Goal: Task Accomplishment & Management: Use online tool/utility

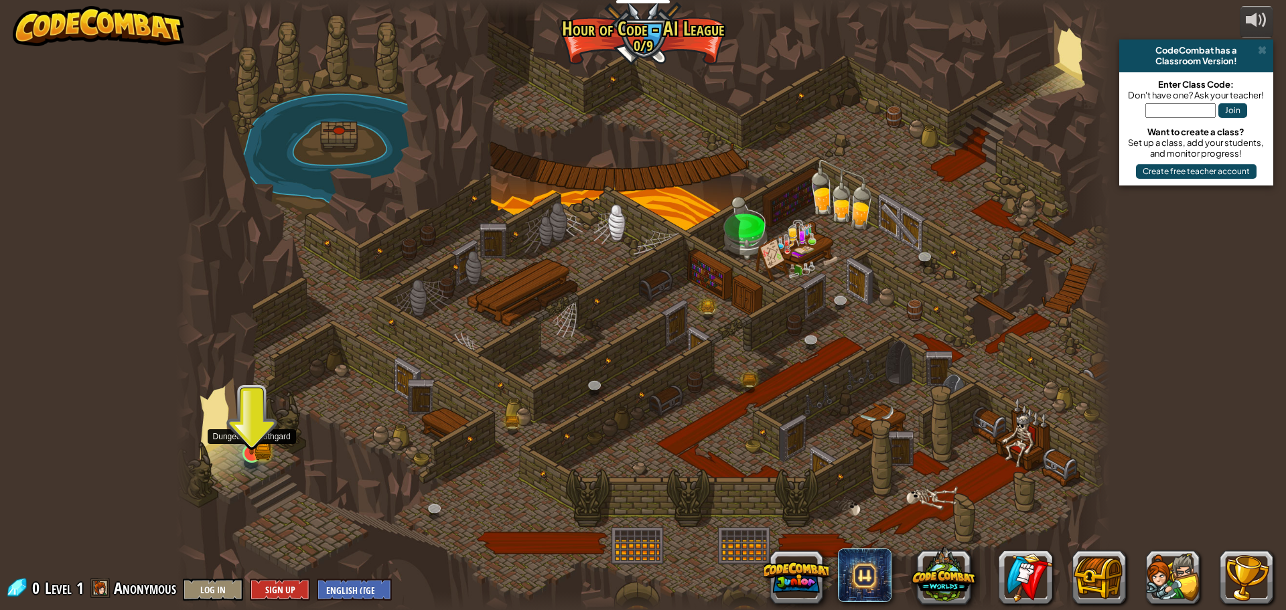
drag, startPoint x: 265, startPoint y: 439, endPoint x: 252, endPoint y: 439, distance: 12.7
click at [253, 439] on div "Storm Siege (Locked) Deep in the [GEOGRAPHIC_DATA]... two forces emerged! Magic…" at bounding box center [643, 305] width 934 height 610
click at [252, 436] on img at bounding box center [251, 428] width 15 height 15
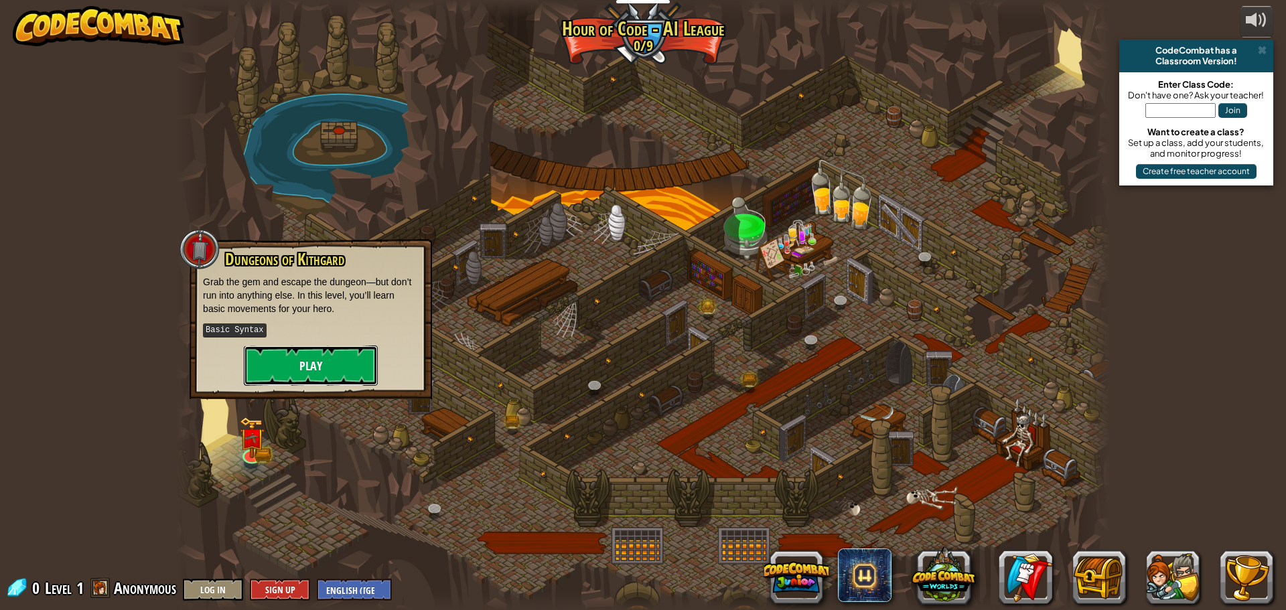
click at [323, 358] on button "Play" at bounding box center [311, 366] width 134 height 40
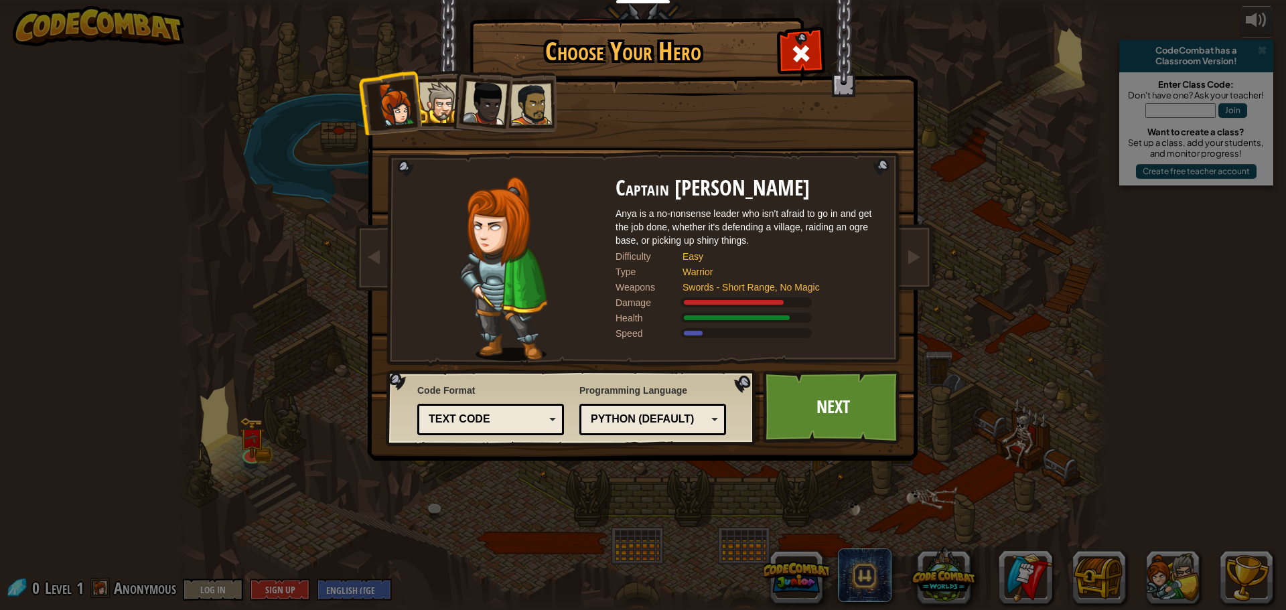
click at [431, 111] on div at bounding box center [439, 102] width 41 height 41
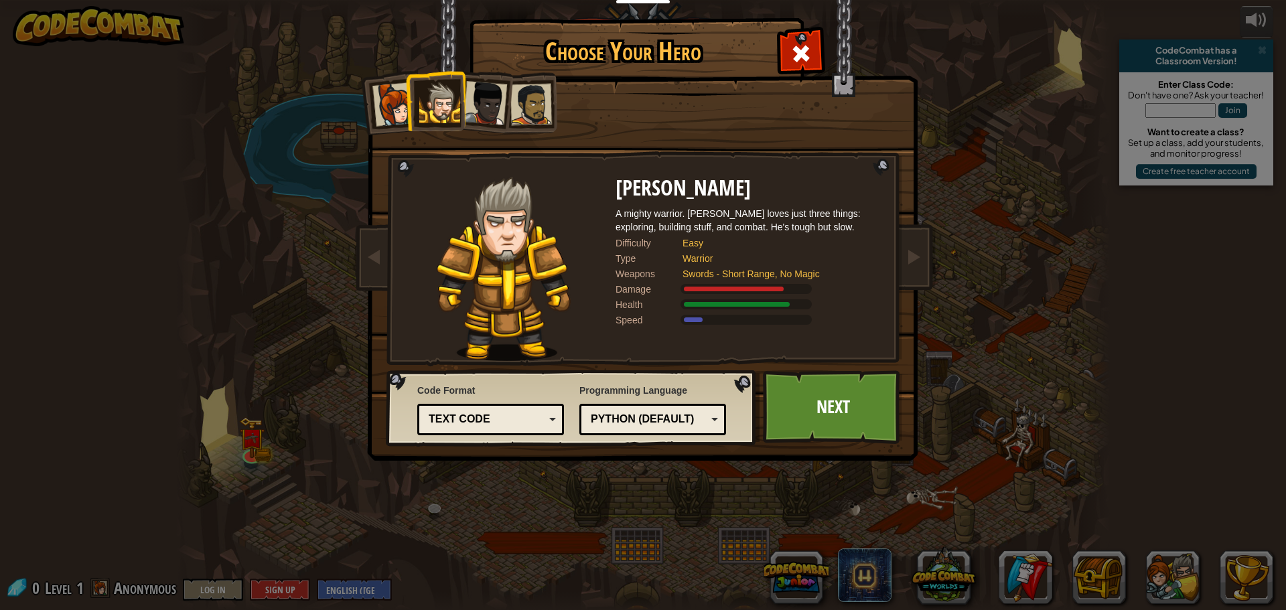
drag, startPoint x: 484, startPoint y: 109, endPoint x: 476, endPoint y: 110, distance: 8.1
click at [482, 108] on div at bounding box center [485, 103] width 44 height 44
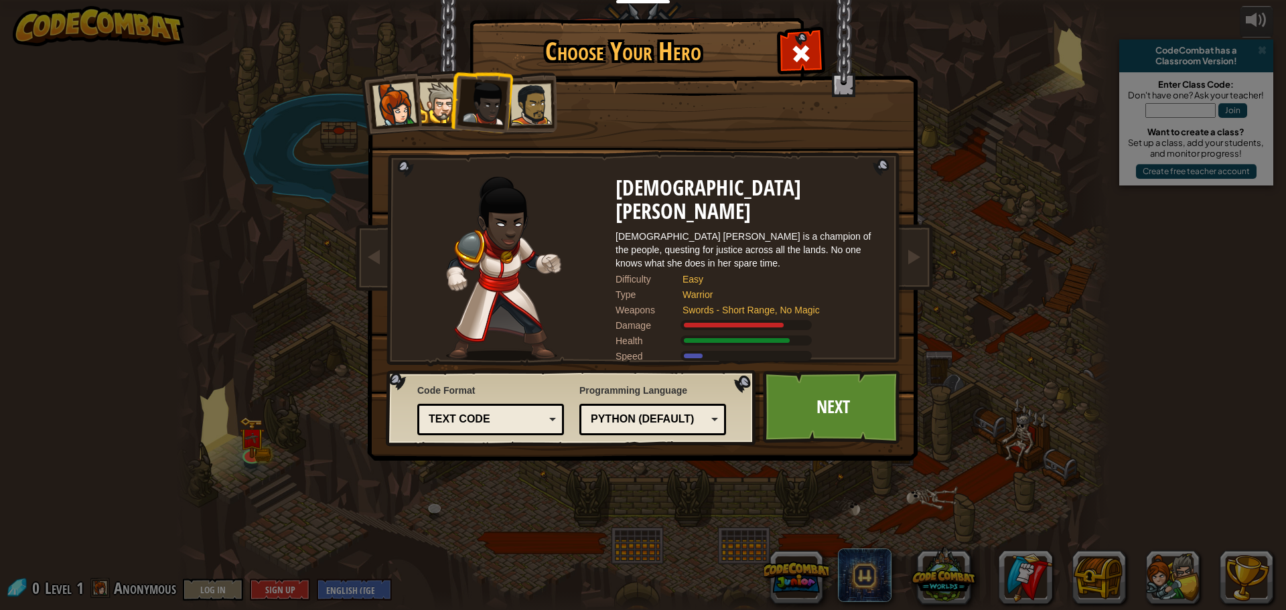
click at [525, 113] on div at bounding box center [531, 105] width 42 height 42
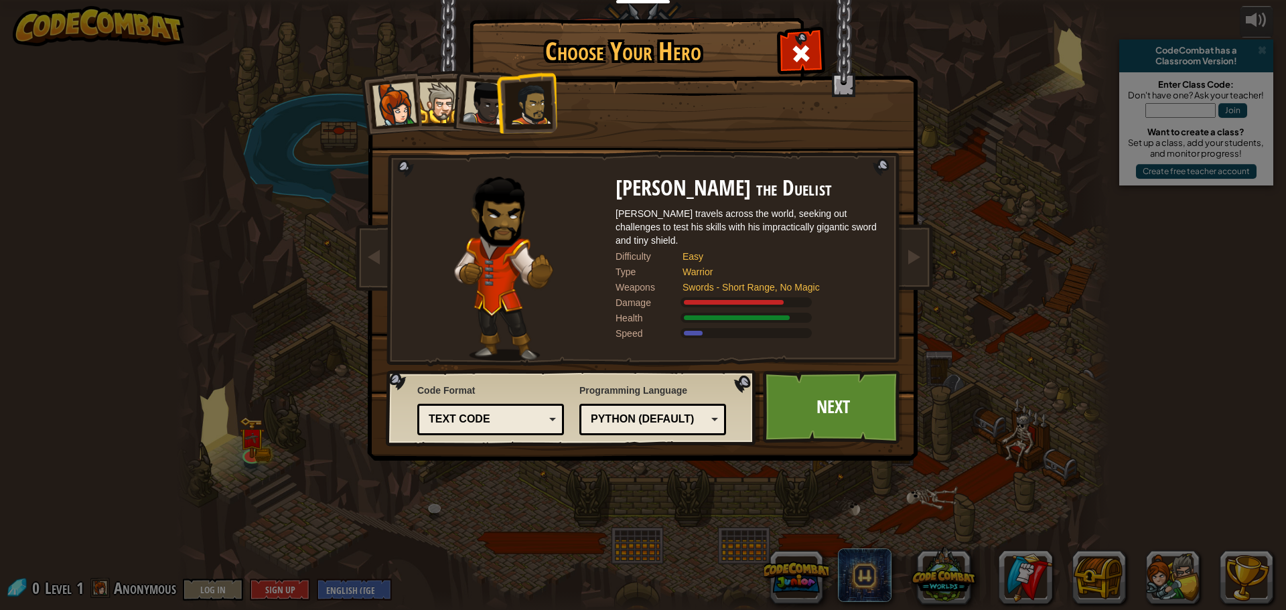
click at [392, 102] on div at bounding box center [394, 104] width 44 height 44
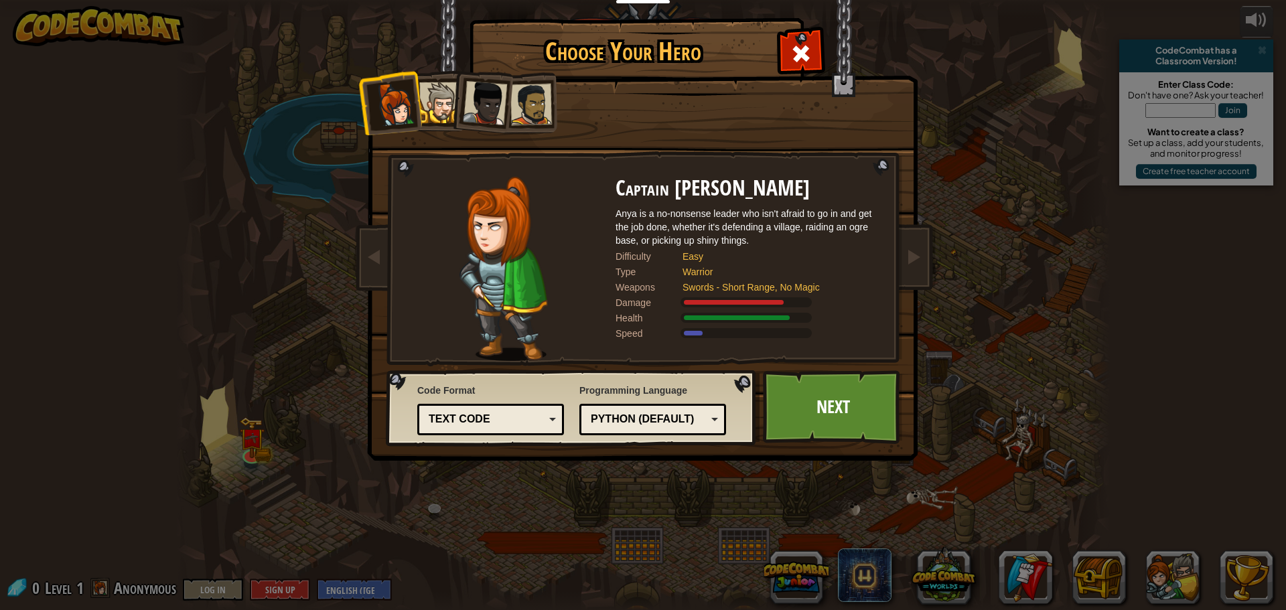
click at [454, 98] on li at bounding box center [481, 101] width 66 height 66
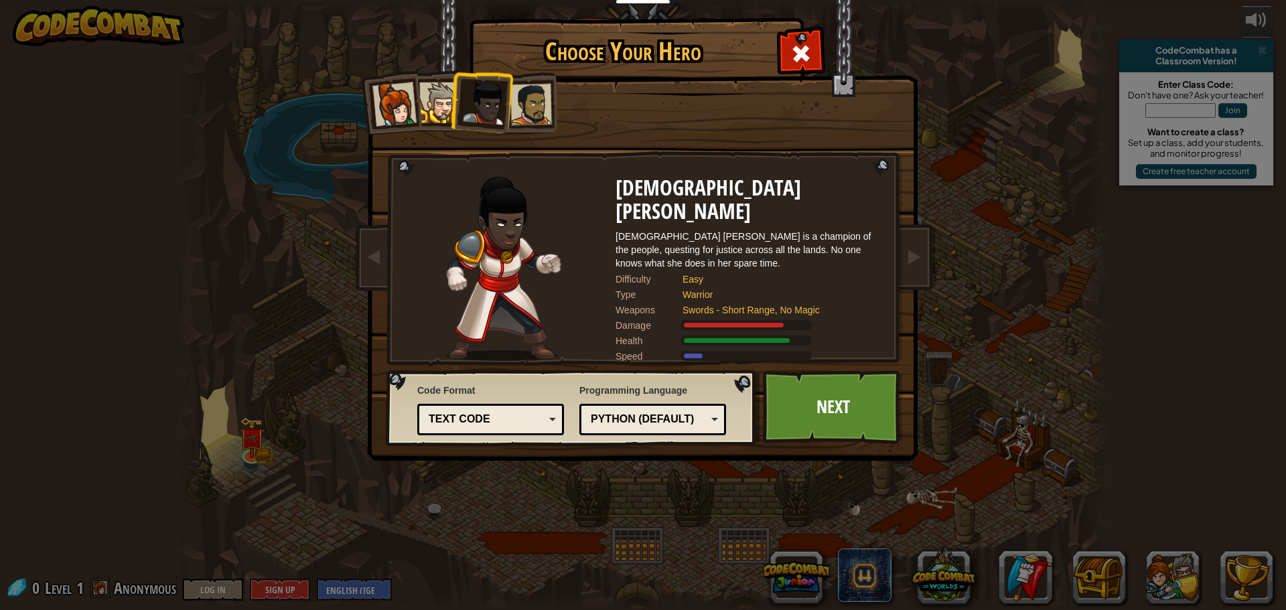
click at [433, 119] on div at bounding box center [439, 102] width 41 height 41
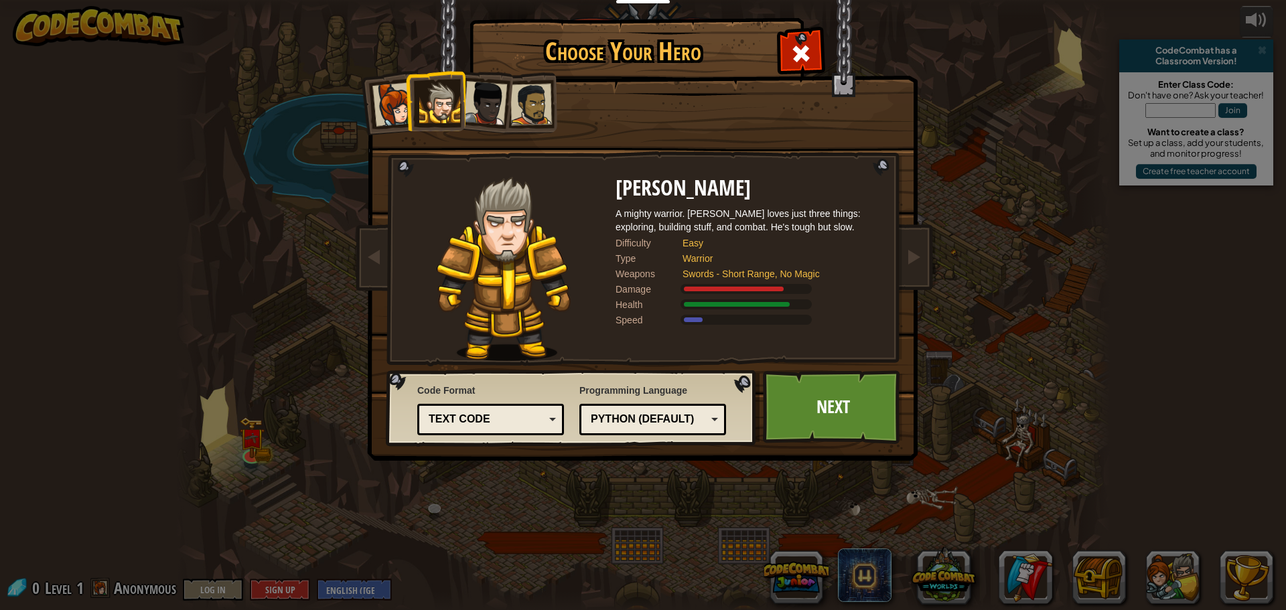
click at [516, 112] on div at bounding box center [531, 105] width 42 height 42
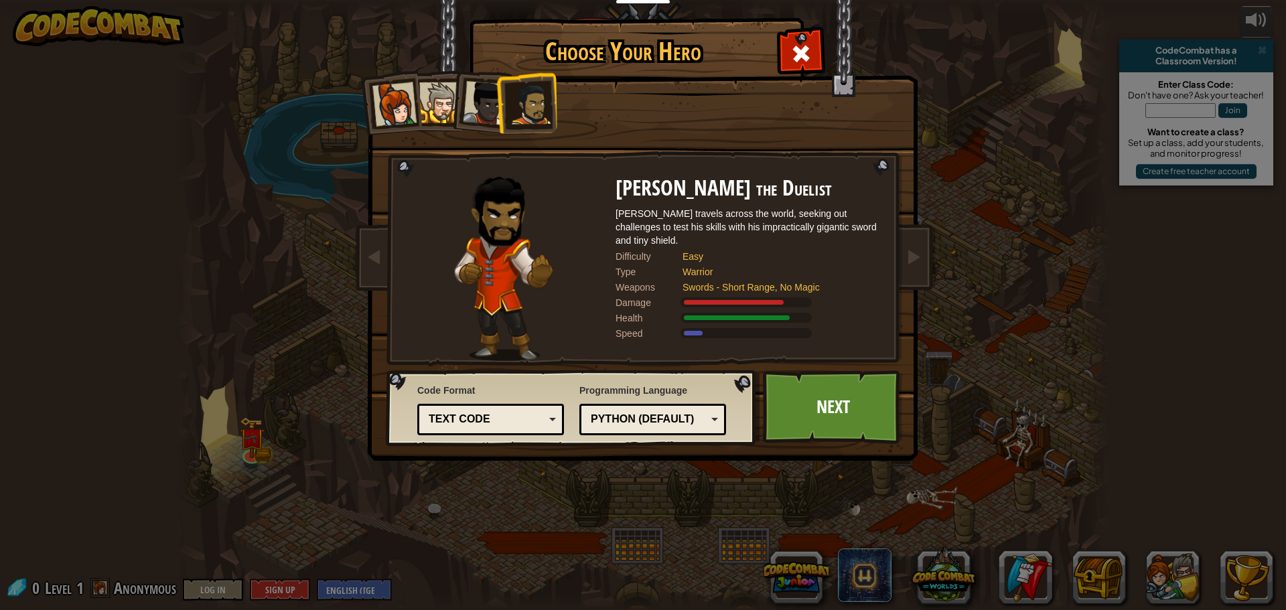
click at [482, 105] on div at bounding box center [485, 103] width 44 height 44
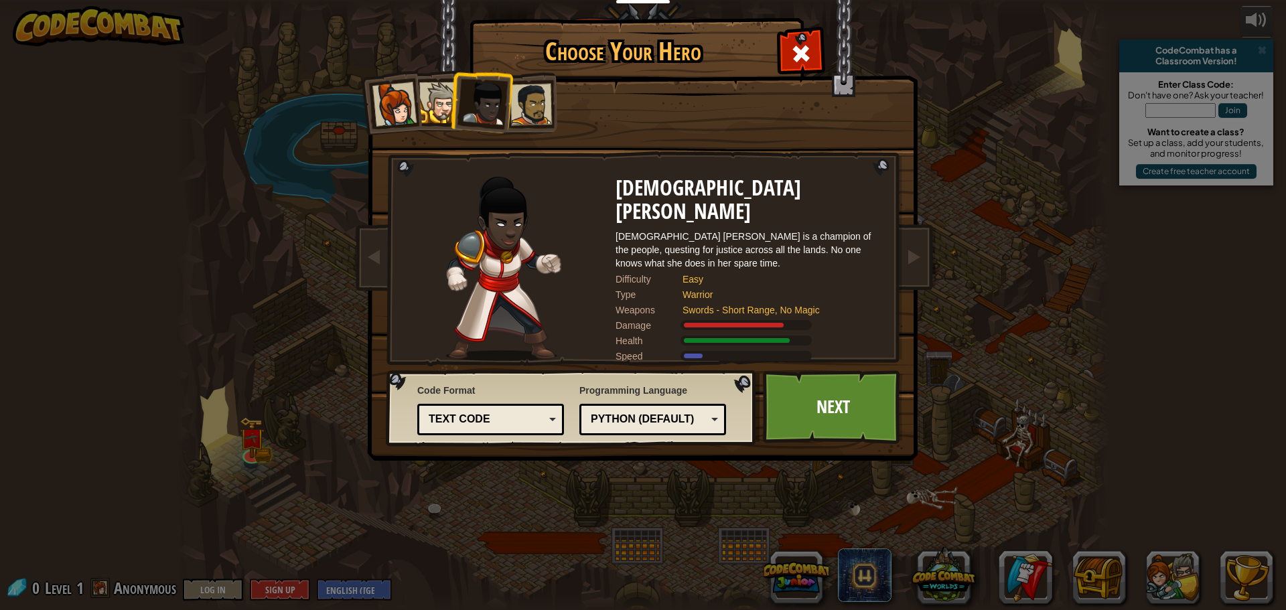
click at [367, 110] on li at bounding box center [390, 103] width 66 height 66
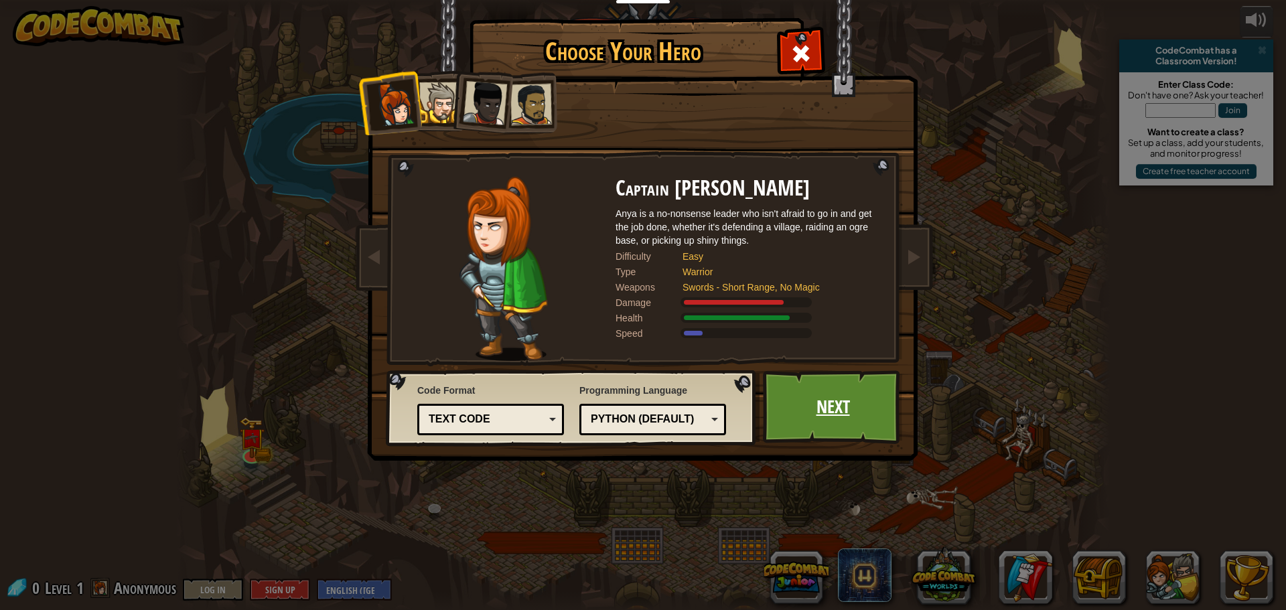
click at [814, 402] on link "Next" at bounding box center [833, 407] width 140 height 74
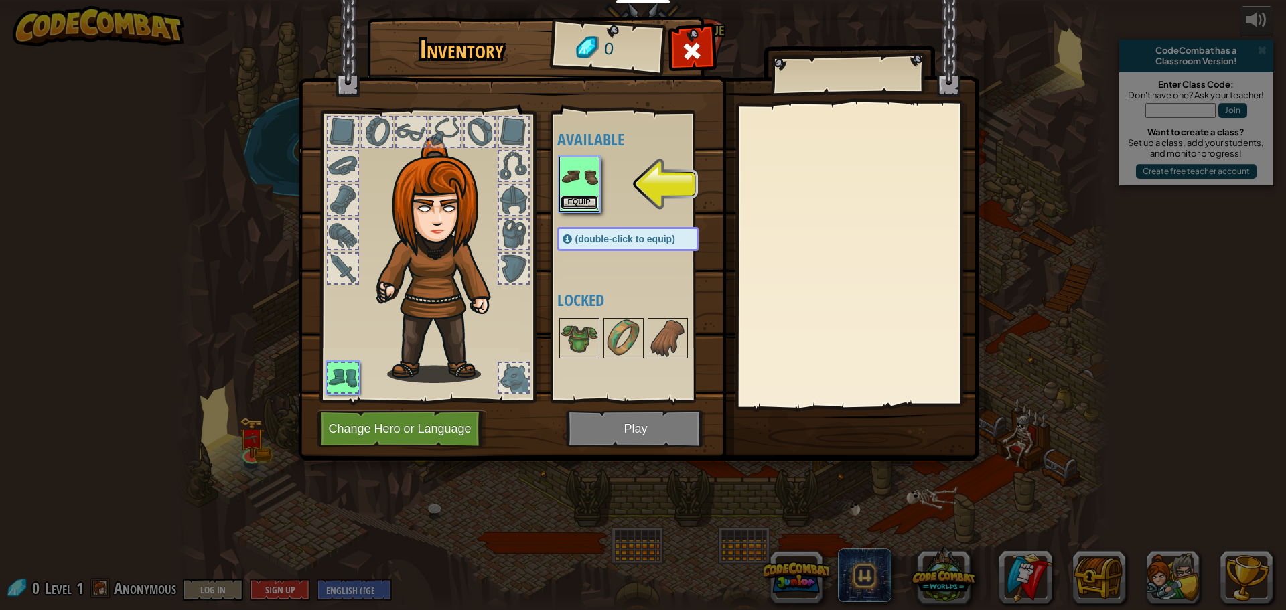
click at [587, 202] on button "Equip" at bounding box center [580, 203] width 38 height 14
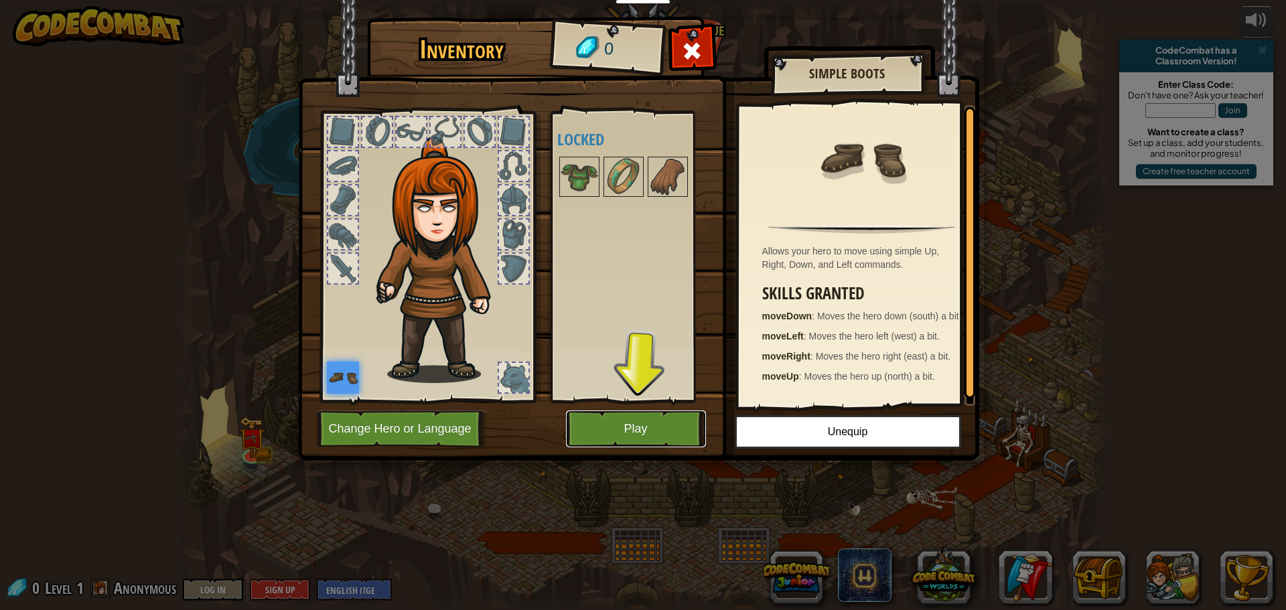
click at [643, 415] on button "Play" at bounding box center [636, 429] width 140 height 37
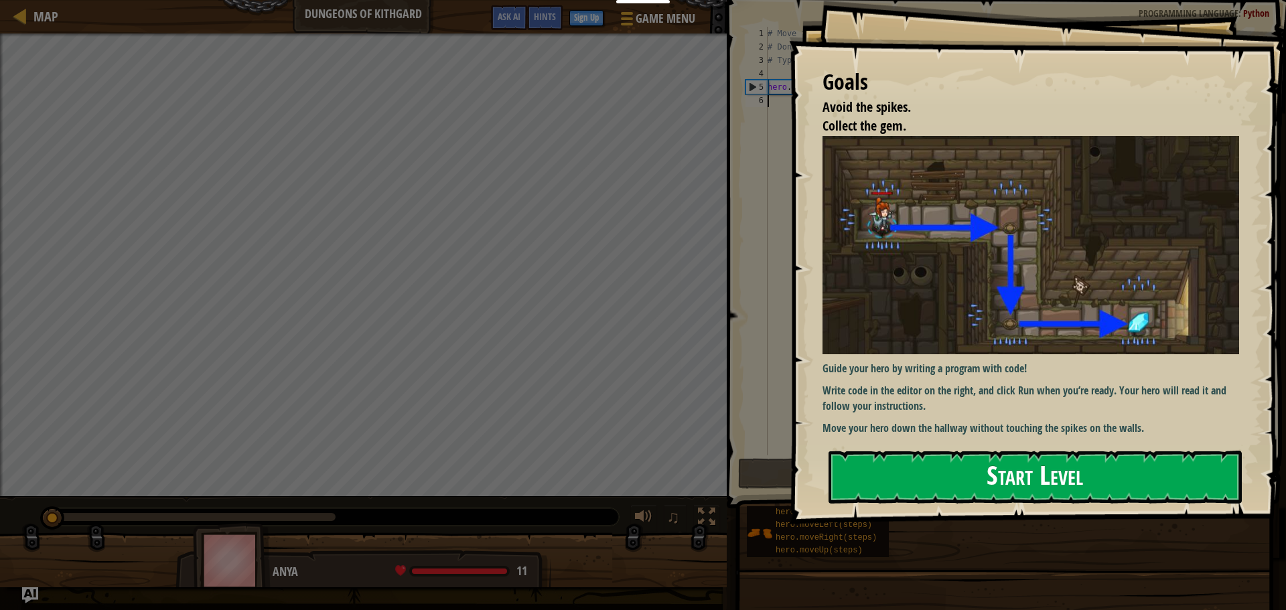
click at [920, 465] on button "Start Level" at bounding box center [1034, 477] width 413 height 53
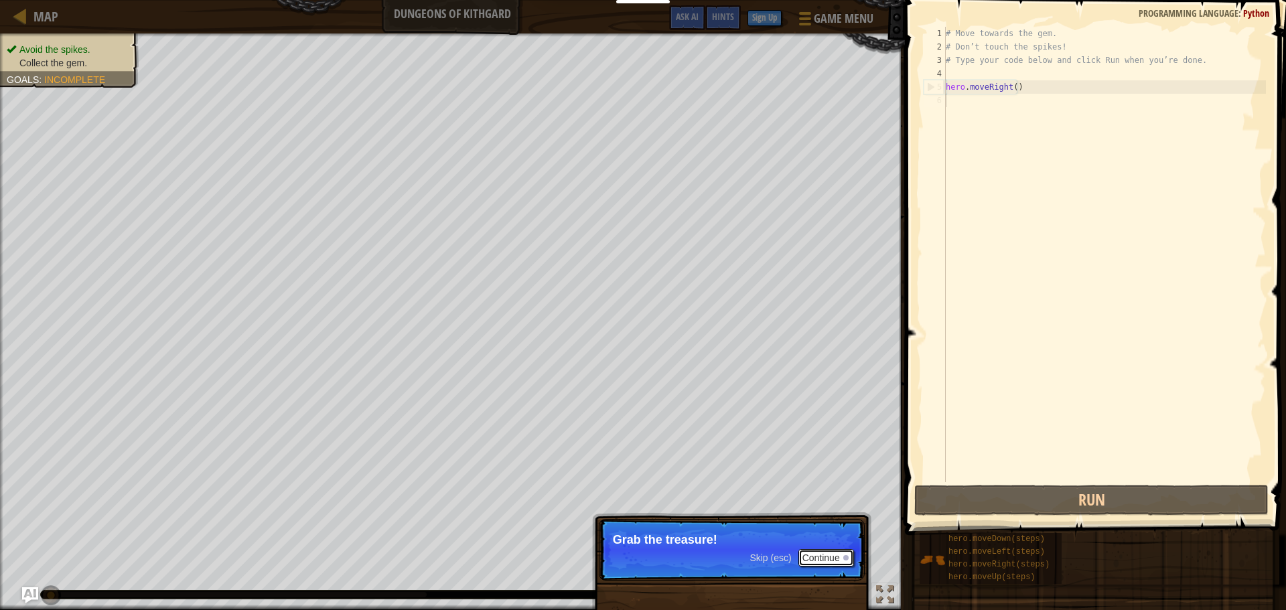
click at [842, 559] on button "Continue" at bounding box center [826, 557] width 56 height 17
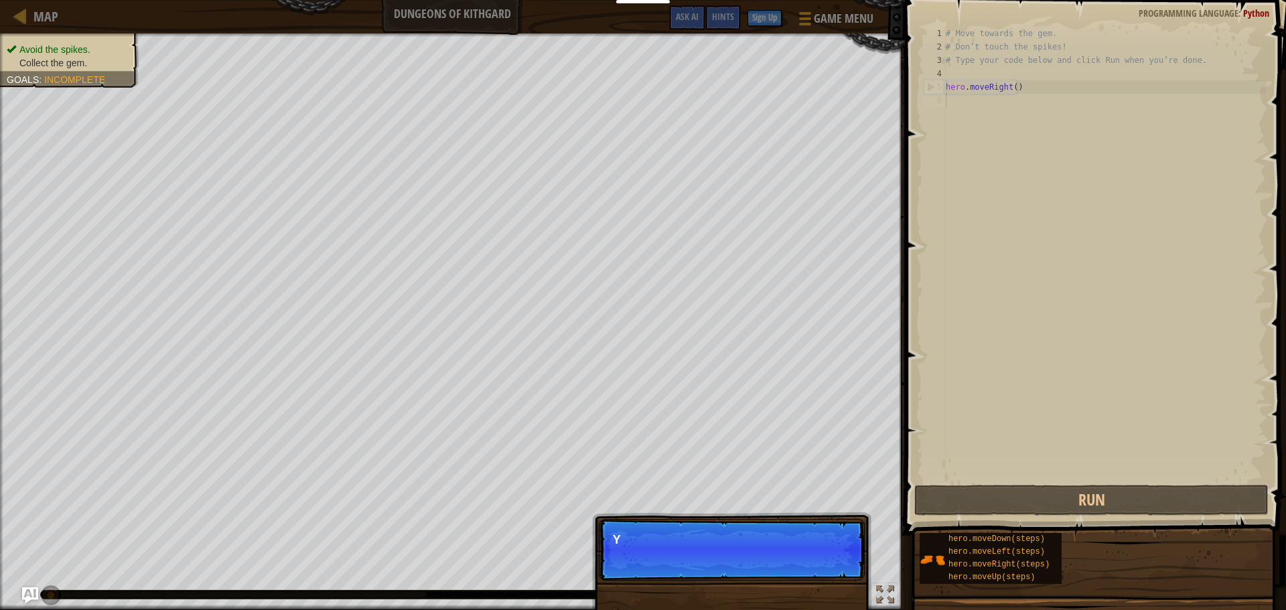
scroll to position [6, 0]
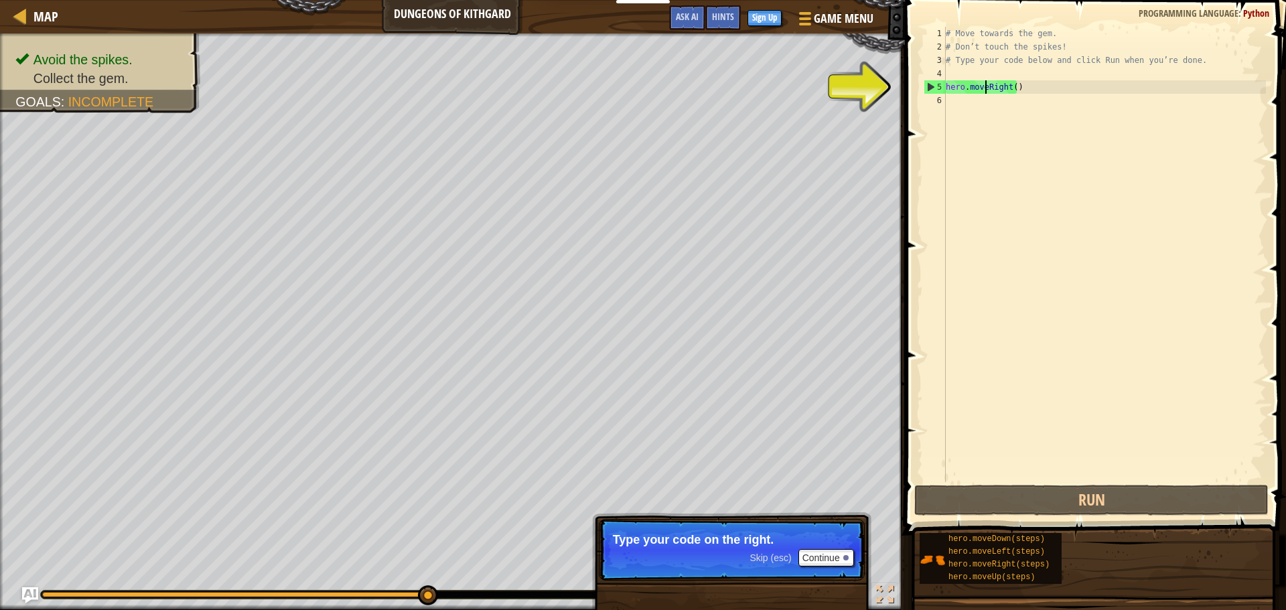
click at [983, 91] on div "# Move towards the gem. # Don’t touch the spikes! # Type your code below and cl…" at bounding box center [1104, 268] width 323 height 482
click at [1016, 82] on div "# Move towards the gem. # Don’t touch the spikes! # Type your code below and cl…" at bounding box center [1104, 268] width 323 height 482
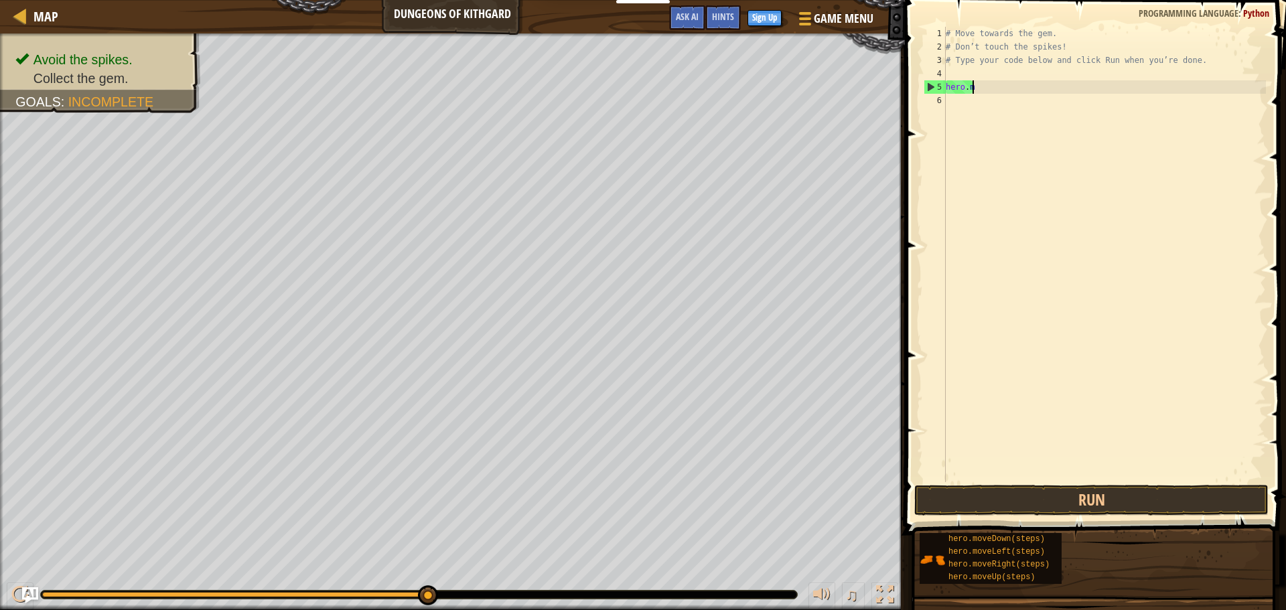
type textarea "h"
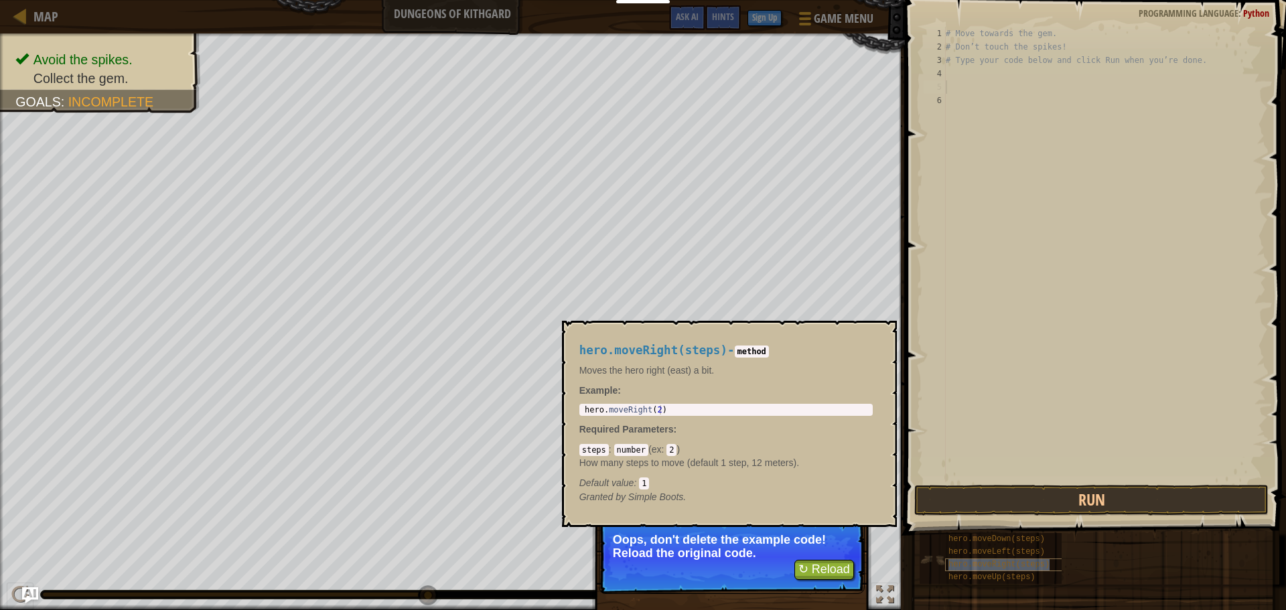
click at [1006, 563] on span "hero.moveRight(steps)" at bounding box center [998, 564] width 101 height 9
click at [991, 424] on div "# Move towards the gem. # Don’t touch the spikes! # Type your code below and cl…" at bounding box center [1104, 268] width 323 height 482
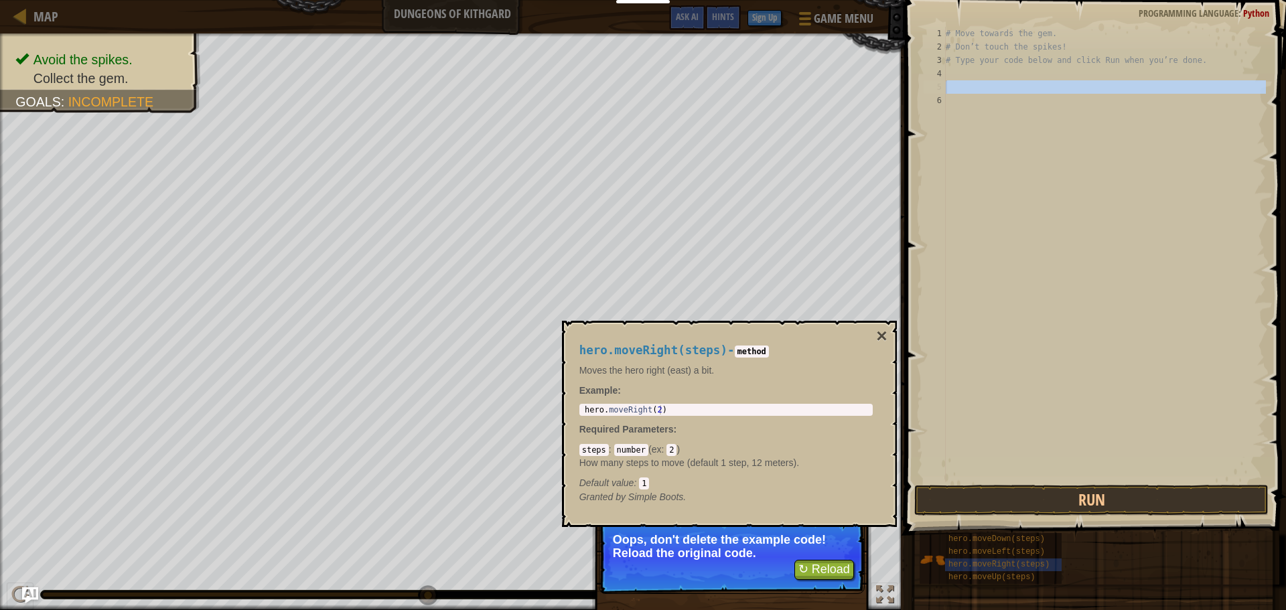
click at [1047, 92] on div "# Move towards the gem. # Don’t touch the spikes! # Type your code below and cl…" at bounding box center [1104, 268] width 323 height 482
click at [885, 330] on button "×" at bounding box center [881, 336] width 11 height 19
click at [960, 534] on span "hero.moveDown(steps)" at bounding box center [996, 538] width 96 height 9
type textarea "hero.moveDown(2)"
click at [797, 407] on div "hero . moveDown ( 2 )" at bounding box center [726, 419] width 288 height 28
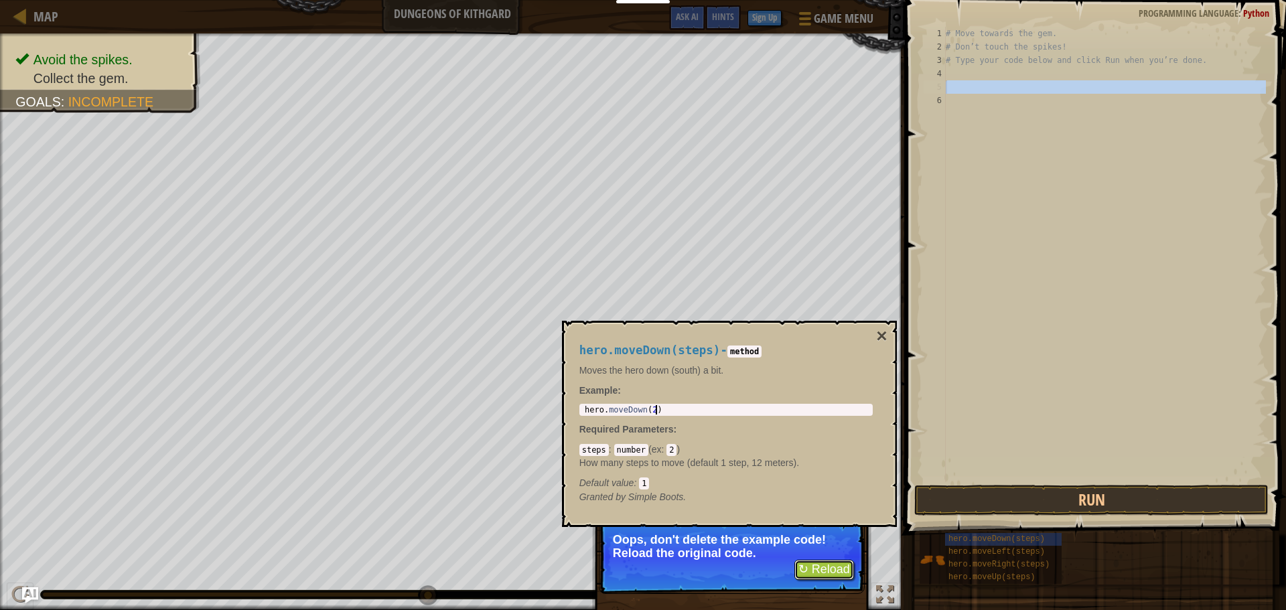
click at [825, 572] on button "↻ Reload" at bounding box center [824, 570] width 60 height 20
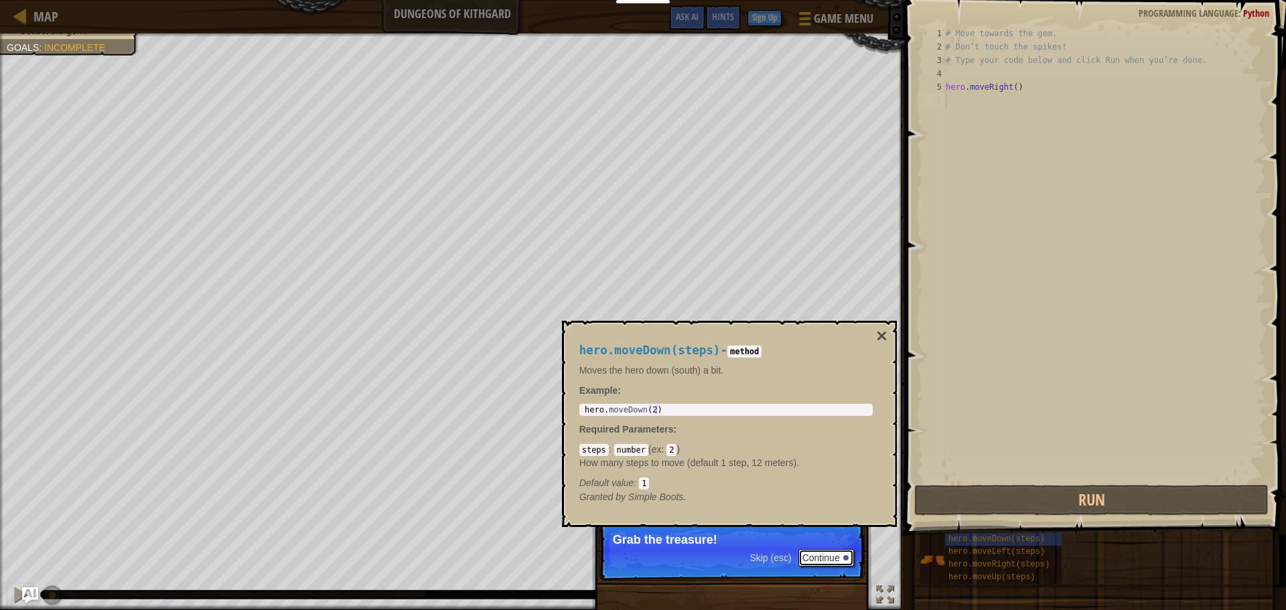
click at [822, 554] on button "Continue" at bounding box center [826, 557] width 56 height 17
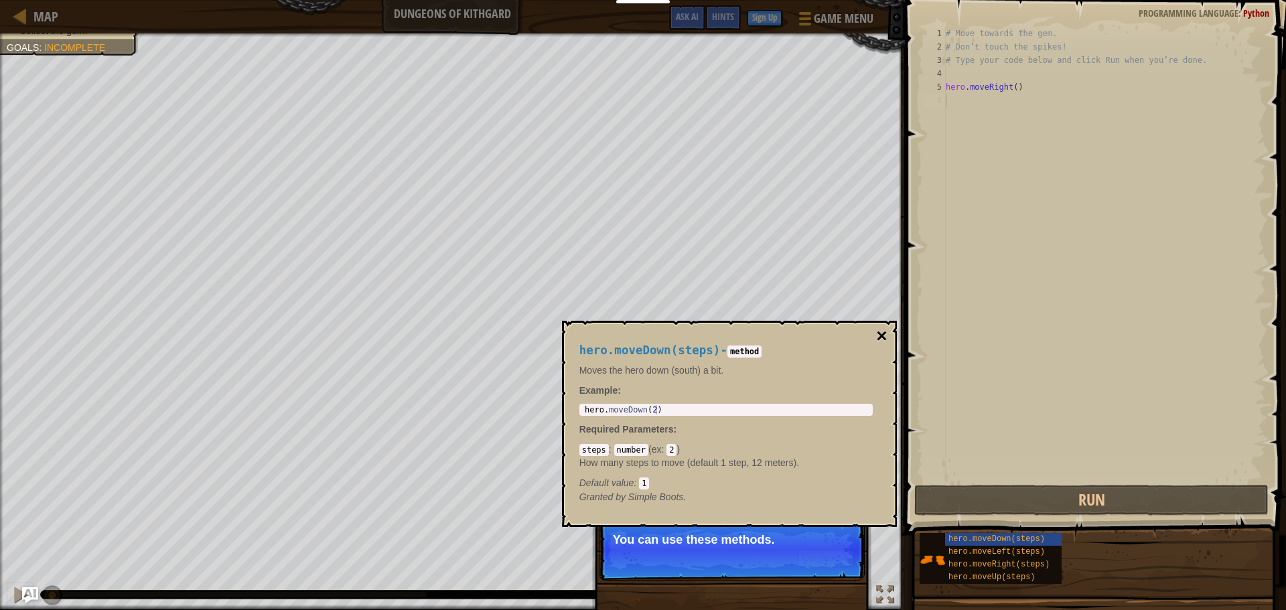
click at [878, 329] on button "×" at bounding box center [881, 336] width 11 height 19
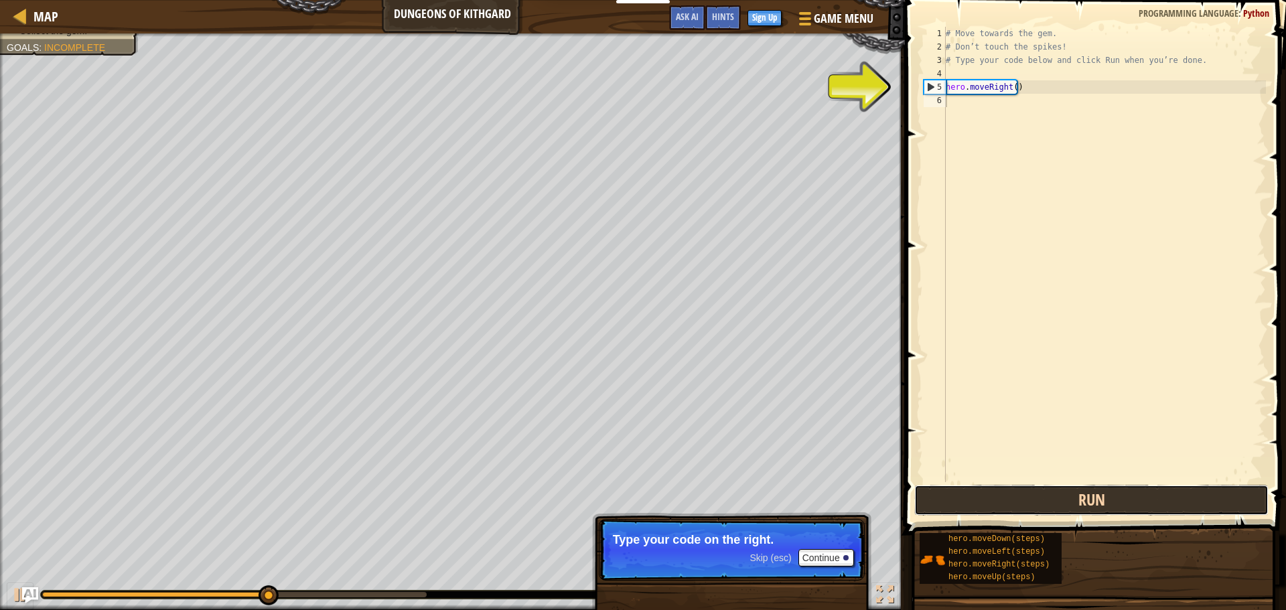
click at [988, 504] on button "Run" at bounding box center [1091, 500] width 354 height 31
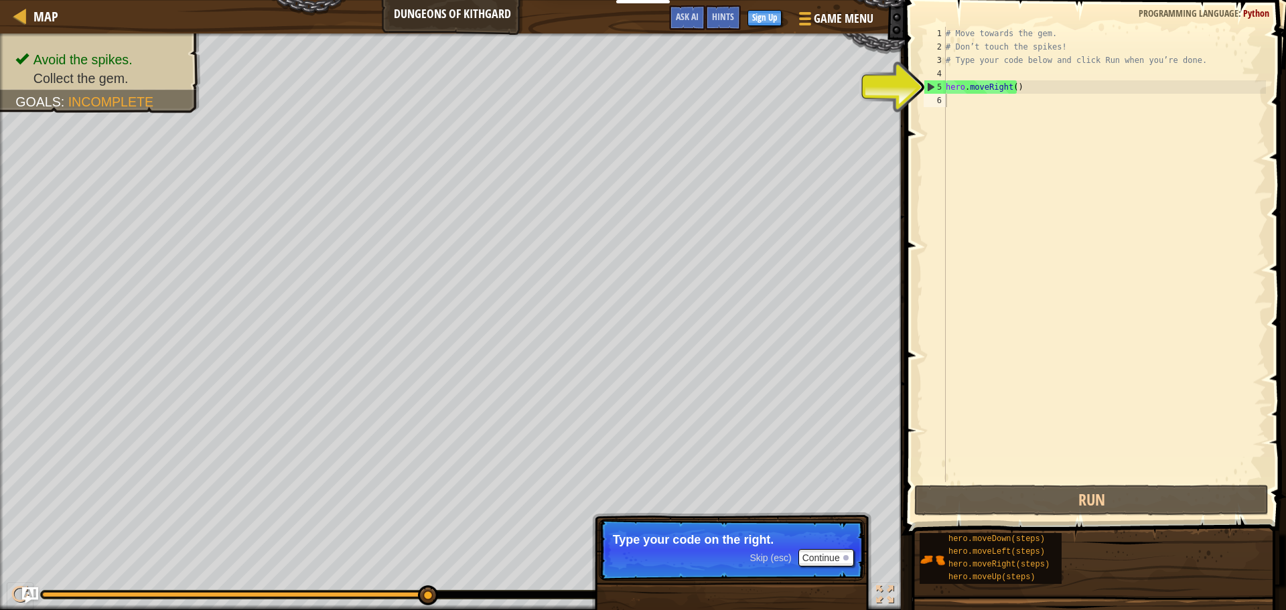
click at [973, 532] on div "hero.moveDown(steps) hero.moveLeft(steps) hero.moveRight(steps) hero.moveUp(ste…" at bounding box center [1098, 558] width 358 height 52
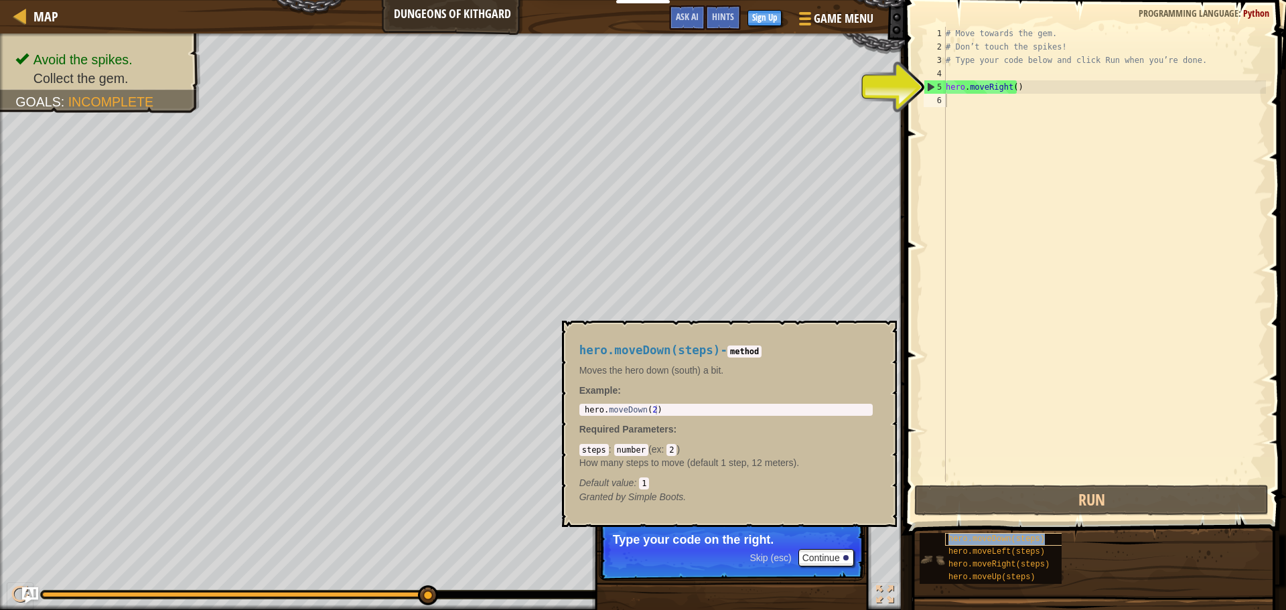
click at [970, 537] on span "hero.moveDown(steps)" at bounding box center [996, 538] width 96 height 9
type textarea "h"
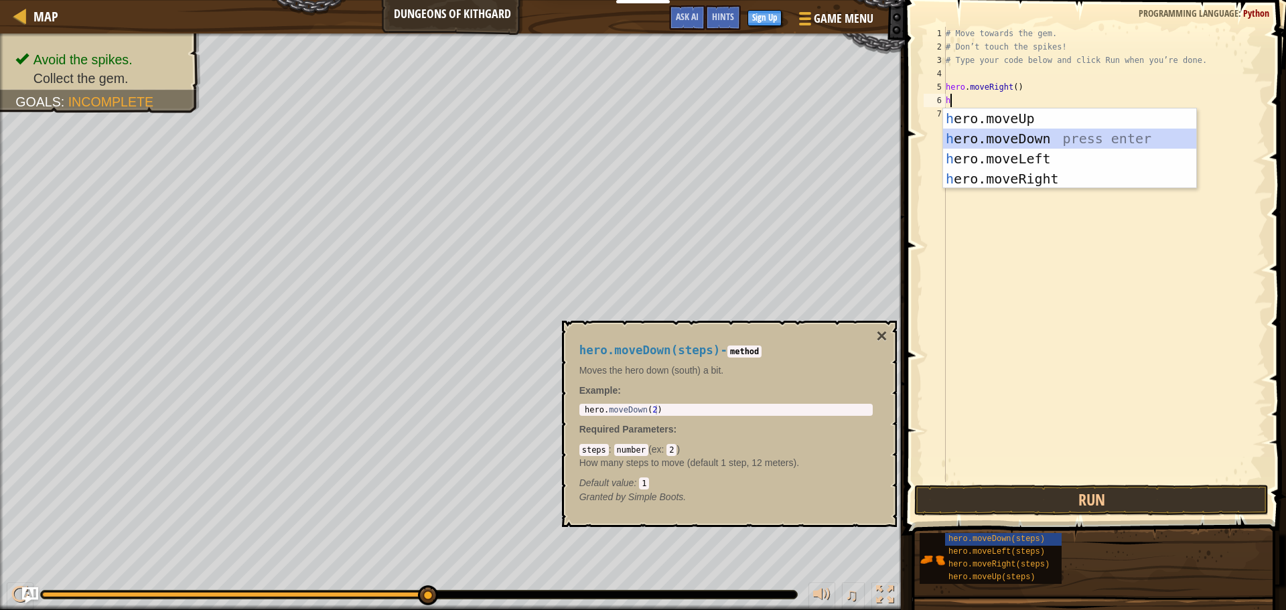
click at [981, 137] on div "h ero.moveUp press enter h ero.moveDown press enter h ero.moveLeft press enter …" at bounding box center [1069, 168] width 253 height 121
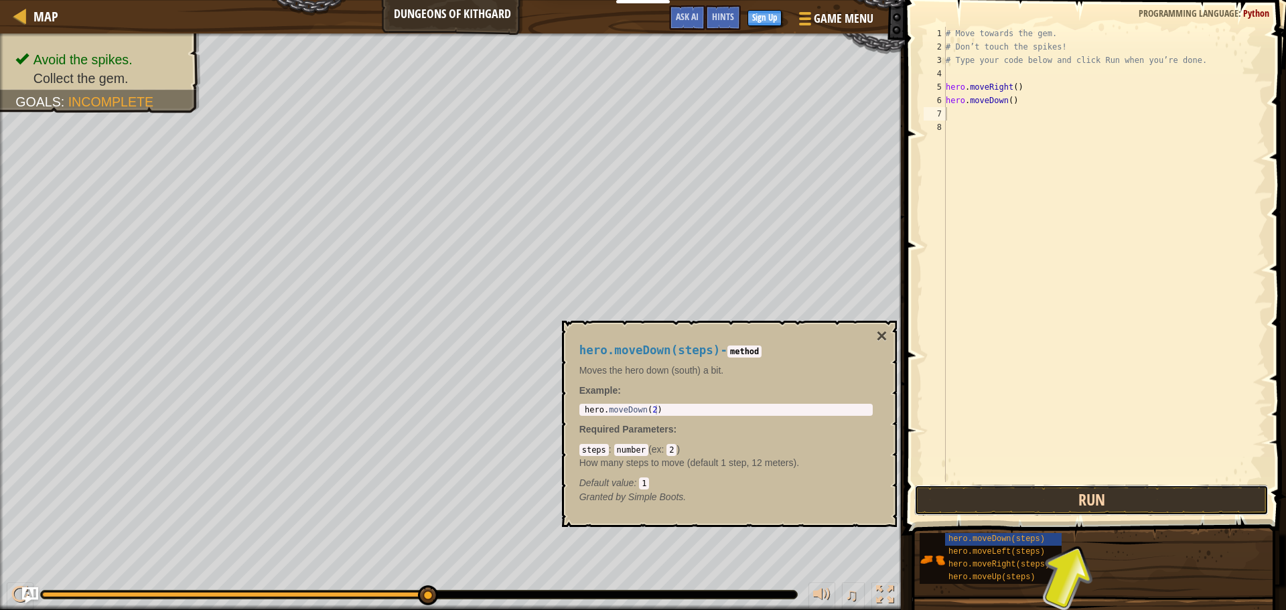
click at [982, 506] on button "Run" at bounding box center [1091, 500] width 354 height 31
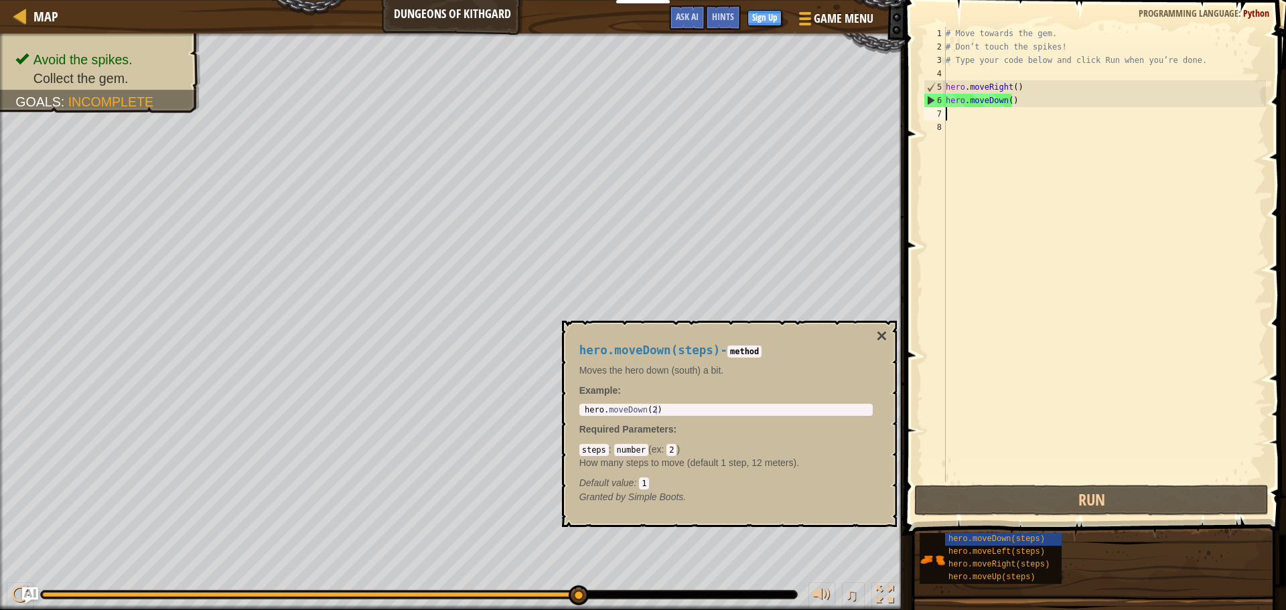
type textarea "r"
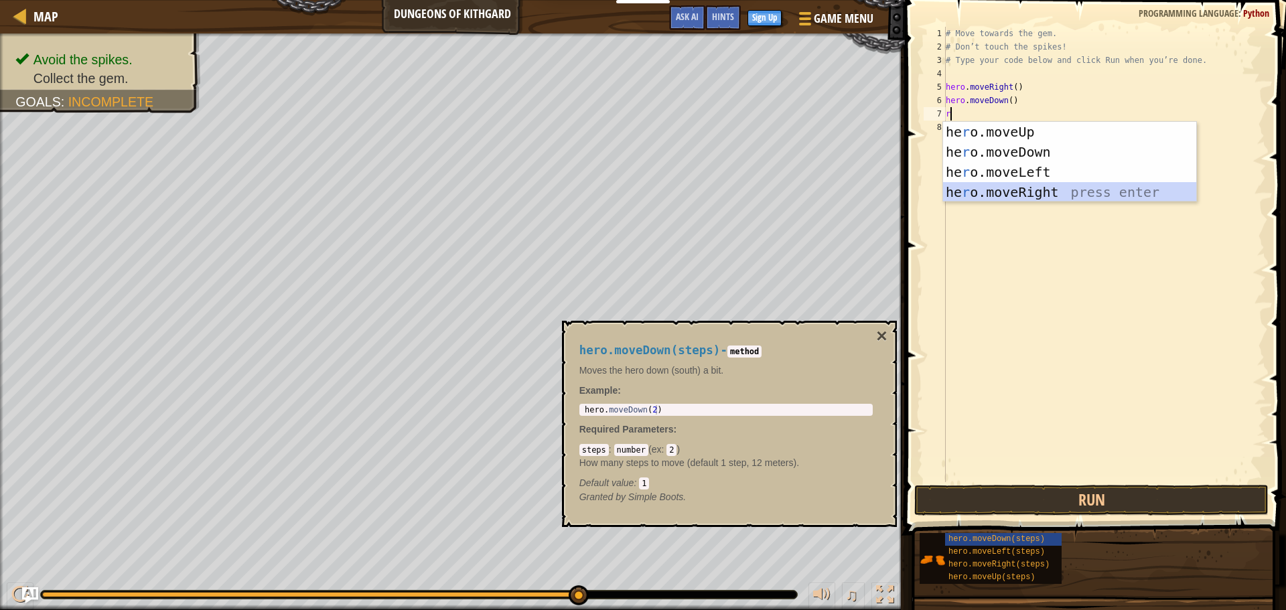
click at [962, 193] on div "he r o.moveUp press enter he r o.moveDown press enter he r o.moveLeft press ent…" at bounding box center [1069, 182] width 253 height 121
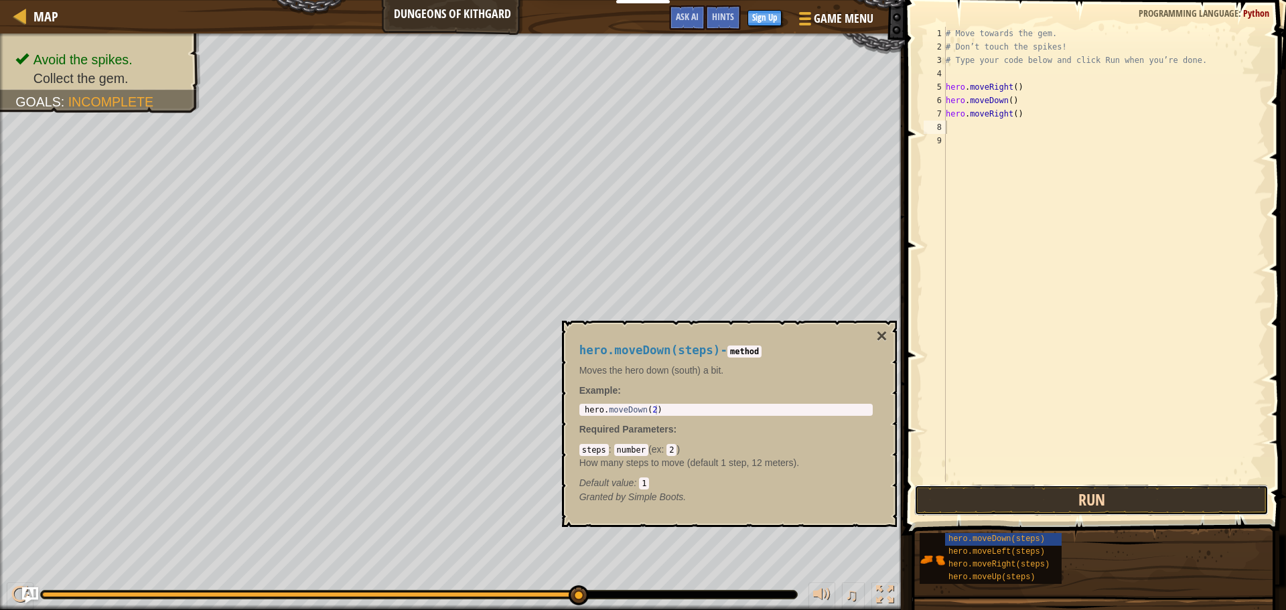
click at [976, 492] on button "Run" at bounding box center [1091, 500] width 354 height 31
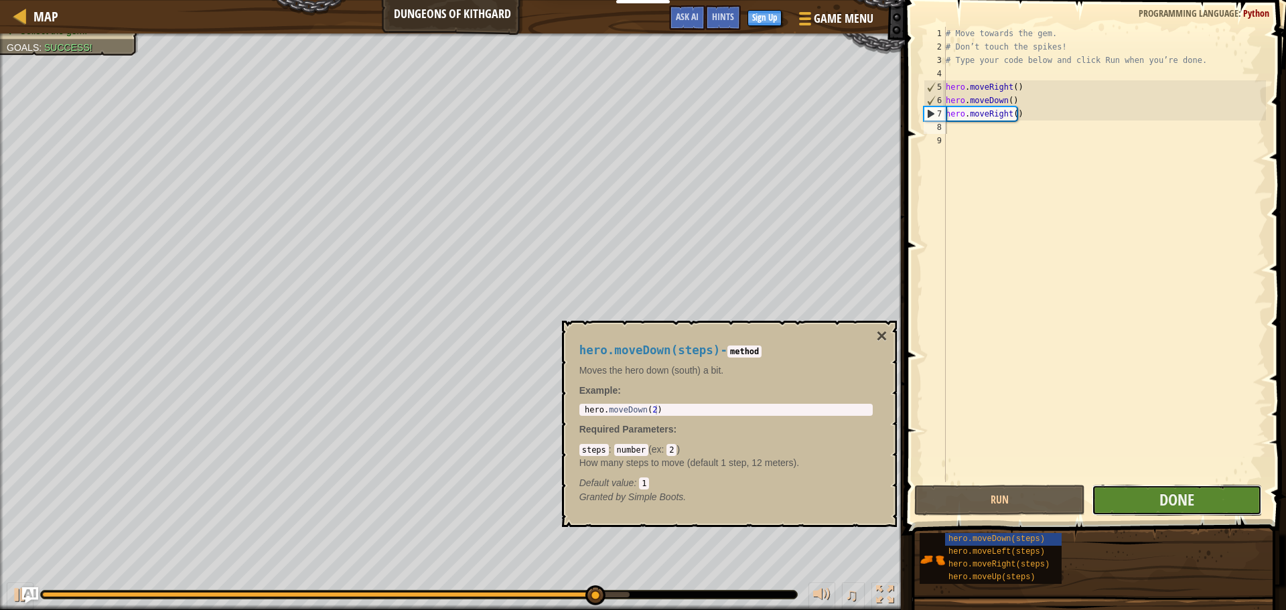
click at [1122, 500] on button "Done" at bounding box center [1177, 500] width 170 height 31
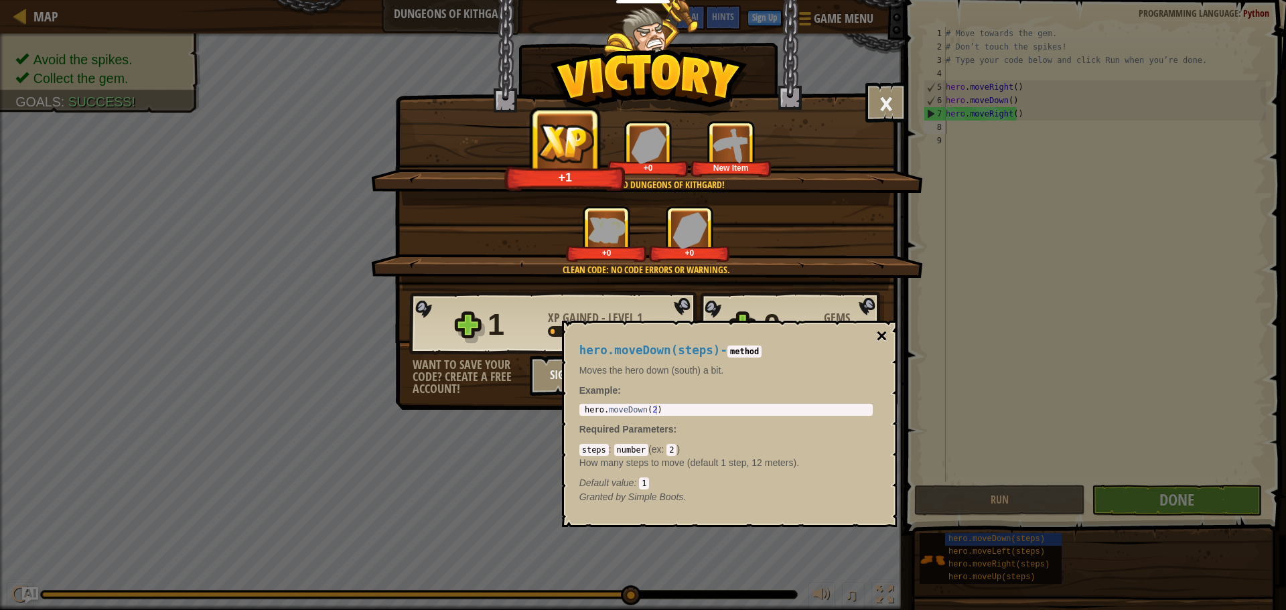
click at [878, 334] on button "×" at bounding box center [881, 336] width 11 height 19
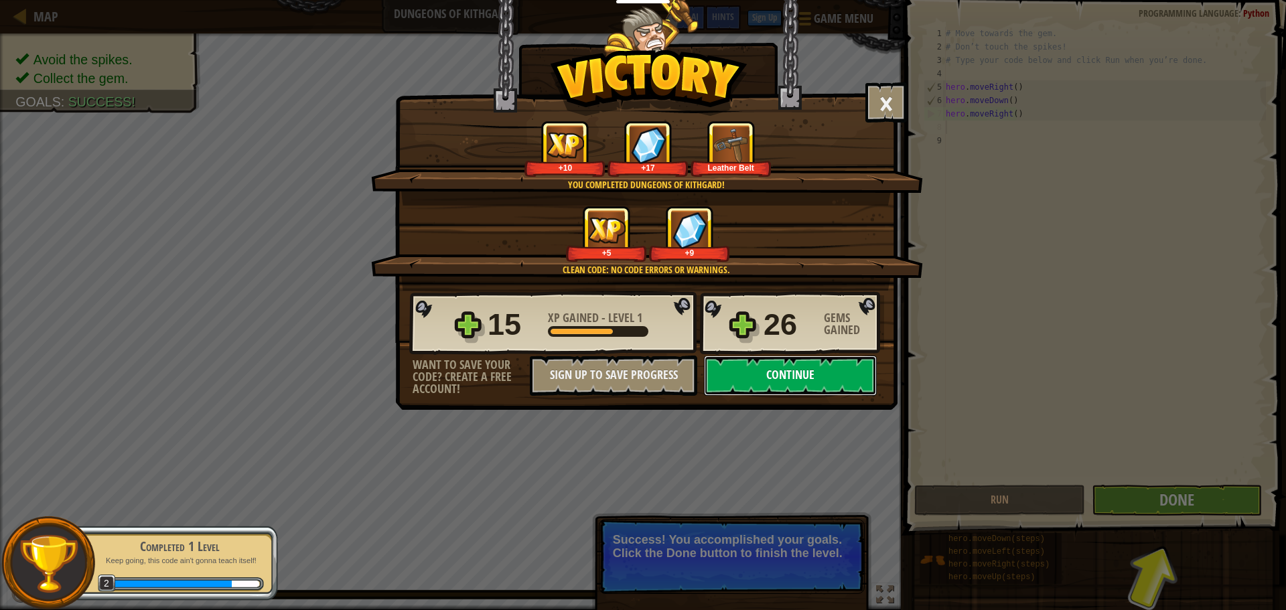
click at [803, 368] on button "Continue" at bounding box center [790, 376] width 173 height 40
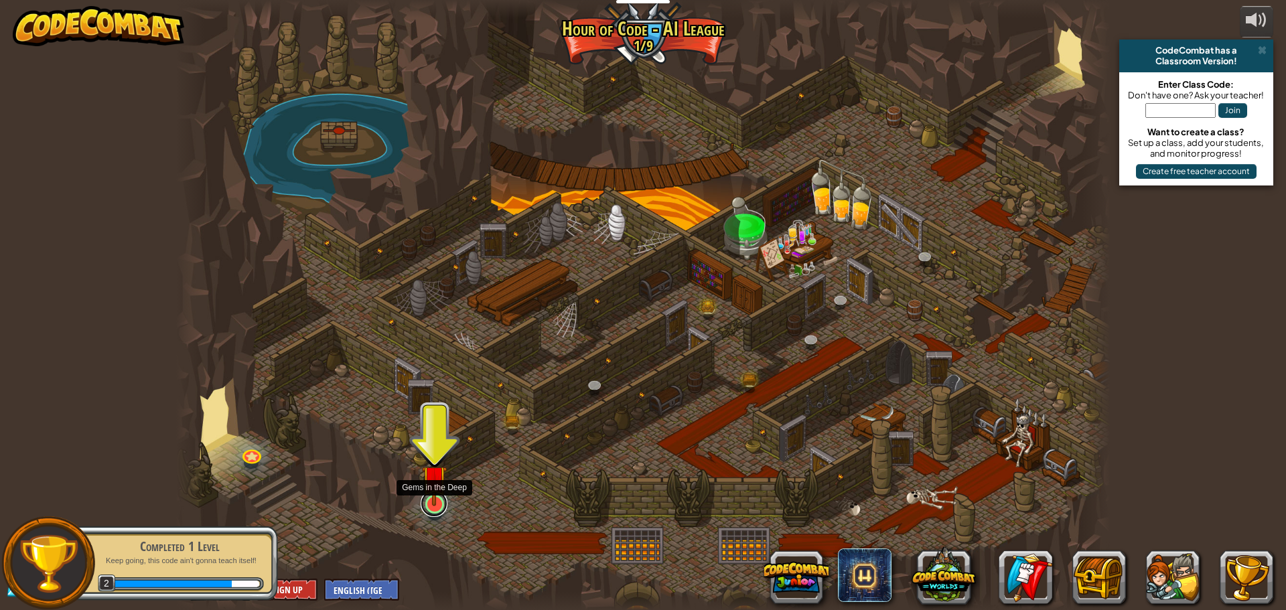
click at [441, 510] on link at bounding box center [434, 503] width 27 height 27
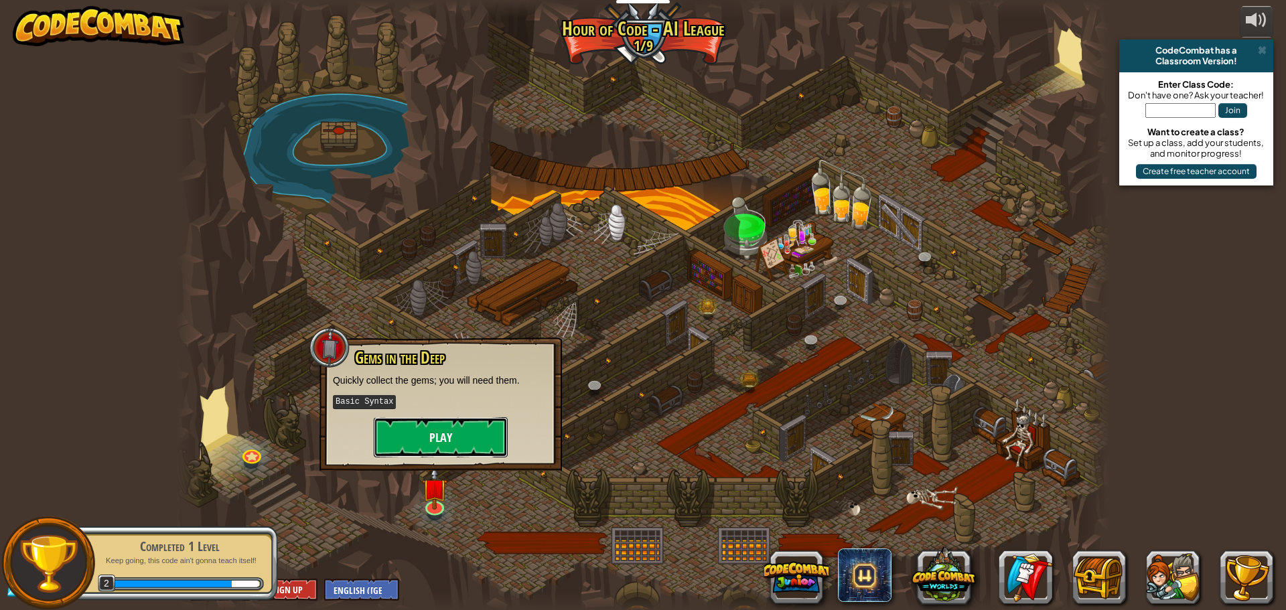
click at [415, 431] on button "Play" at bounding box center [441, 437] width 134 height 40
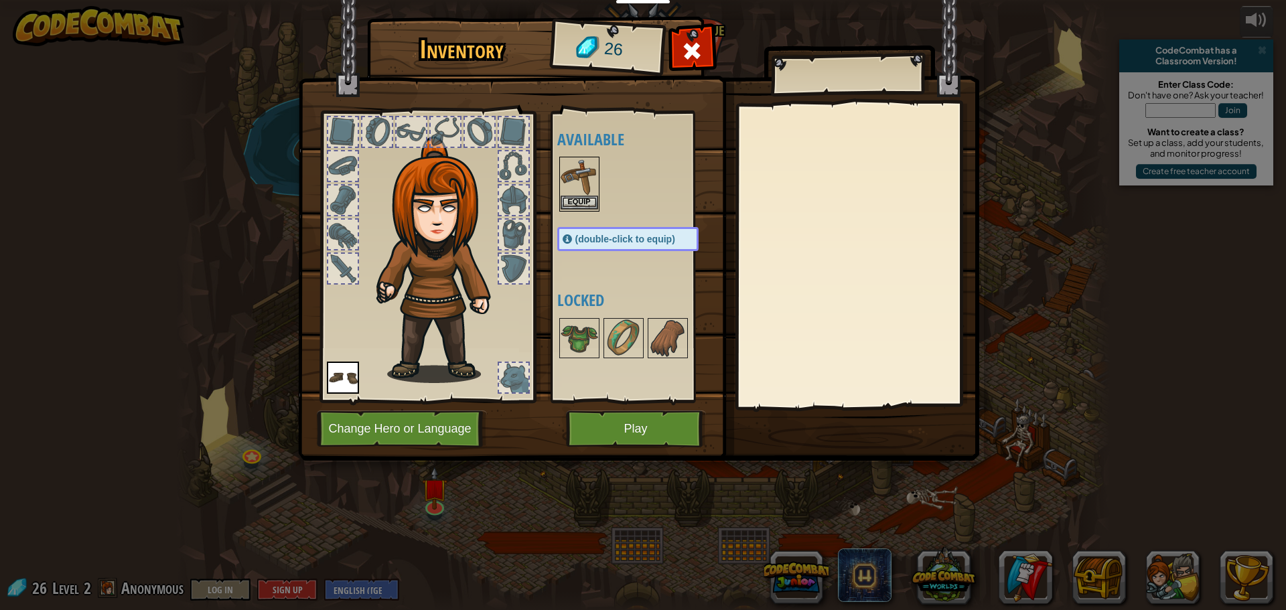
click at [590, 191] on img at bounding box center [580, 177] width 38 height 38
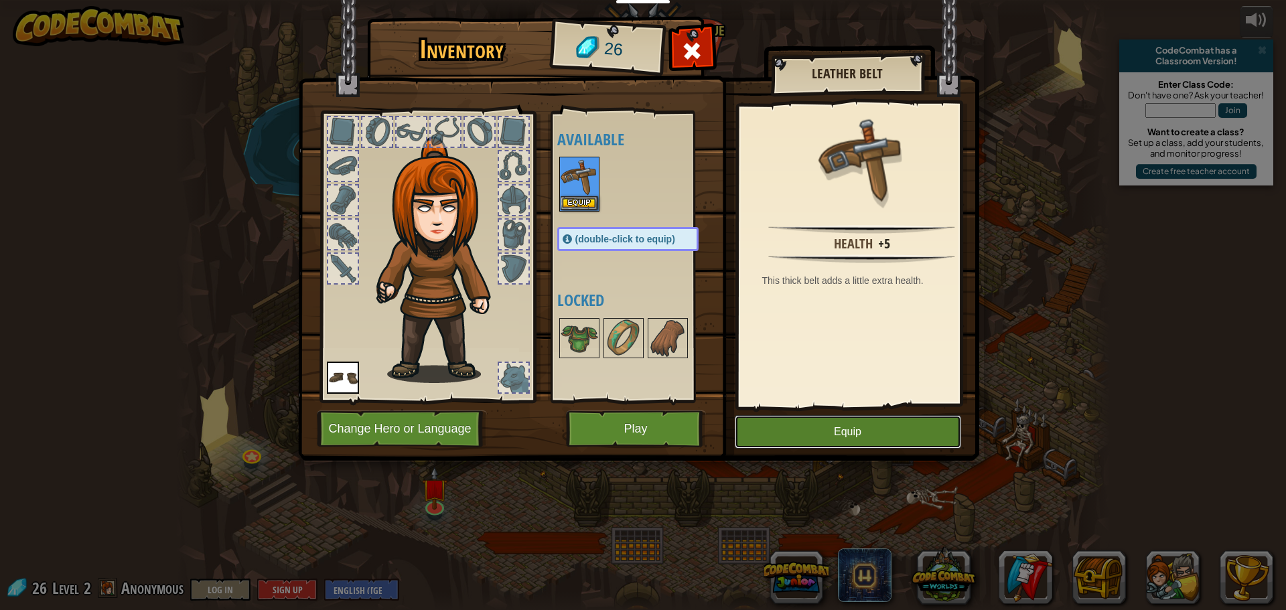
click at [831, 433] on button "Equip" at bounding box center [848, 431] width 226 height 33
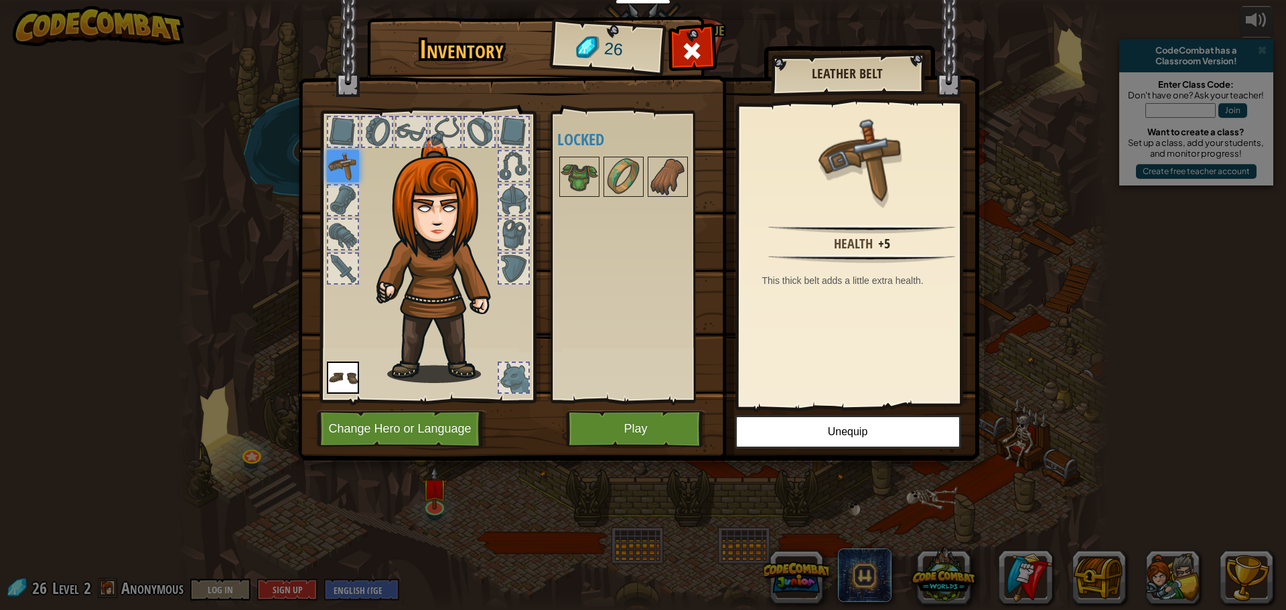
click at [339, 206] on div at bounding box center [342, 200] width 29 height 29
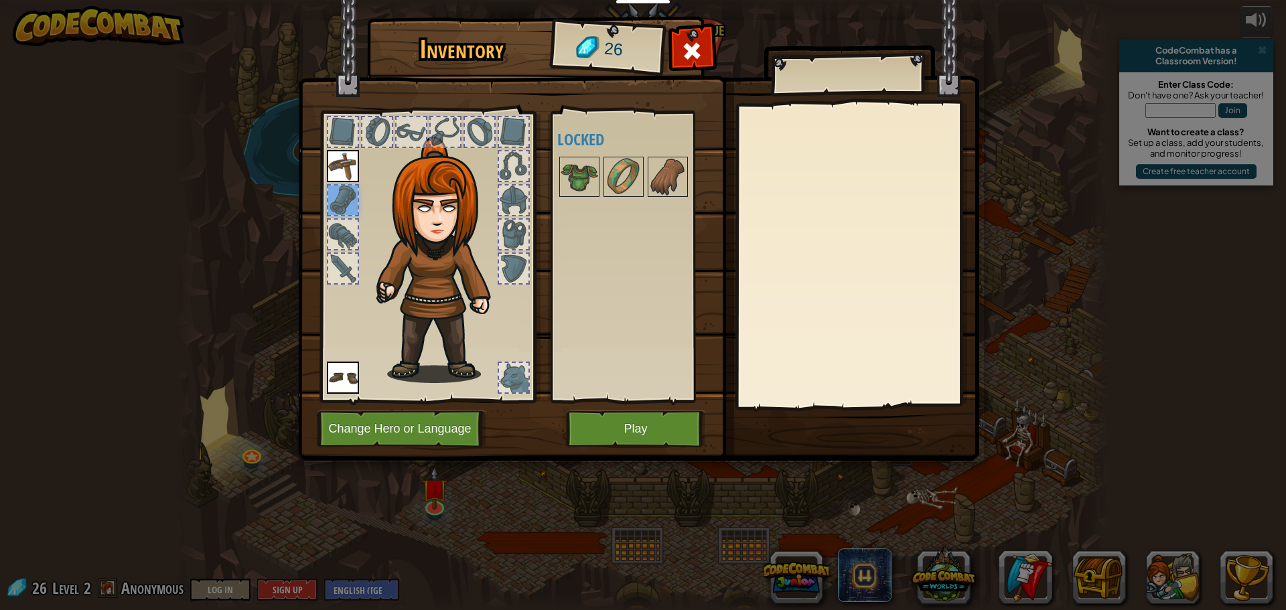
drag, startPoint x: 338, startPoint y: 217, endPoint x: 342, endPoint y: 232, distance: 15.3
click at [340, 223] on div at bounding box center [427, 252] width 221 height 301
click at [342, 250] on div at bounding box center [343, 234] width 32 height 32
click at [518, 261] on div at bounding box center [513, 268] width 29 height 29
click at [345, 167] on img at bounding box center [343, 166] width 32 height 32
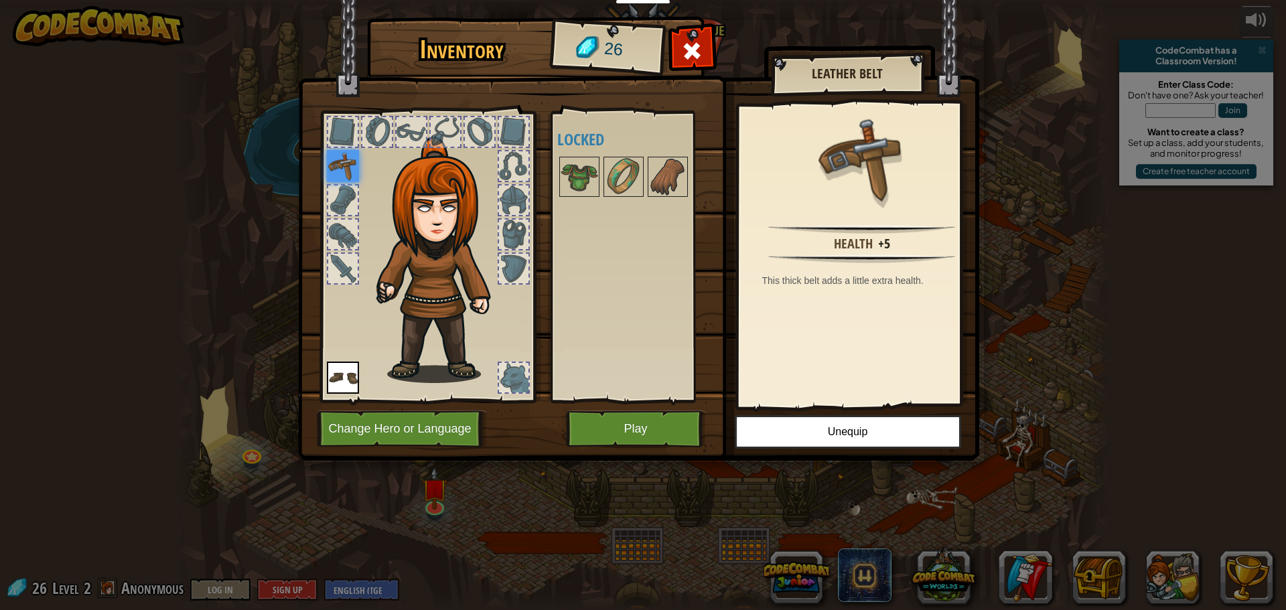
click at [347, 373] on img at bounding box center [343, 378] width 32 height 32
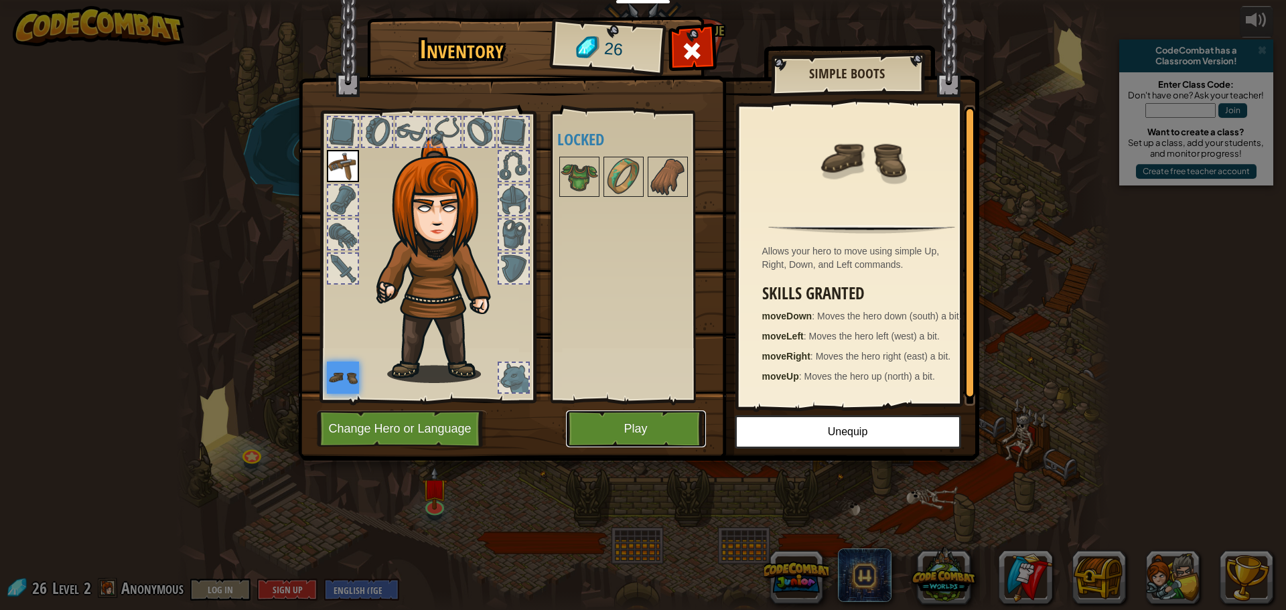
click at [648, 432] on button "Play" at bounding box center [636, 429] width 140 height 37
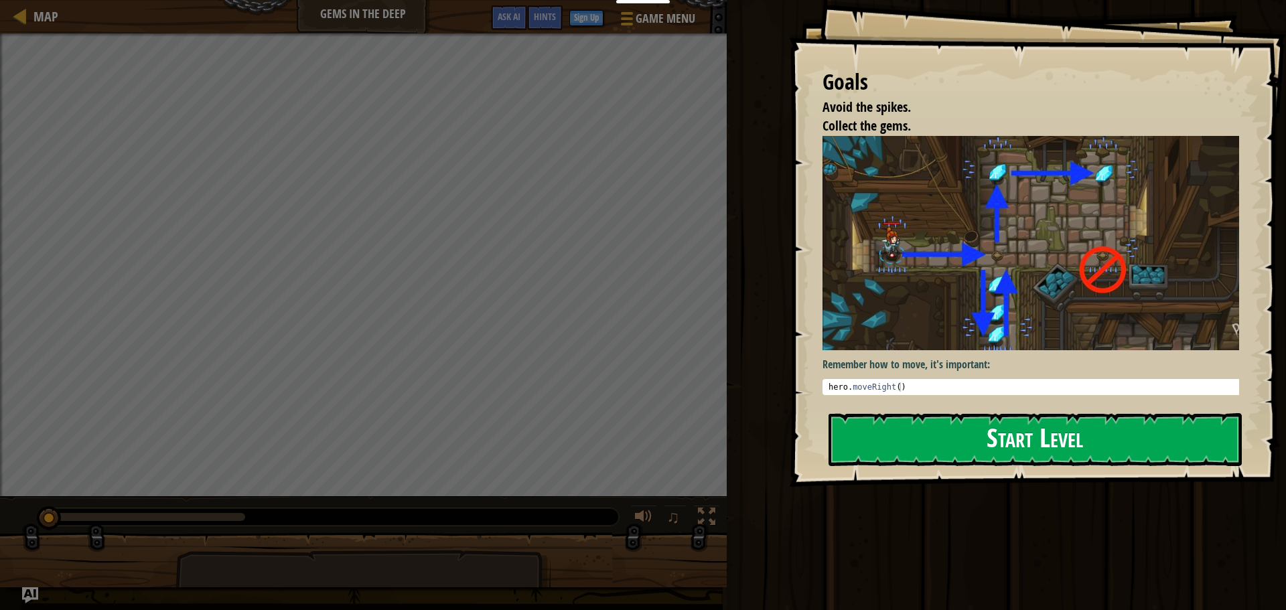
click at [960, 439] on button "Start Level" at bounding box center [1034, 439] width 413 height 53
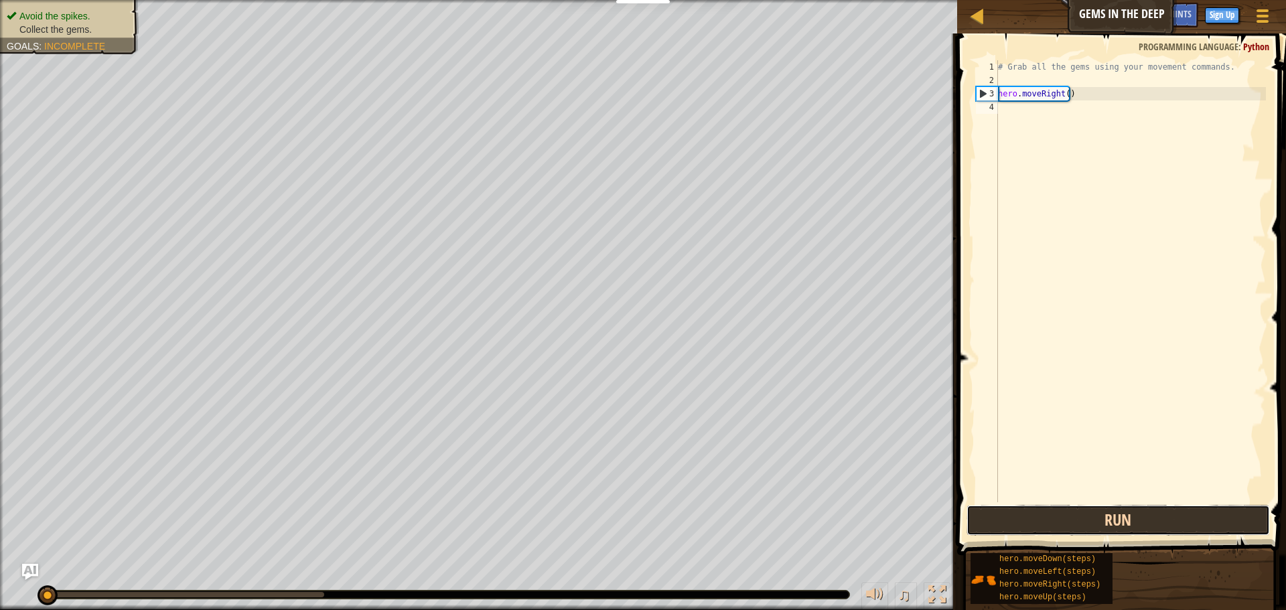
click at [1020, 522] on button "Run" at bounding box center [1117, 520] width 303 height 31
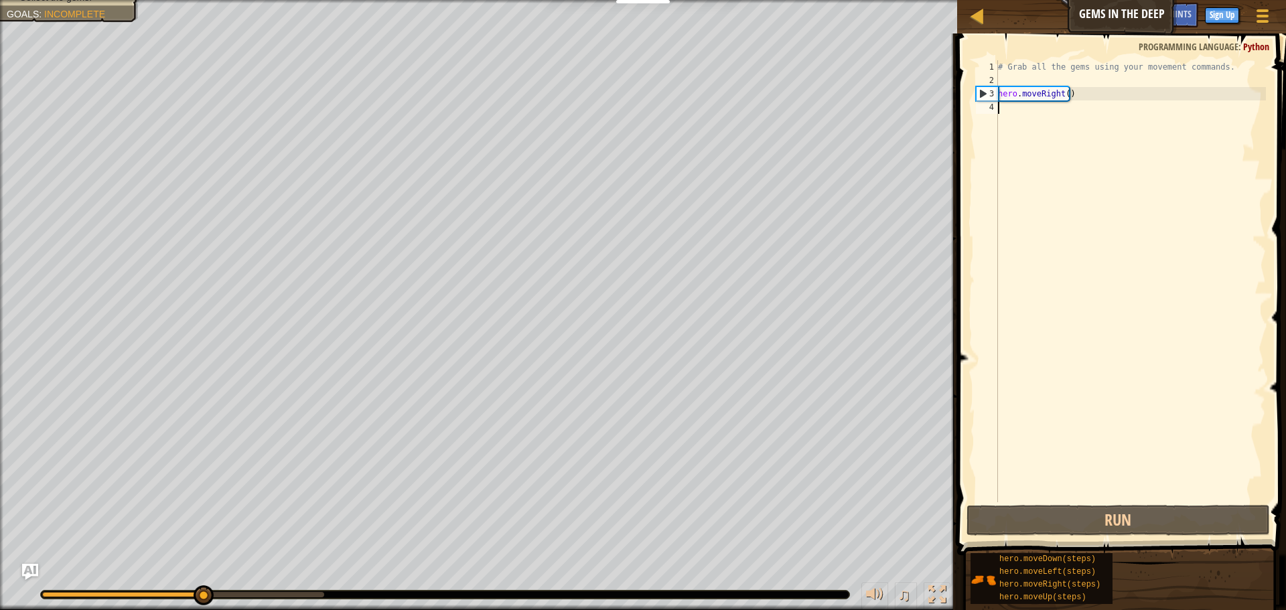
click at [1040, 108] on div "# Grab all the gems using your movement commands. hero . moveRight ( )" at bounding box center [1130, 294] width 271 height 469
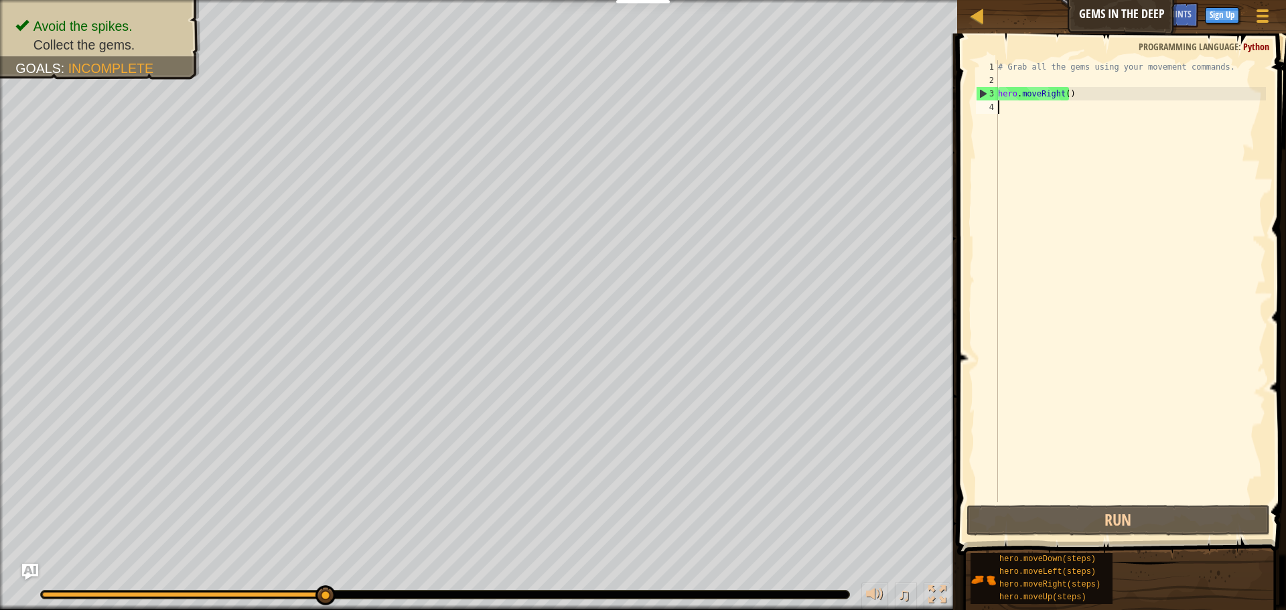
type textarea "d"
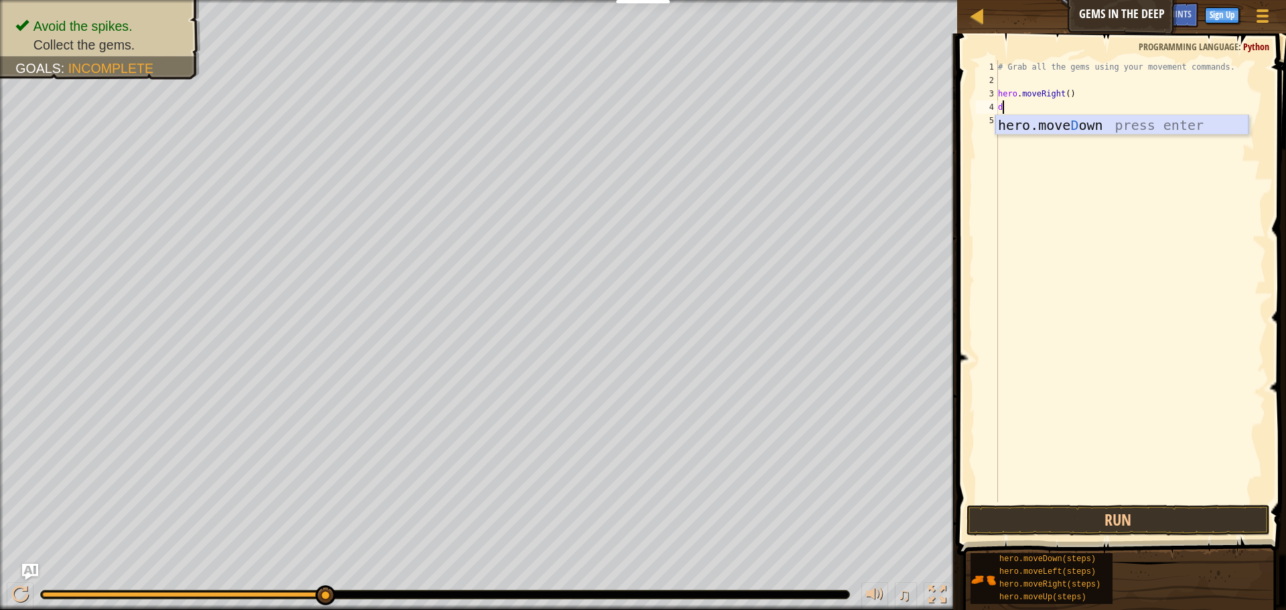
click at [1151, 119] on div "hero.[PERSON_NAME] own press enter" at bounding box center [1121, 145] width 253 height 60
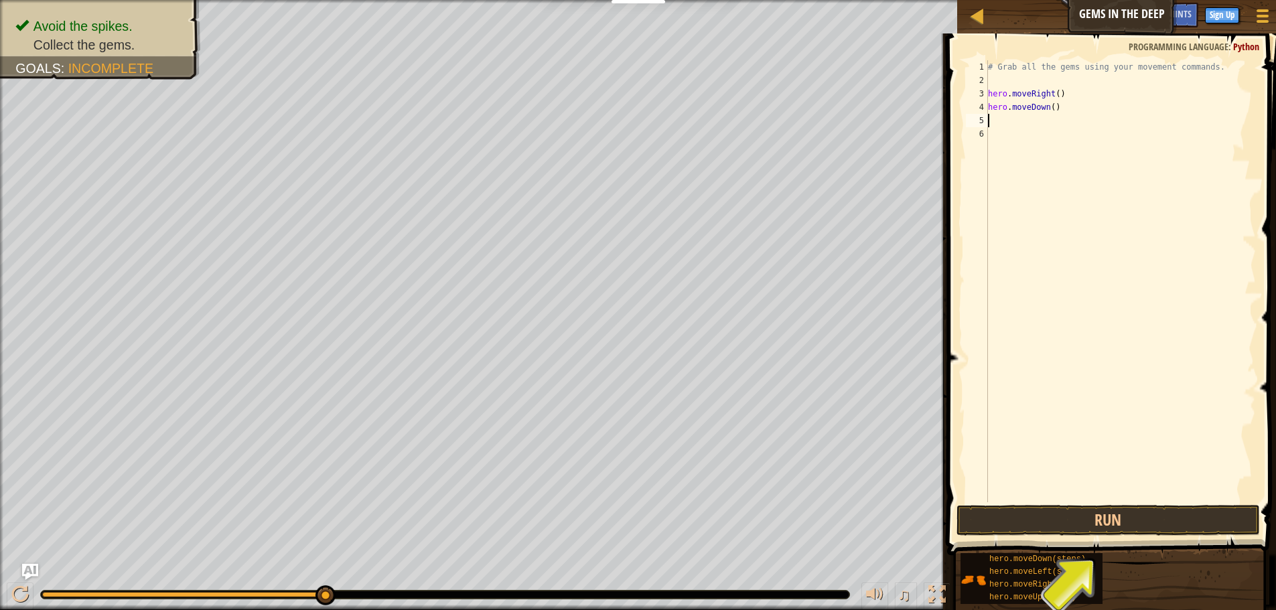
type textarea "u"
click at [1010, 141] on div "hero.move U p press enter" at bounding box center [1111, 159] width 253 height 60
type textarea "r"
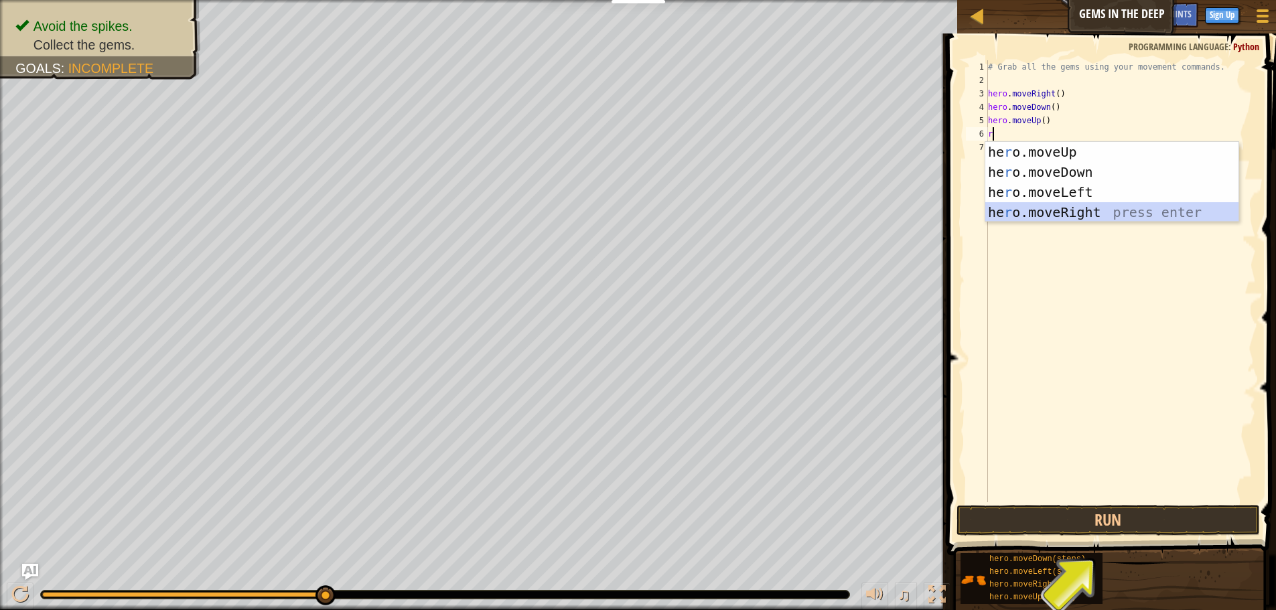
click at [1066, 214] on div "he r o.moveUp press enter he r o.moveDown press enter he r o.moveLeft press ent…" at bounding box center [1111, 202] width 253 height 121
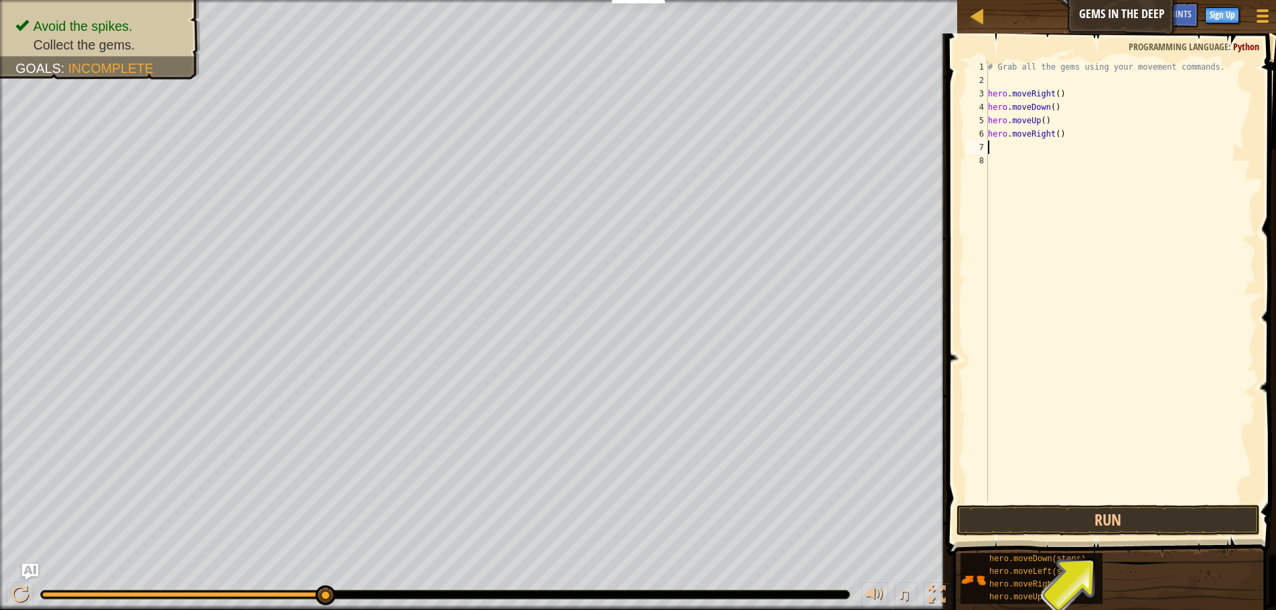
type textarea "u"
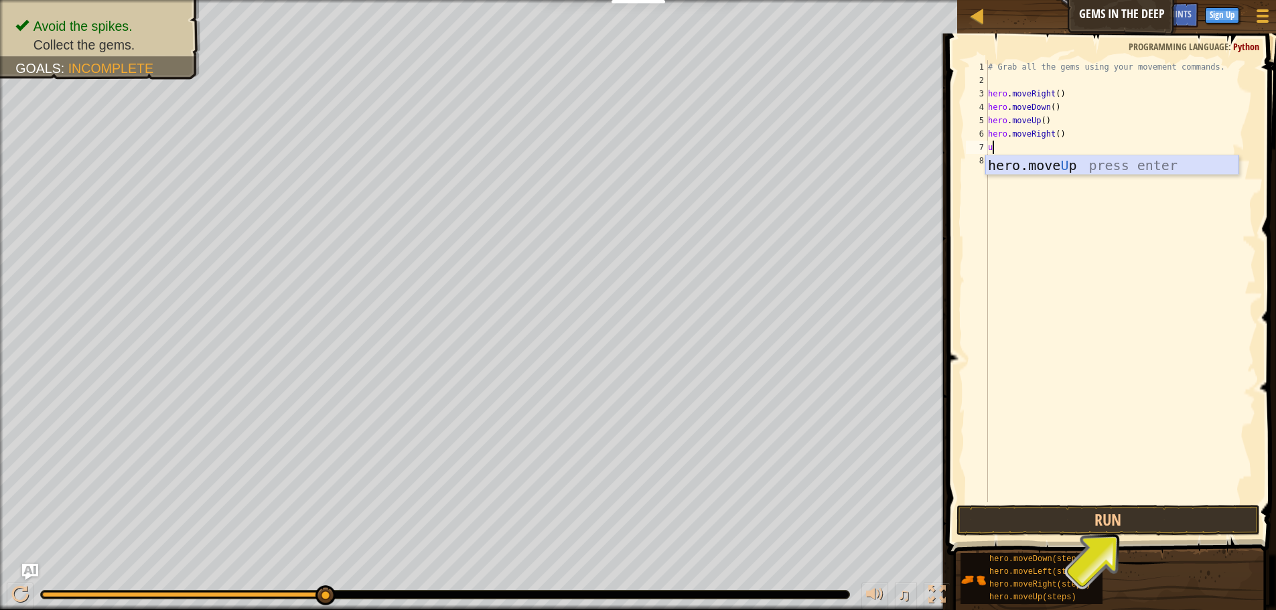
click at [1040, 173] on div "hero.move U p press enter" at bounding box center [1111, 185] width 253 height 60
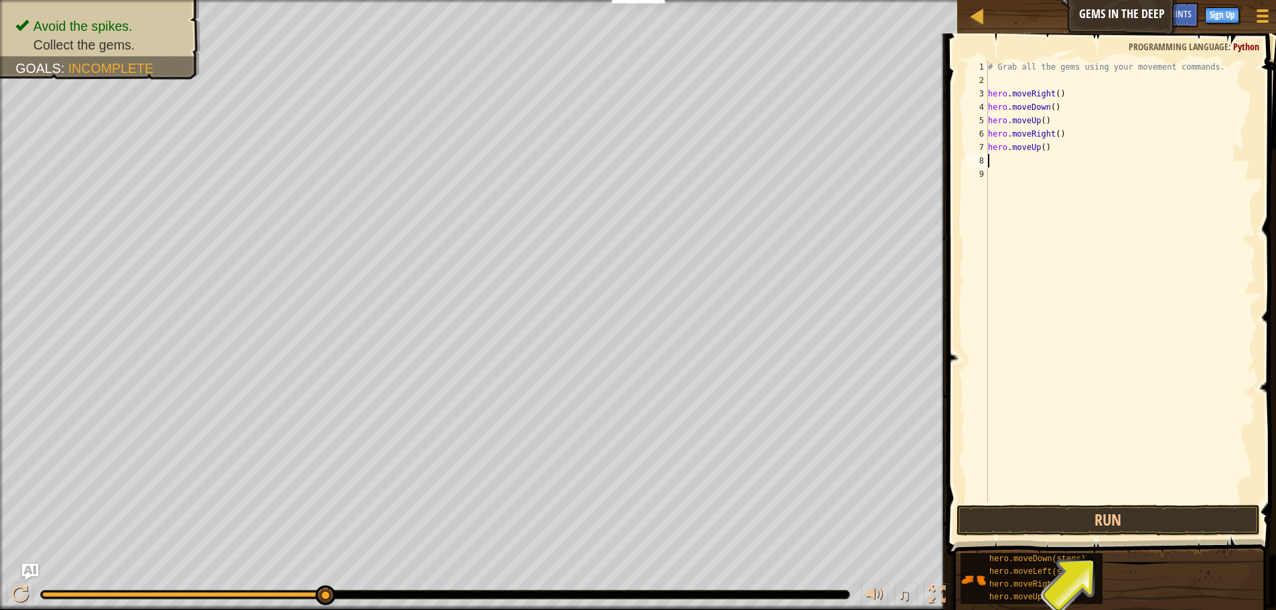
type textarea "r"
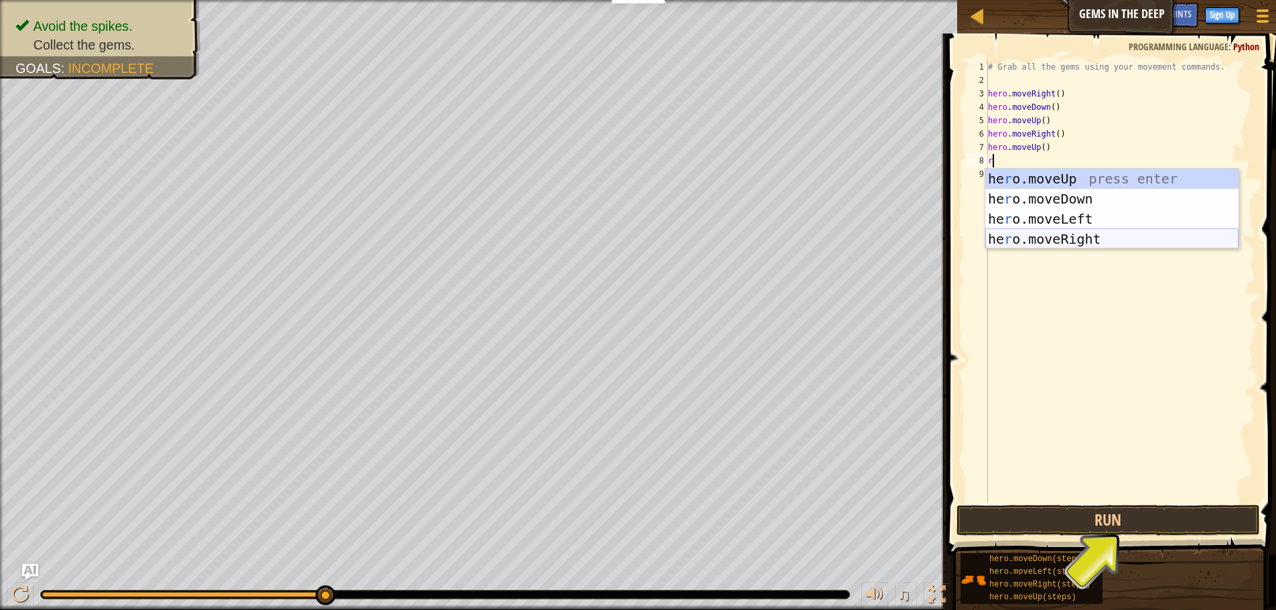
click at [1033, 232] on div "he r o.moveUp press enter he r o.moveDown press enter he r o.moveLeft press ent…" at bounding box center [1111, 229] width 253 height 121
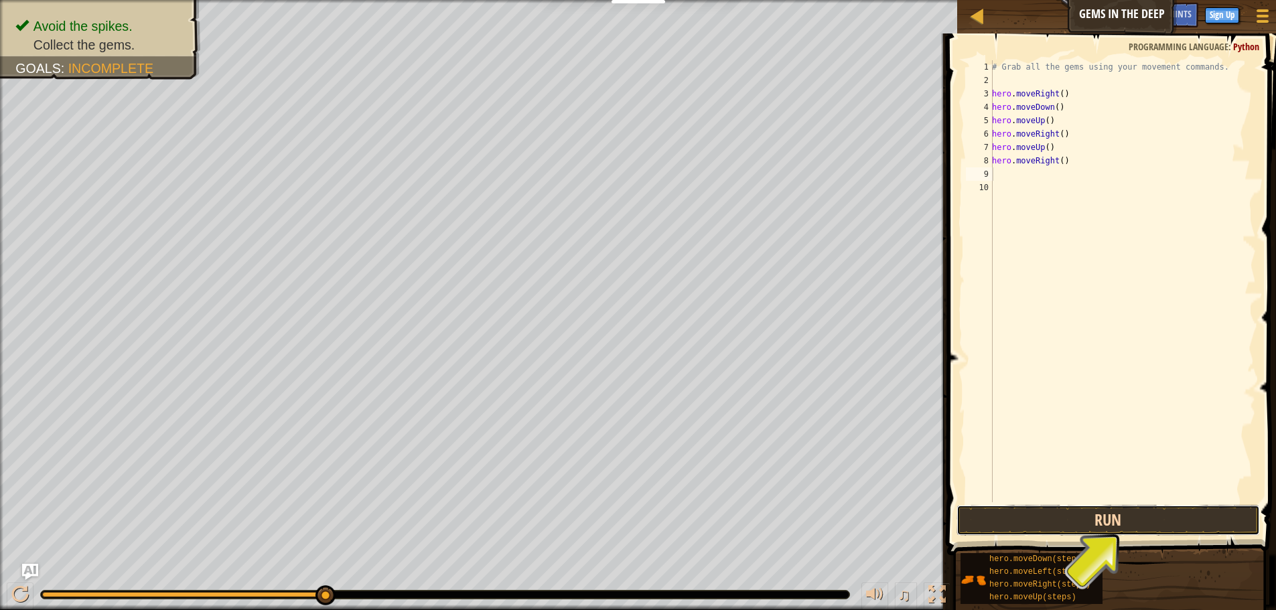
click at [1040, 512] on button "Run" at bounding box center [1107, 520] width 303 height 31
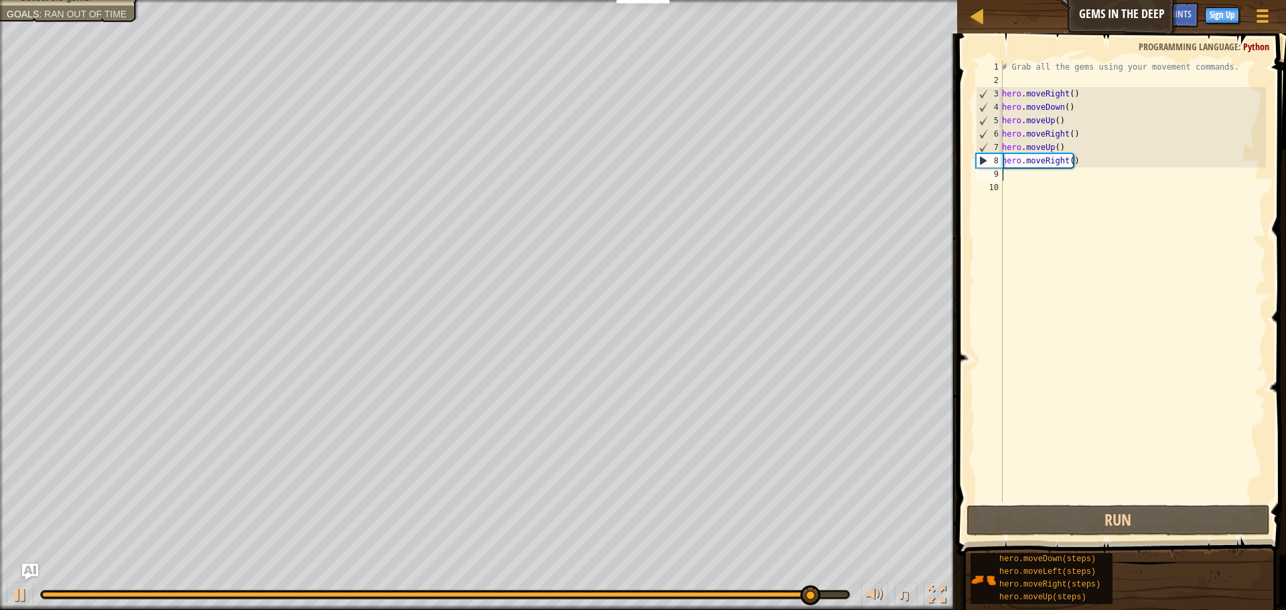
type textarea "r"
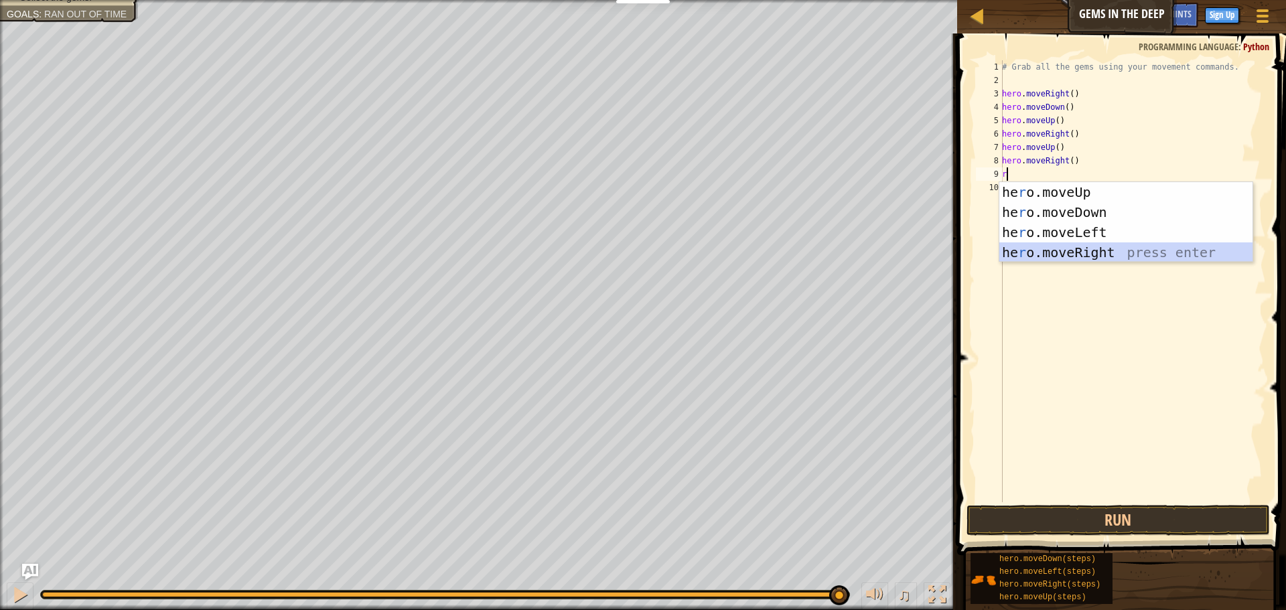
click at [1044, 250] on div "he r o.moveUp press enter he r o.moveDown press enter he r o.moveLeft press ent…" at bounding box center [1125, 242] width 253 height 121
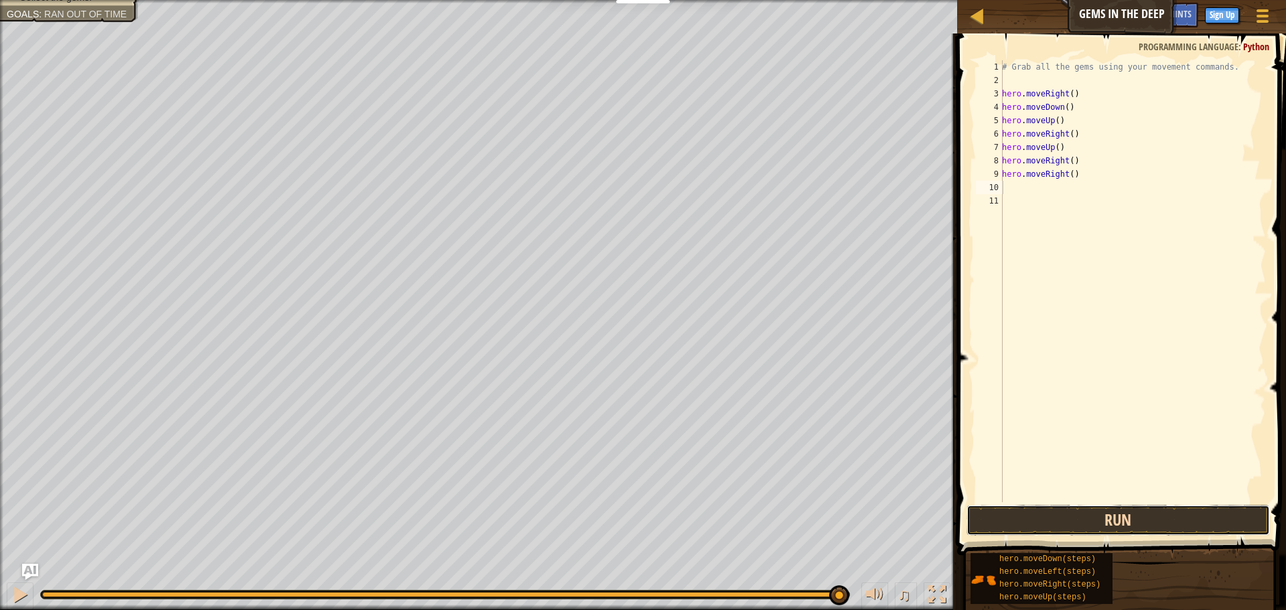
click at [1063, 529] on button "Run" at bounding box center [1117, 520] width 303 height 31
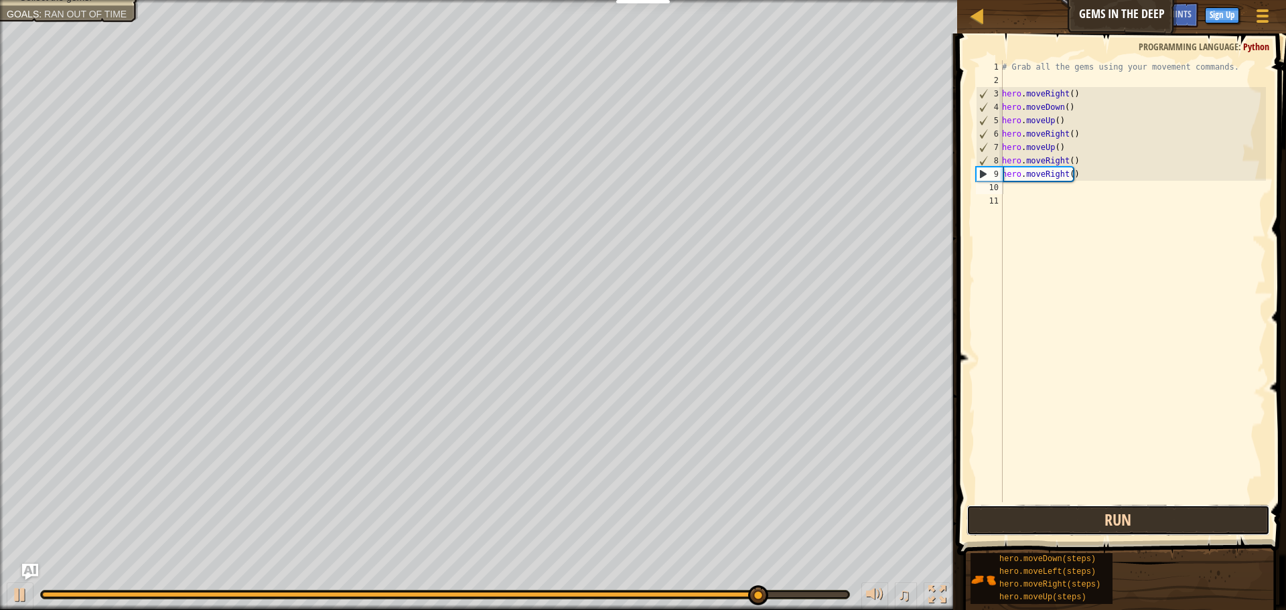
click at [1122, 524] on button "Run" at bounding box center [1117, 520] width 303 height 31
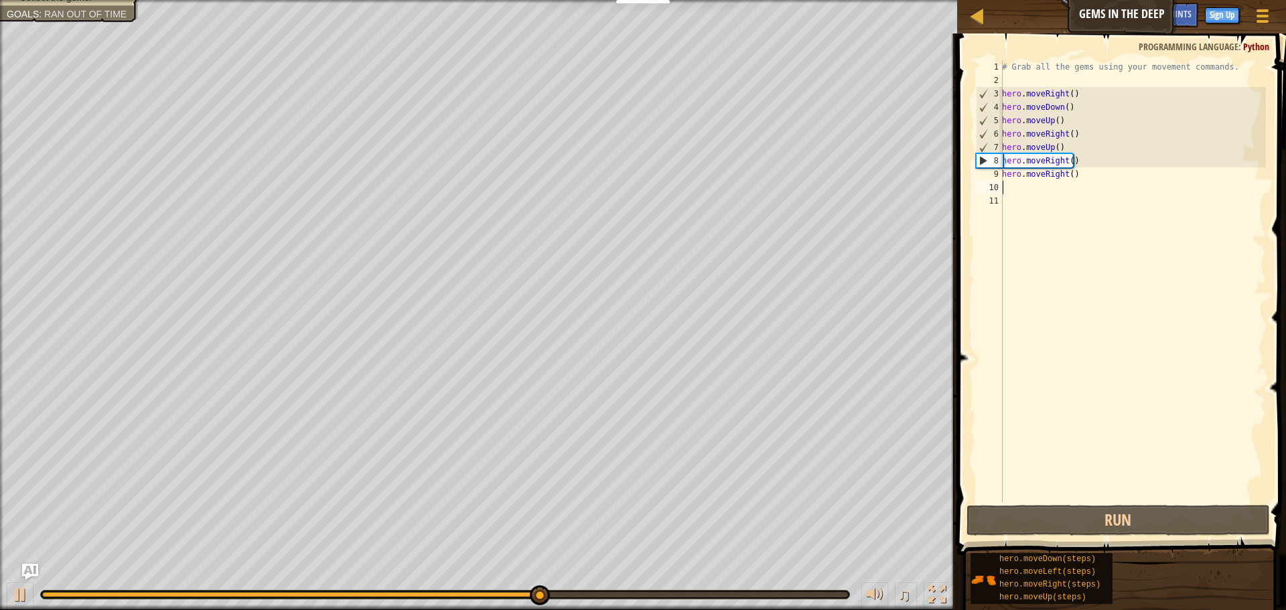
click at [1047, 185] on div "# Grab all the gems using your movement commands. hero . moveRight ( ) hero . m…" at bounding box center [1132, 294] width 267 height 469
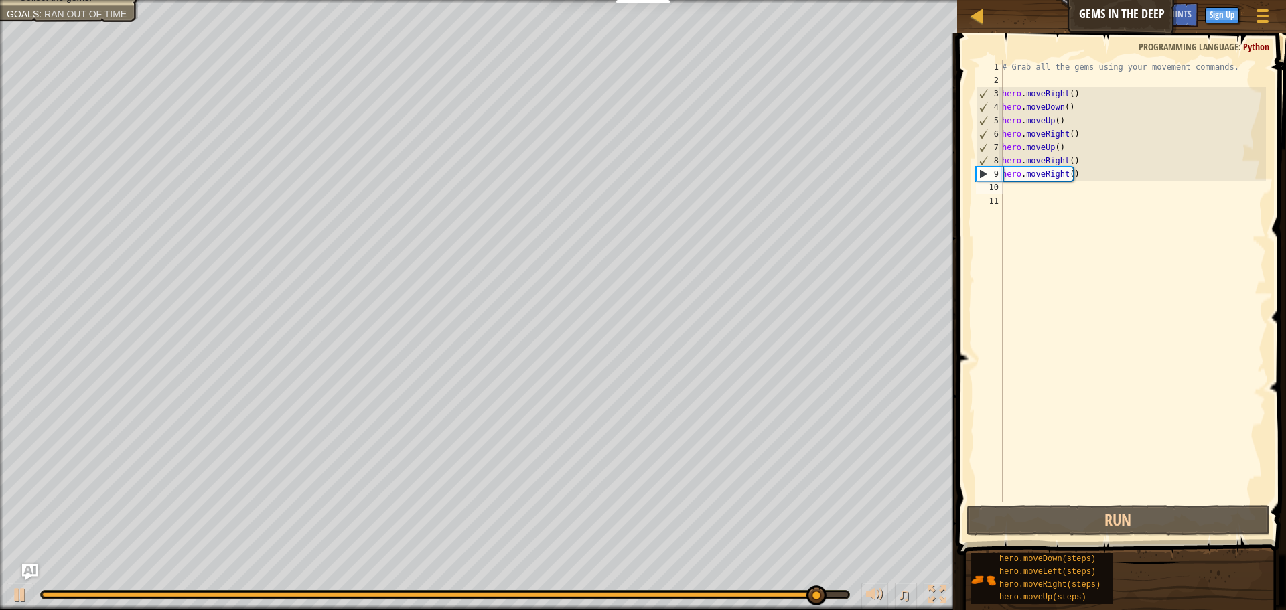
type textarea "r"
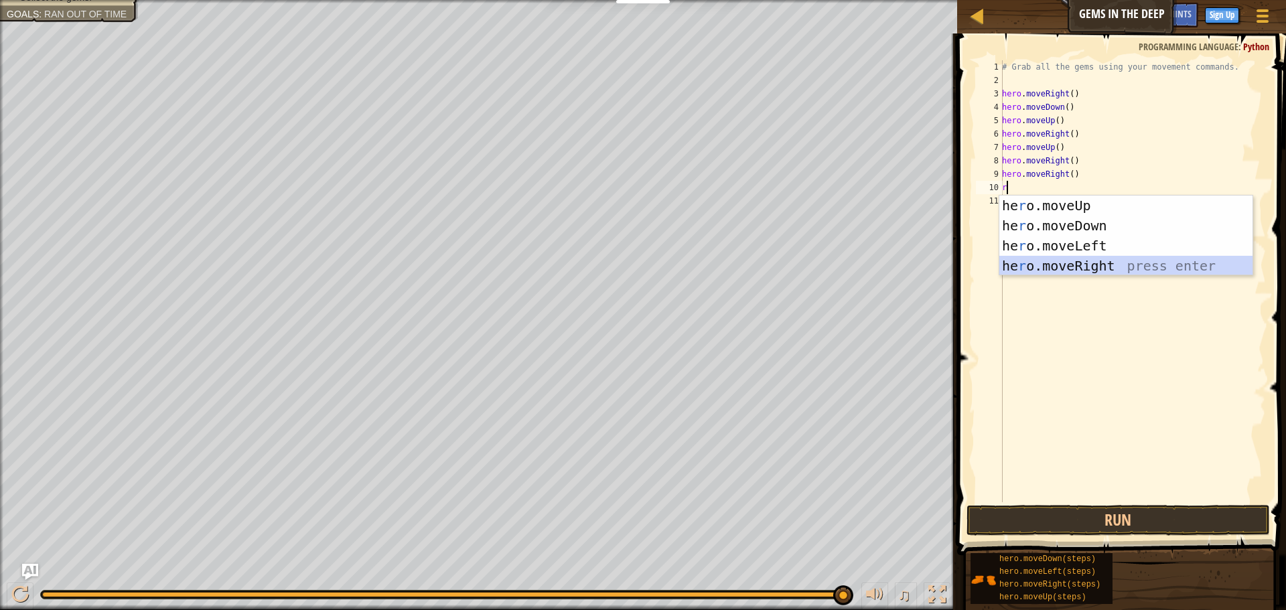
click at [1031, 263] on div "he r o.moveUp press enter he r o.moveDown press enter he r o.moveLeft press ent…" at bounding box center [1125, 256] width 253 height 121
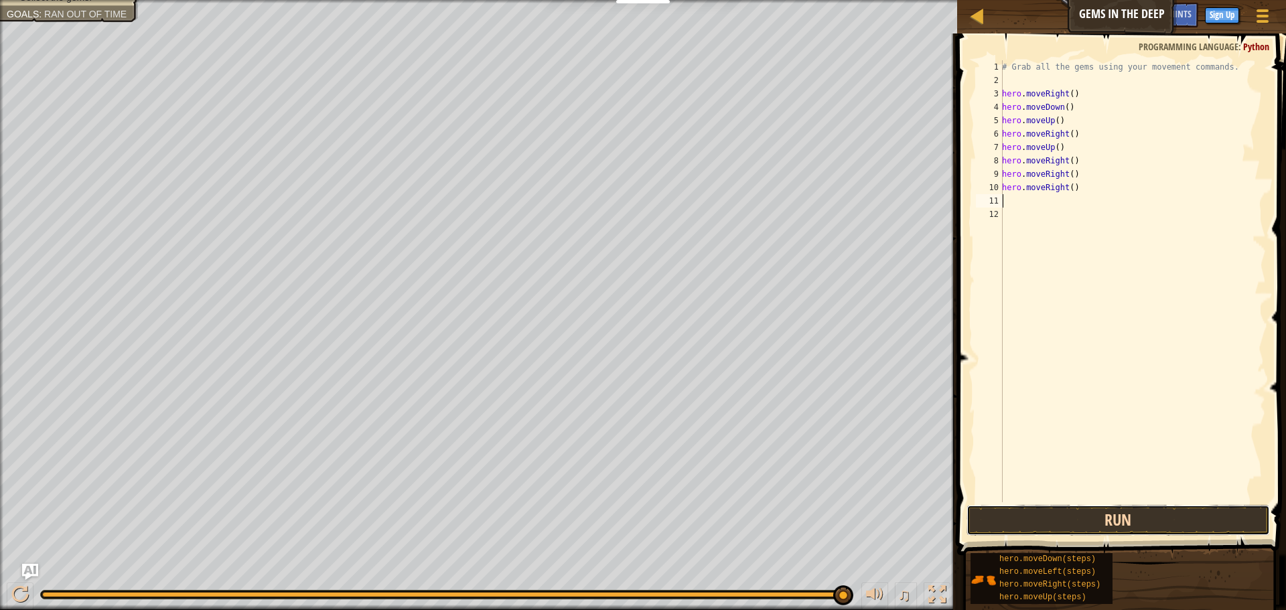
click at [1022, 522] on button "Run" at bounding box center [1117, 520] width 303 height 31
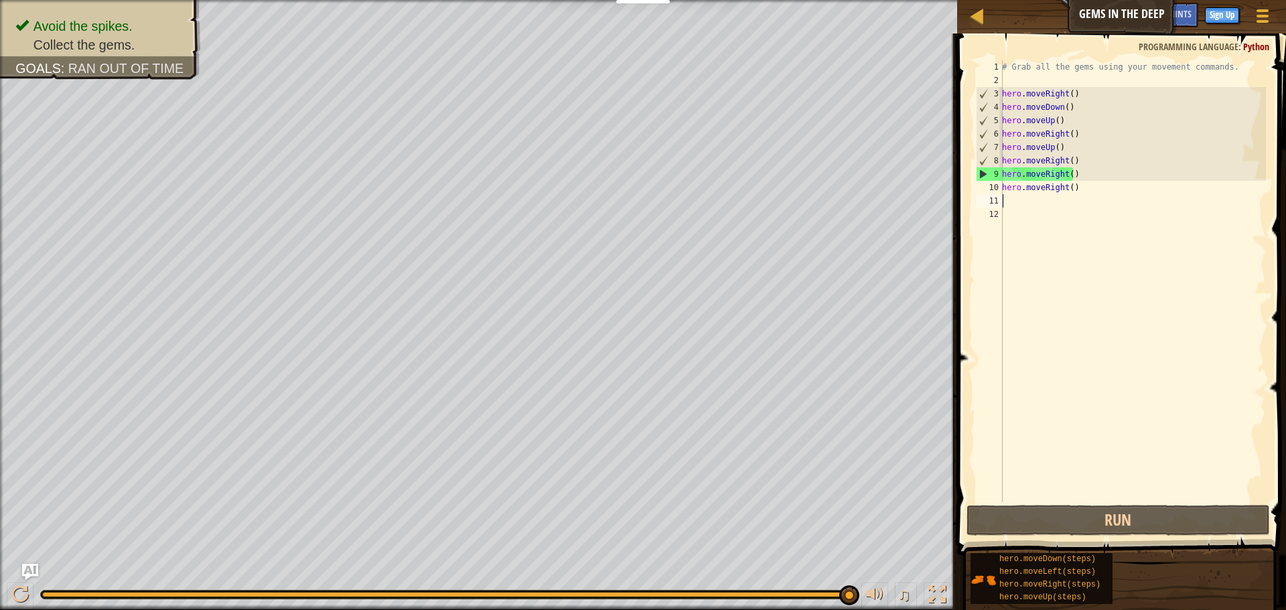
click at [1021, 200] on div "# Grab all the gems using your movement commands. hero . moveRight ( ) hero . m…" at bounding box center [1132, 294] width 267 height 469
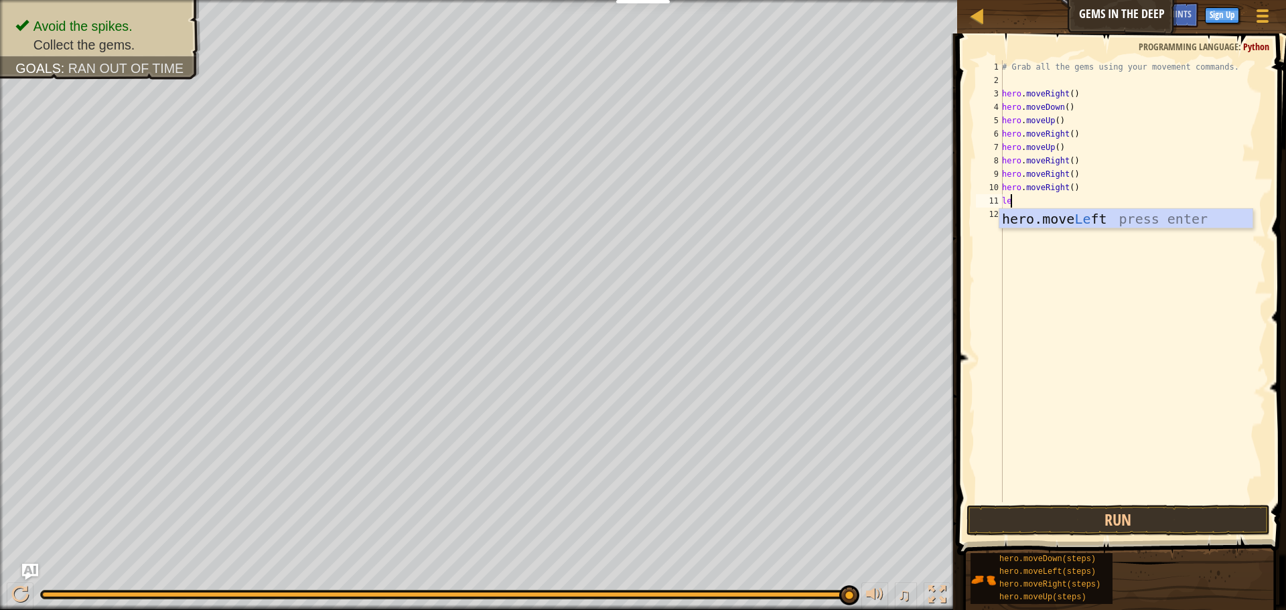
scroll to position [6, 1]
type textarea "left"
click at [1132, 216] on div "hero.move Left press enter" at bounding box center [1125, 239] width 253 height 60
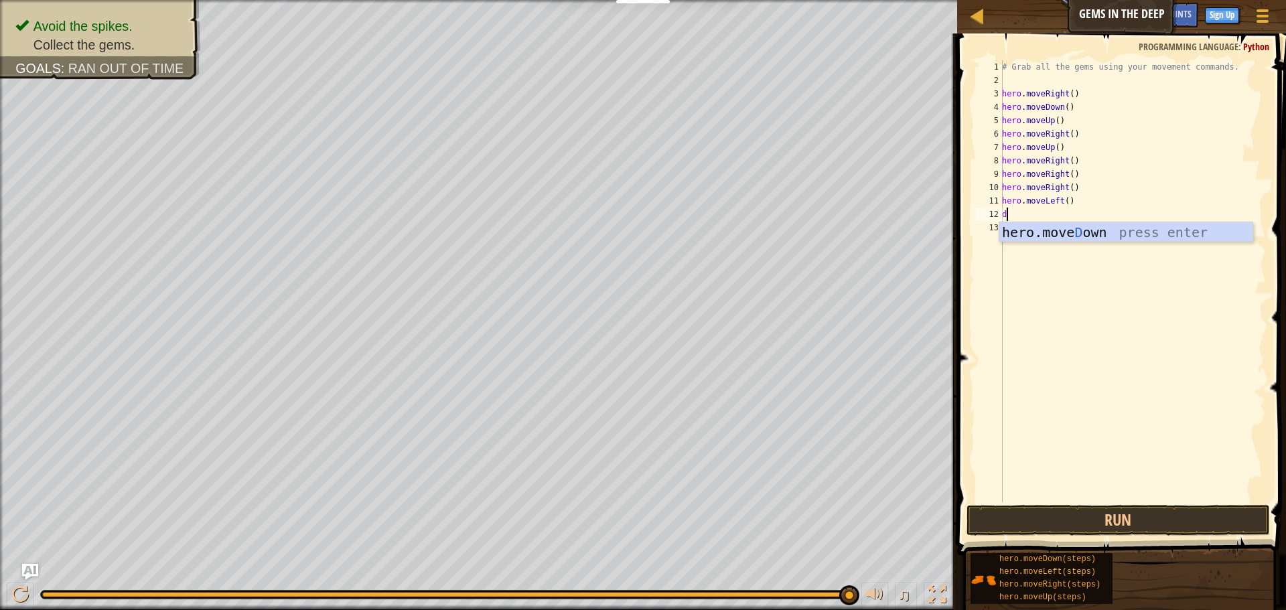
type textarea "do"
click at [1031, 240] on div "hero.move Do wn press enter" at bounding box center [1125, 252] width 253 height 60
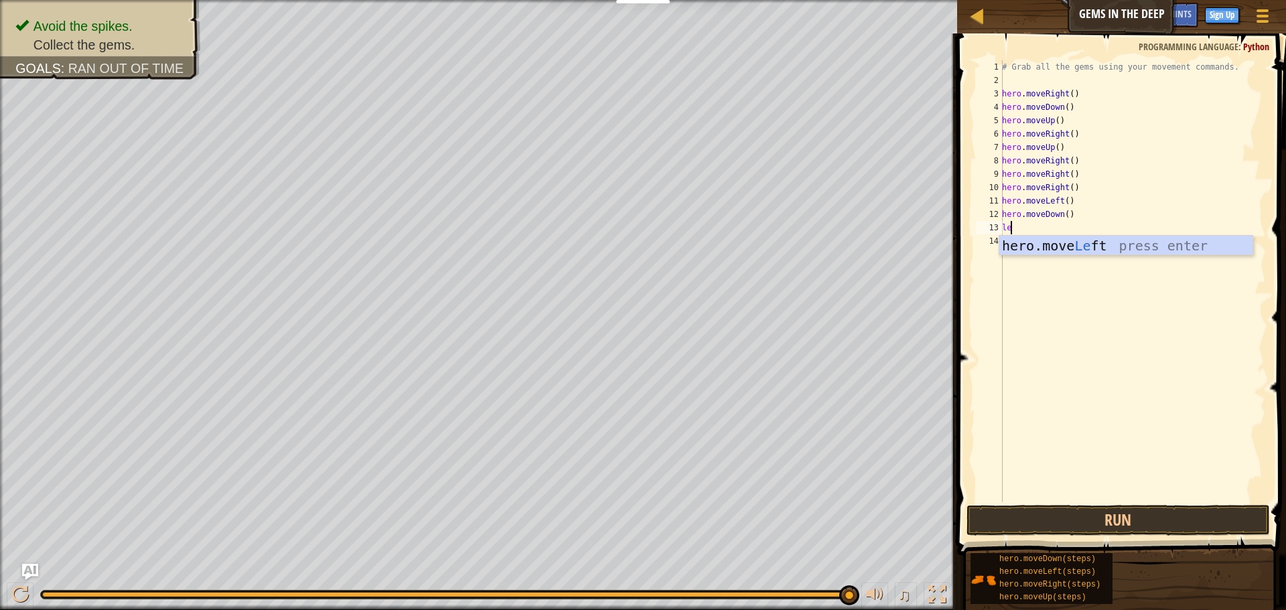
scroll to position [6, 1]
type textarea "left"
click at [1021, 246] on div "hero.move Left press enter" at bounding box center [1125, 266] width 253 height 60
click at [1071, 516] on button "Run" at bounding box center [1117, 520] width 303 height 31
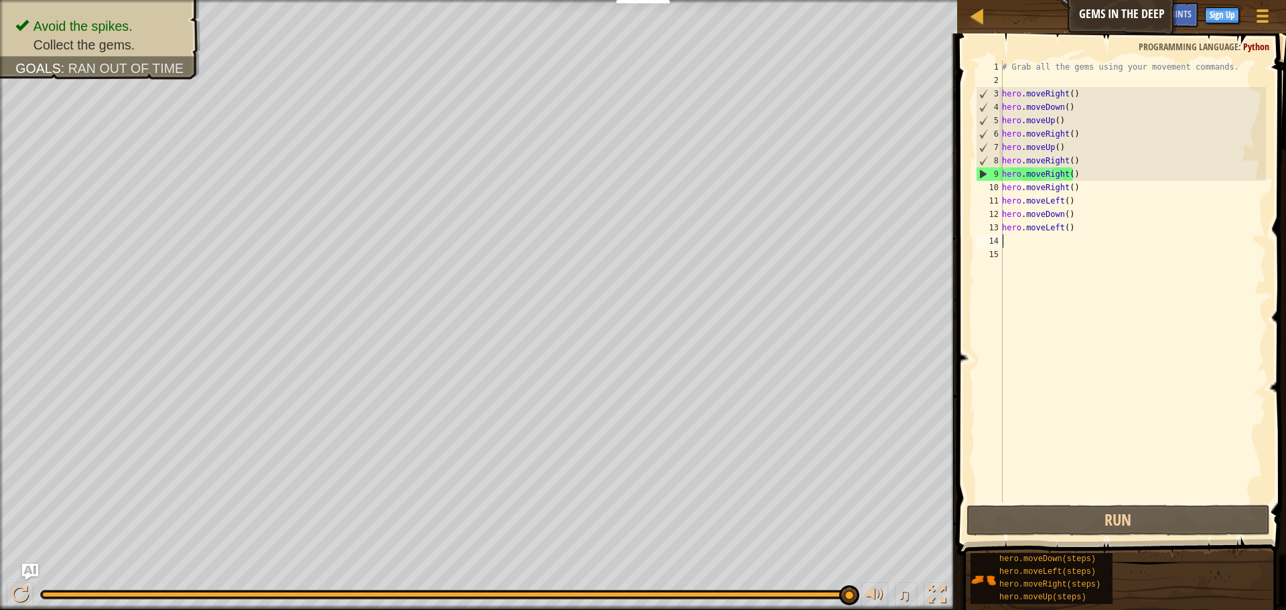
click at [1075, 172] on div "# Grab all the gems using your movement commands. hero . moveRight ( ) hero . m…" at bounding box center [1132, 294] width 267 height 469
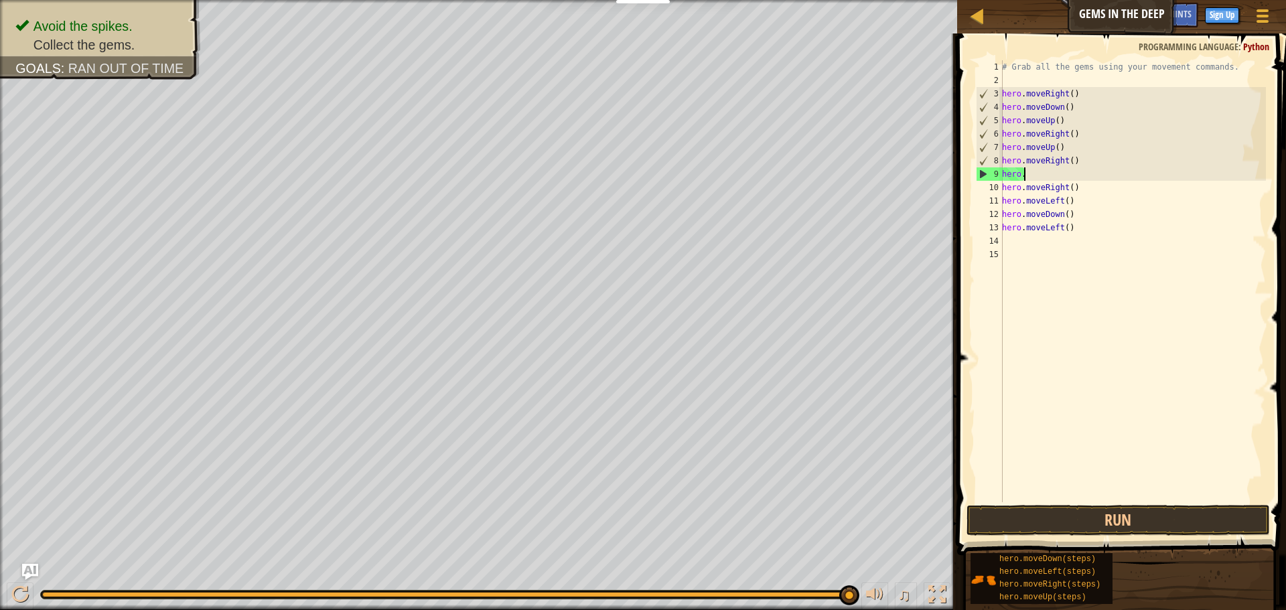
type textarea "h"
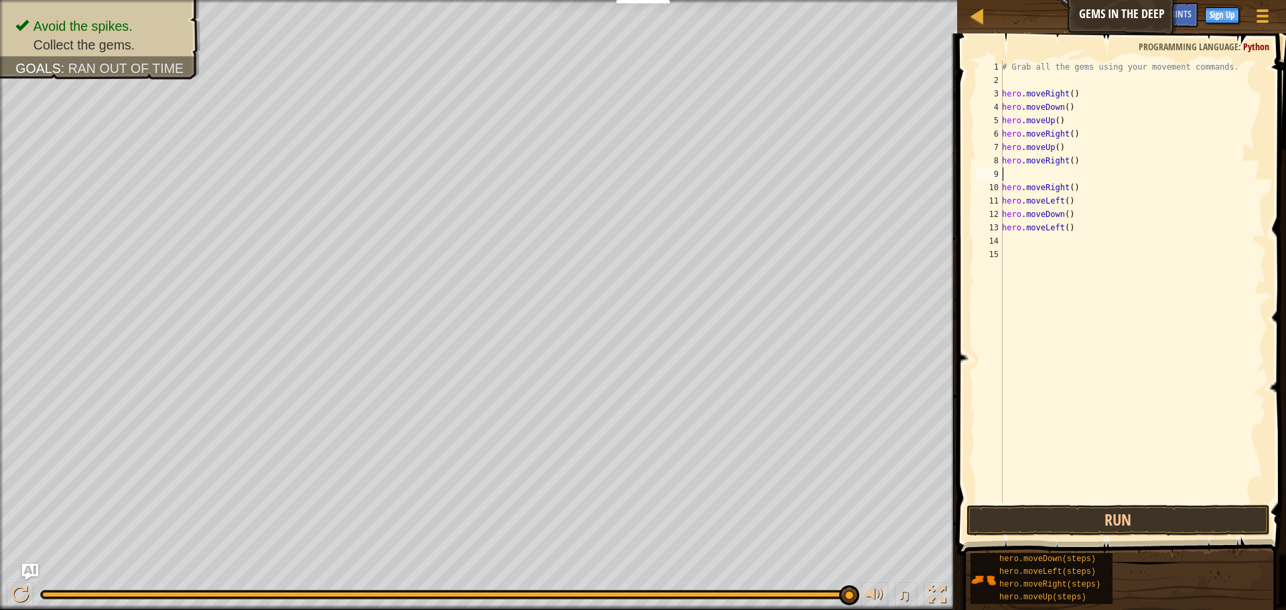
click at [1076, 156] on div "# Grab all the gems using your movement commands. hero . moveRight ( ) hero . m…" at bounding box center [1132, 294] width 267 height 469
type textarea "h"
click at [1070, 188] on div "# Grab all the gems using your movement commands. hero . moveRight ( ) hero . m…" at bounding box center [1132, 294] width 267 height 469
click at [1077, 192] on div "# Grab all the gems using your movement commands. hero . moveRight ( ) hero . m…" at bounding box center [1132, 294] width 267 height 469
type textarea "h"
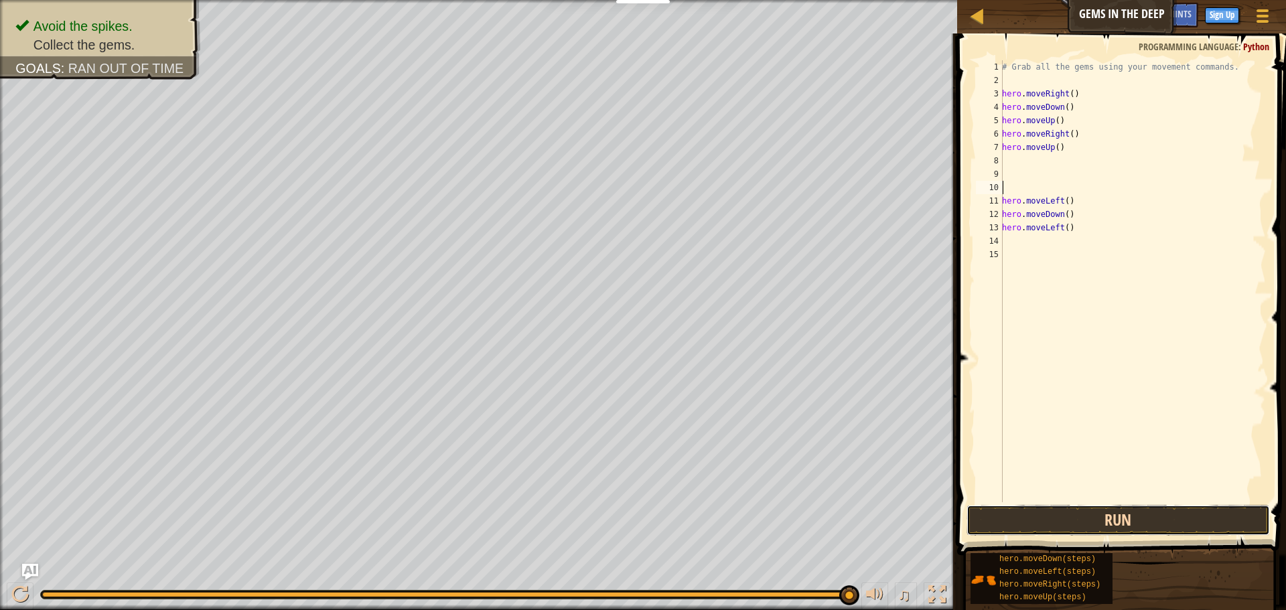
click at [1088, 517] on button "Run" at bounding box center [1117, 520] width 303 height 31
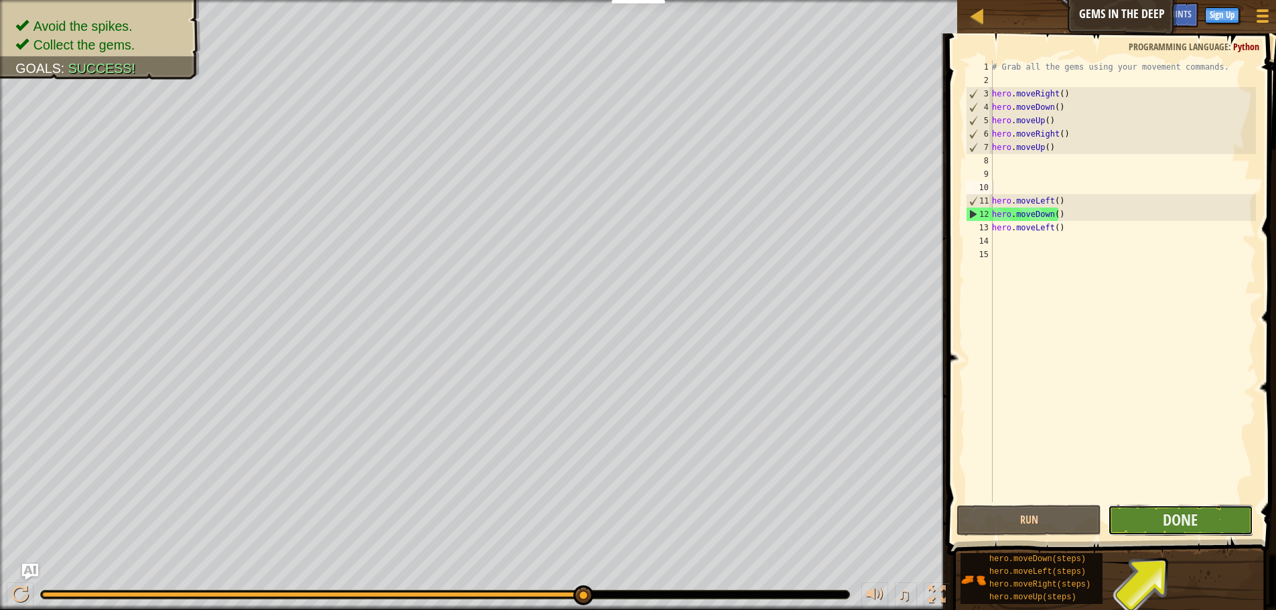
click at [1142, 515] on button "Done" at bounding box center [1180, 520] width 145 height 31
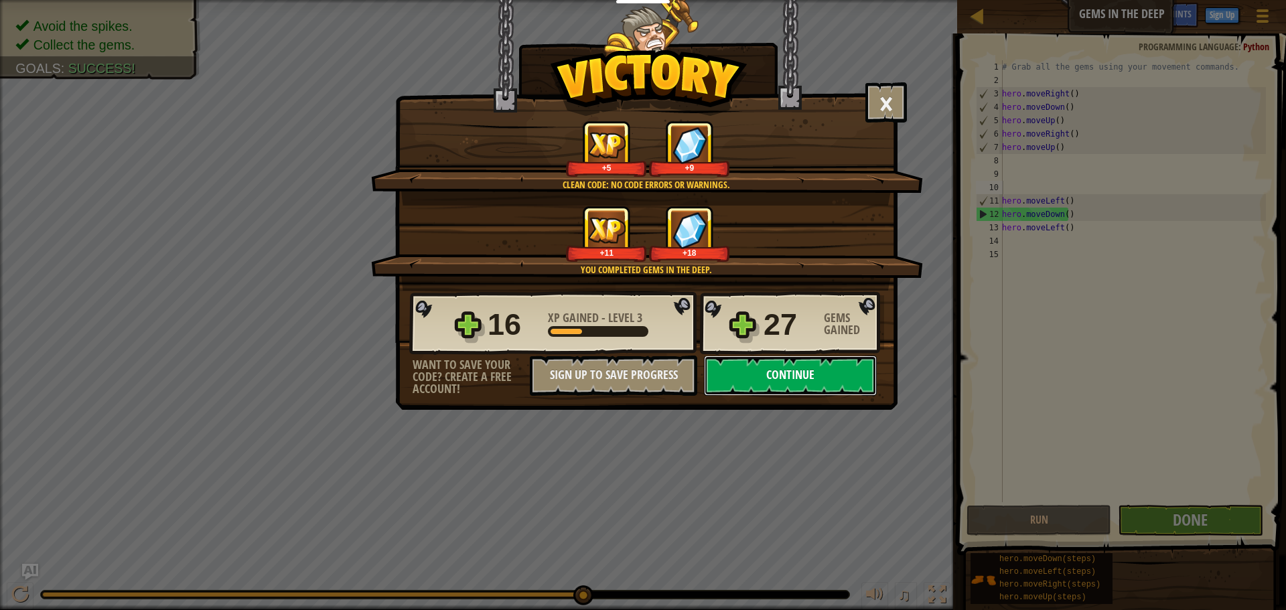
click at [741, 369] on button "Continue" at bounding box center [790, 376] width 173 height 40
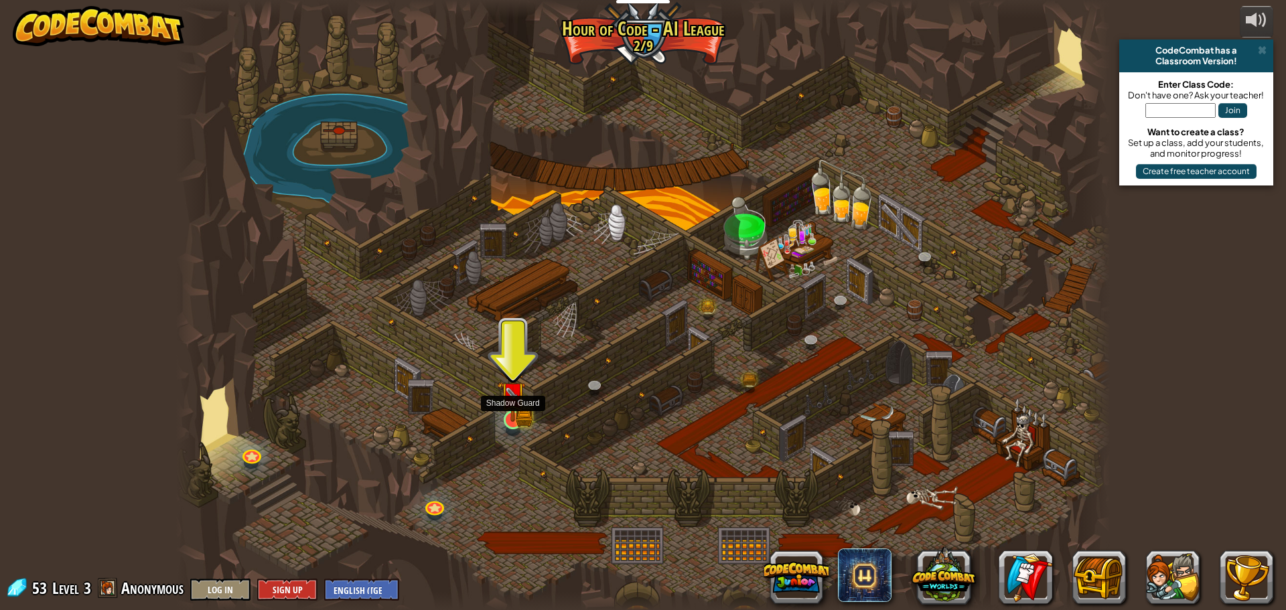
click at [525, 424] on img at bounding box center [524, 418] width 17 height 18
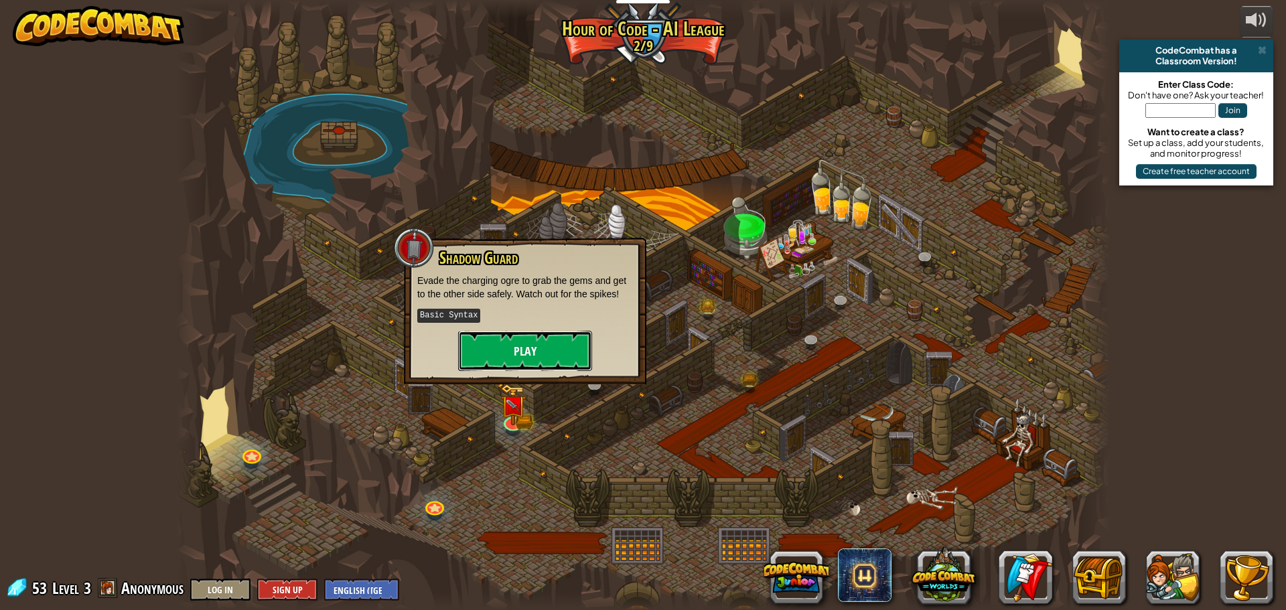
click at [555, 344] on button "Play" at bounding box center [525, 351] width 134 height 40
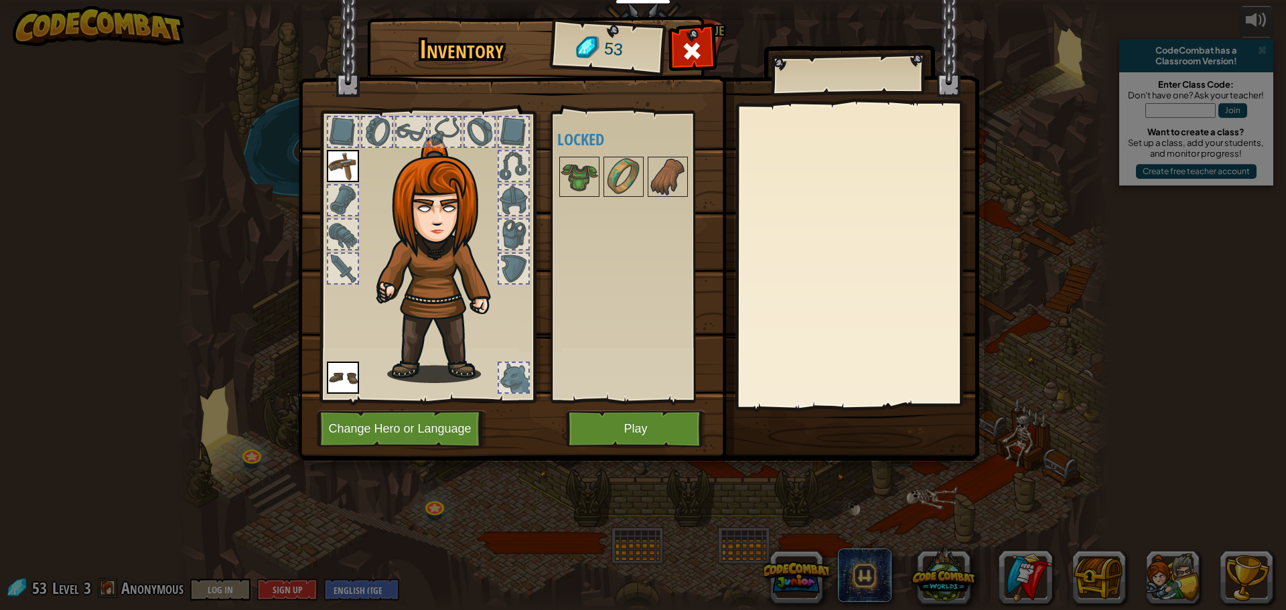
click at [517, 366] on div at bounding box center [513, 377] width 29 height 29
drag, startPoint x: 516, startPoint y: 249, endPoint x: 511, endPoint y: 259, distance: 11.1
click at [512, 258] on div at bounding box center [427, 252] width 221 height 301
click at [498, 252] on div at bounding box center [514, 268] width 32 height 32
click at [499, 256] on div at bounding box center [513, 268] width 29 height 29
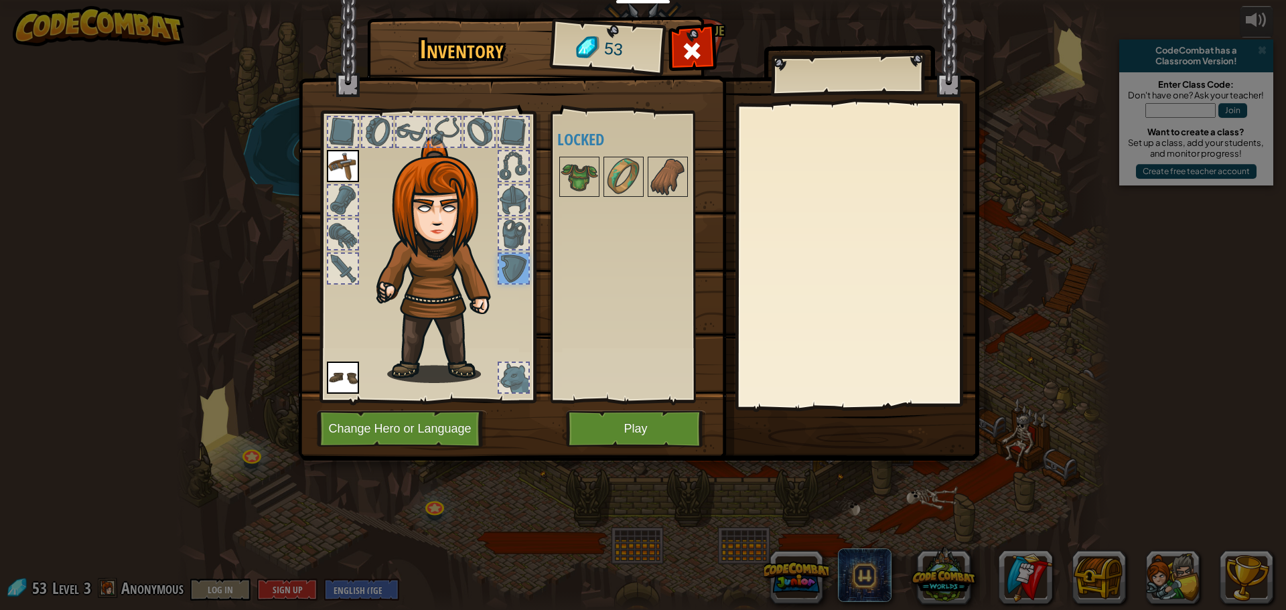
drag, startPoint x: 508, startPoint y: 200, endPoint x: 512, endPoint y: 192, distance: 9.3
click at [508, 200] on div at bounding box center [513, 200] width 29 height 29
click at [503, 140] on div at bounding box center [513, 131] width 29 height 29
click at [516, 146] on div at bounding box center [513, 131] width 29 height 29
click at [483, 123] on div at bounding box center [479, 131] width 29 height 29
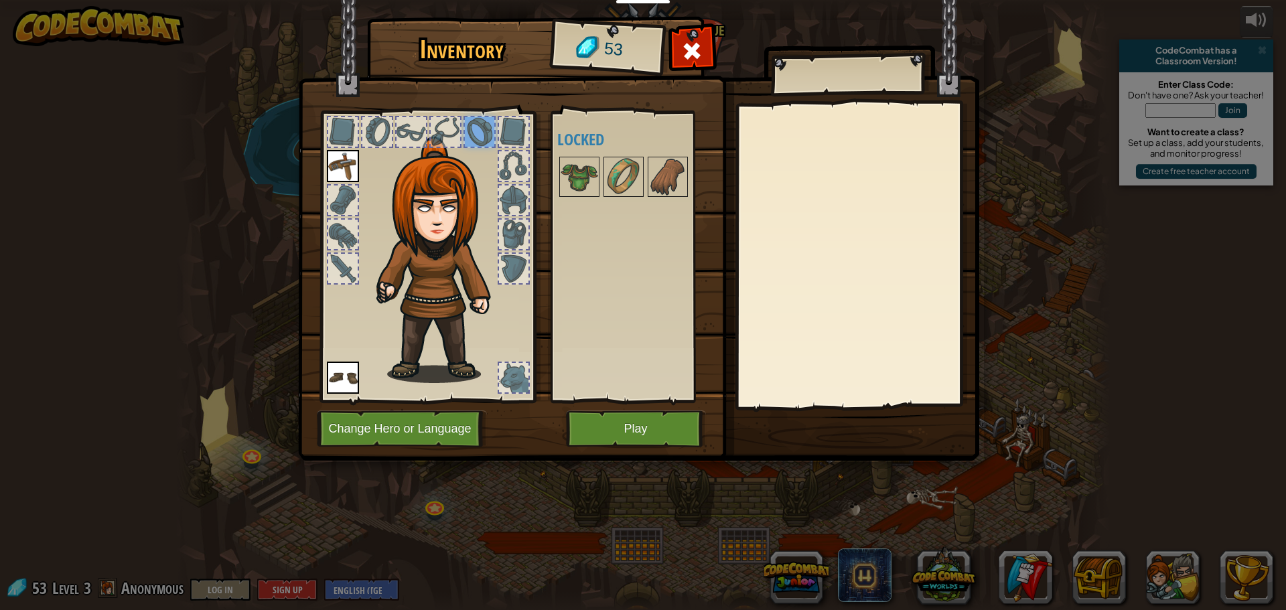
drag, startPoint x: 453, startPoint y: 135, endPoint x: 425, endPoint y: 139, distance: 28.4
click at [453, 135] on div at bounding box center [445, 131] width 29 height 29
click at [349, 158] on img at bounding box center [343, 166] width 32 height 32
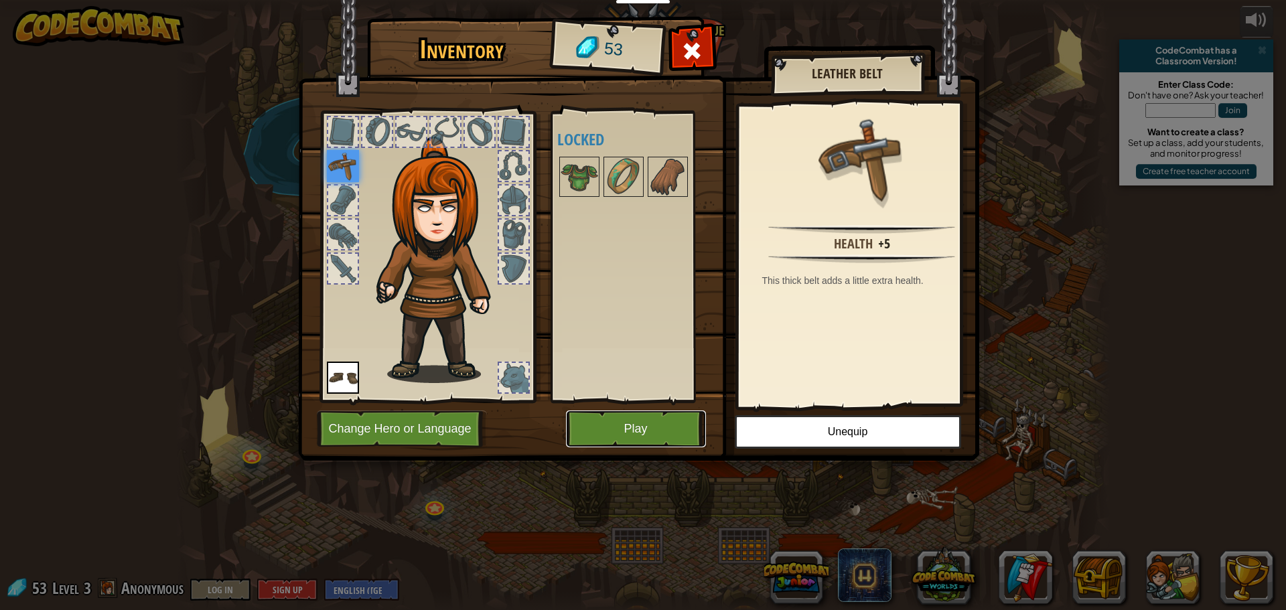
drag, startPoint x: 630, startPoint y: 443, endPoint x: 445, endPoint y: 439, distance: 184.9
click at [445, 439] on div "Inventory 53 Available Equip Equip (double-click to equip) Locked Leather Belt …" at bounding box center [643, 241] width 681 height 442
click at [445, 429] on button "Change Hero or Language" at bounding box center [402, 429] width 170 height 37
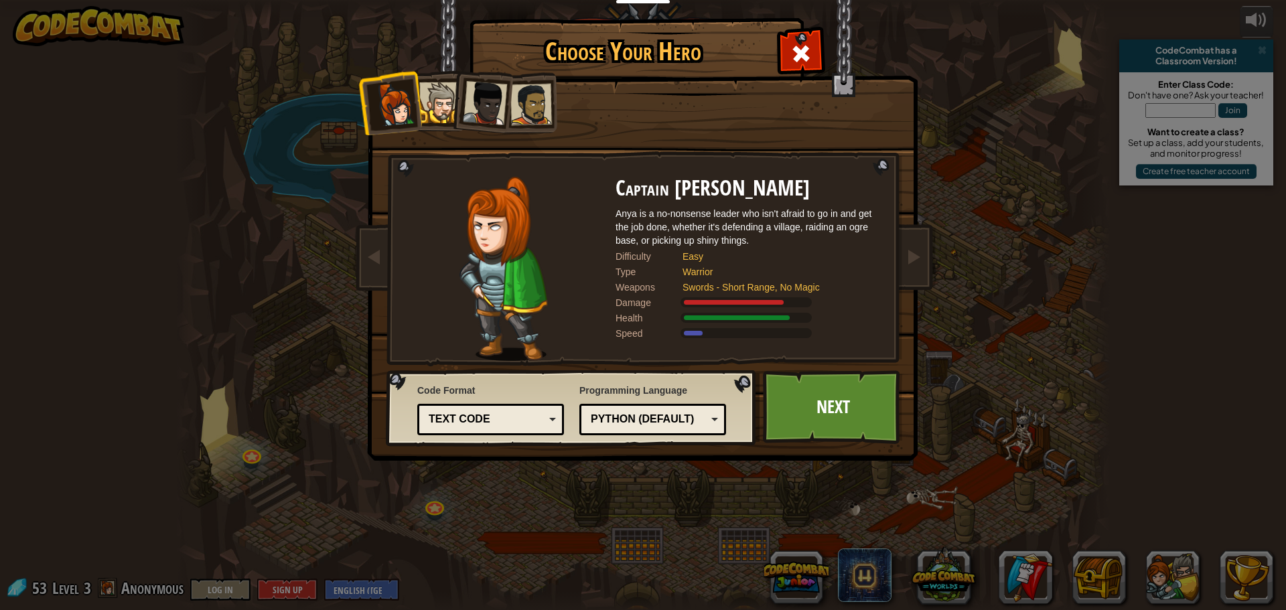
click at [486, 104] on div at bounding box center [485, 103] width 44 height 44
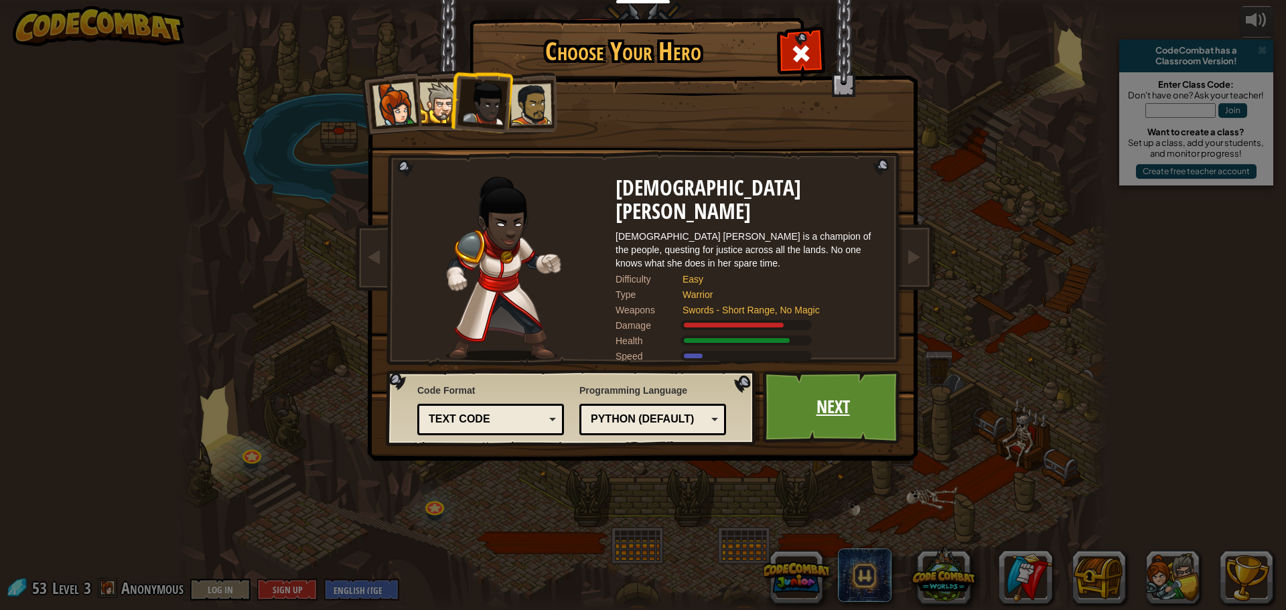
click at [778, 387] on link "Next" at bounding box center [833, 407] width 140 height 74
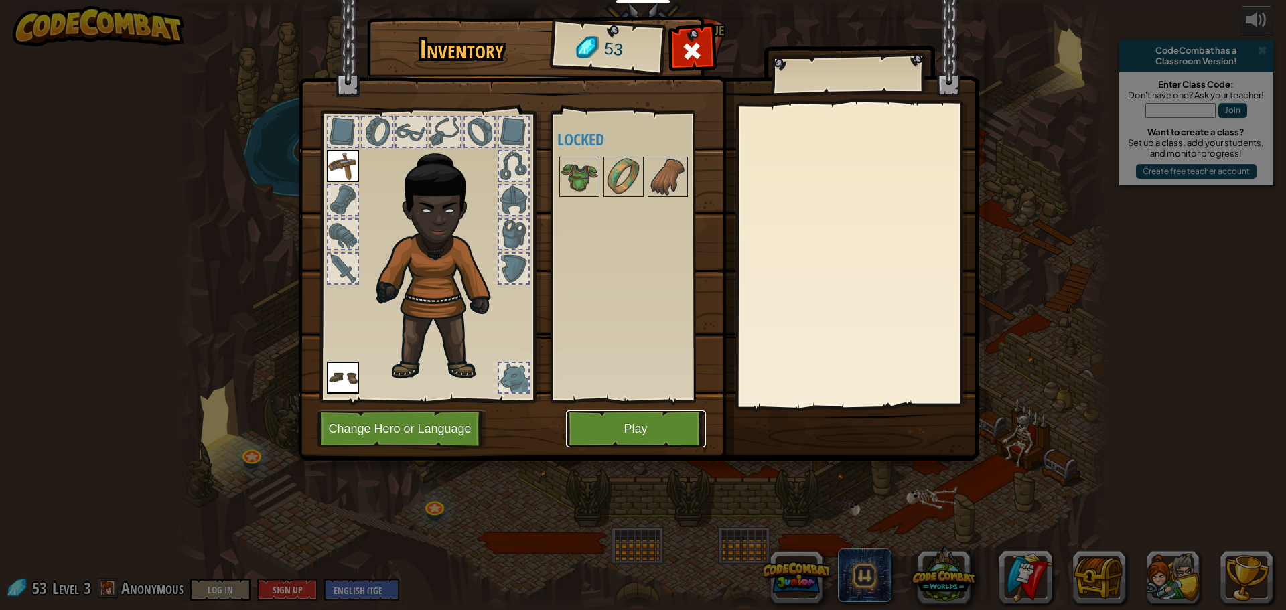
click at [670, 421] on button "Play" at bounding box center [636, 429] width 140 height 37
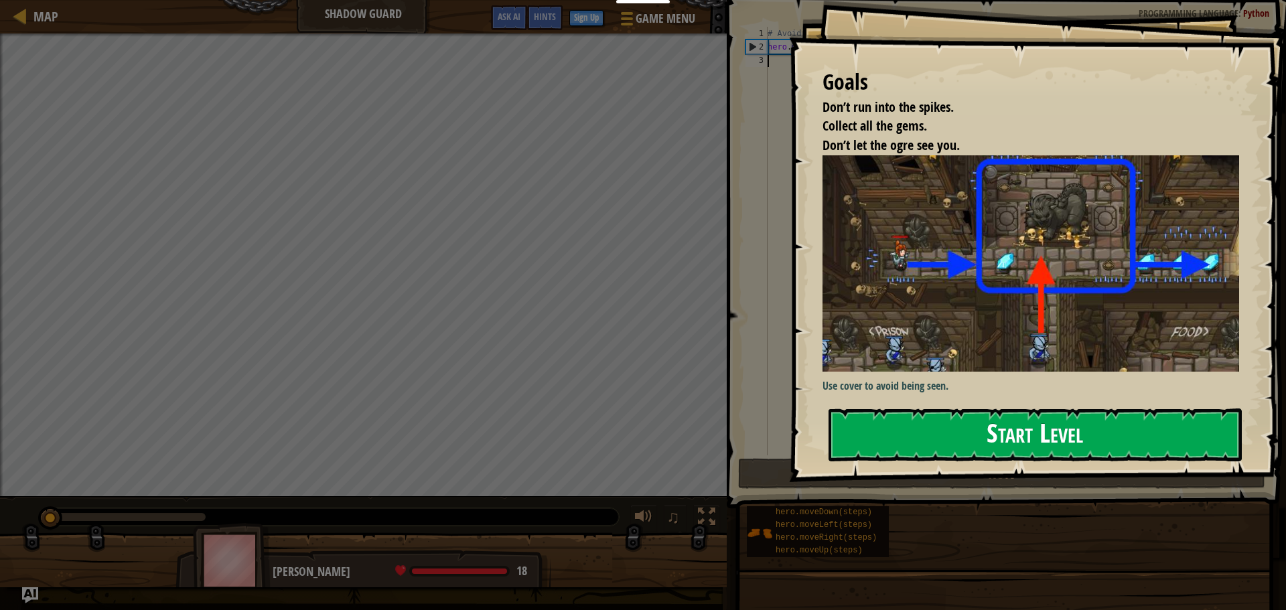
click at [1040, 452] on button "Start Level" at bounding box center [1034, 435] width 413 height 53
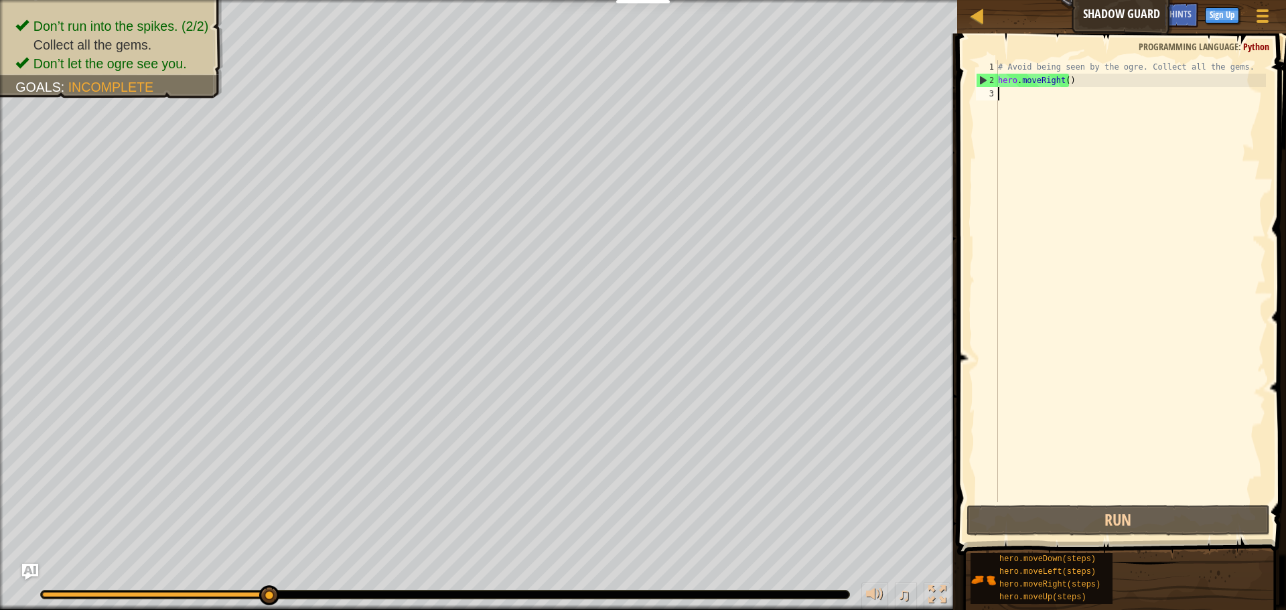
scroll to position [6, 0]
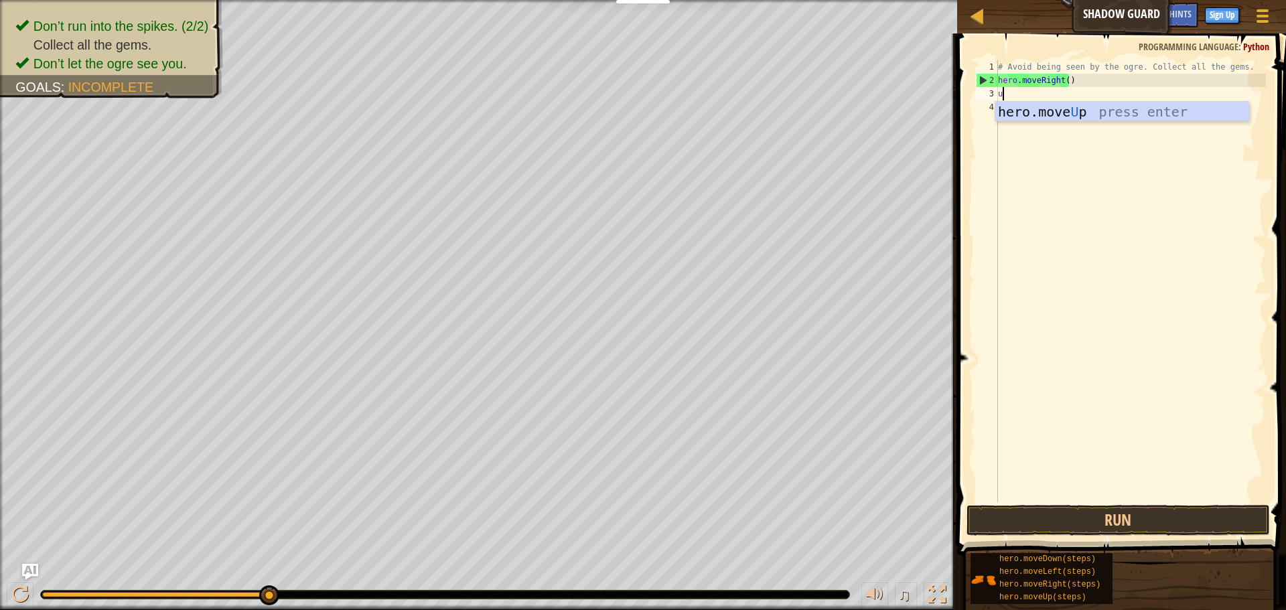
type textarea "up"
click at [1005, 110] on div "hero.move Up press enter" at bounding box center [1121, 132] width 253 height 60
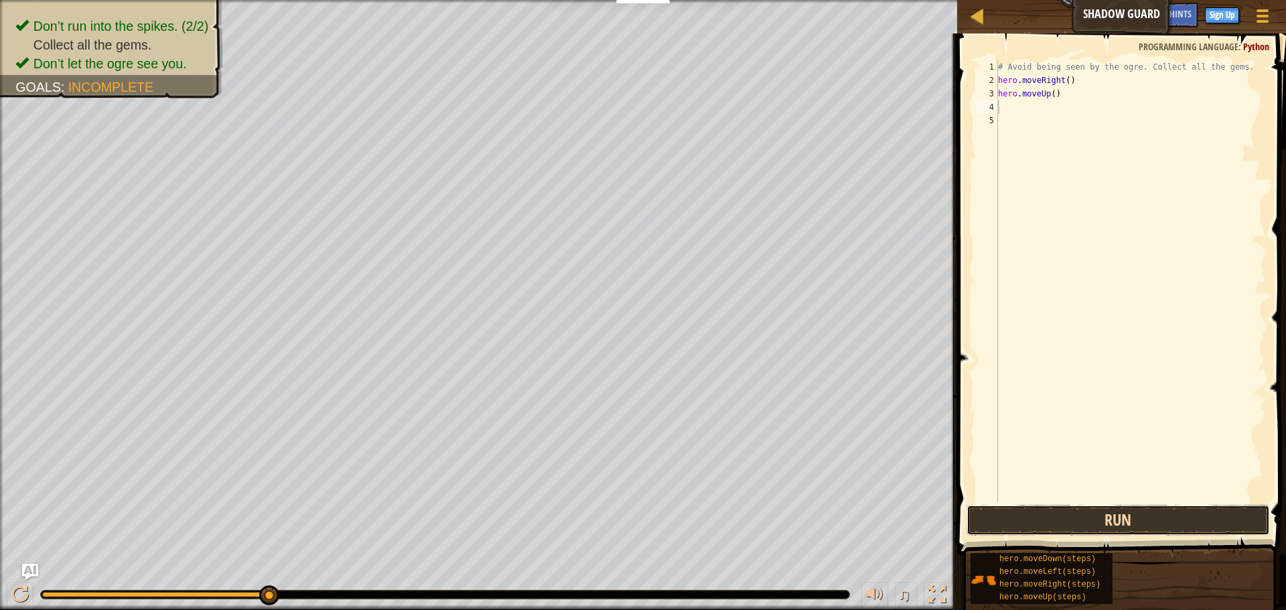
click at [980, 519] on button "Run" at bounding box center [1117, 520] width 303 height 31
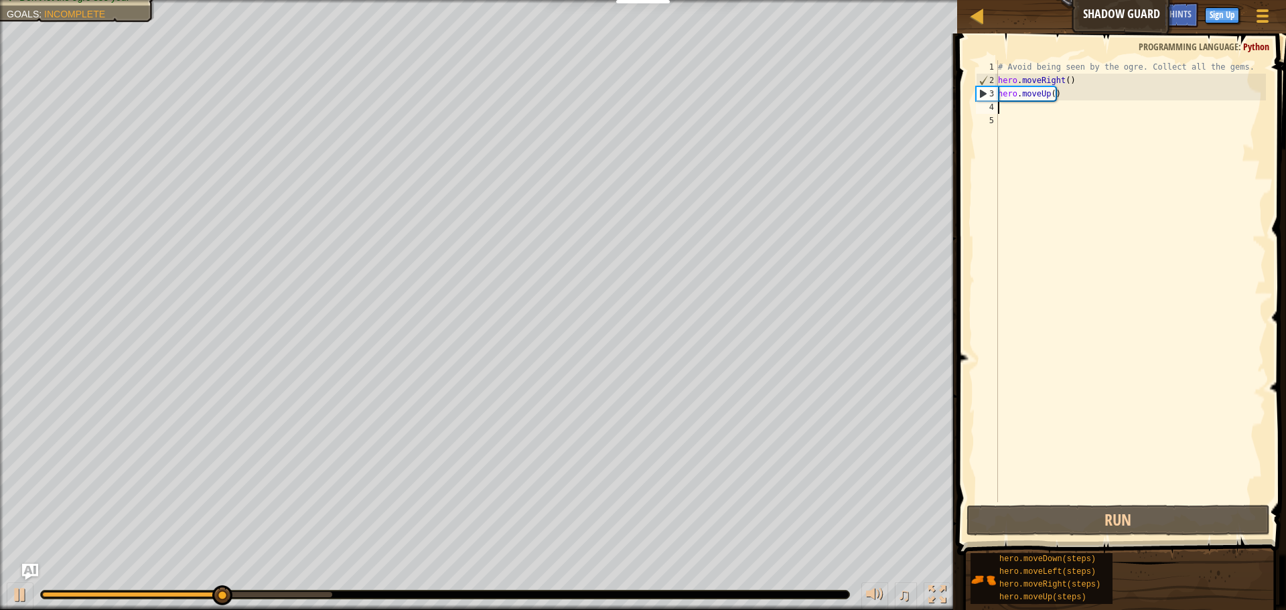
type textarea "r"
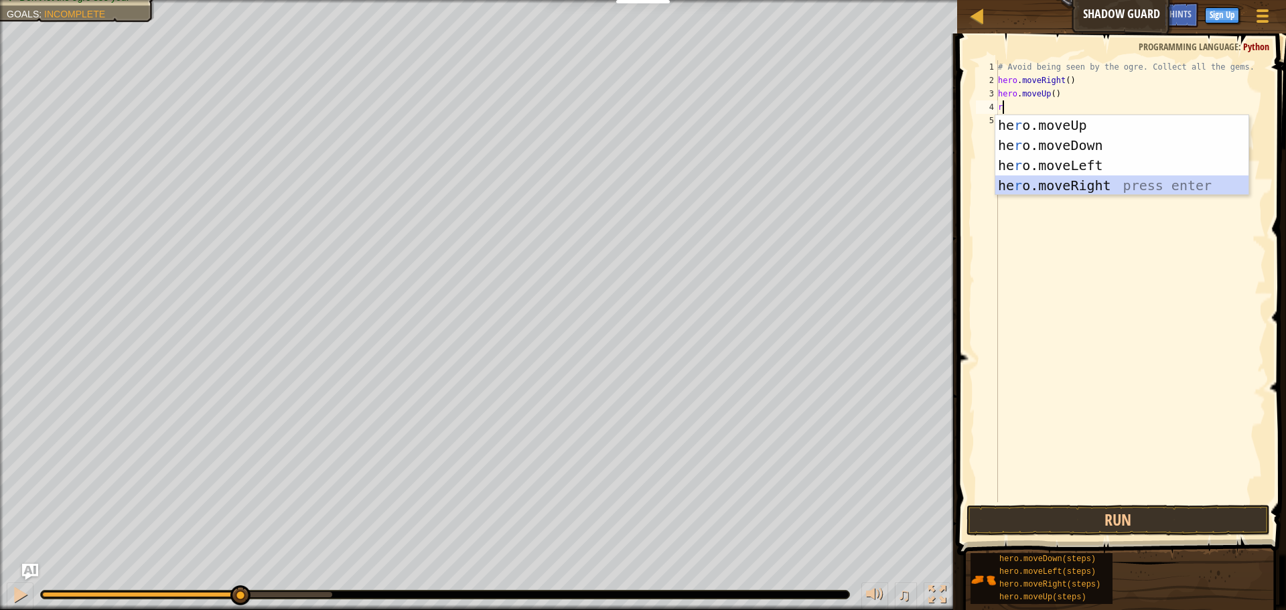
click at [1063, 177] on div "he r o.moveUp press enter he r o.moveDown press enter he r o.moveLeft press ent…" at bounding box center [1121, 175] width 253 height 121
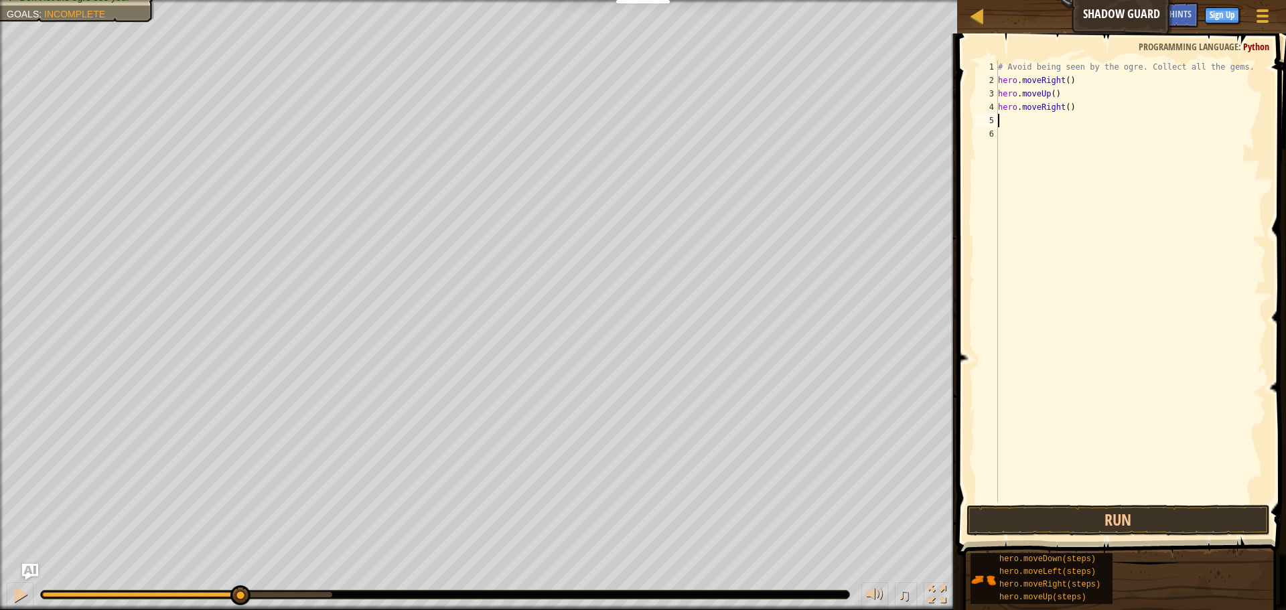
type textarea "do"
click at [1039, 133] on div "hero.move Do wn press enter" at bounding box center [1121, 159] width 253 height 60
type textarea "rig"
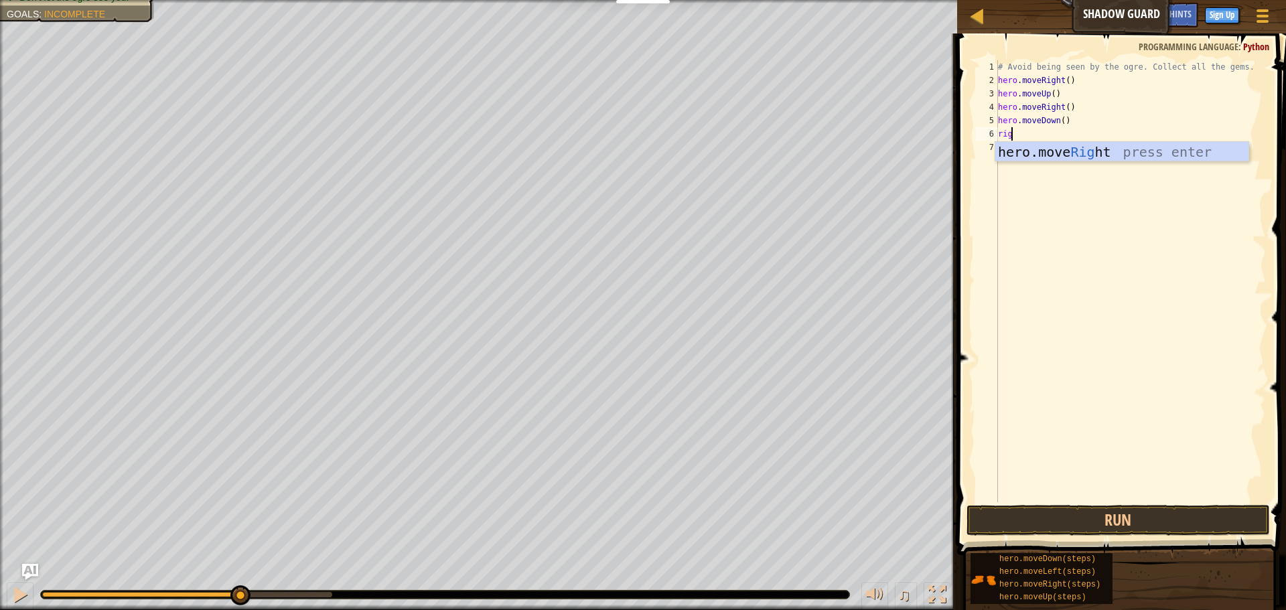
scroll to position [6, 1]
click at [1125, 151] on div "hero.move Rig ht press enter" at bounding box center [1121, 172] width 253 height 60
click at [1080, 525] on button "Run" at bounding box center [1117, 520] width 303 height 31
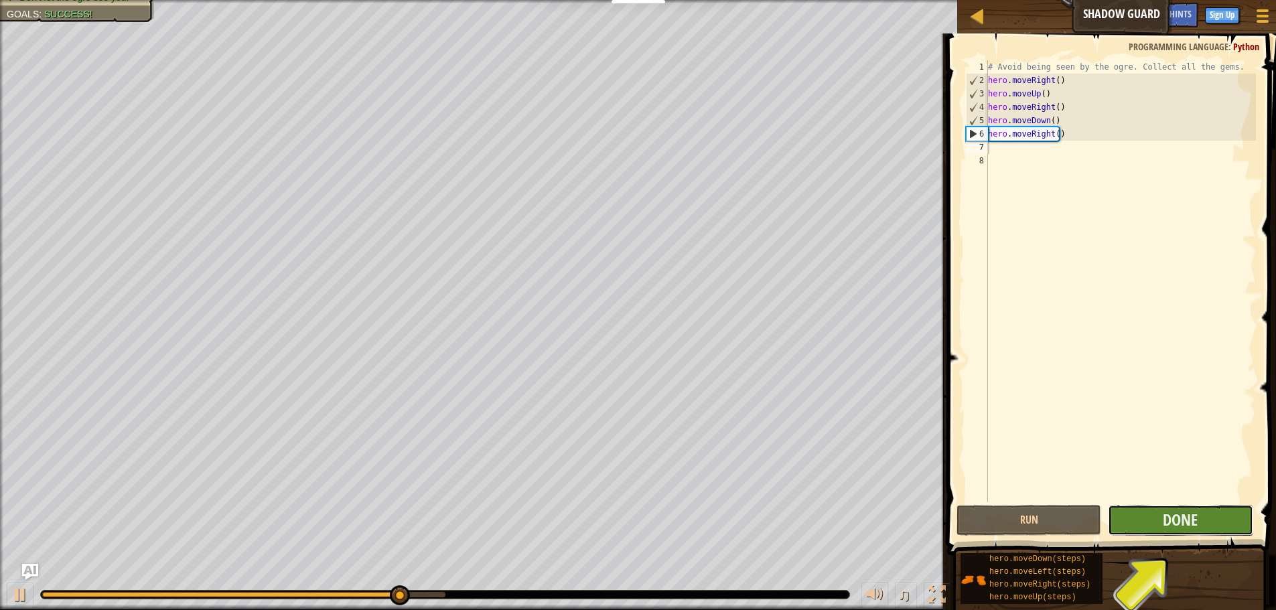
click at [1201, 526] on button "Done" at bounding box center [1180, 520] width 145 height 31
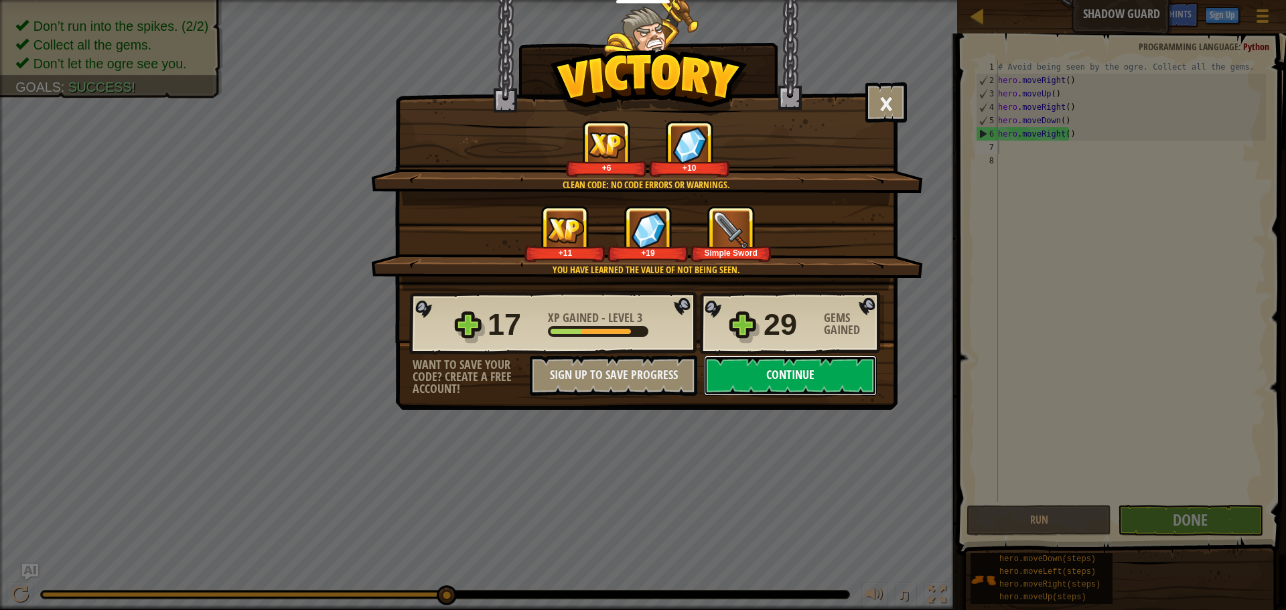
click at [775, 368] on button "Continue" at bounding box center [790, 376] width 173 height 40
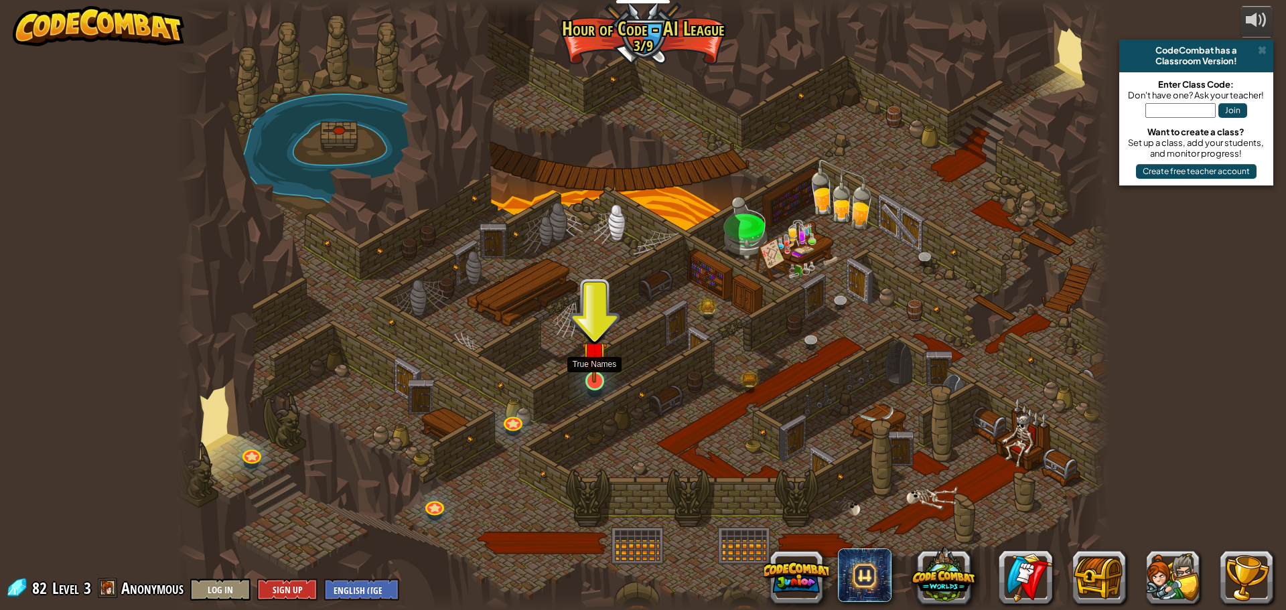
click at [597, 378] on img at bounding box center [594, 353] width 25 height 57
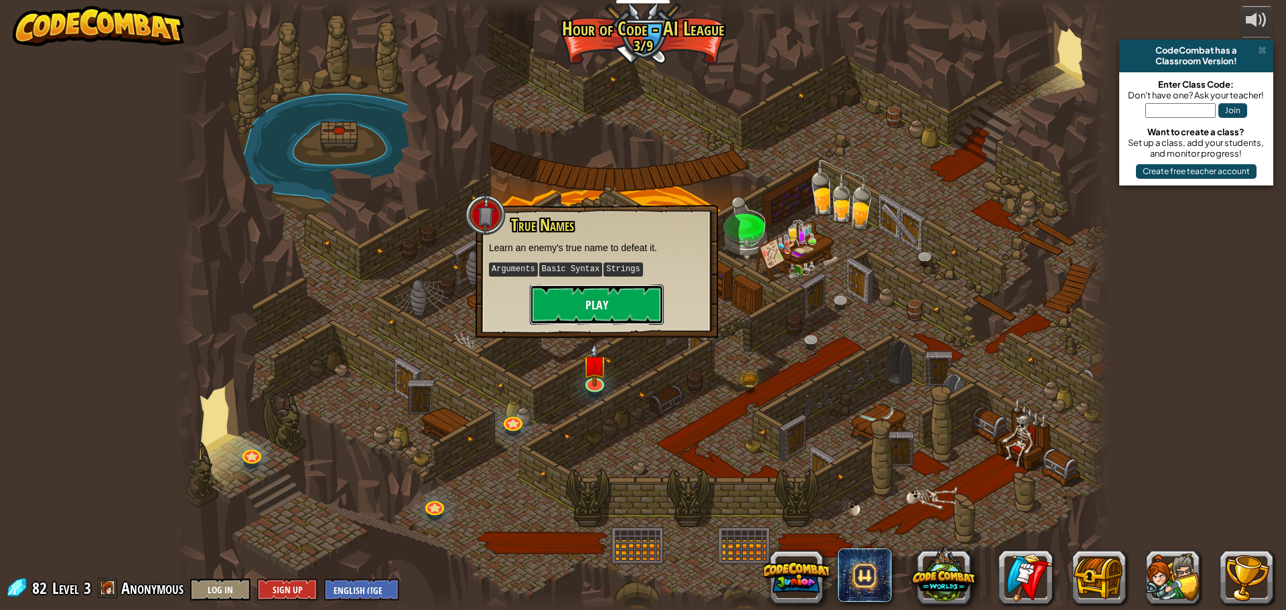
click at [590, 305] on button "Play" at bounding box center [597, 305] width 134 height 40
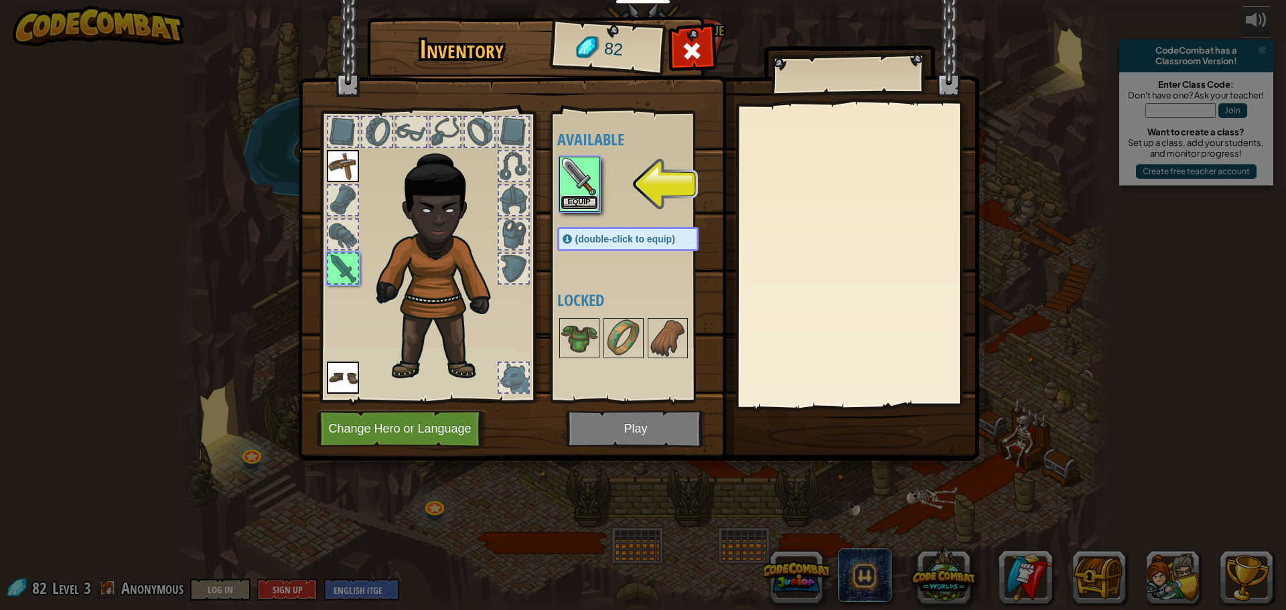
click at [570, 198] on button "Equip" at bounding box center [580, 203] width 38 height 14
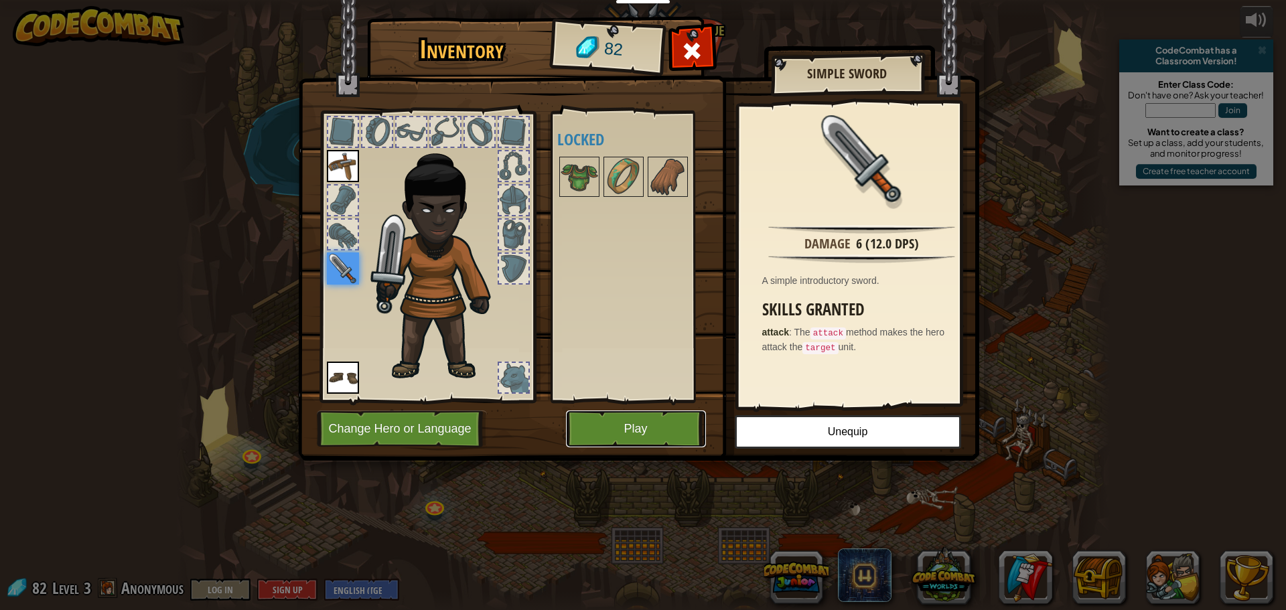
click at [636, 420] on button "Play" at bounding box center [636, 429] width 140 height 37
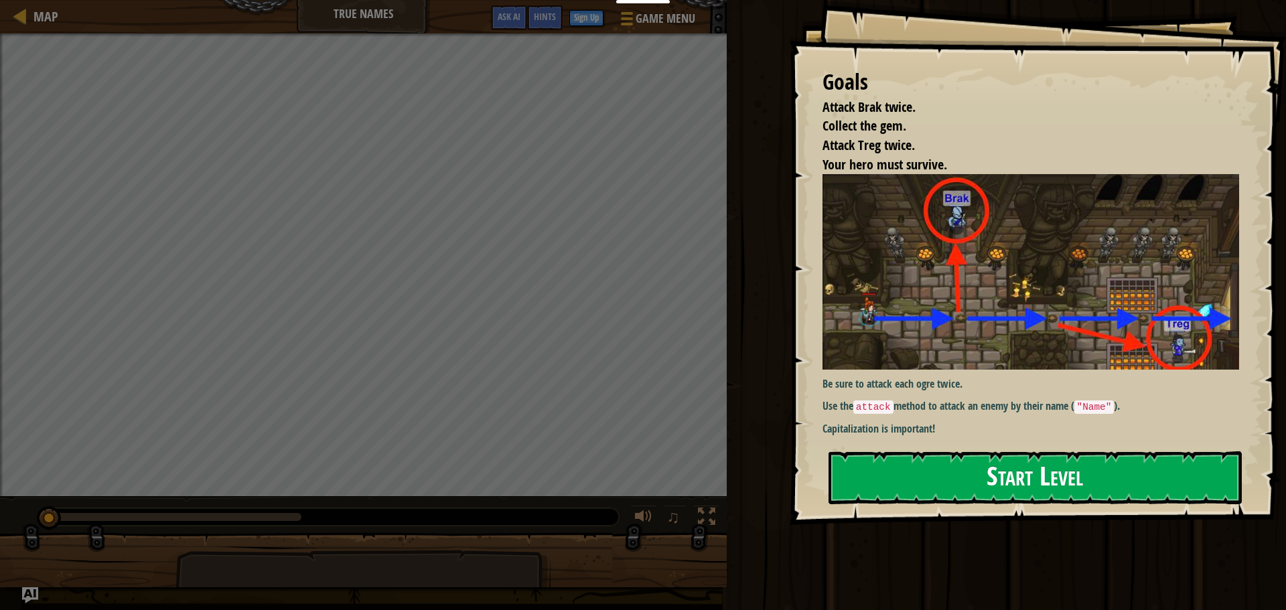
click at [954, 462] on button "Start Level" at bounding box center [1034, 477] width 413 height 53
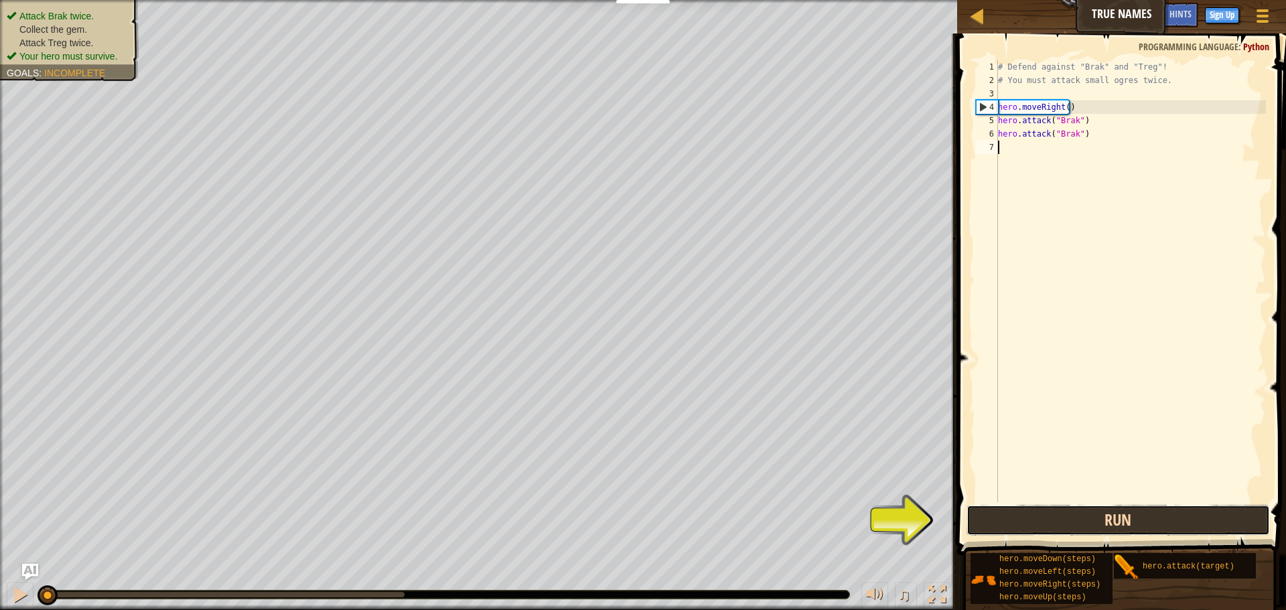
click at [1123, 522] on button "Run" at bounding box center [1117, 520] width 303 height 31
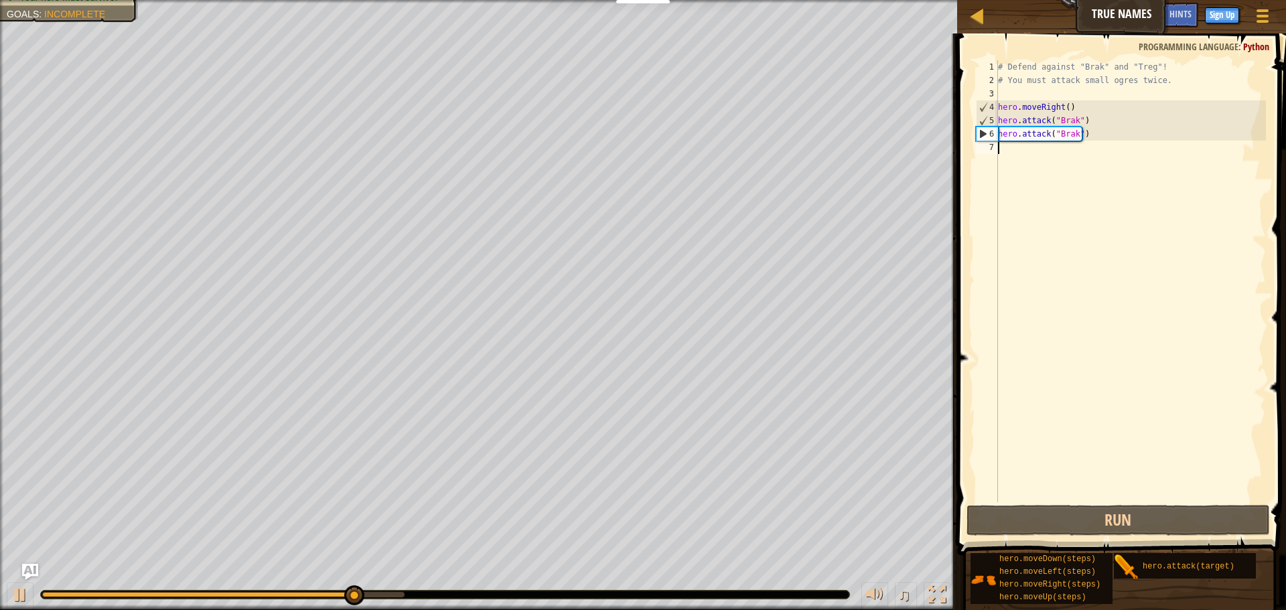
type textarea "r"
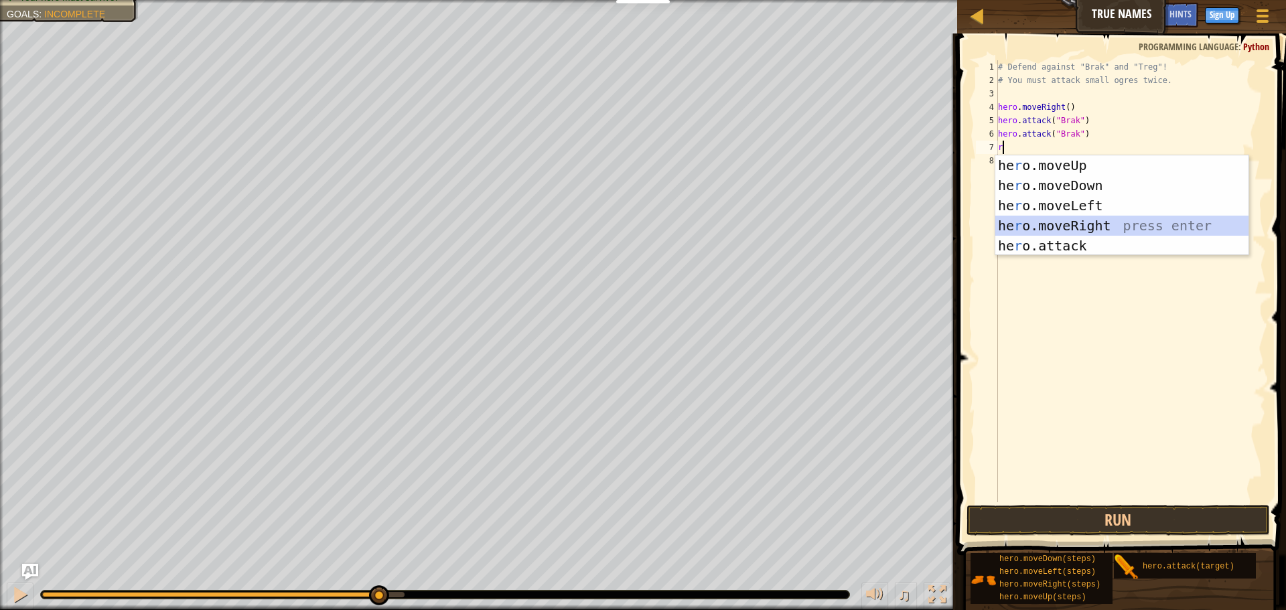
click at [1115, 219] on div "he r o.moveUp press enter he r o.moveDown press enter he r o.moveLeft press ent…" at bounding box center [1121, 225] width 253 height 141
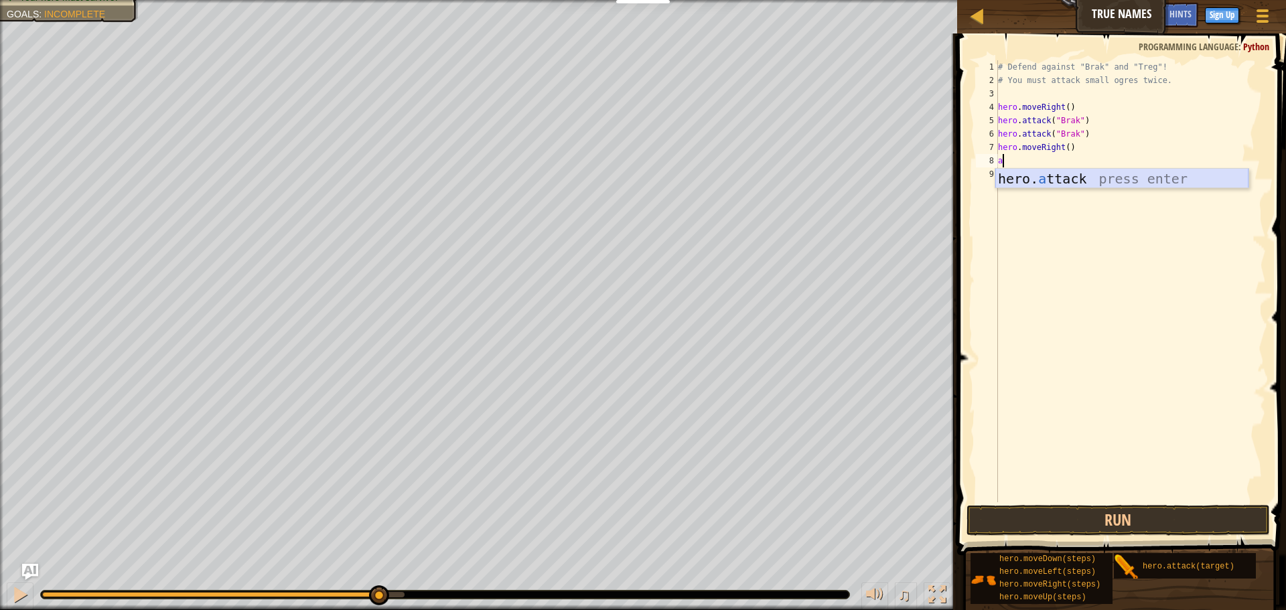
click at [1070, 183] on div "hero. a ttack press enter" at bounding box center [1121, 199] width 253 height 60
type textarea "hero.attack("Treg")"
click at [1089, 515] on button "Run" at bounding box center [1117, 520] width 303 height 31
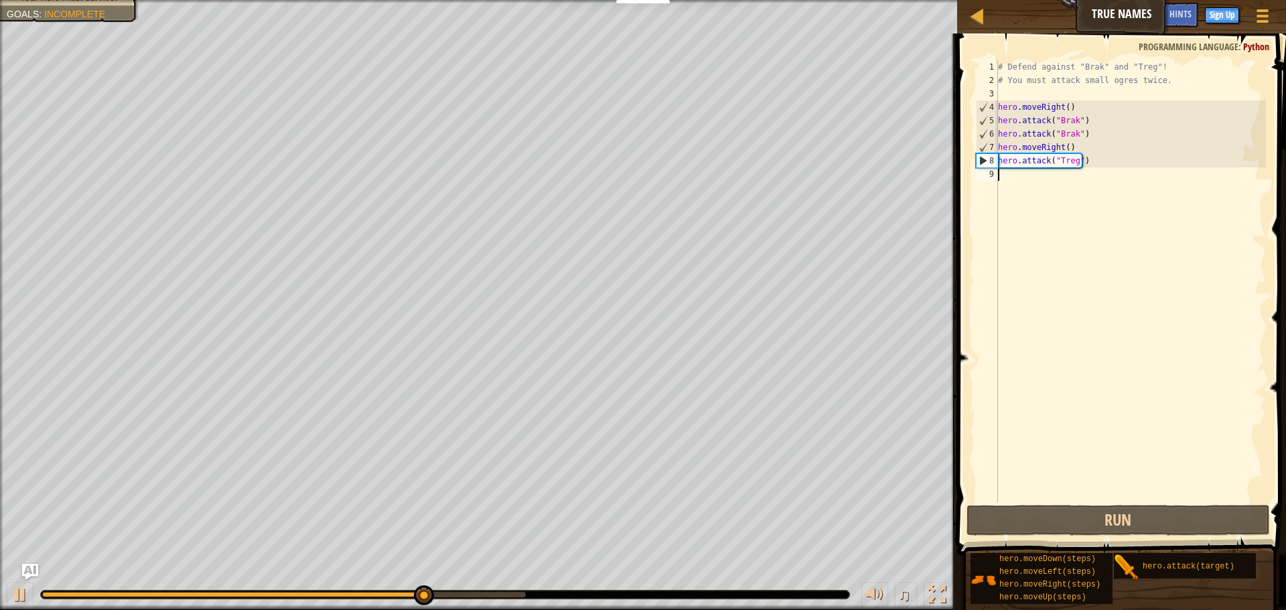
click at [1005, 427] on div "# Defend against "Brak" and "Treg"! # You must attack small ogres twice. hero .…" at bounding box center [1130, 294] width 271 height 469
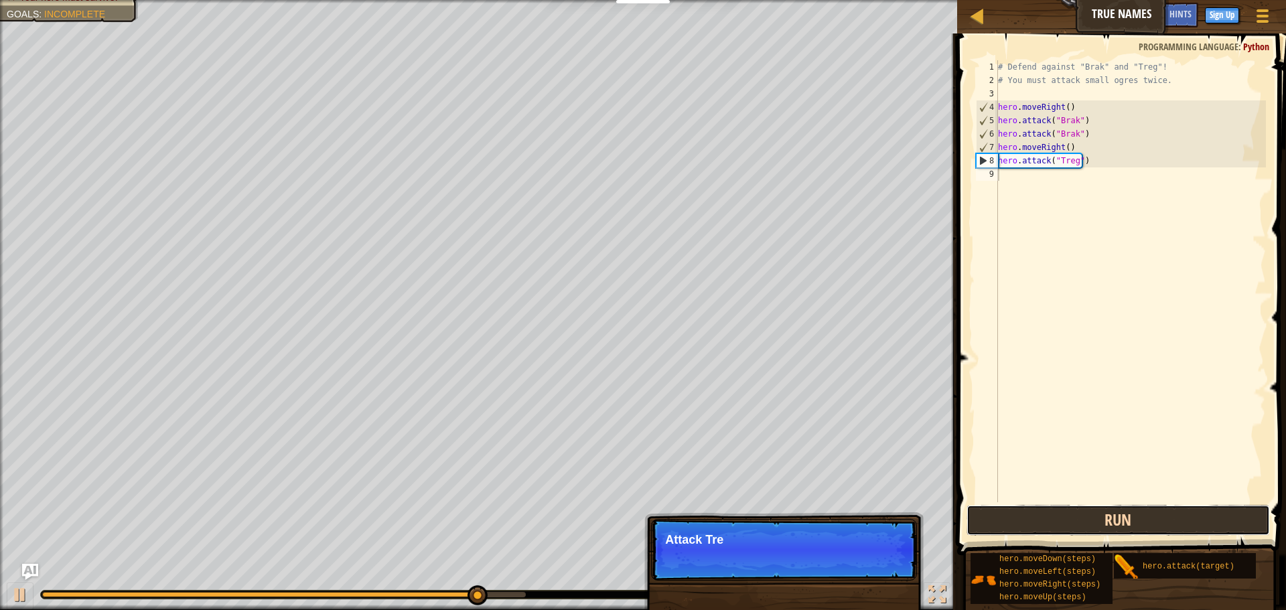
click at [1064, 526] on button "Run" at bounding box center [1117, 520] width 303 height 31
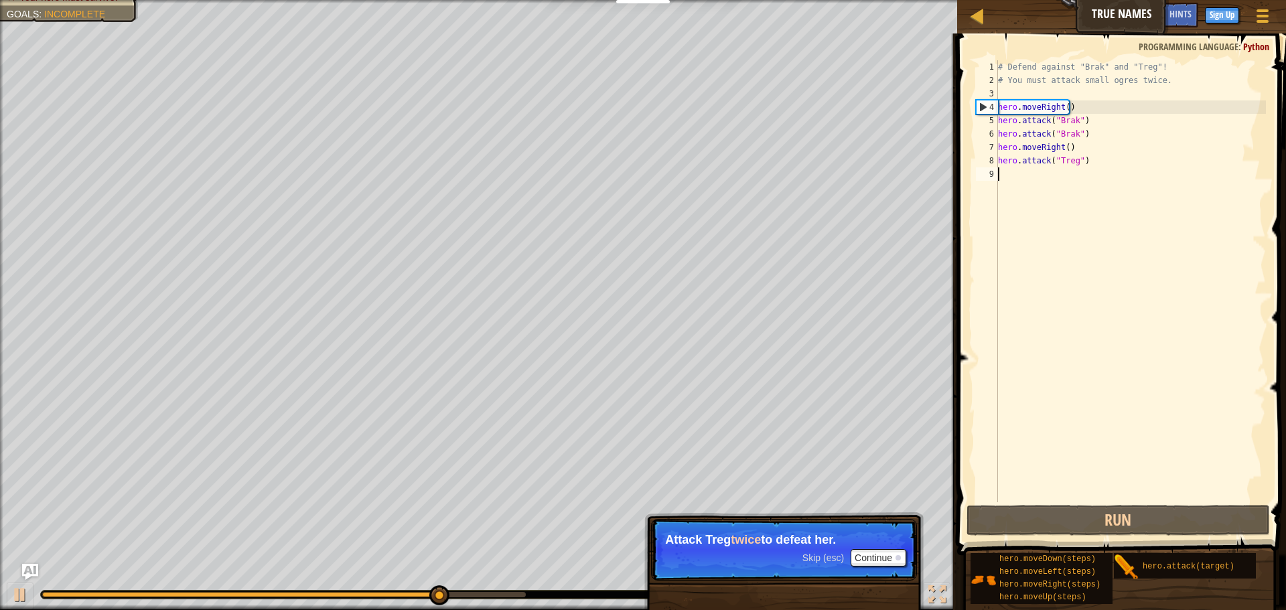
click at [1038, 429] on div "# Defend against "Brak" and "Treg"! # You must attack small ogres twice. hero .…" at bounding box center [1130, 294] width 271 height 469
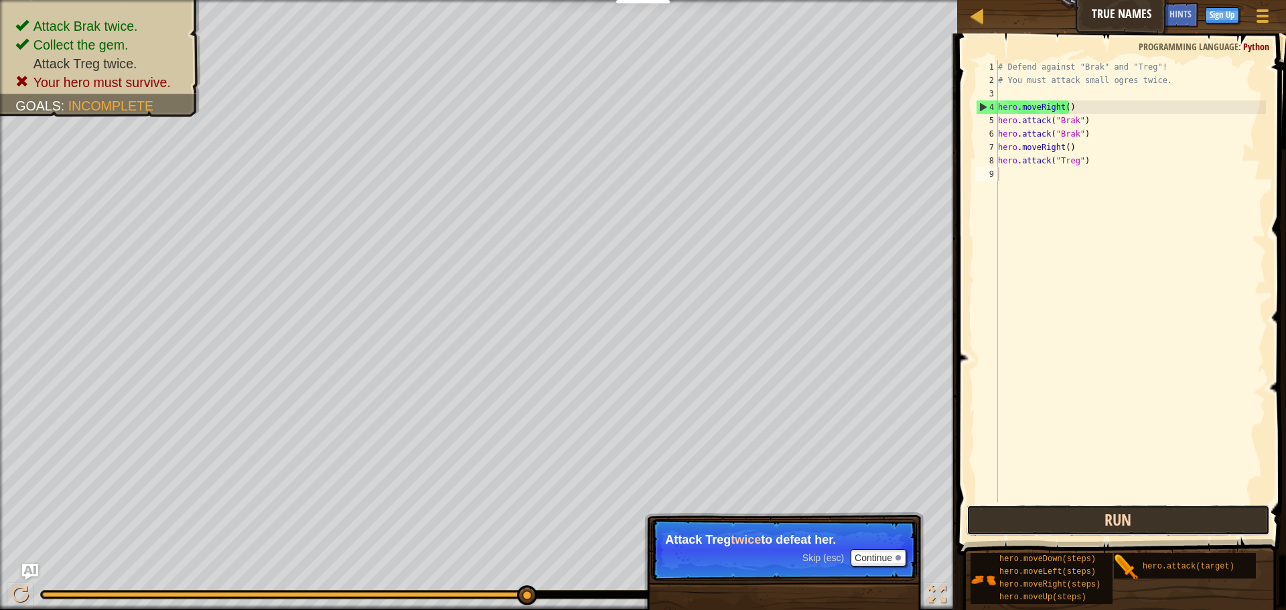
click at [974, 506] on button "Run" at bounding box center [1117, 520] width 303 height 31
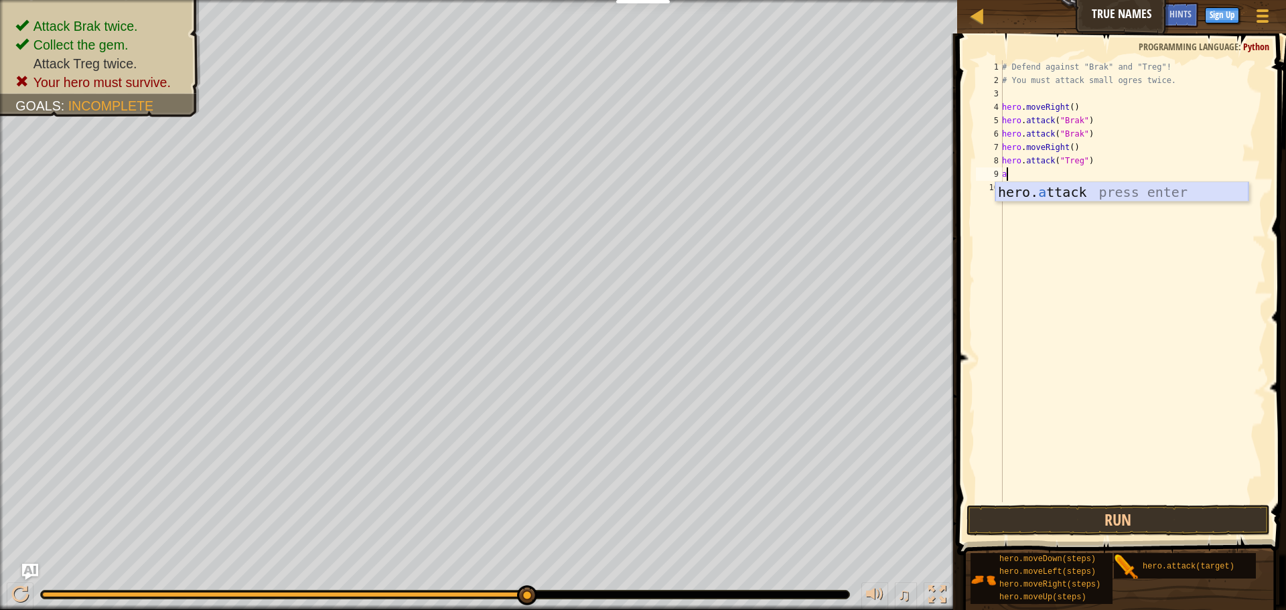
click at [1103, 194] on div "hero. a ttack press enter" at bounding box center [1121, 212] width 253 height 60
click at [1092, 511] on button "Run" at bounding box center [1117, 520] width 303 height 31
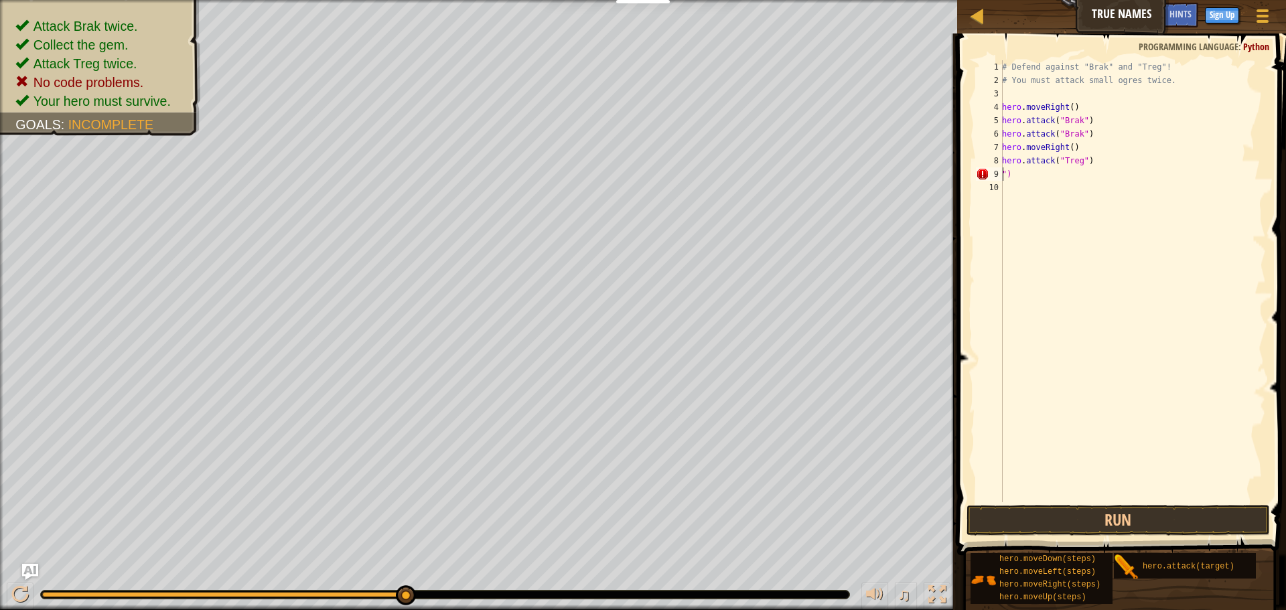
scroll to position [6, 1]
click at [1088, 194] on div "hero. a ttack press enter" at bounding box center [1125, 212] width 253 height 60
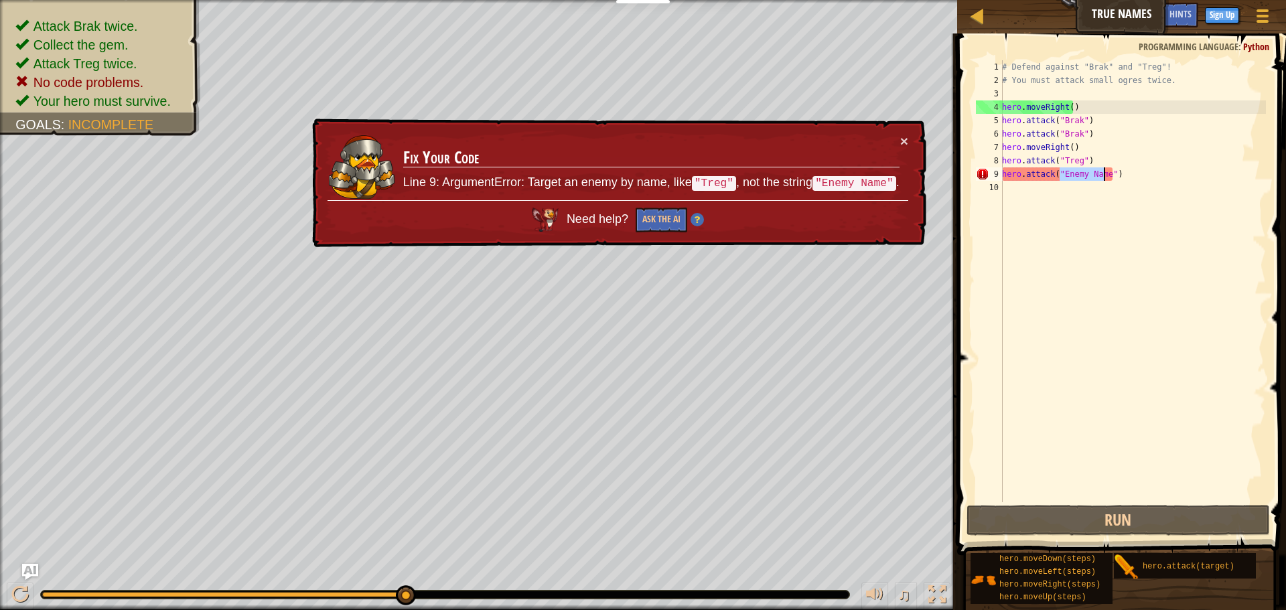
click at [1099, 173] on div "# Defend against "Brak" and "Treg"! # You must attack small ogres twice. hero .…" at bounding box center [1132, 281] width 267 height 442
click at [1103, 174] on div "# Defend against "Brak" and "Treg"! # You must attack small ogres twice. hero .…" at bounding box center [1132, 294] width 267 height 469
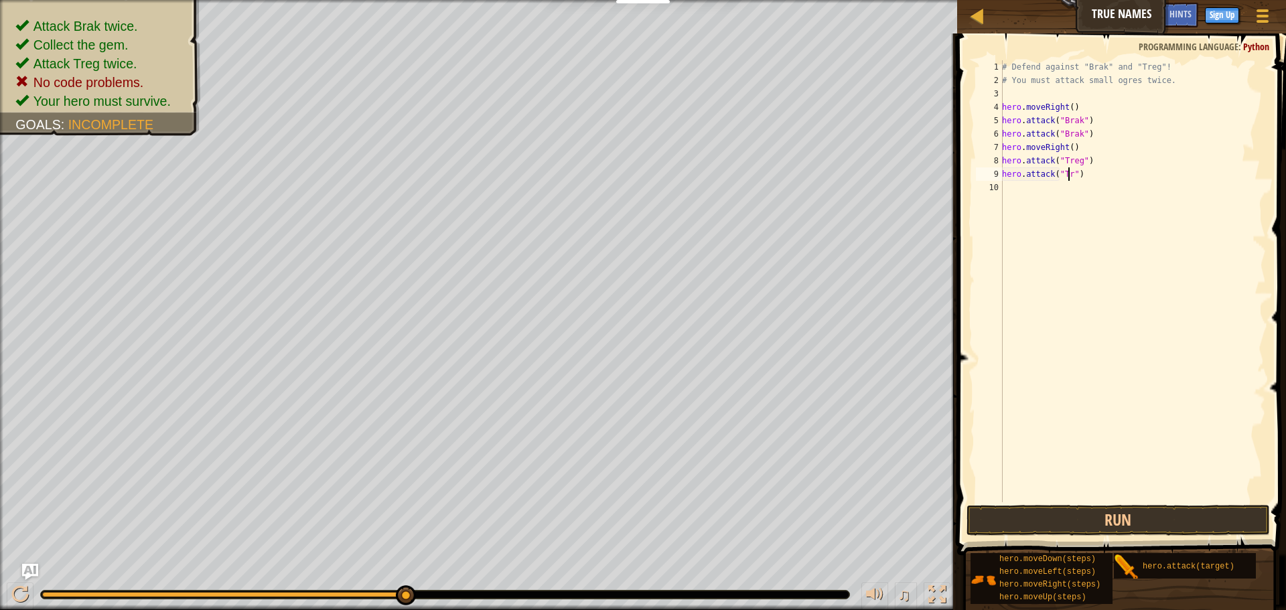
scroll to position [6, 6]
type textarea "hero.attack("Treg")"
click at [1103, 521] on button "Run" at bounding box center [1117, 520] width 303 height 31
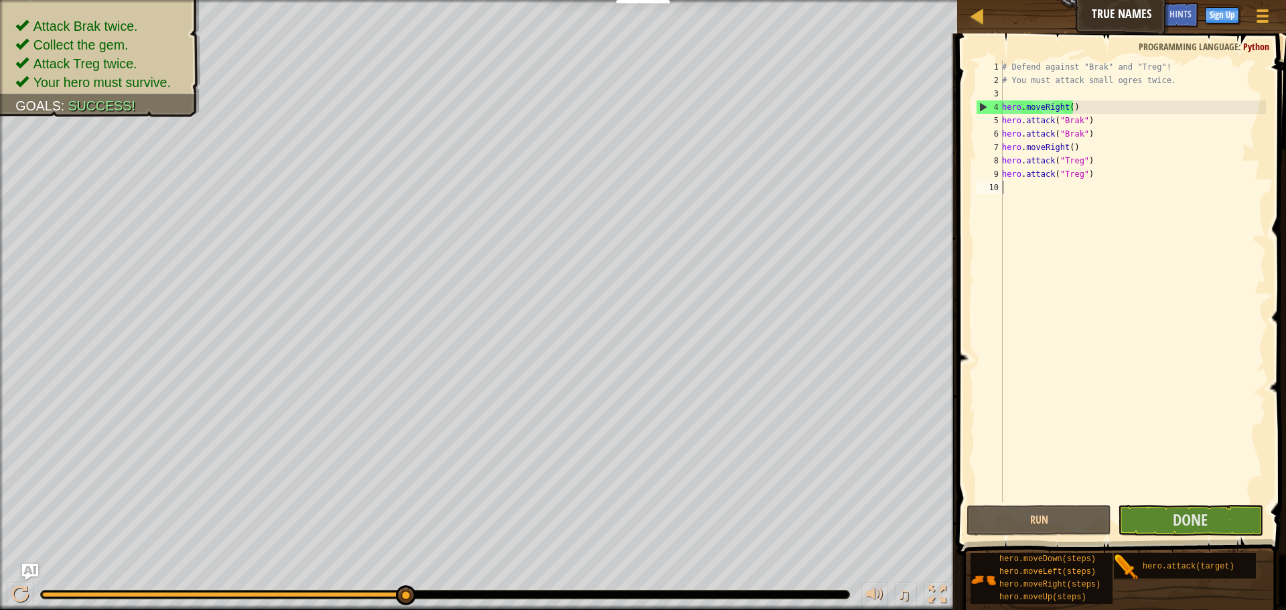
click at [1009, 181] on div "# Defend against "Brak" and "Treg"! # You must attack small ogres twice. hero .…" at bounding box center [1132, 294] width 267 height 469
type textarea "r"
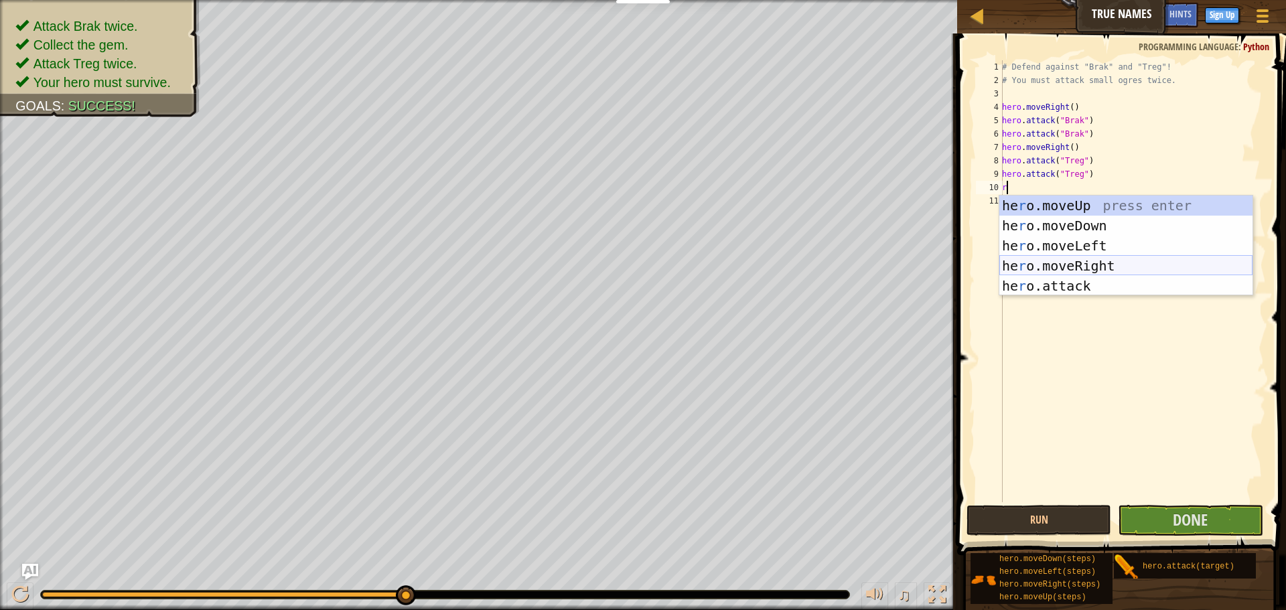
click at [1113, 264] on div "he r o.moveUp press enter he r o.moveDown press enter he r o.moveLeft press ent…" at bounding box center [1125, 266] width 253 height 141
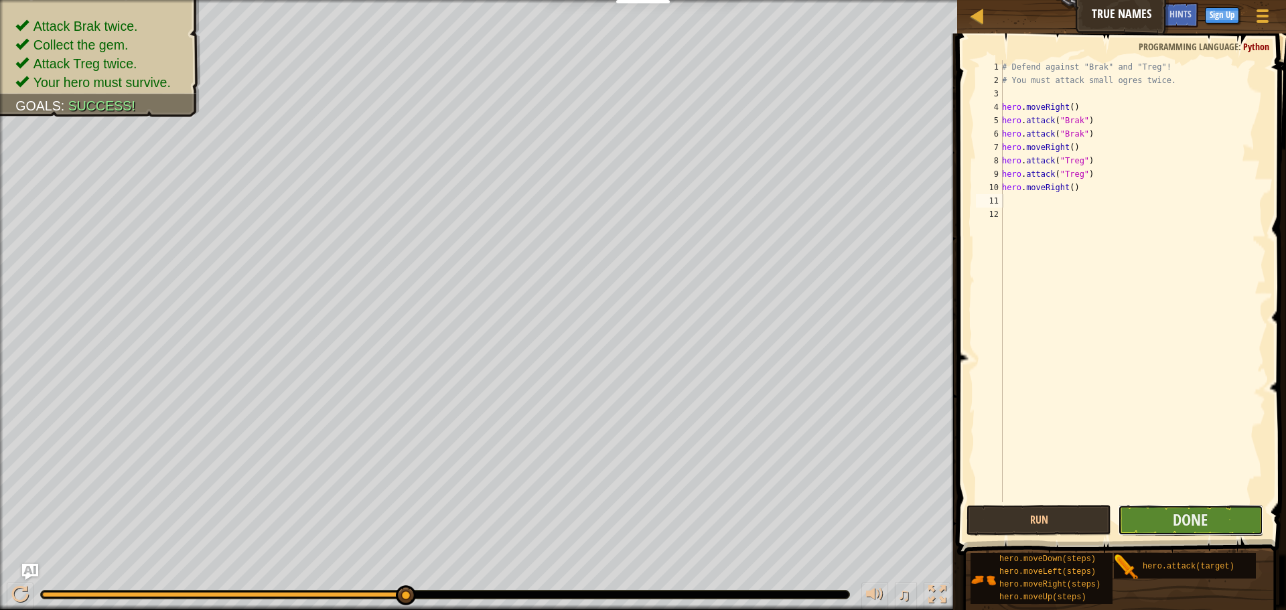
click at [1161, 514] on button "Done" at bounding box center [1190, 520] width 145 height 31
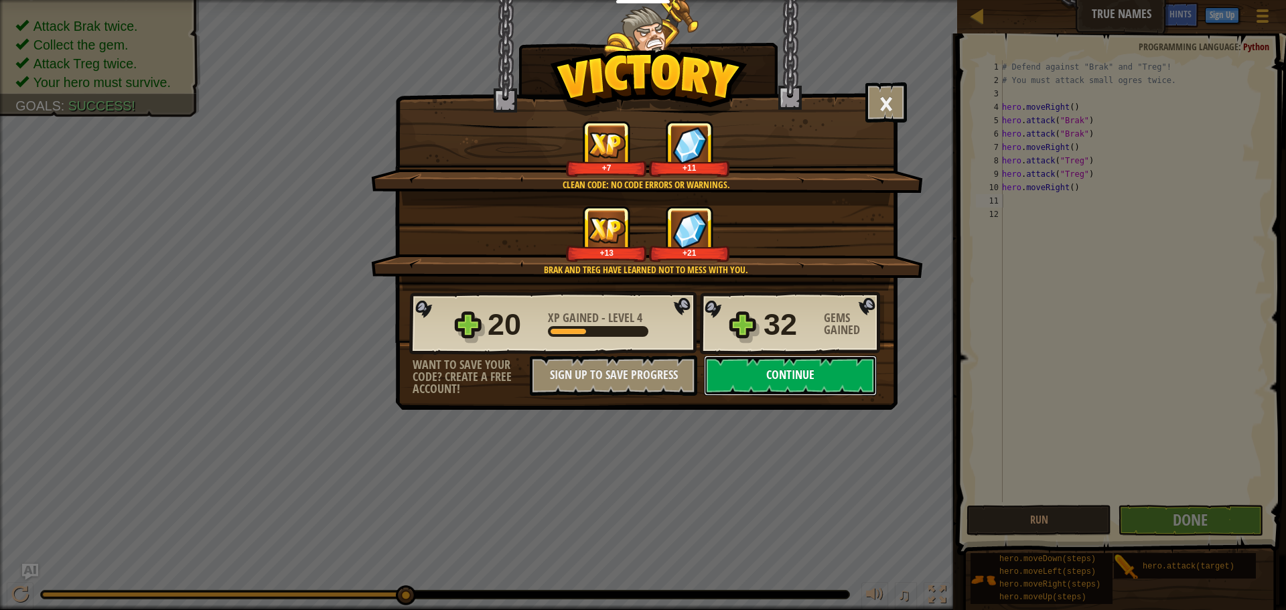
click at [822, 368] on button "Continue" at bounding box center [790, 376] width 173 height 40
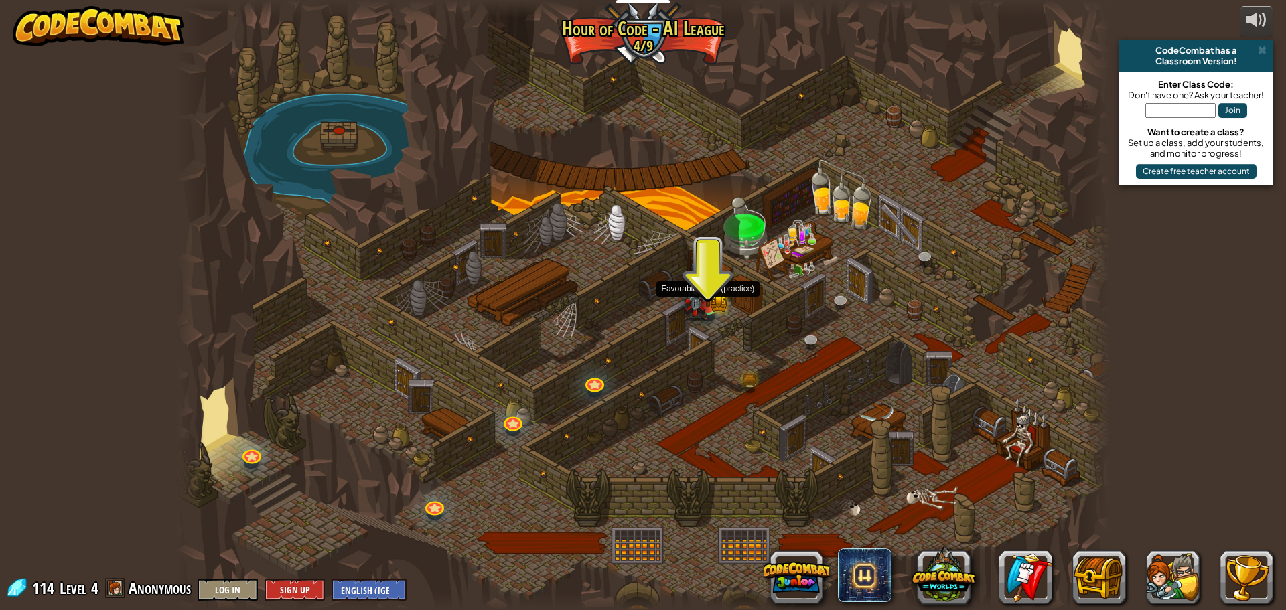
click at [715, 302] on img at bounding box center [707, 279] width 25 height 55
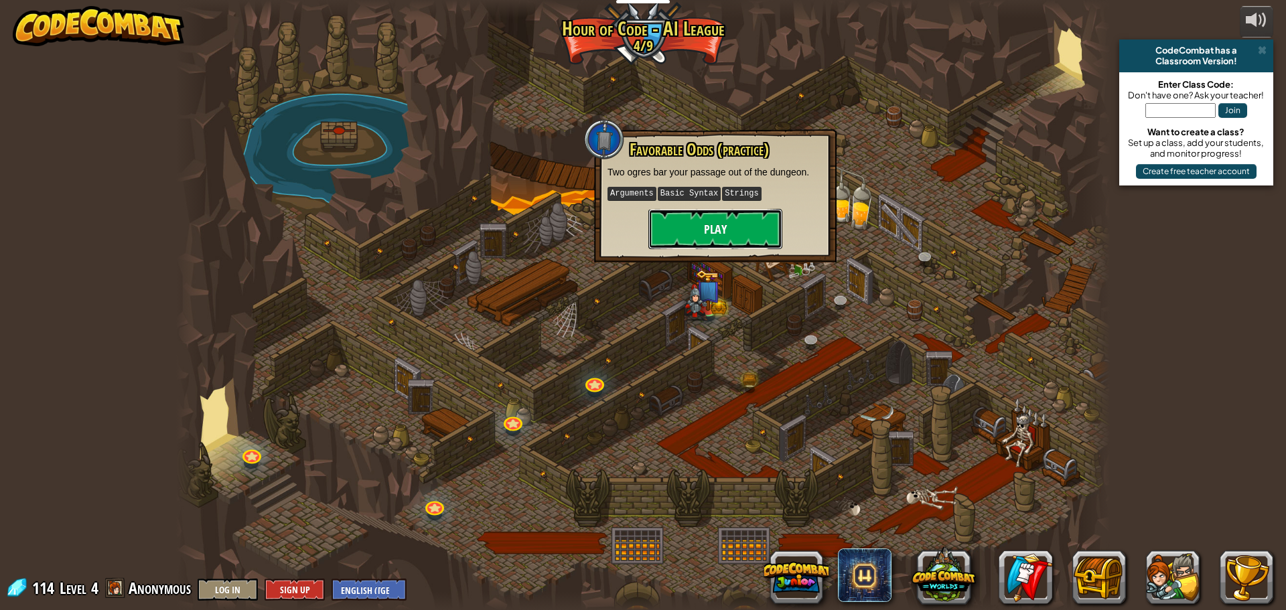
click at [747, 237] on button "Play" at bounding box center [715, 229] width 134 height 40
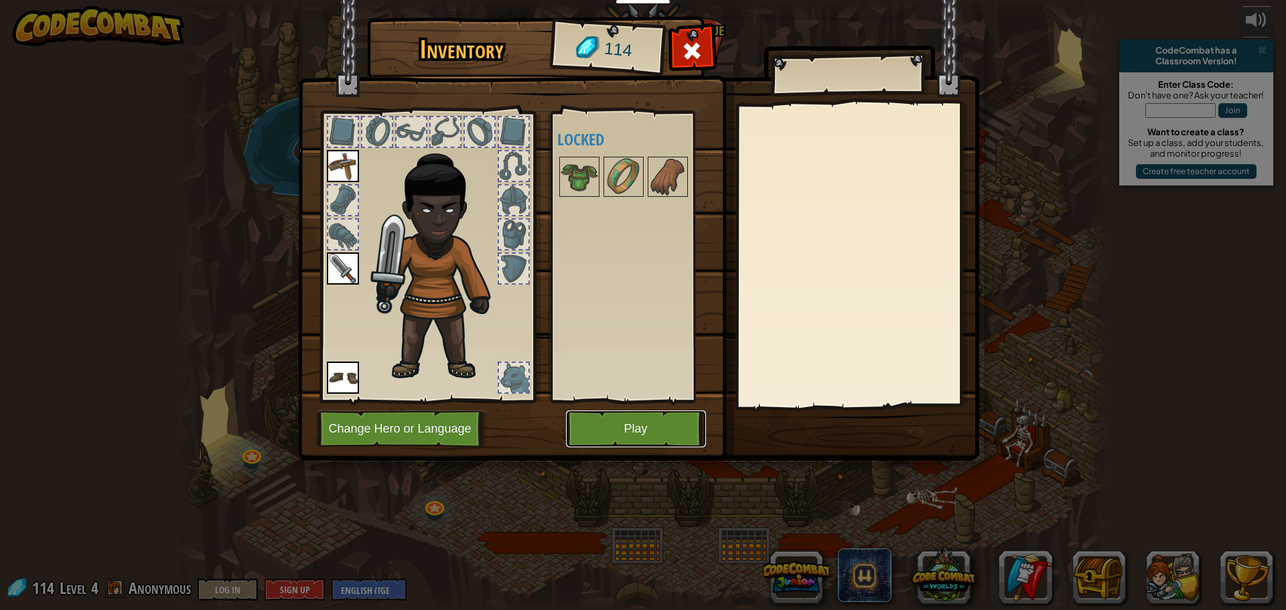
click at [658, 428] on button "Play" at bounding box center [636, 429] width 140 height 37
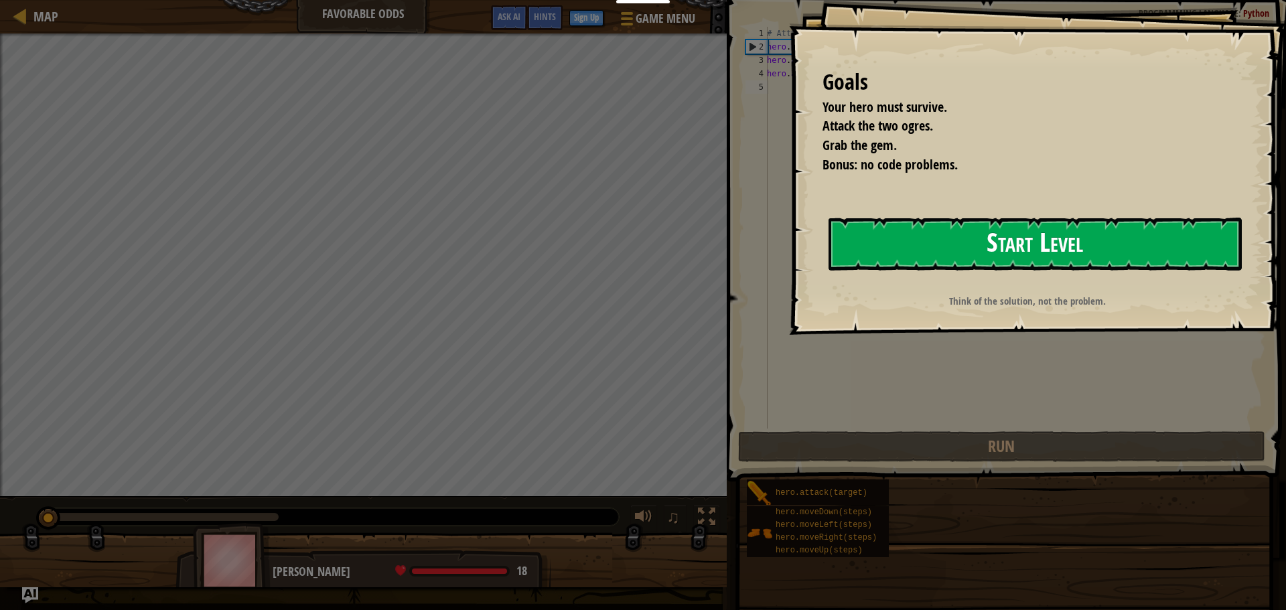
click at [885, 247] on button "Start Level" at bounding box center [1034, 244] width 413 height 53
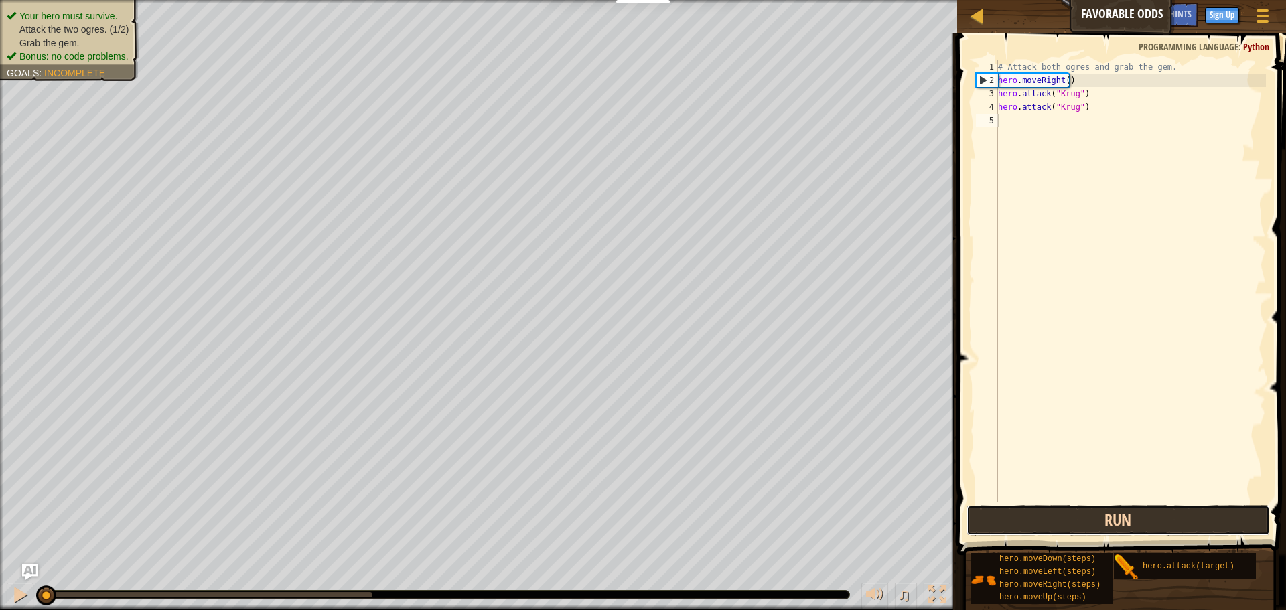
click at [1224, 526] on button "Run" at bounding box center [1117, 520] width 303 height 31
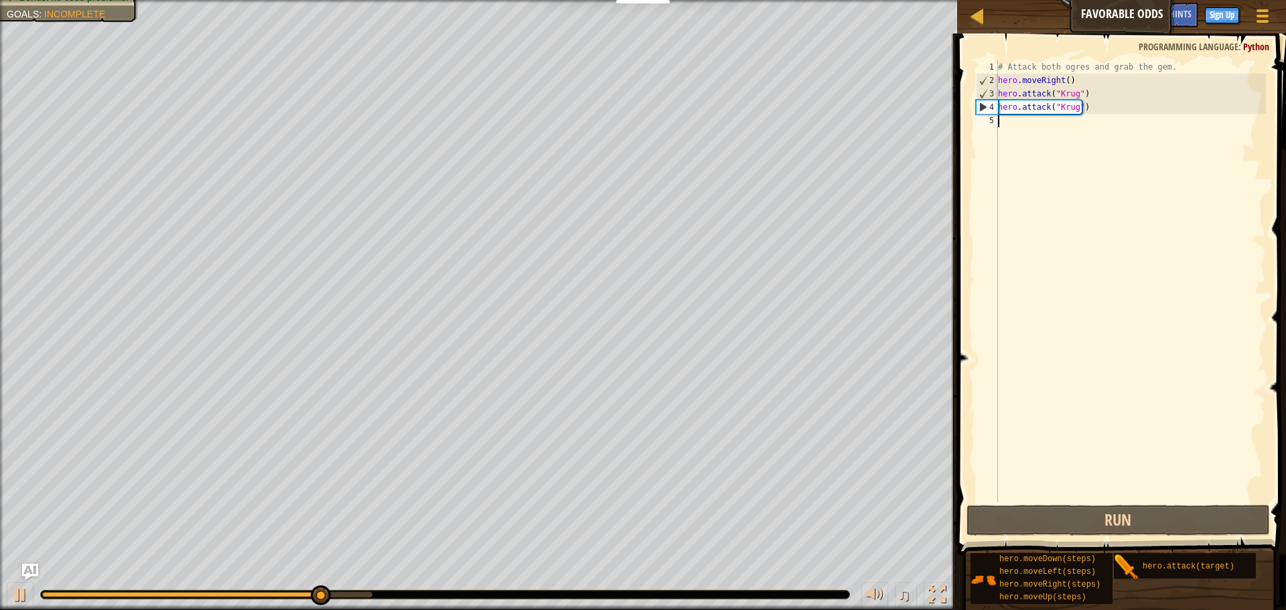
type textarea "r"
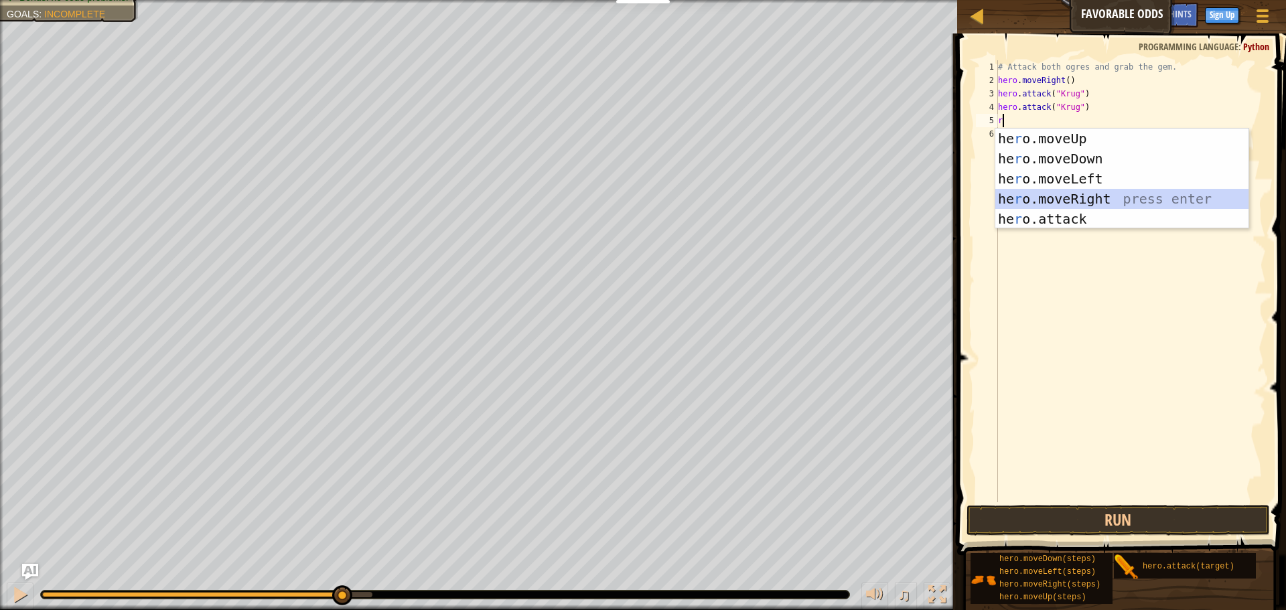
click at [1043, 200] on div "he r o.moveUp press enter he r o.moveDown press enter he r o.moveLeft press ent…" at bounding box center [1121, 199] width 253 height 141
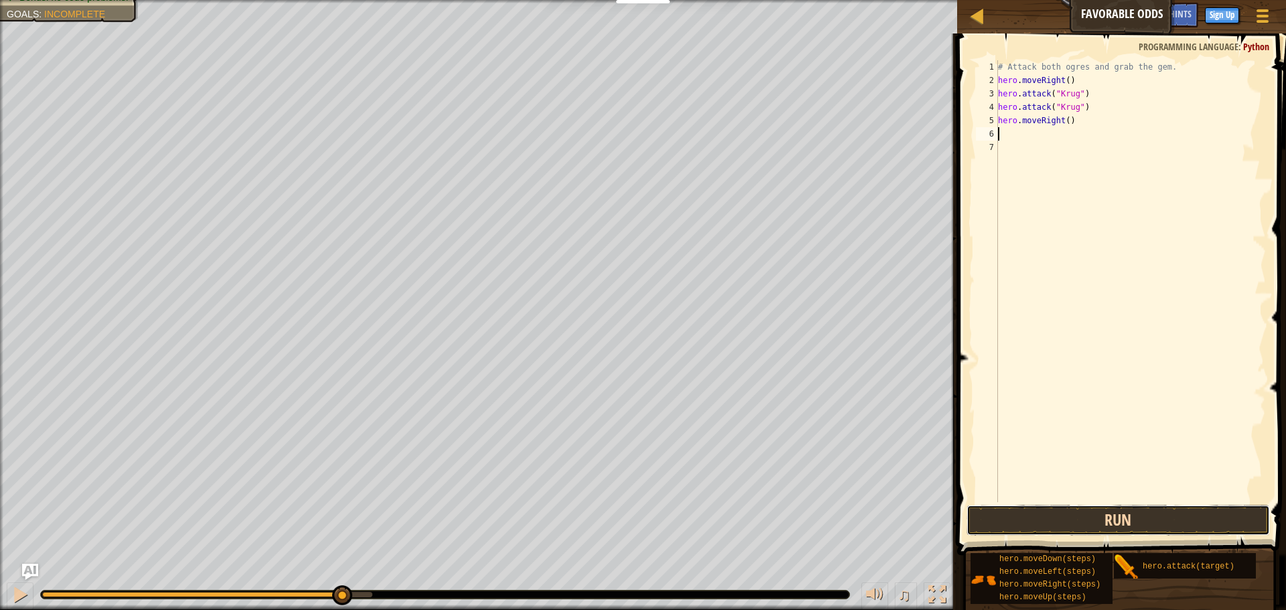
click at [1064, 518] on button "Run" at bounding box center [1117, 520] width 303 height 31
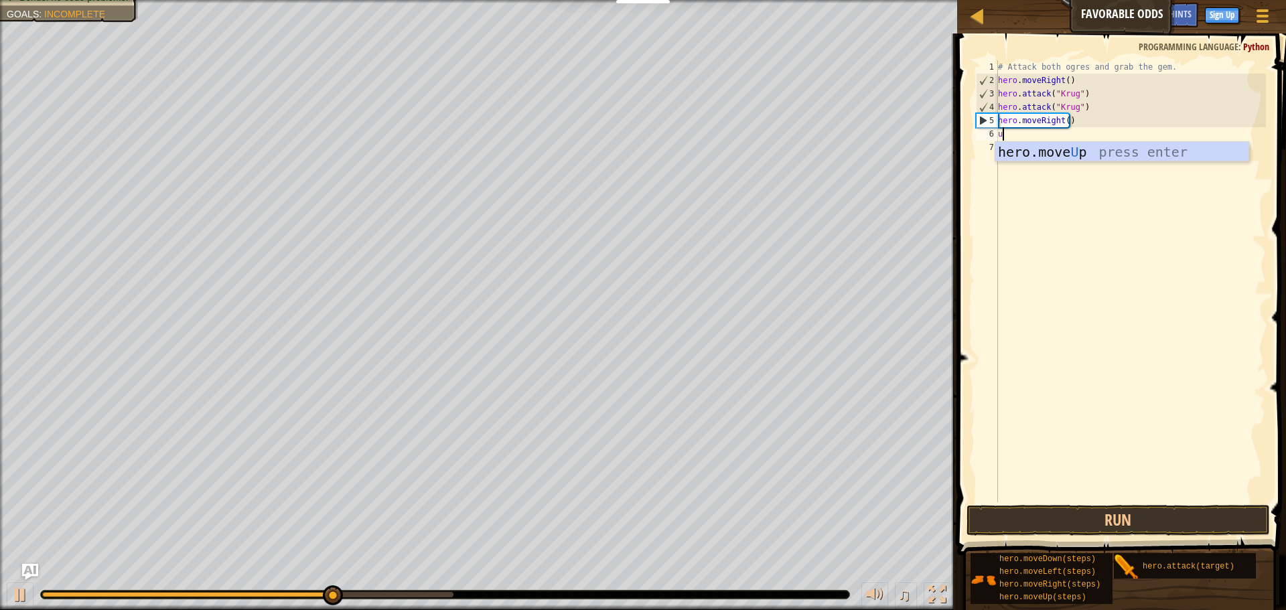
type textarea "up"
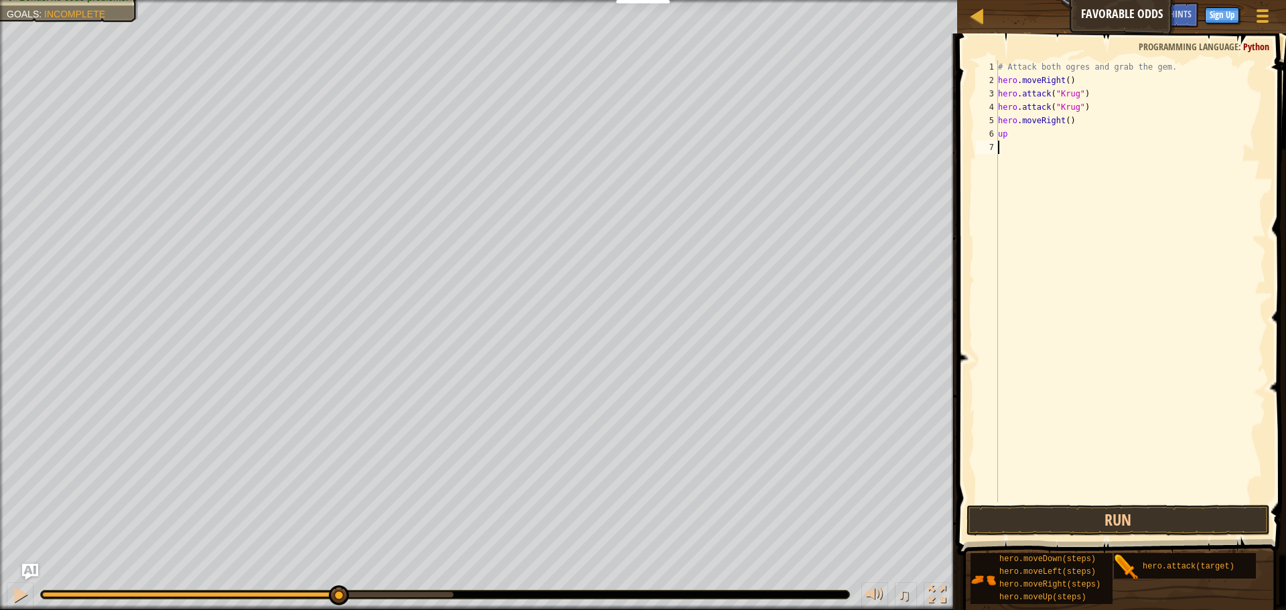
click at [1007, 161] on div "# Attack both ogres and grab the gem. hero . moveRight ( ) hero . attack ( "[PE…" at bounding box center [1130, 294] width 271 height 469
click at [1007, 131] on div "# Attack both ogres and grab the gem. hero . moveRight ( ) hero . attack ( "[PE…" at bounding box center [1130, 294] width 271 height 469
type textarea "u"
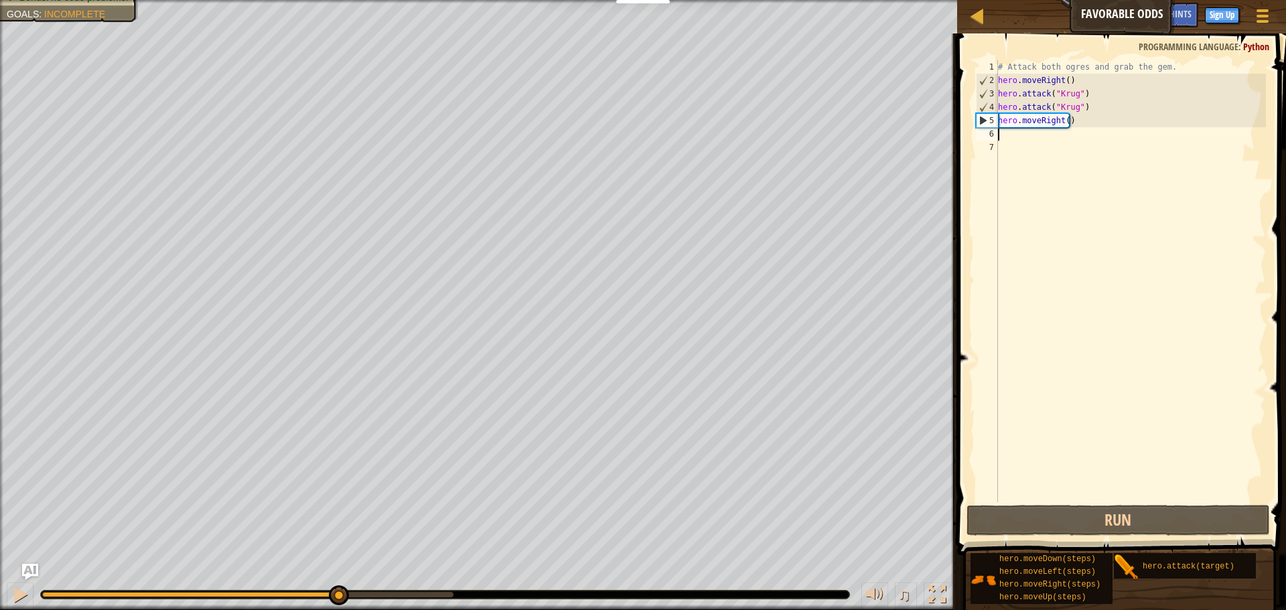
type textarea "u"
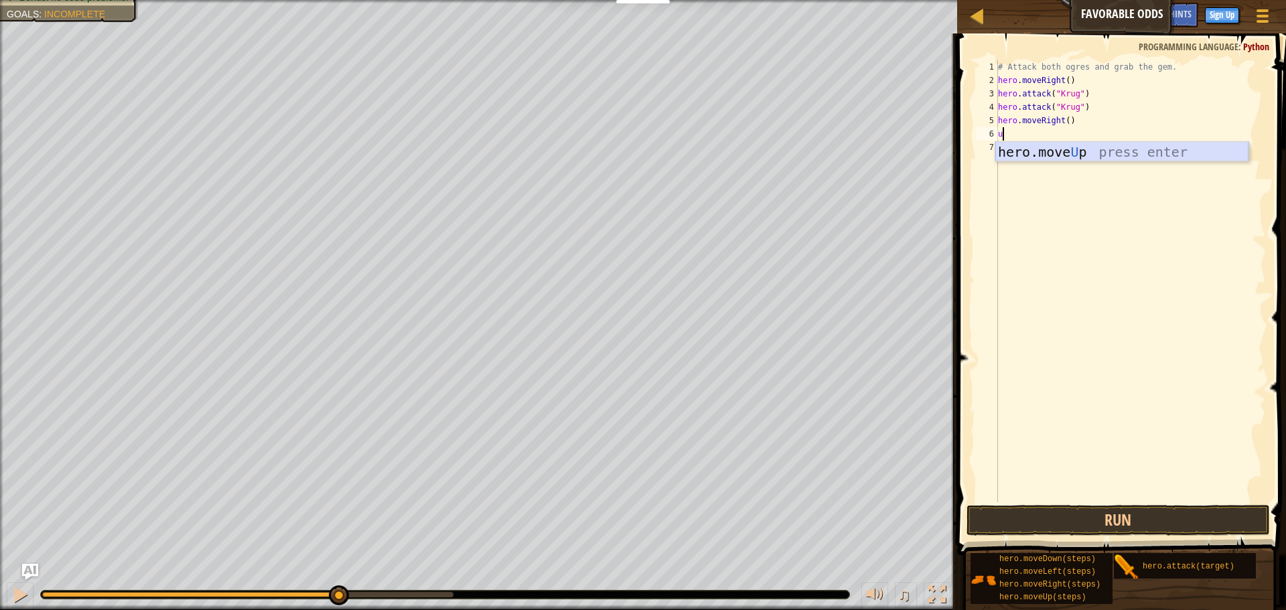
click at [1057, 146] on div "hero.move U p press enter" at bounding box center [1121, 172] width 253 height 60
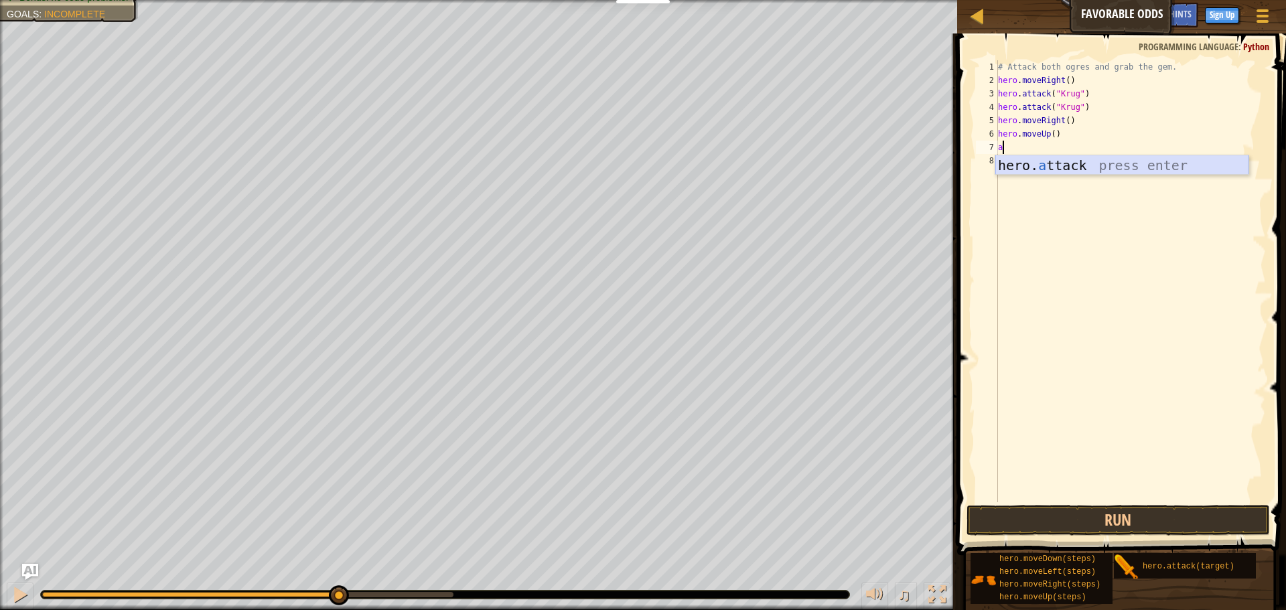
click at [1036, 161] on div "hero. a ttack press enter" at bounding box center [1121, 185] width 253 height 60
click at [1098, 149] on div "# Attack both ogres and grab the gem. hero . moveRight ( ) hero . attack ( "[PE…" at bounding box center [1130, 281] width 271 height 442
drag, startPoint x: 1103, startPoint y: 136, endPoint x: 1096, endPoint y: 154, distance: 19.3
click at [1103, 138] on div "# Attack both ogres and grab the gem. hero . moveRight ( ) hero . attack ( "[PE…" at bounding box center [1130, 294] width 271 height 469
click at [1037, 147] on div "# Attack both ogres and grab the gem. hero . moveRight ( ) hero . attack ( "[PE…" at bounding box center [1130, 294] width 271 height 469
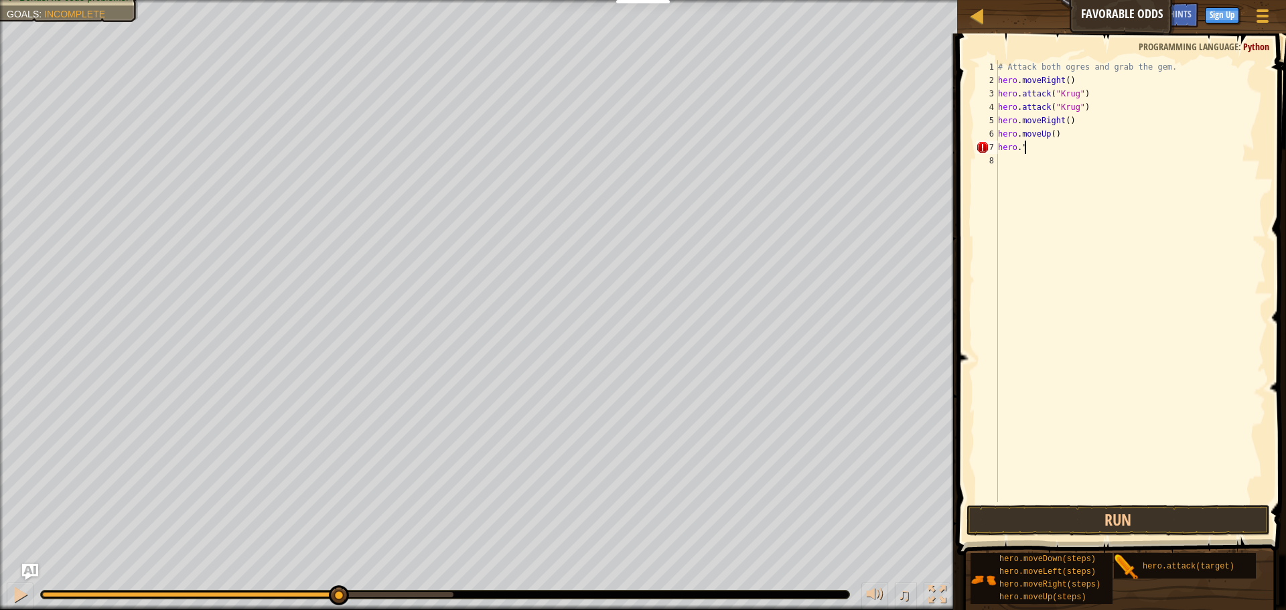
type textarea "h"
click at [1039, 163] on div "hero. a ttack press enter" at bounding box center [1121, 185] width 253 height 60
click at [1098, 149] on div "# Attack both ogres and grab the gem. hero . moveRight ( ) hero . attack ( "[PE…" at bounding box center [1130, 281] width 271 height 442
type textarea "hero.attack("Grump")"
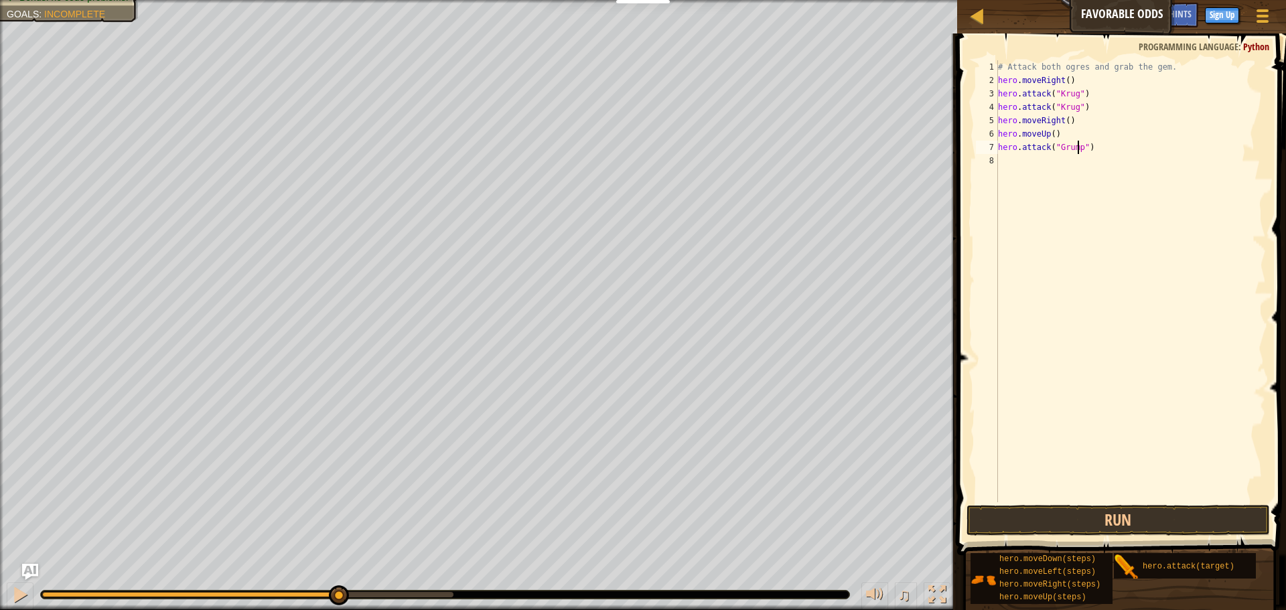
click at [1027, 160] on div "# Attack both ogres and grab the gem. hero . moveRight ( ) hero . attack ( "[PE…" at bounding box center [1130, 294] width 271 height 469
click at [1080, 177] on div "hero. a ttack press enter" at bounding box center [1121, 199] width 253 height 60
click at [1097, 161] on div "# Attack both ogres and grab the gem. hero . moveRight ( ) hero . attack ( "[PE…" at bounding box center [1130, 281] width 271 height 442
click at [1096, 165] on div "# Attack both ogres and grab the gem. hero . moveRight ( ) hero . attack ( "[PE…" at bounding box center [1130, 294] width 271 height 469
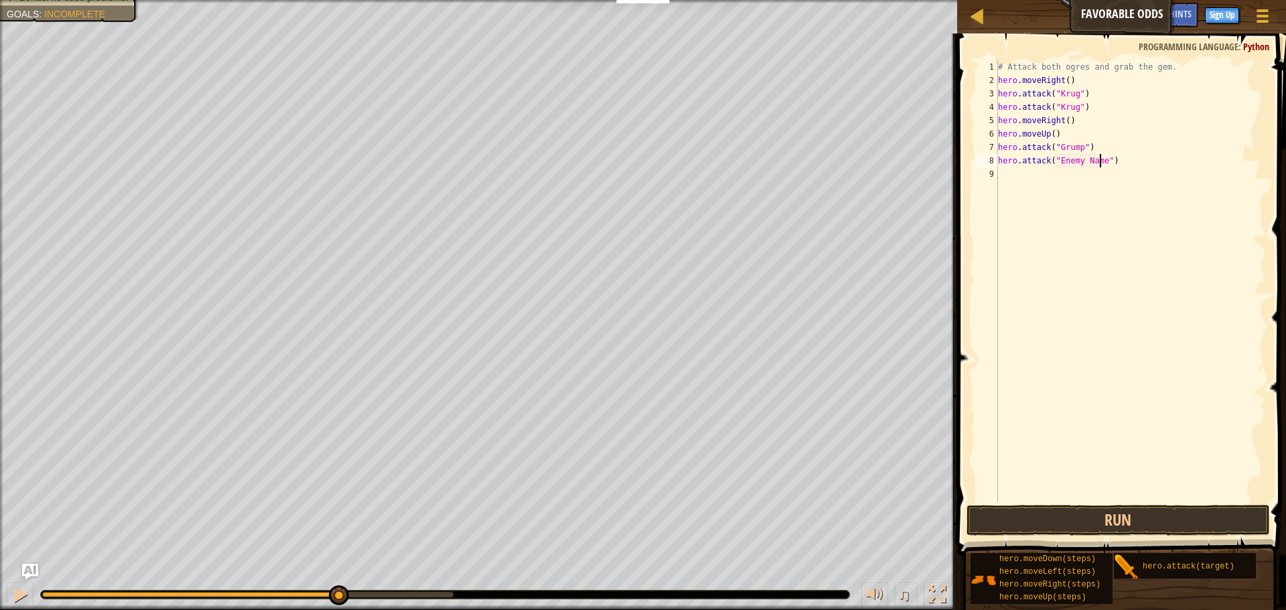
click at [1100, 159] on div "# Attack both ogres and grab the gem. hero . moveRight ( ) hero . attack ( "[PE…" at bounding box center [1130, 294] width 271 height 469
type textarea "hero.attack("Grump")"
click at [1098, 508] on button "Run" at bounding box center [1117, 520] width 303 height 31
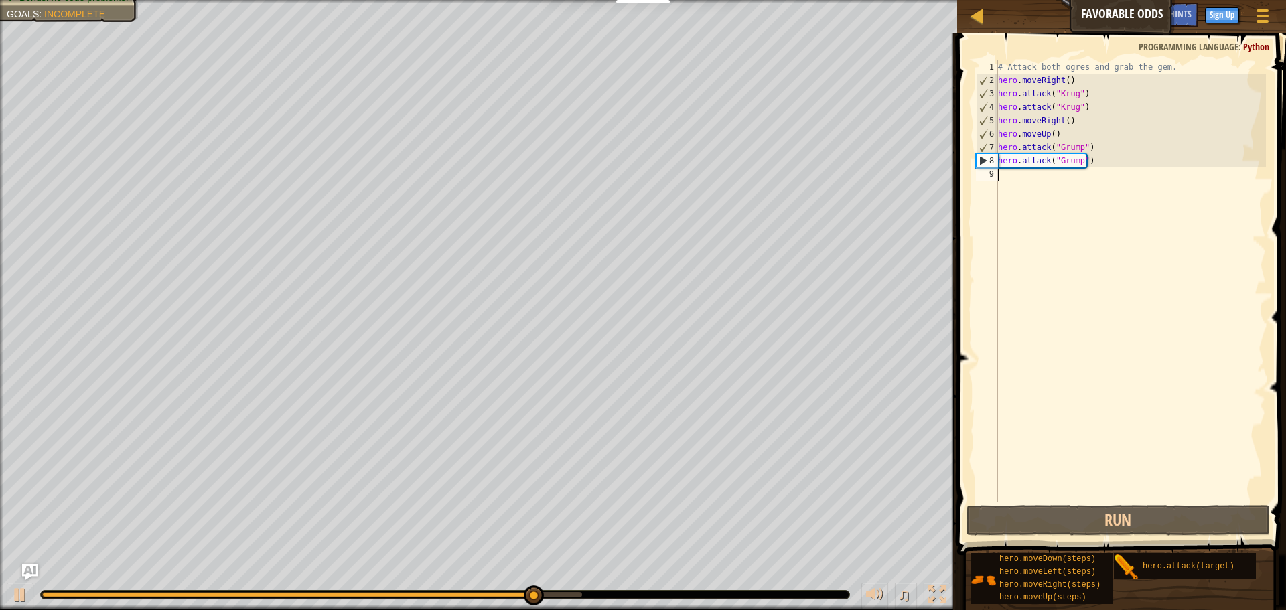
click at [1010, 183] on div "# Attack both ogres and grab the gem. hero . moveRight ( ) hero . attack ( "[PE…" at bounding box center [1130, 294] width 271 height 469
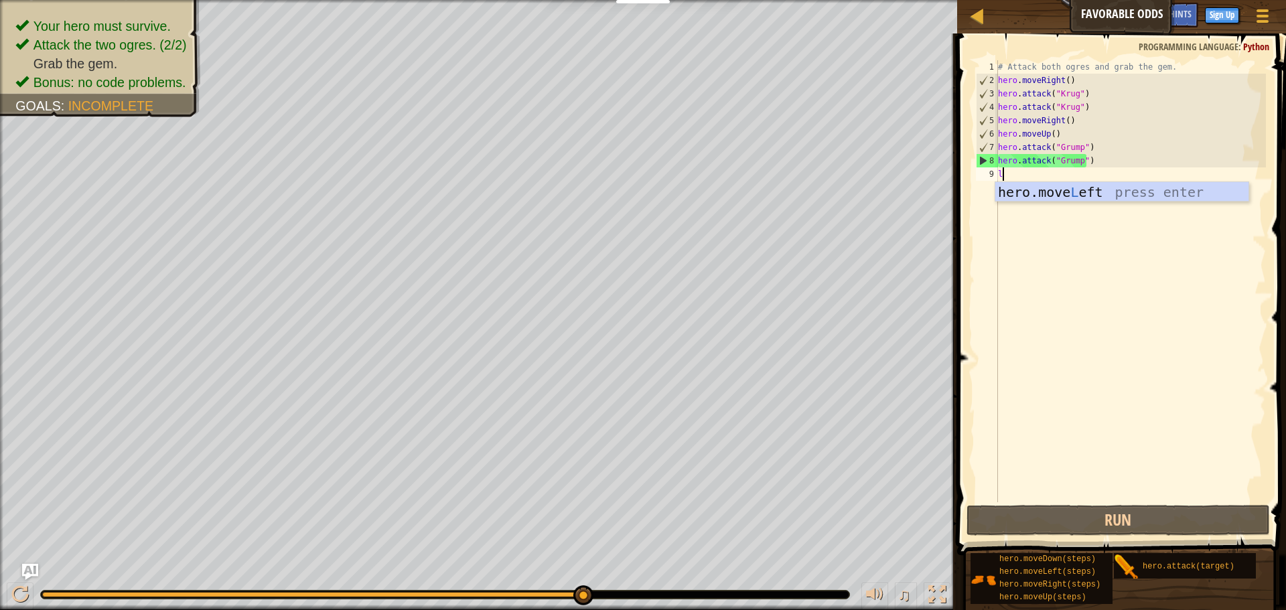
type textarea "l"
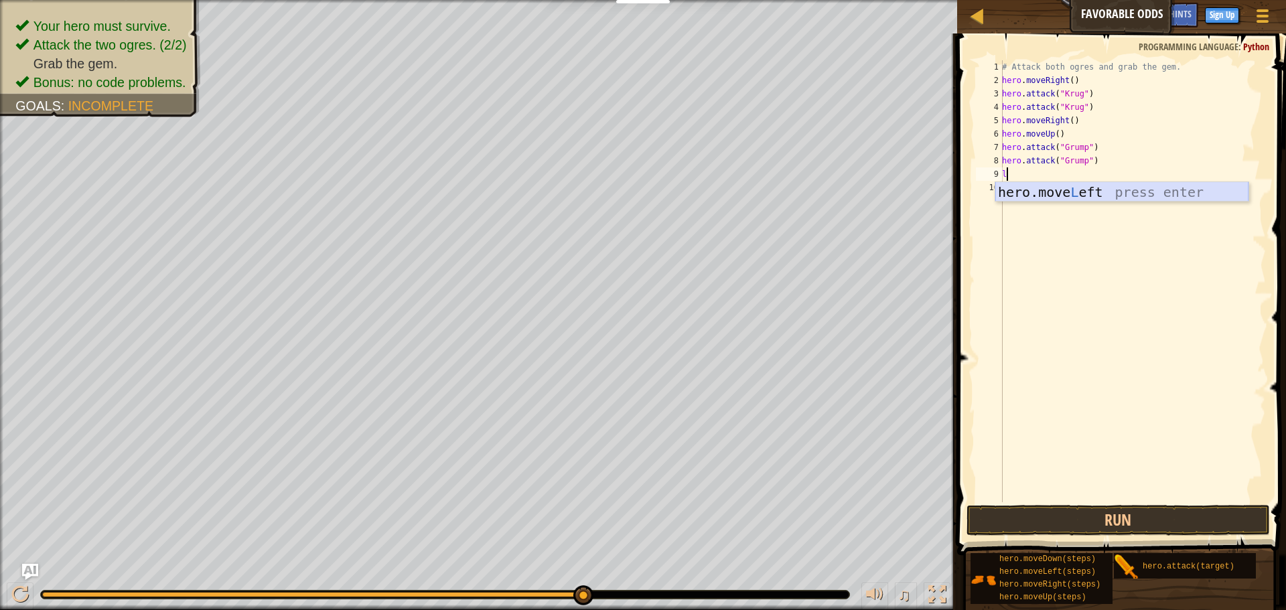
click at [1042, 198] on div "hero.move L eft press enter" at bounding box center [1121, 212] width 253 height 60
click at [1050, 514] on button "Run" at bounding box center [1117, 520] width 303 height 31
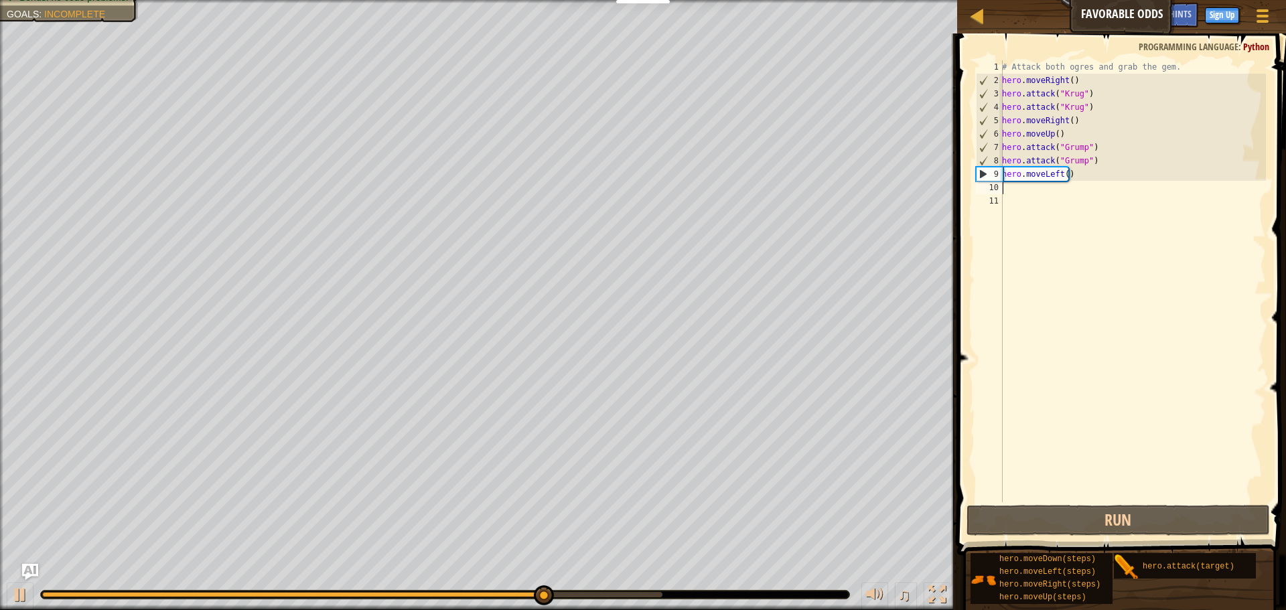
type textarea "l"
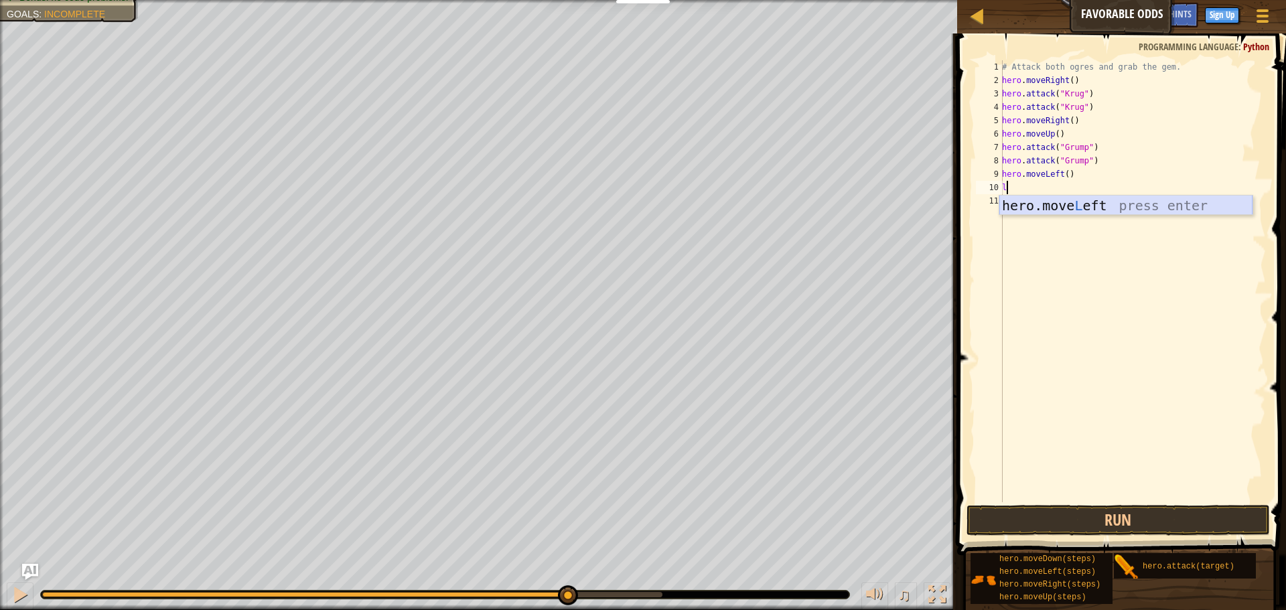
click at [1018, 205] on div "hero.move L eft press enter" at bounding box center [1125, 226] width 253 height 60
click at [1103, 516] on button "Run" at bounding box center [1117, 520] width 303 height 31
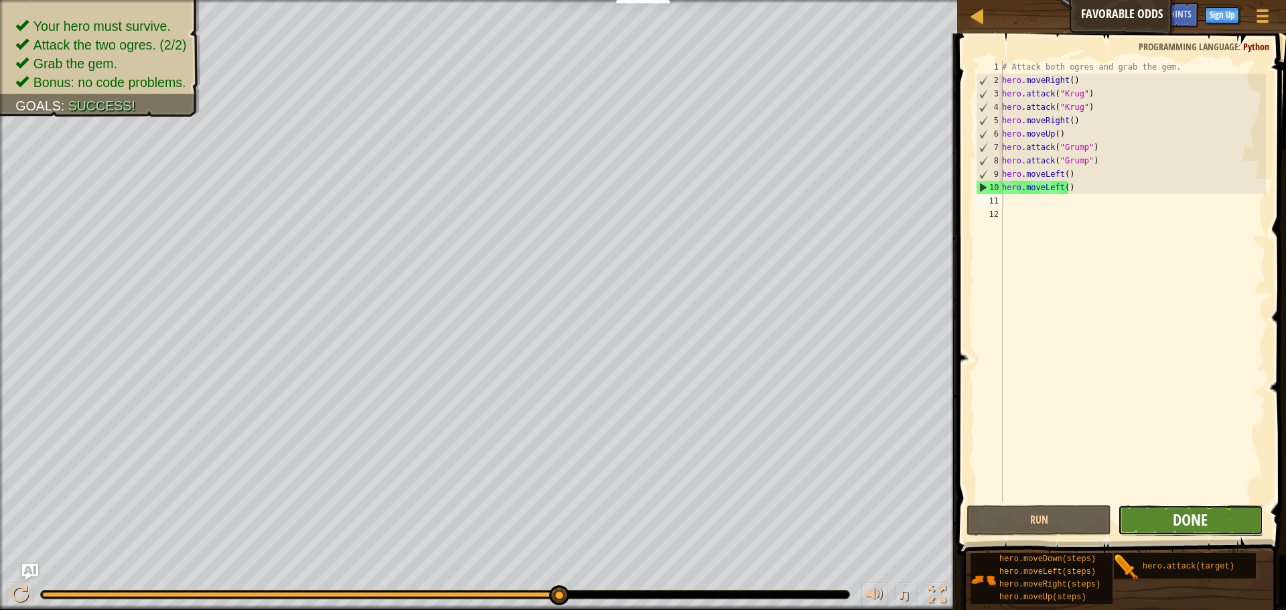
click at [1203, 518] on span "Done" at bounding box center [1190, 519] width 35 height 21
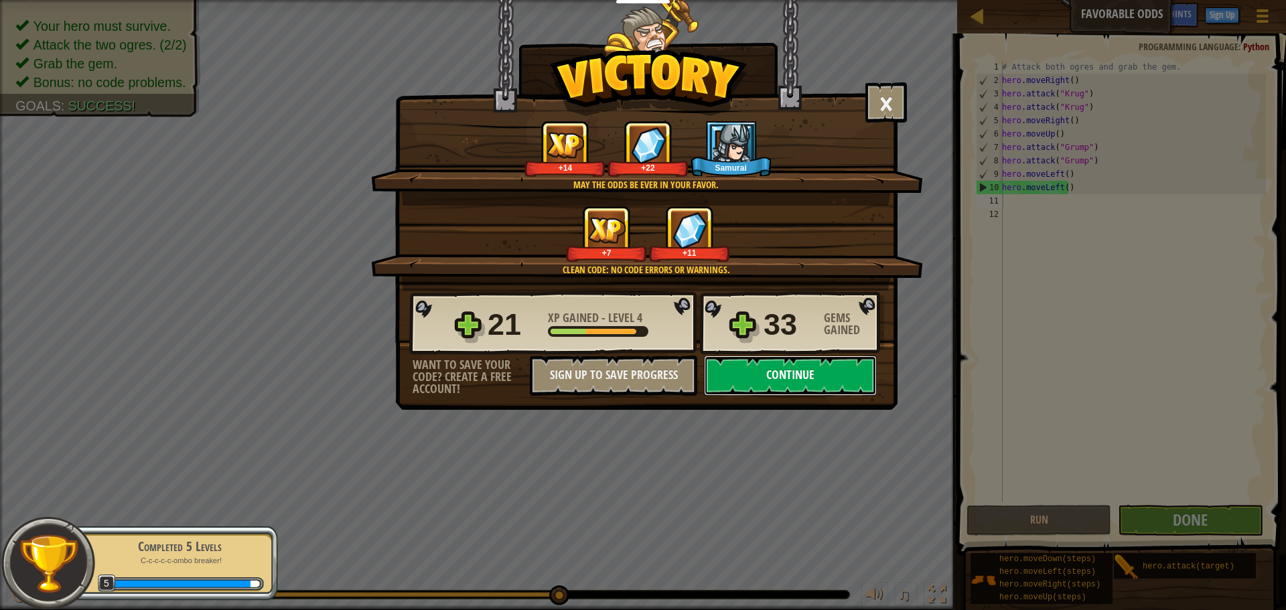
click at [781, 373] on button "Continue" at bounding box center [790, 376] width 173 height 40
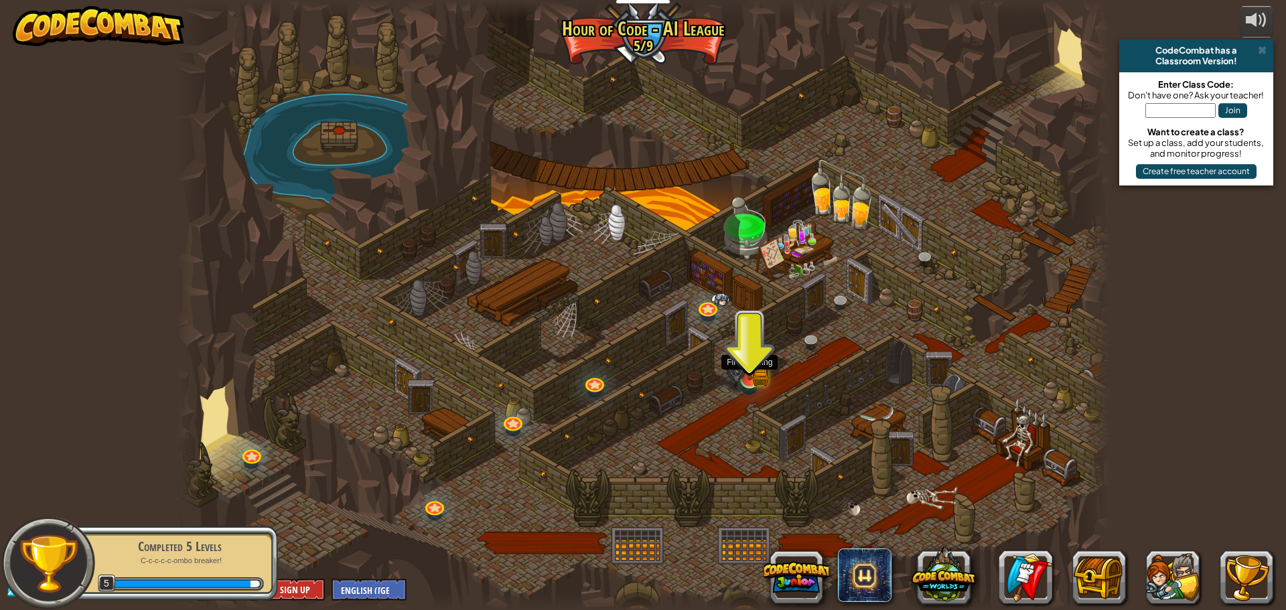
click at [749, 372] on img at bounding box center [749, 353] width 25 height 55
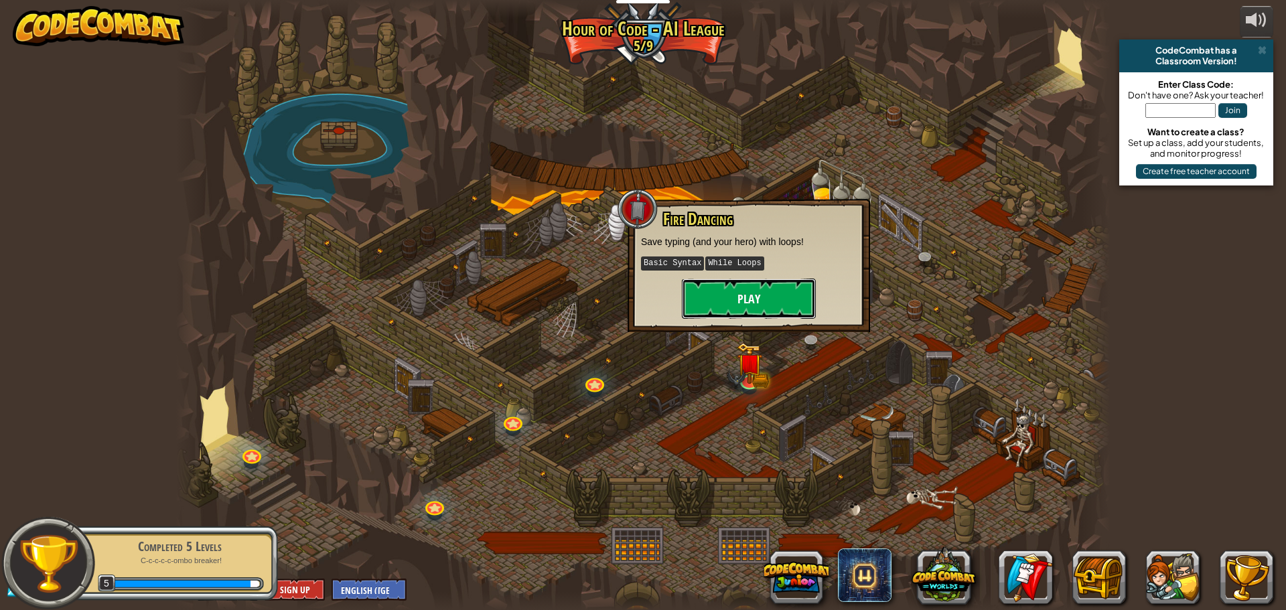
click at [747, 306] on button "Play" at bounding box center [749, 299] width 134 height 40
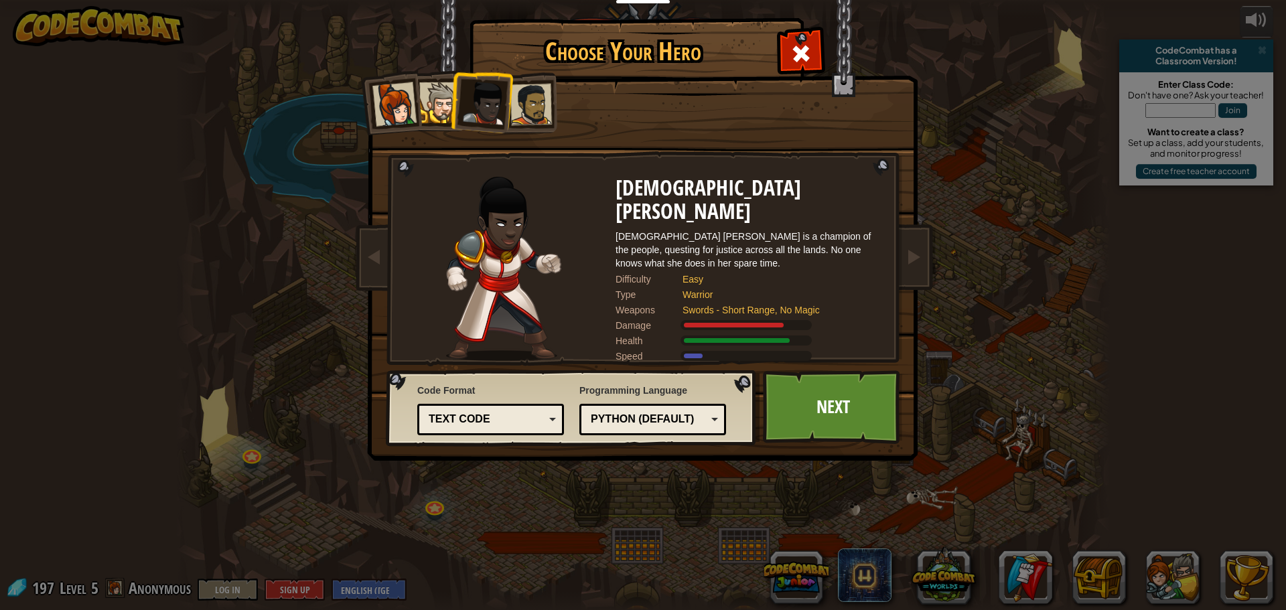
click at [439, 108] on div at bounding box center [439, 102] width 41 height 41
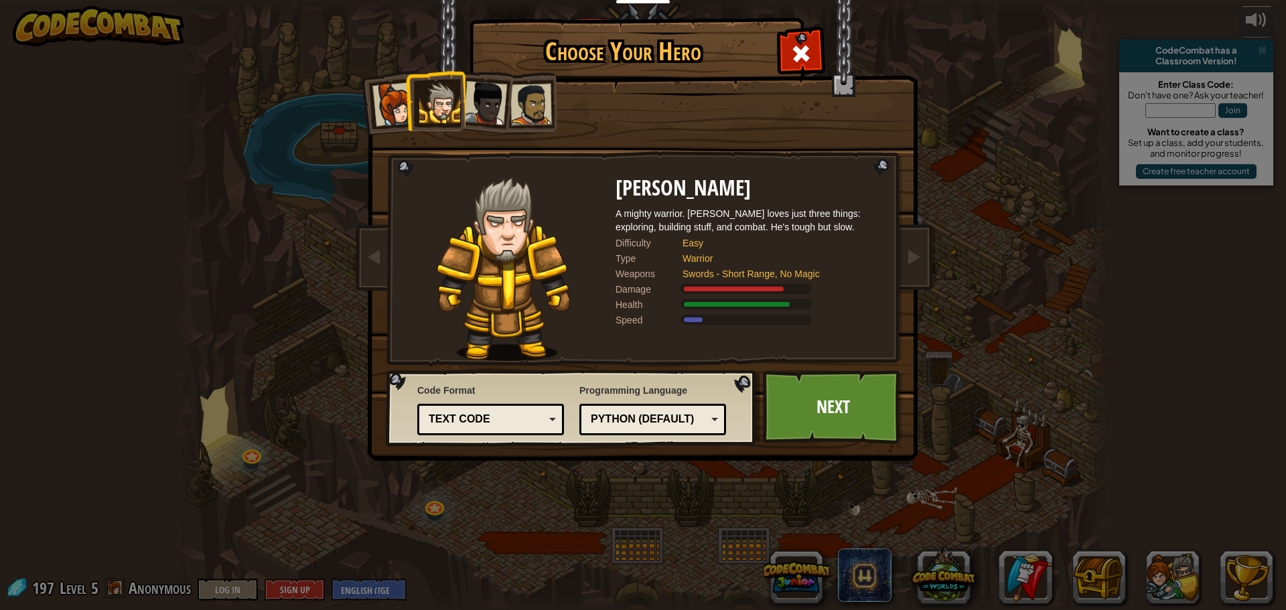
click at [510, 104] on li at bounding box center [481, 101] width 66 height 66
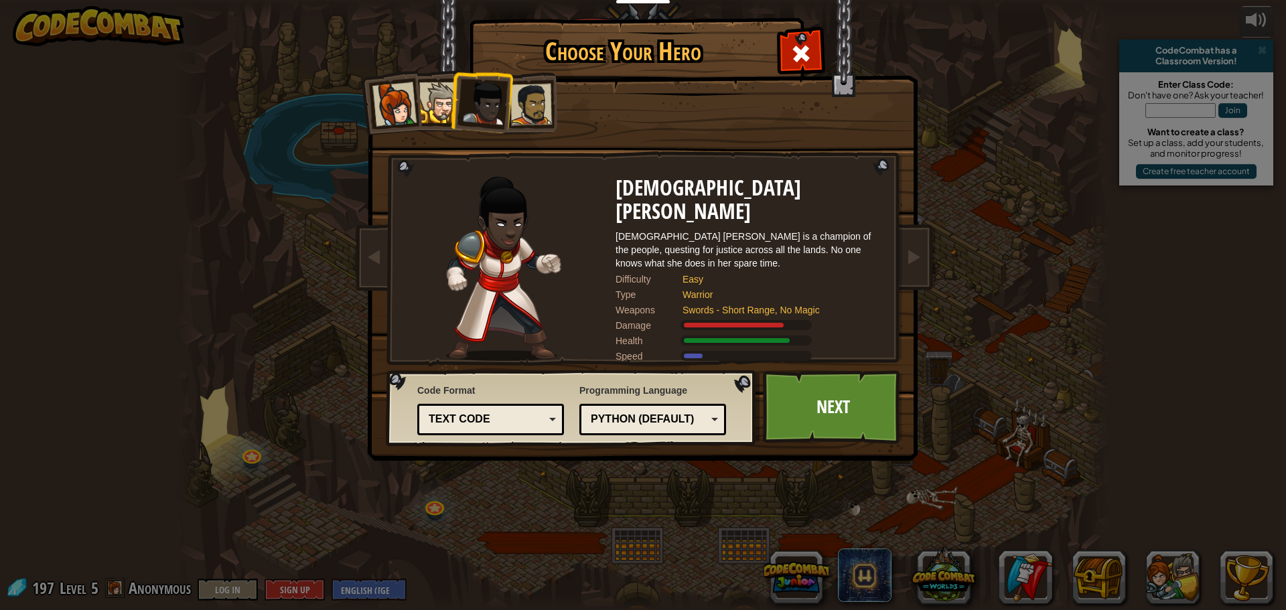
click at [380, 81] on li at bounding box center [390, 103] width 66 height 66
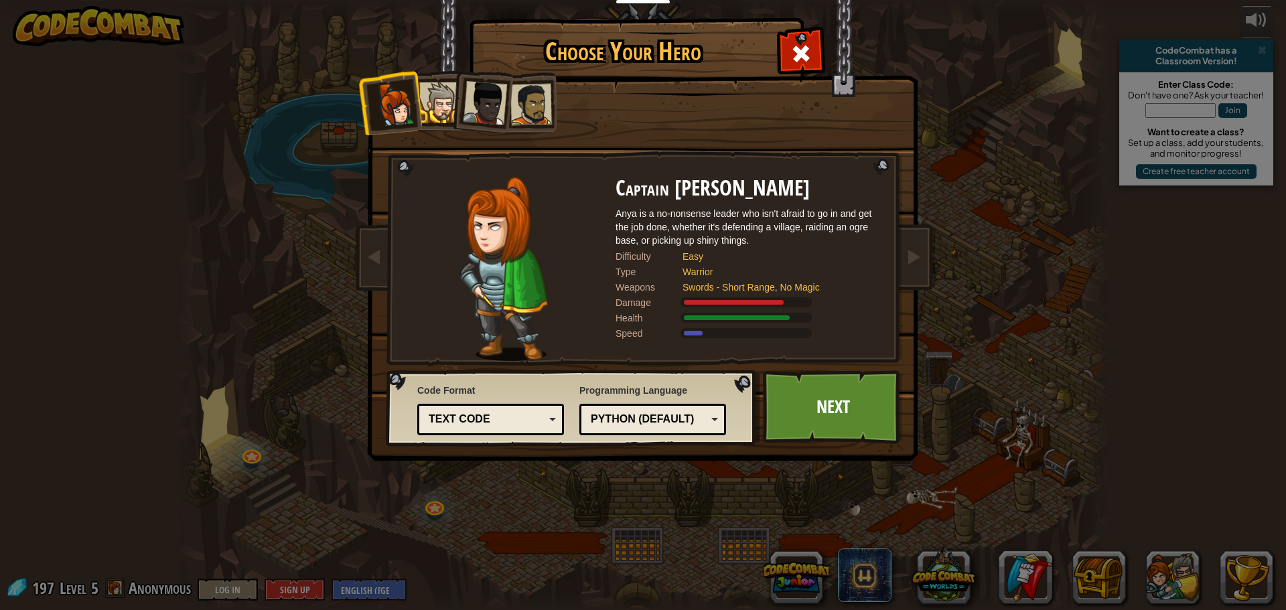
click at [446, 92] on div at bounding box center [439, 102] width 41 height 41
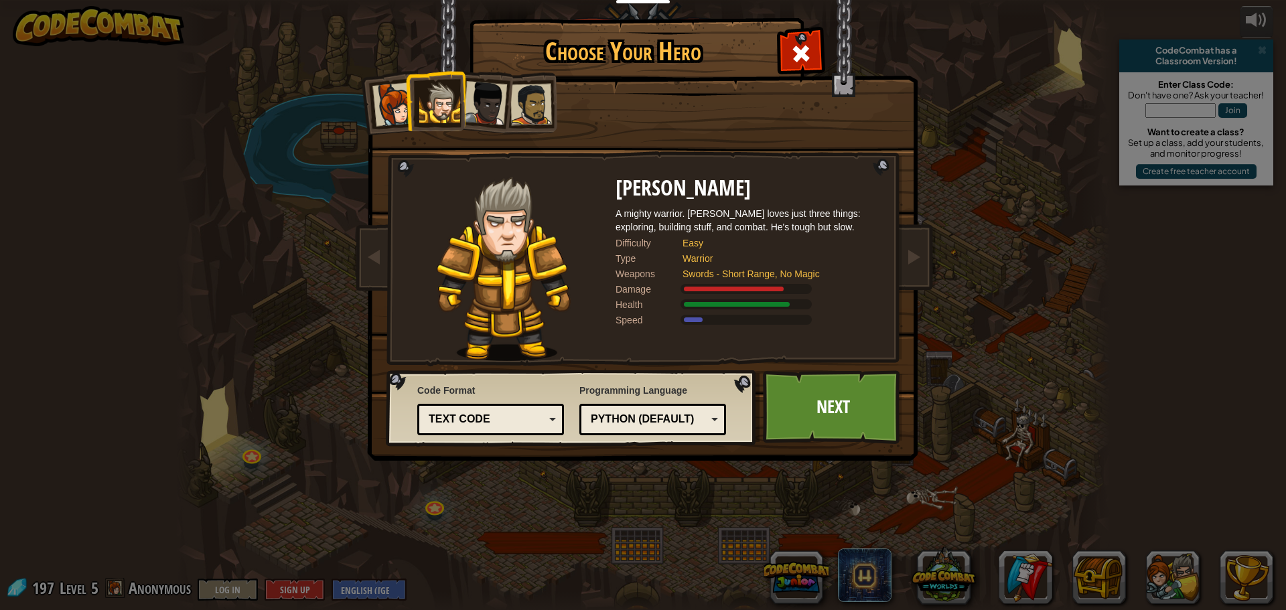
click at [391, 112] on div at bounding box center [394, 104] width 44 height 44
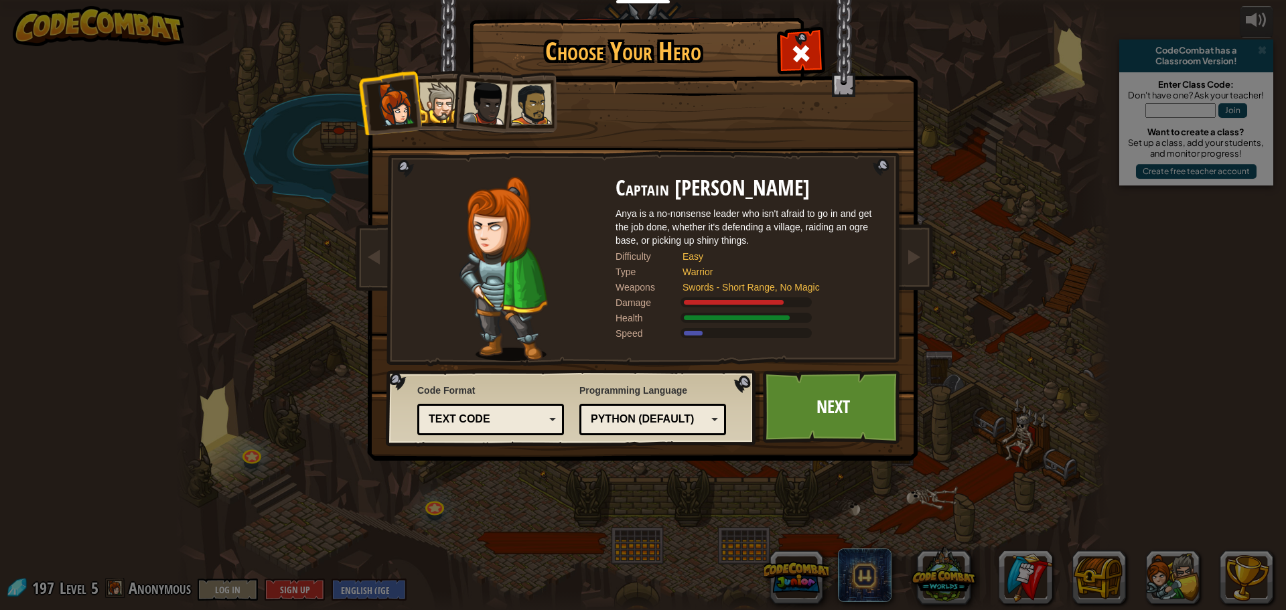
click at [517, 104] on div at bounding box center [531, 105] width 42 height 42
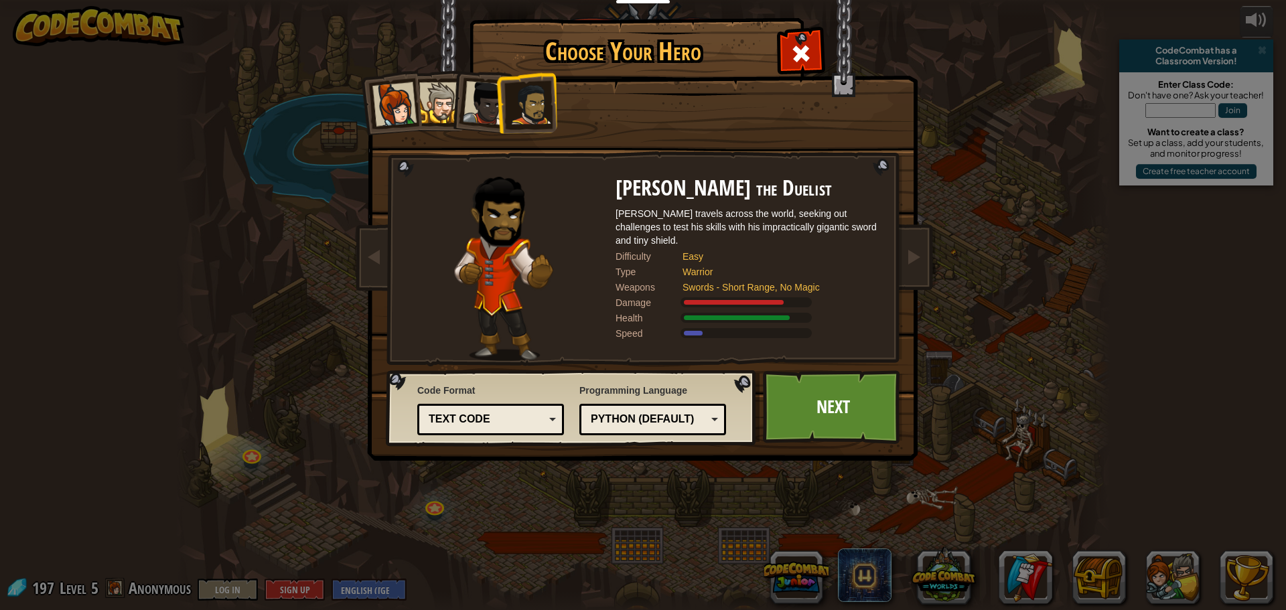
click at [479, 97] on div at bounding box center [485, 103] width 44 height 44
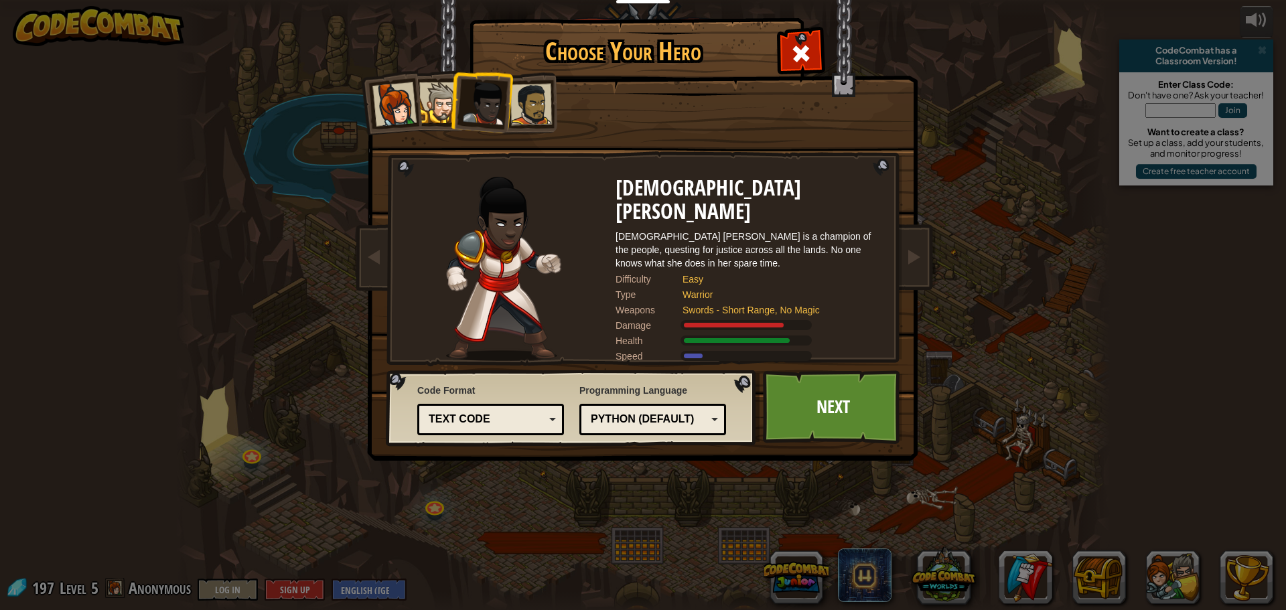
click at [536, 103] on div at bounding box center [531, 105] width 42 height 42
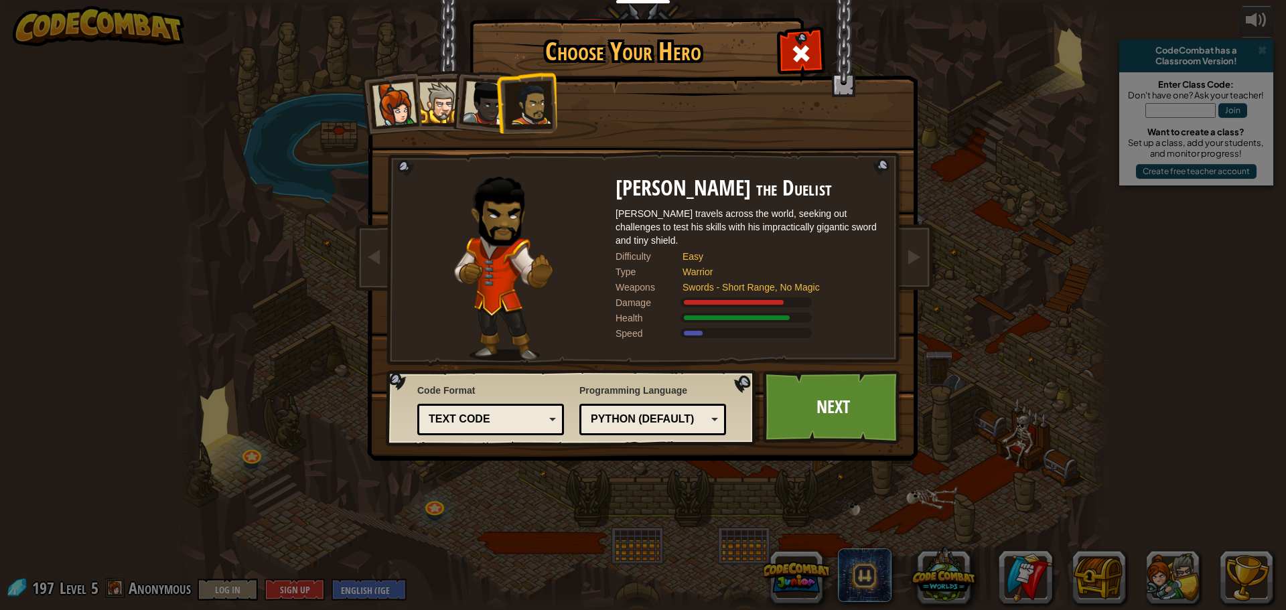
click at [429, 77] on li at bounding box center [435, 100] width 60 height 61
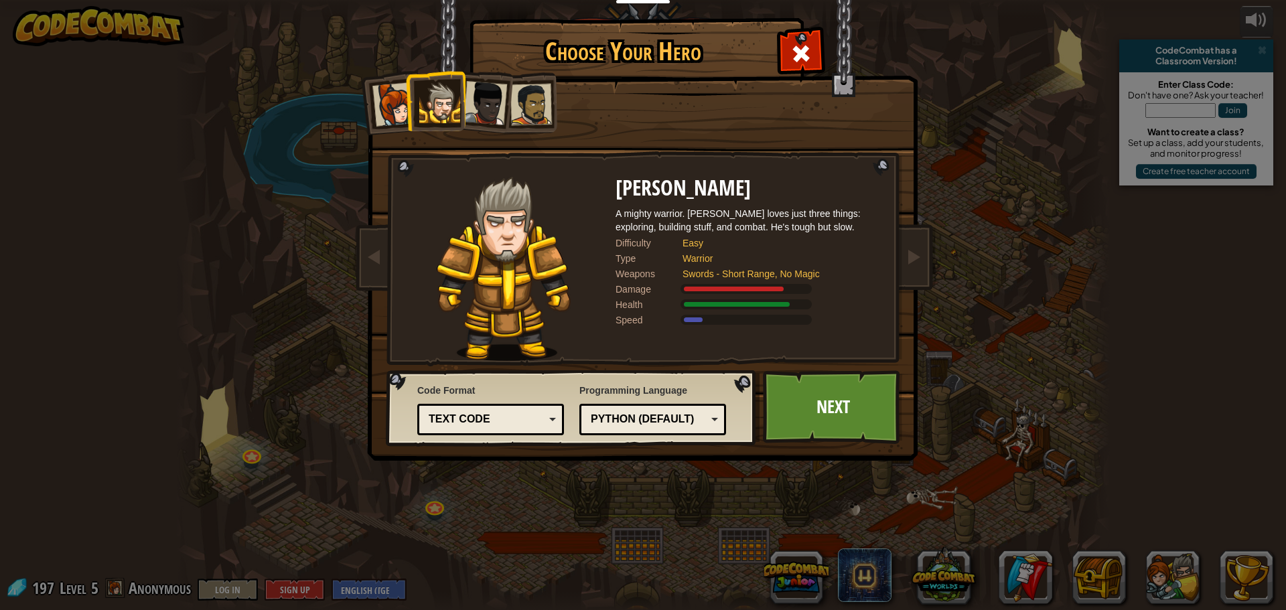
drag, startPoint x: 380, startPoint y: 98, endPoint x: 401, endPoint y: 110, distance: 24.3
click at [380, 98] on div at bounding box center [394, 104] width 44 height 44
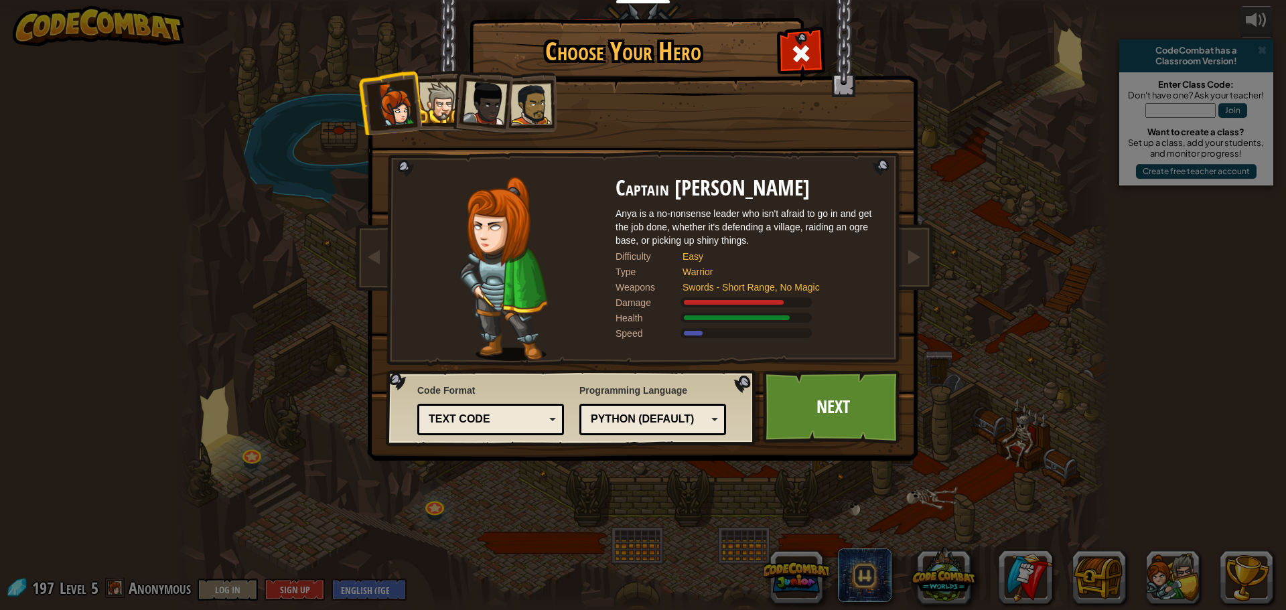
drag, startPoint x: 480, startPoint y: 104, endPoint x: 506, endPoint y: 132, distance: 37.4
click at [480, 104] on div at bounding box center [485, 103] width 44 height 44
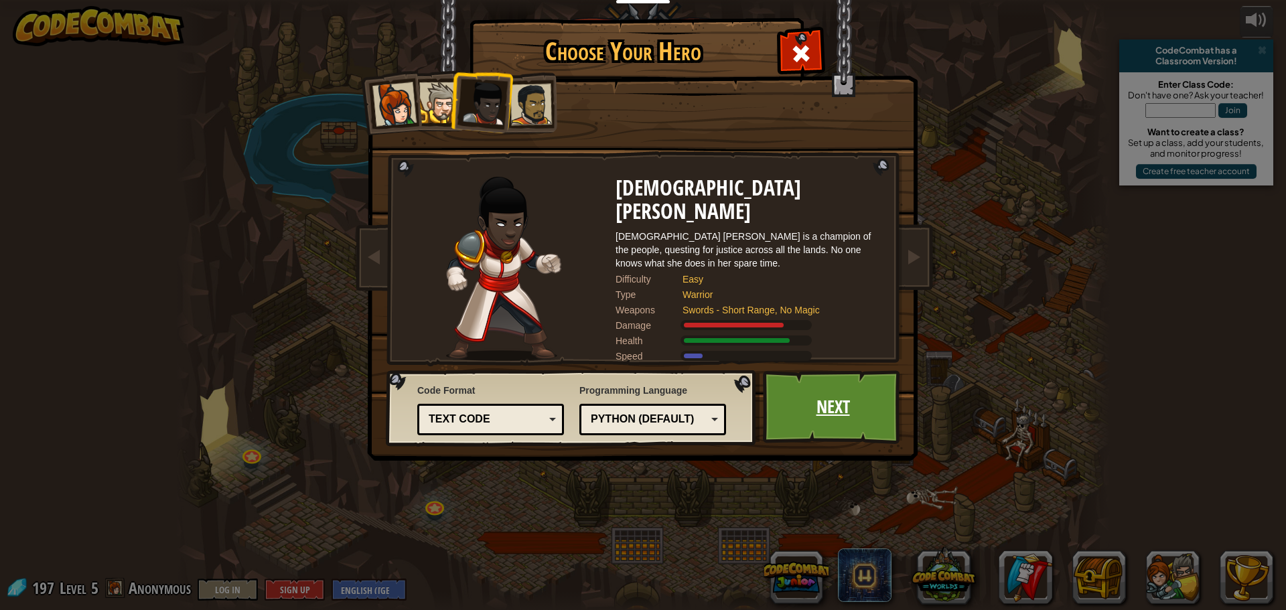
click at [816, 420] on link "Next" at bounding box center [833, 407] width 140 height 74
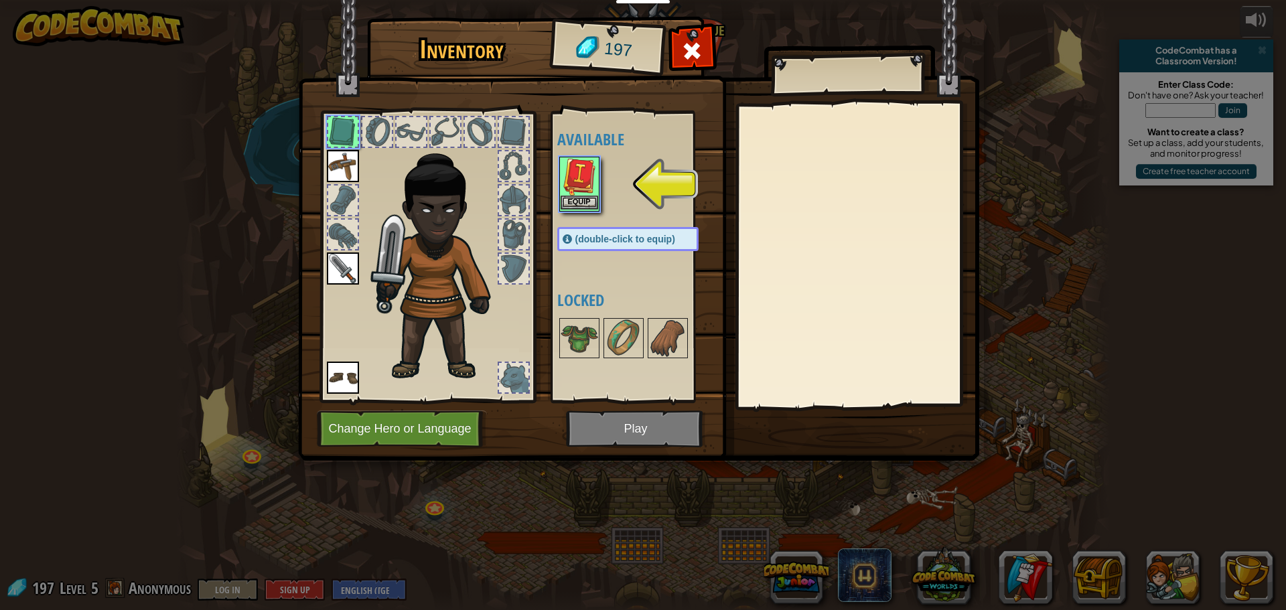
click at [589, 194] on img at bounding box center [580, 177] width 38 height 38
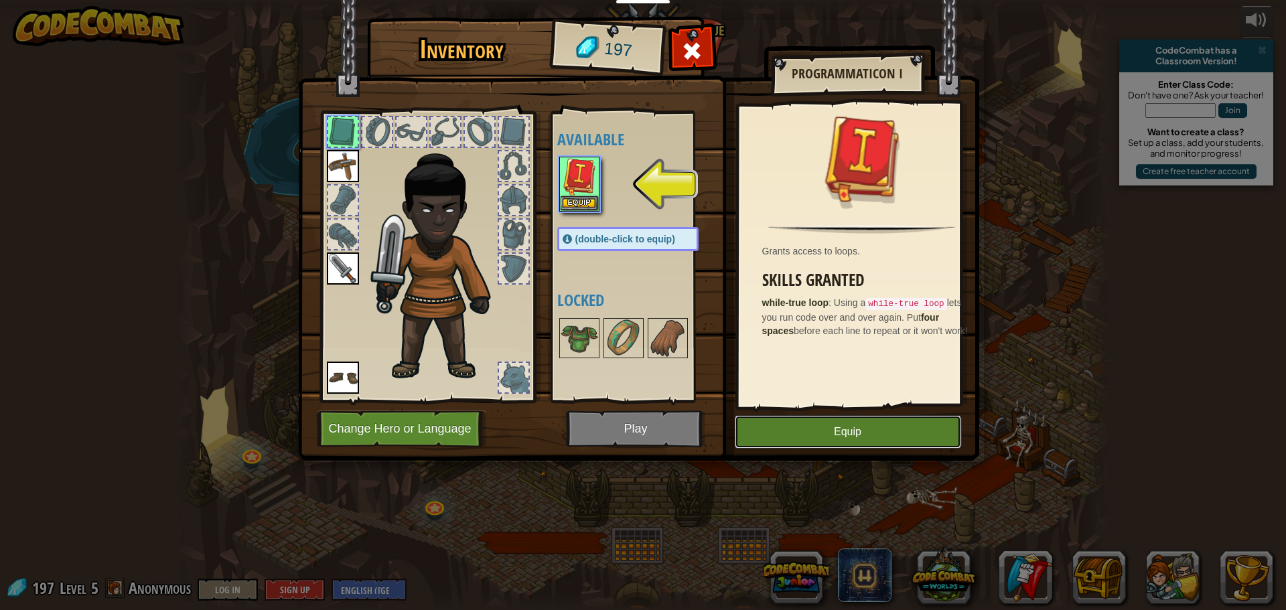
click at [811, 436] on button "Equip" at bounding box center [848, 431] width 226 height 33
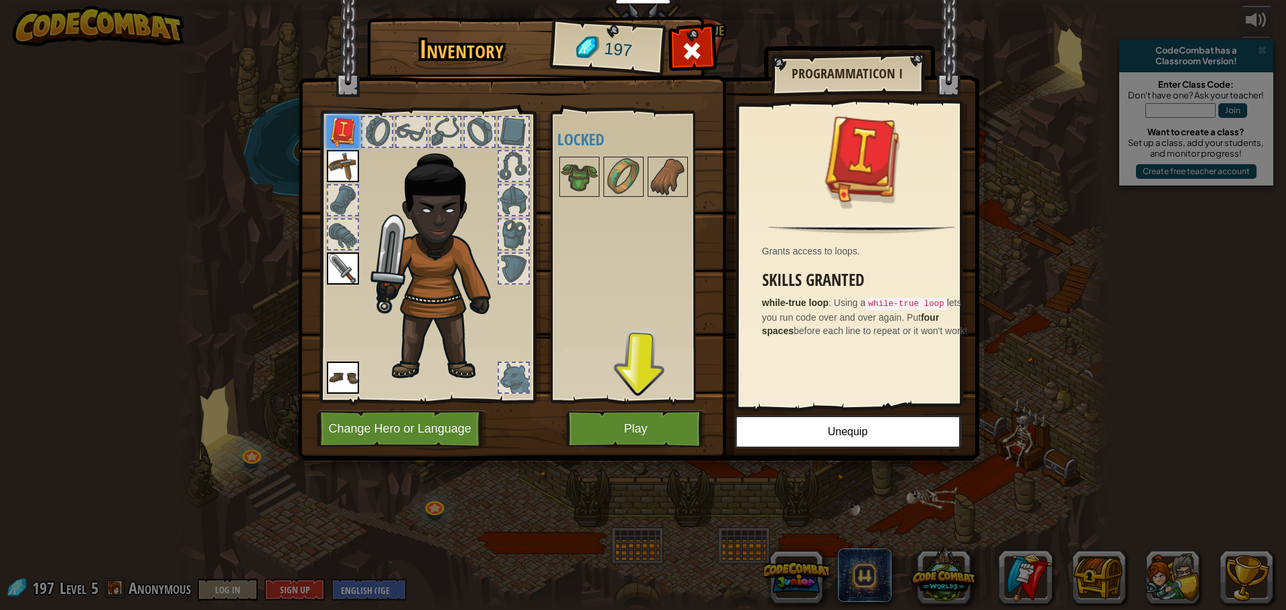
click at [617, 409] on img at bounding box center [638, 218] width 681 height 486
click at [614, 417] on button "Play" at bounding box center [636, 429] width 140 height 37
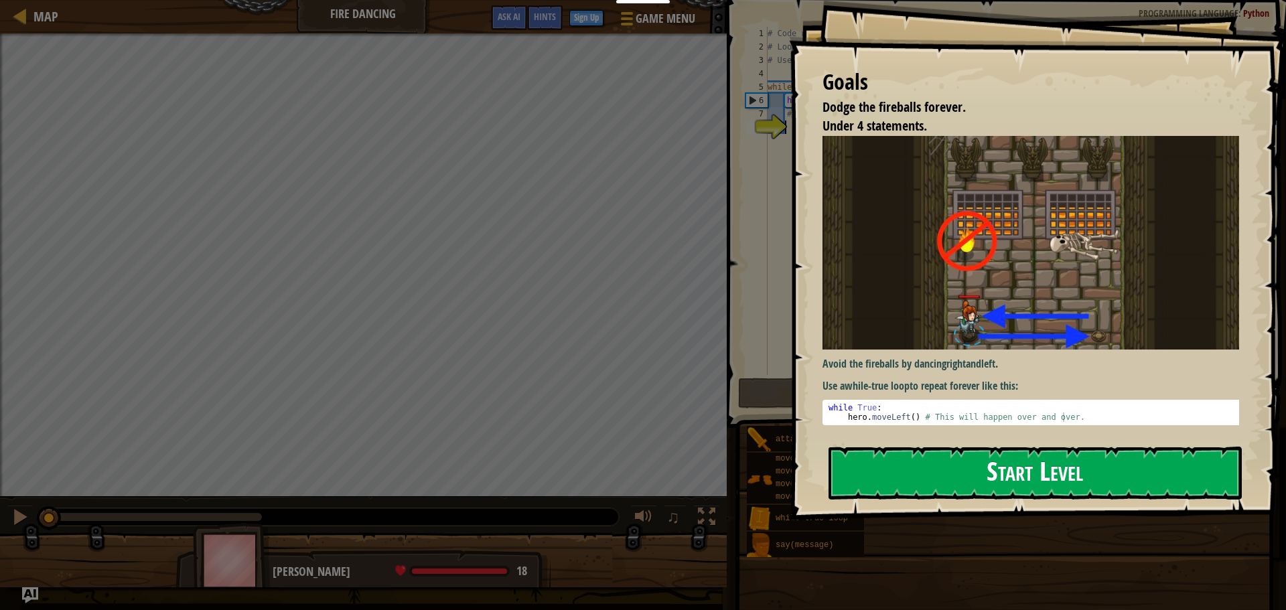
click at [1008, 473] on button "Start Level" at bounding box center [1034, 473] width 413 height 53
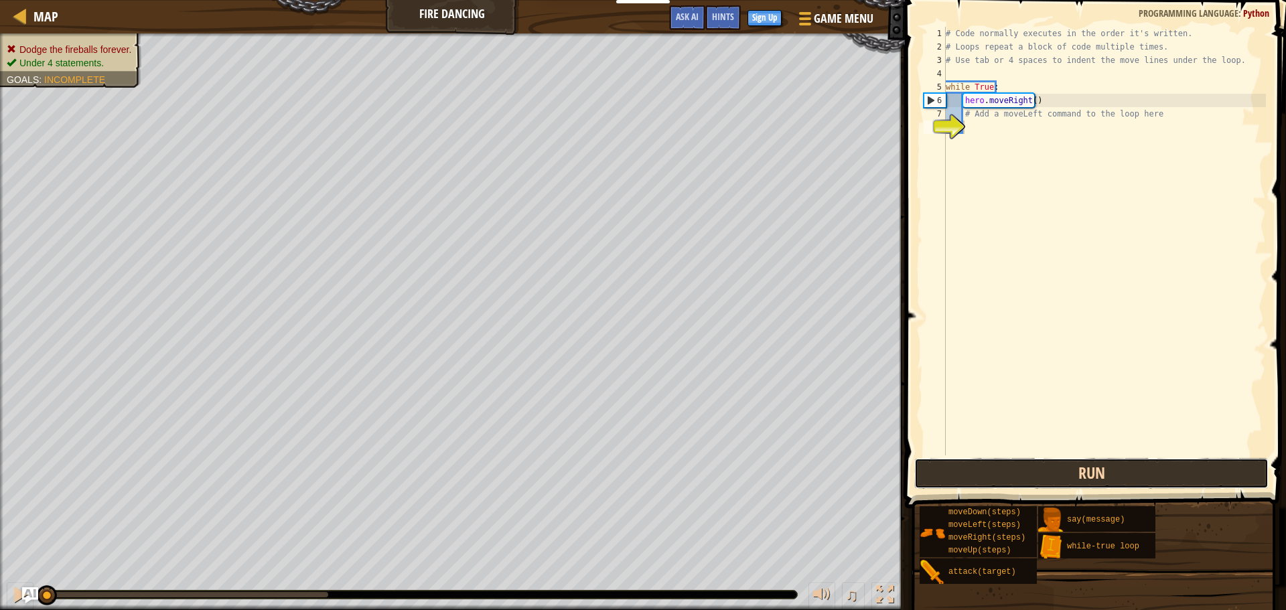
click at [1110, 472] on button "Run" at bounding box center [1091, 473] width 354 height 31
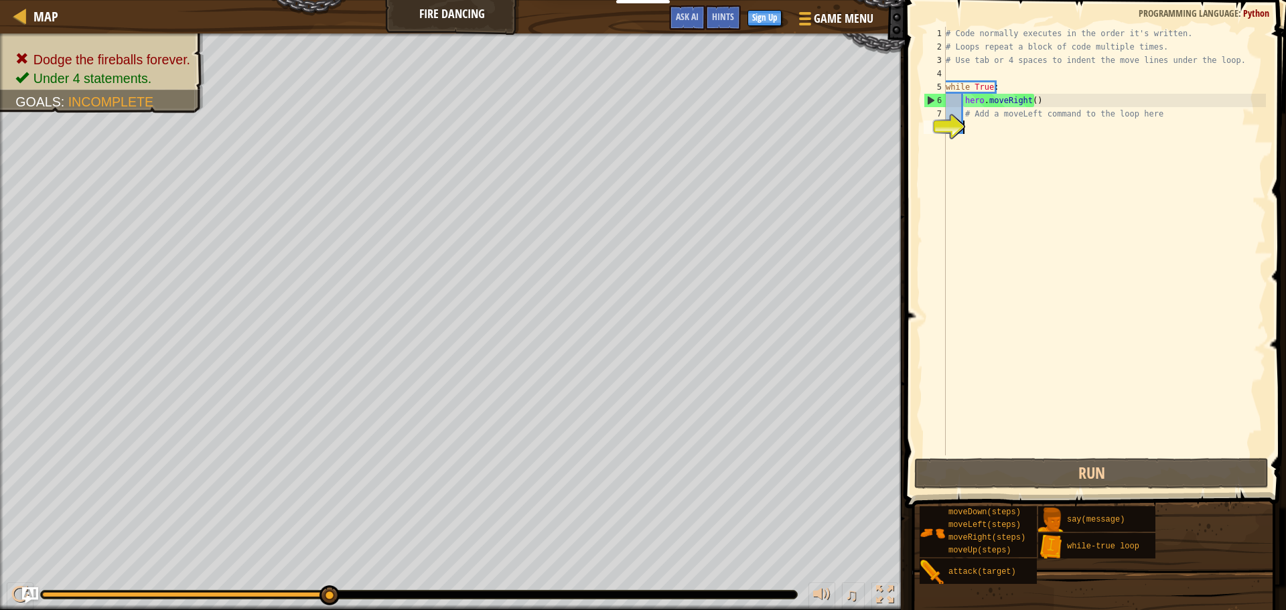
type textarea "u"
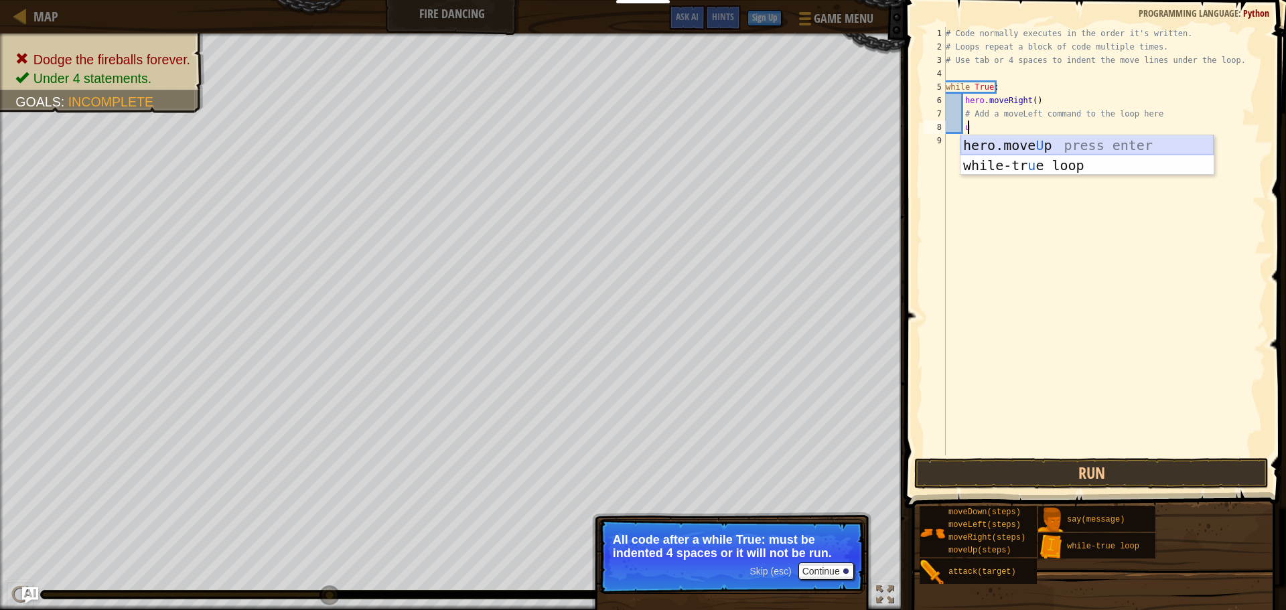
click at [998, 142] on div "hero.move U p press enter while-tr u e loop press enter" at bounding box center [1086, 175] width 253 height 80
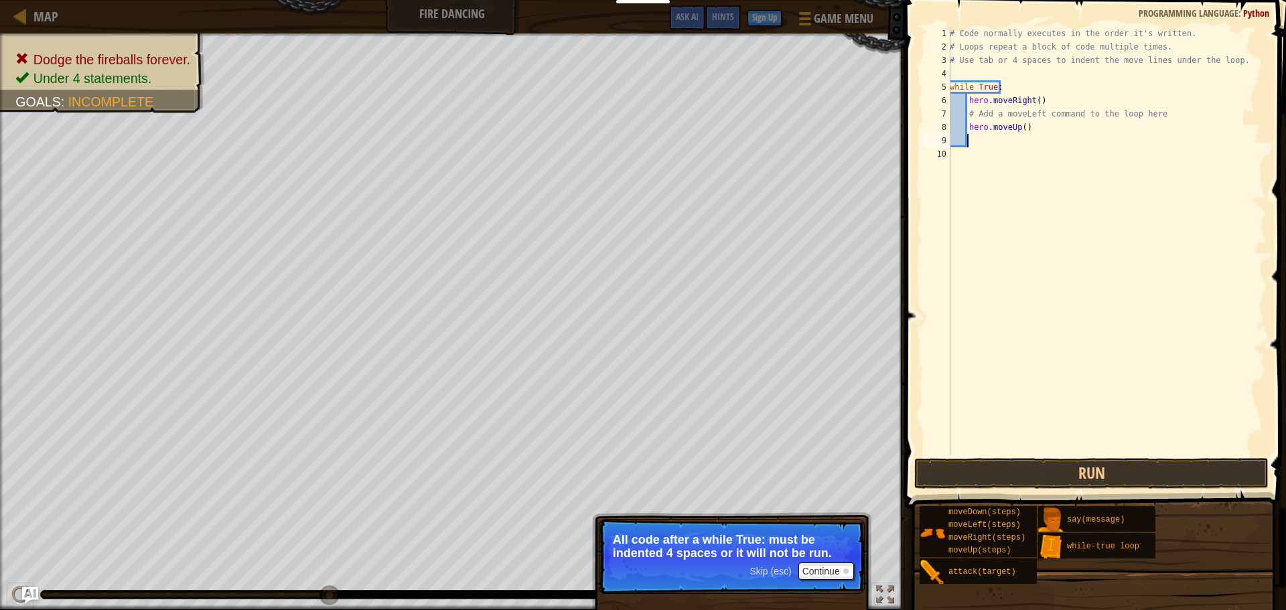
type textarea "l"
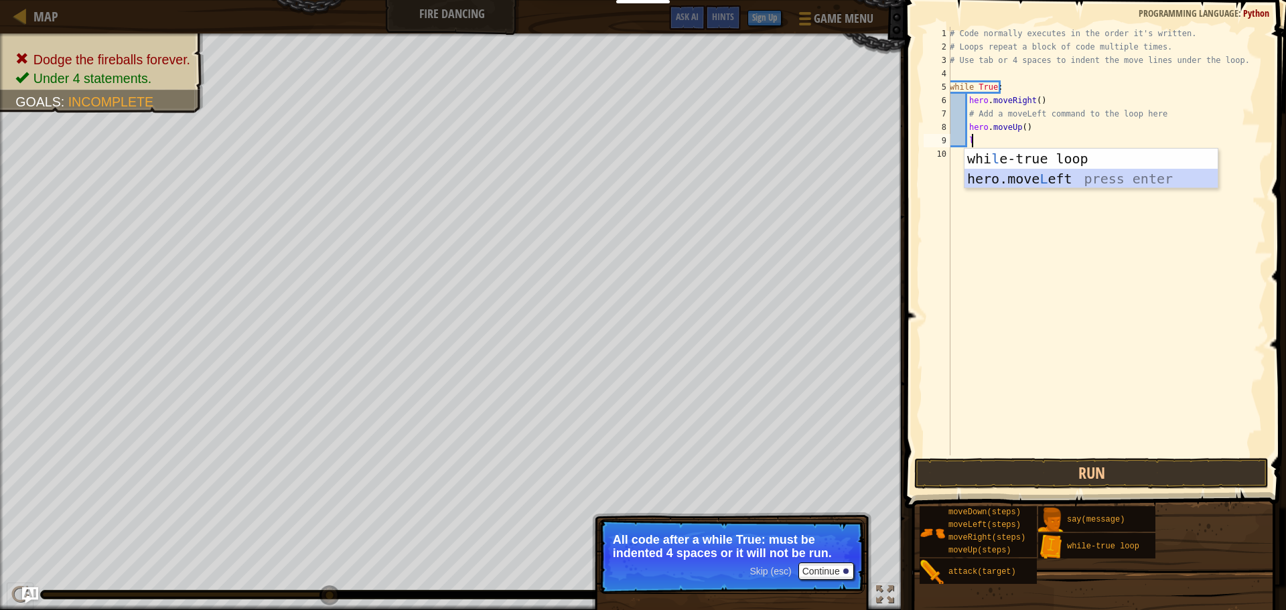
click at [1065, 171] on div "whi l e-true loop press enter hero.move L eft press enter" at bounding box center [1090, 189] width 253 height 80
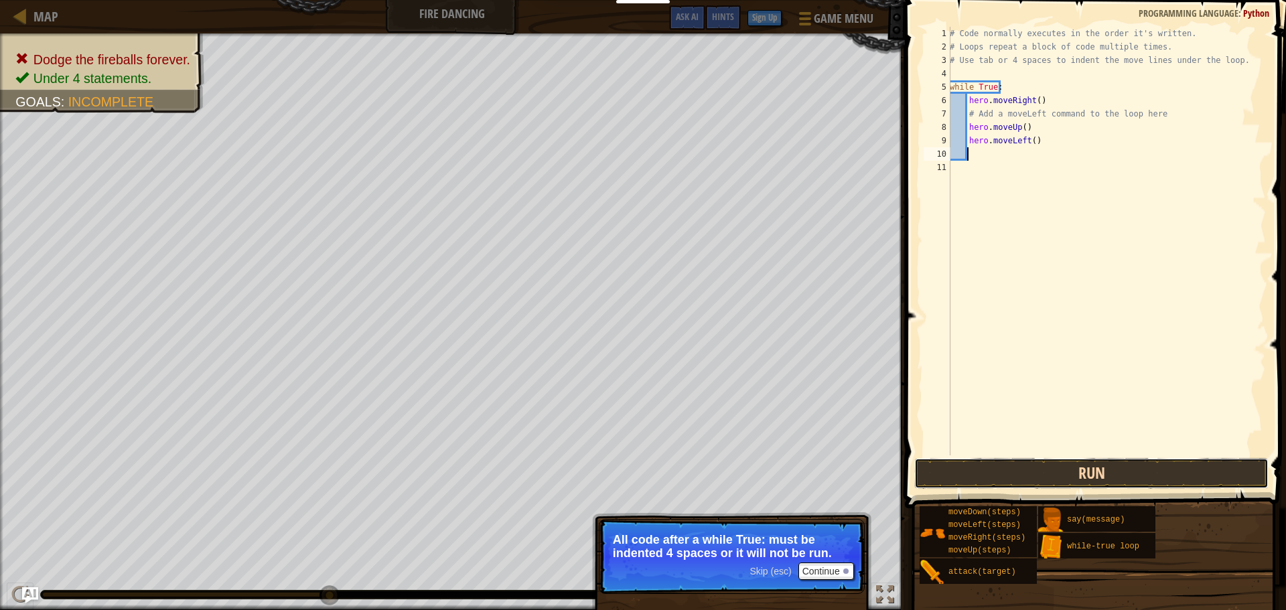
click at [1090, 477] on button "Run" at bounding box center [1091, 473] width 354 height 31
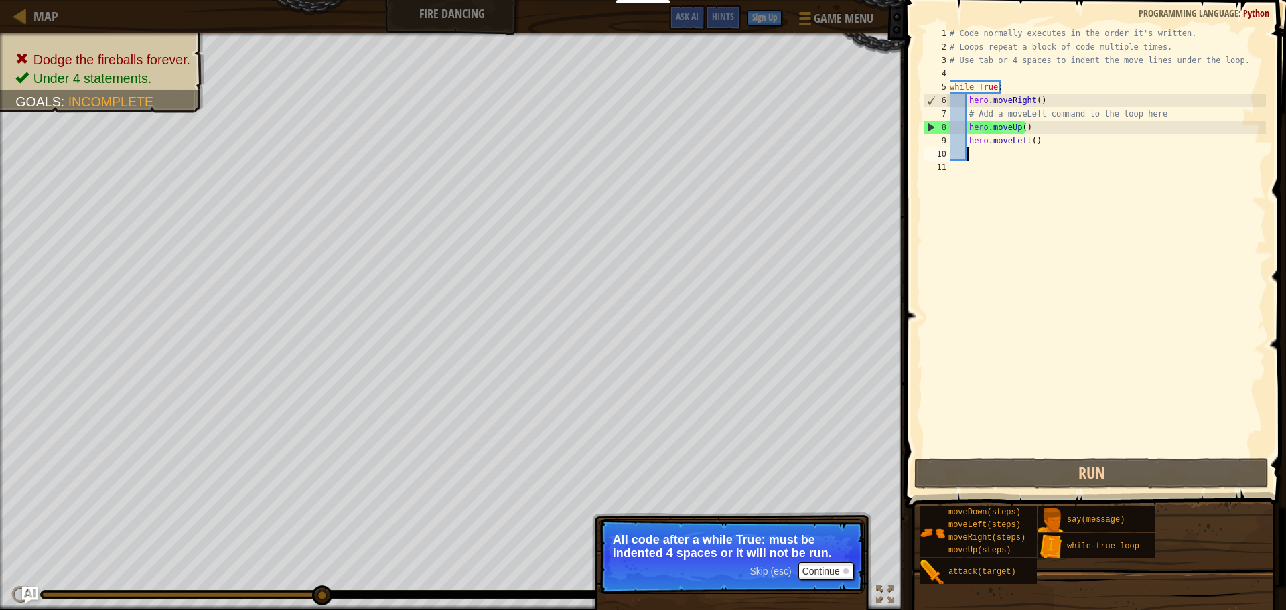
type textarea "w"
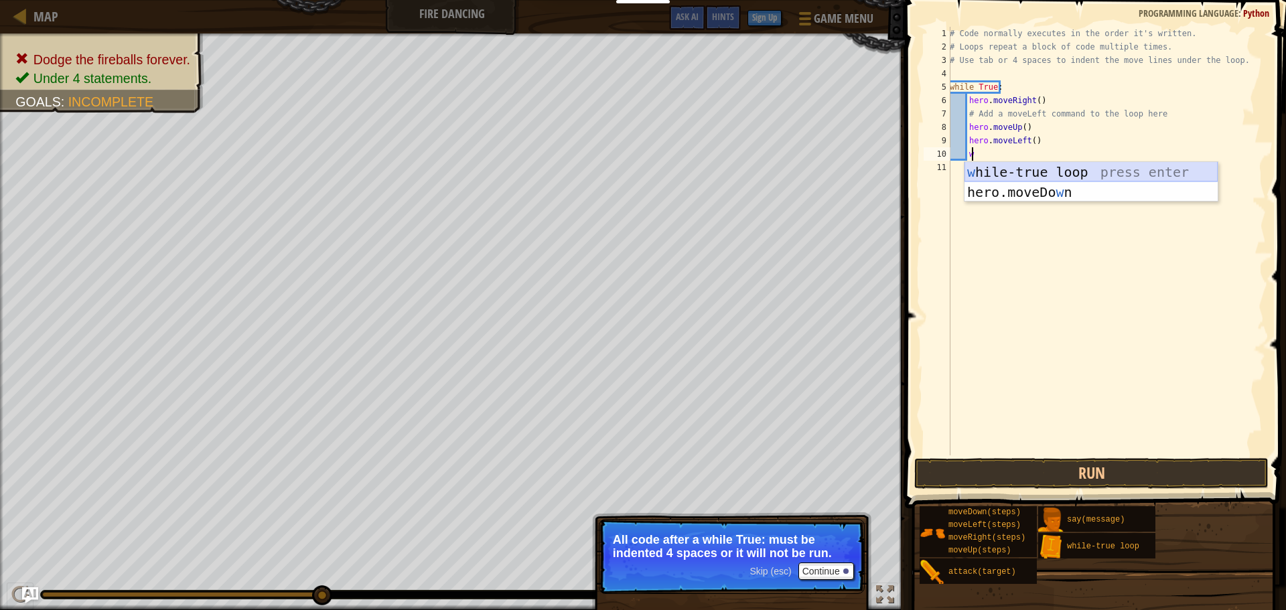
click at [1051, 171] on div "w [PERSON_NAME]-true loop press enter hero.moveDo w n press enter" at bounding box center [1090, 202] width 253 height 80
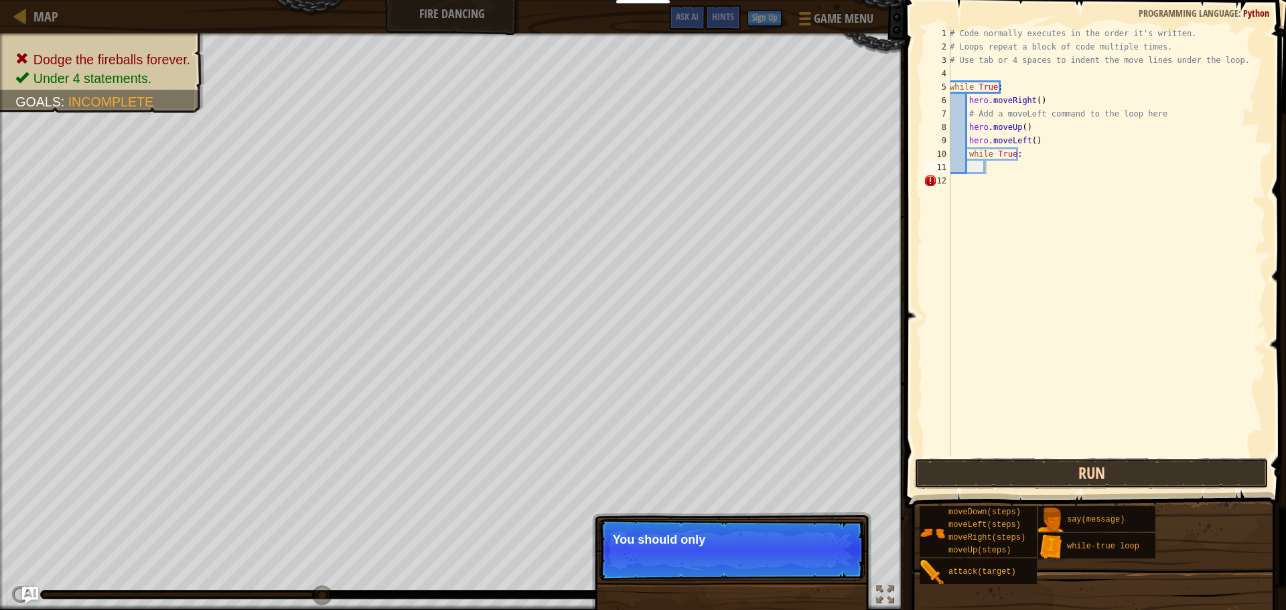
click at [999, 475] on button "Run" at bounding box center [1091, 473] width 354 height 31
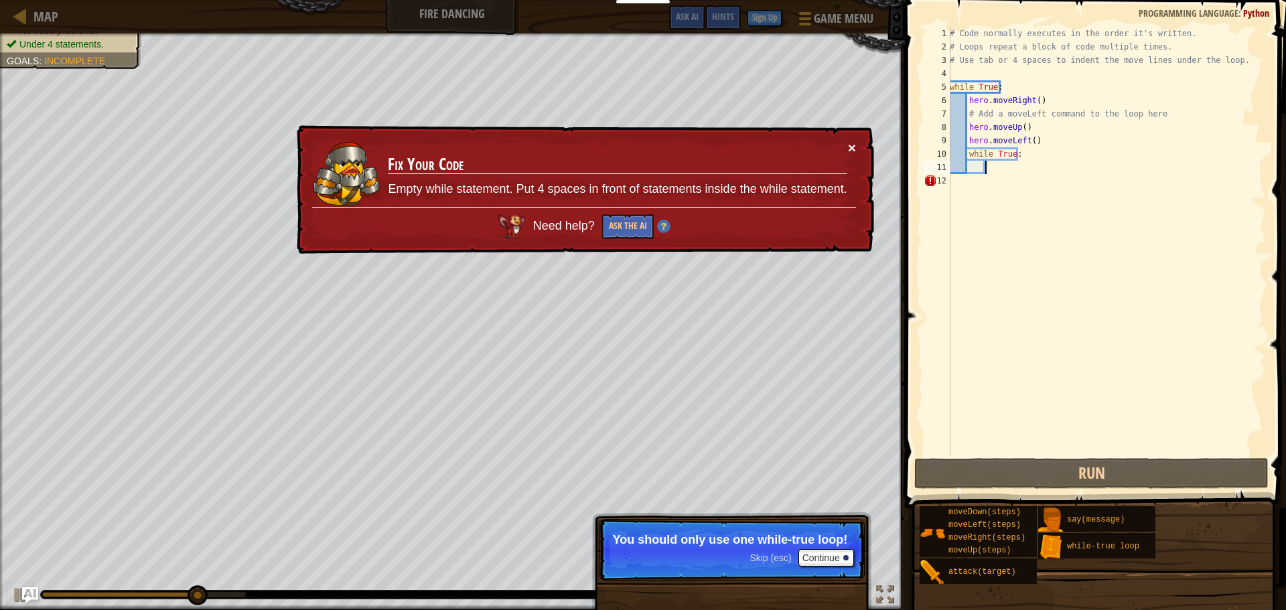
click at [849, 145] on button "×" at bounding box center [852, 148] width 8 height 14
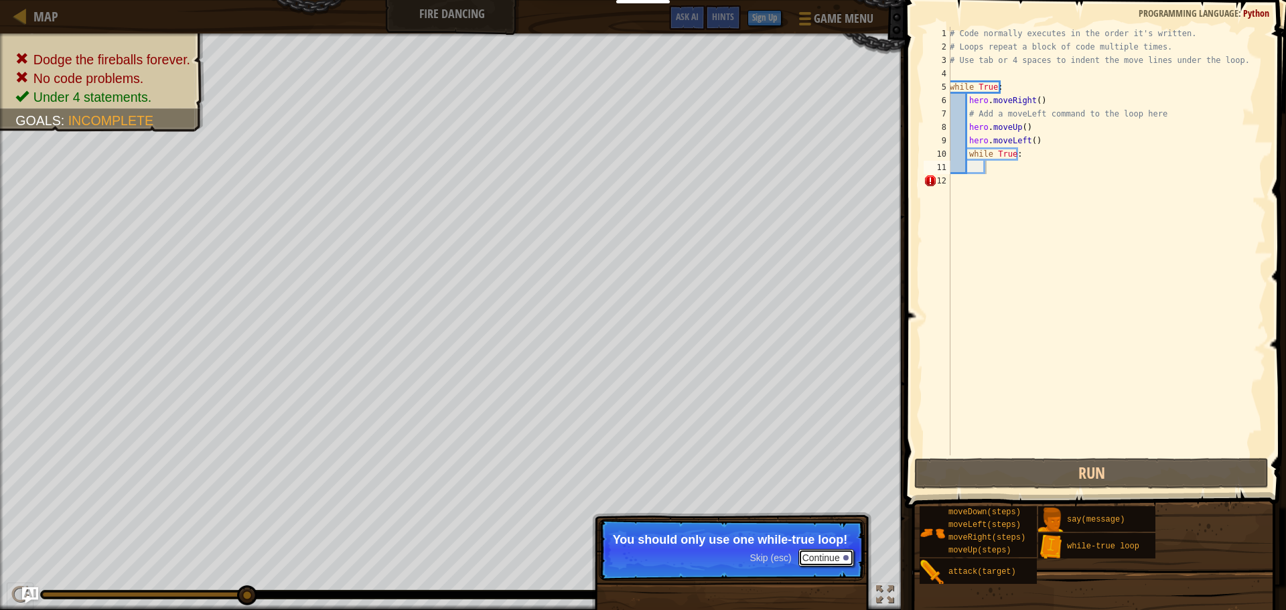
click at [842, 552] on button "Continue" at bounding box center [826, 557] width 56 height 17
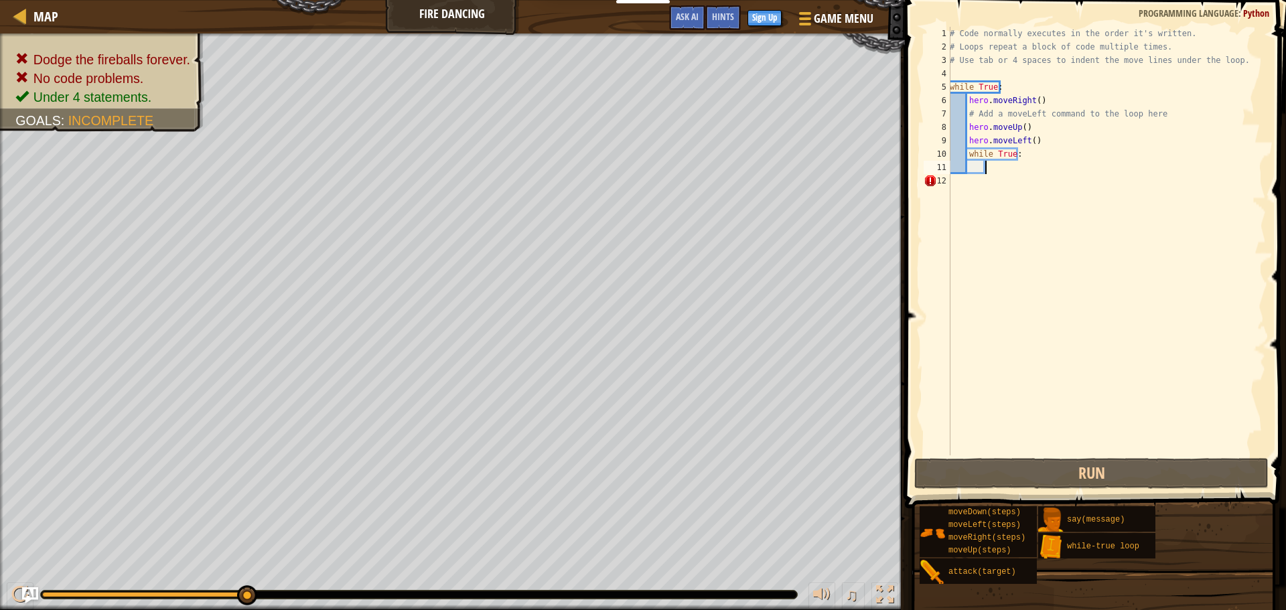
scroll to position [6, 2]
click at [1037, 154] on div "# Code normally executes in the order it's written. # Loops repeat a block of c…" at bounding box center [1106, 254] width 319 height 455
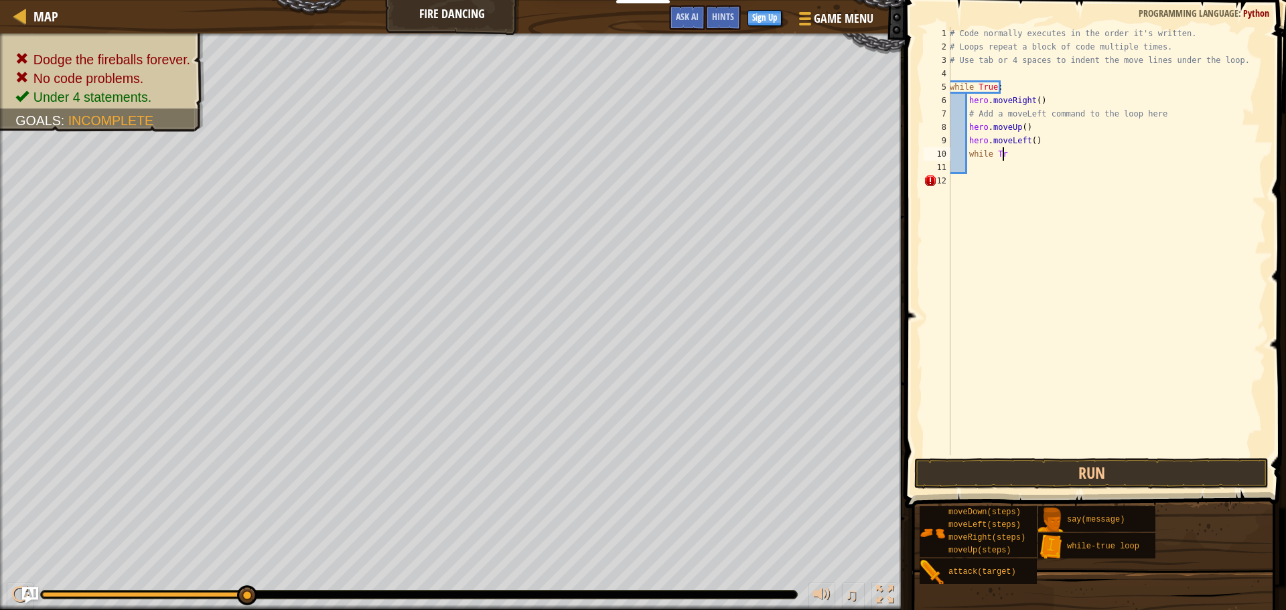
type textarea "w"
click at [1031, 135] on div "# Code normally executes in the order it's written. # Loops repeat a block of c…" at bounding box center [1106, 254] width 319 height 455
type textarea "h"
click at [1141, 112] on div "# Code normally executes in the order it's written. # Loops repeat a block of c…" at bounding box center [1106, 254] width 319 height 455
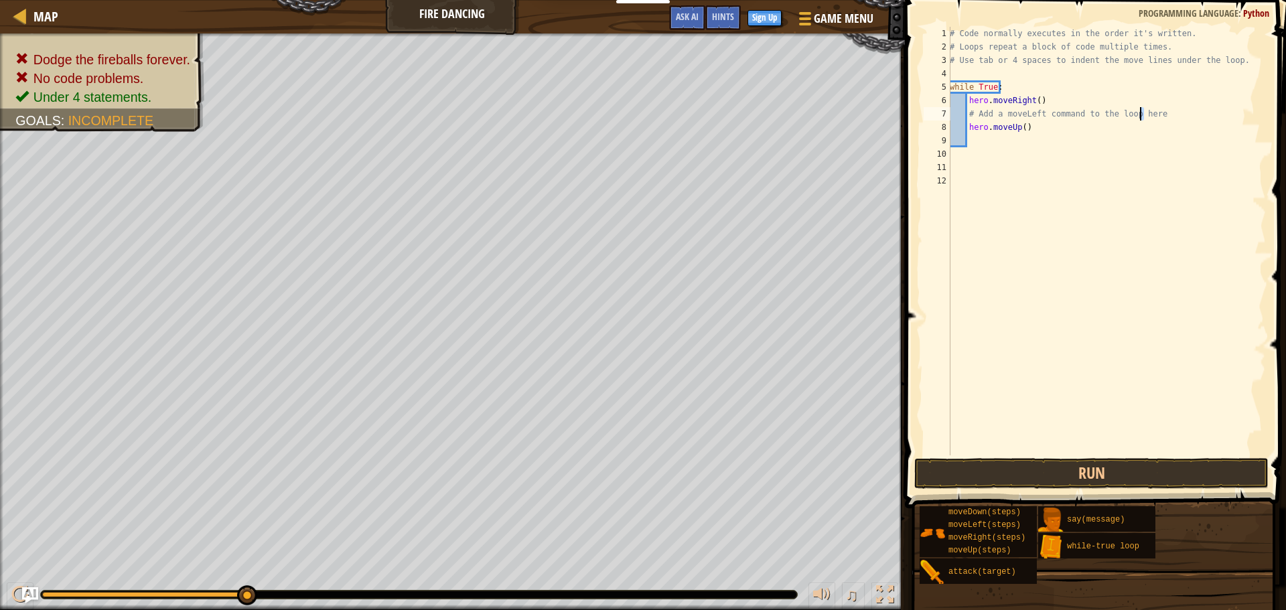
click at [1147, 116] on div "# Code normally executes in the order it's written. # Loops repeat a block of c…" at bounding box center [1106, 254] width 319 height 455
type textarea "#"
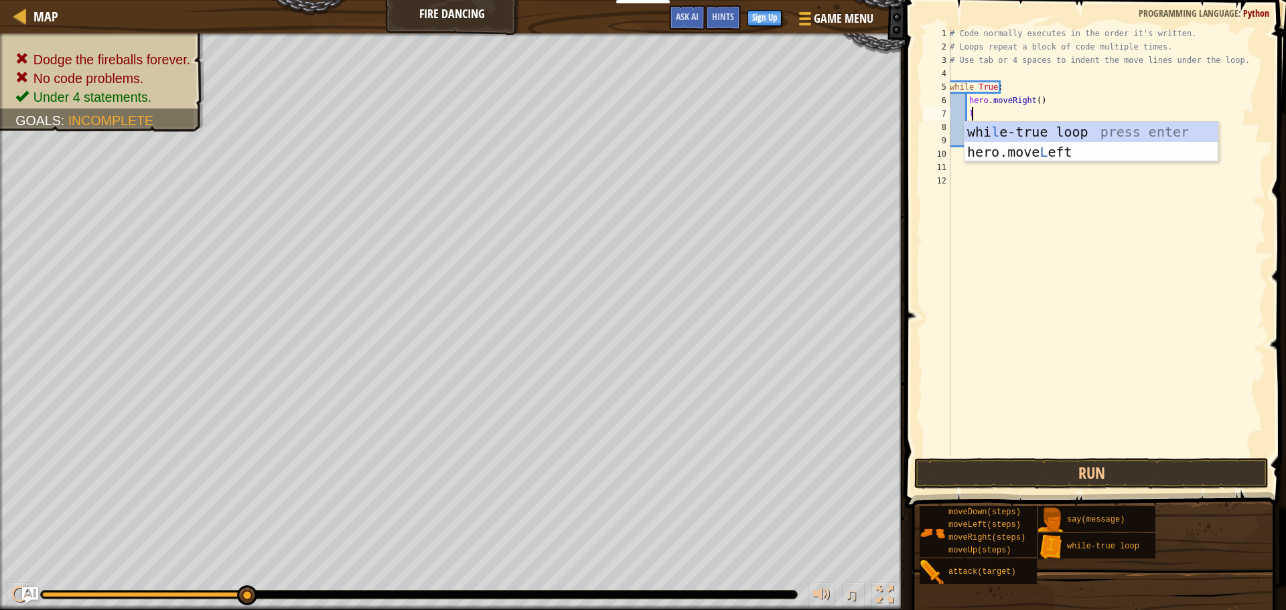
type textarea "le"
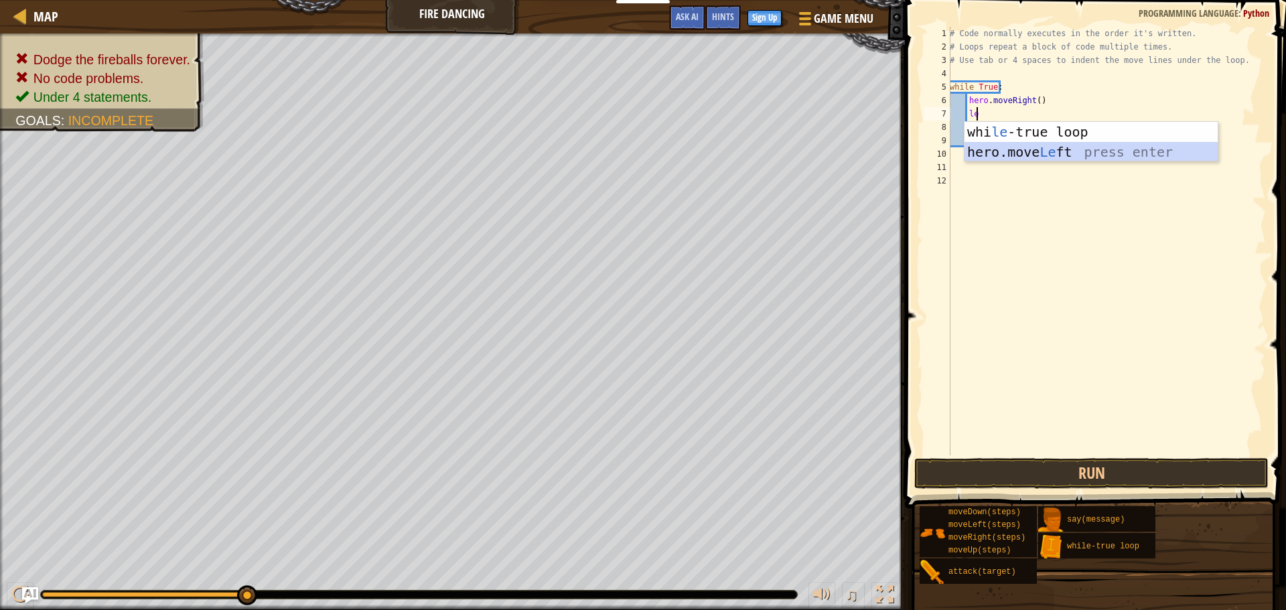
click at [1007, 150] on div "whi le -true loop press enter hero.move Le ft press enter" at bounding box center [1090, 162] width 253 height 80
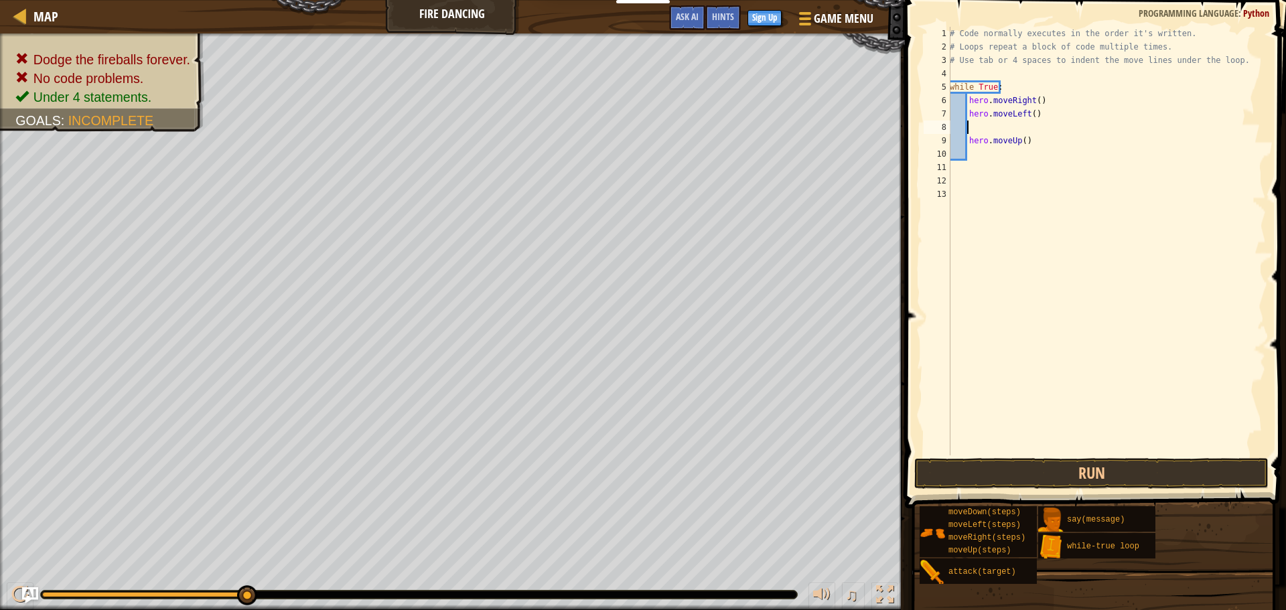
scroll to position [6, 1]
click at [1023, 140] on div "# Code normally executes in the order it's written. # Loops repeat a block of c…" at bounding box center [1106, 254] width 319 height 455
type textarea "h"
click at [978, 123] on div "# Code normally executes in the order it's written. # Loops repeat a block of c…" at bounding box center [1106, 254] width 319 height 455
type textarea "t"
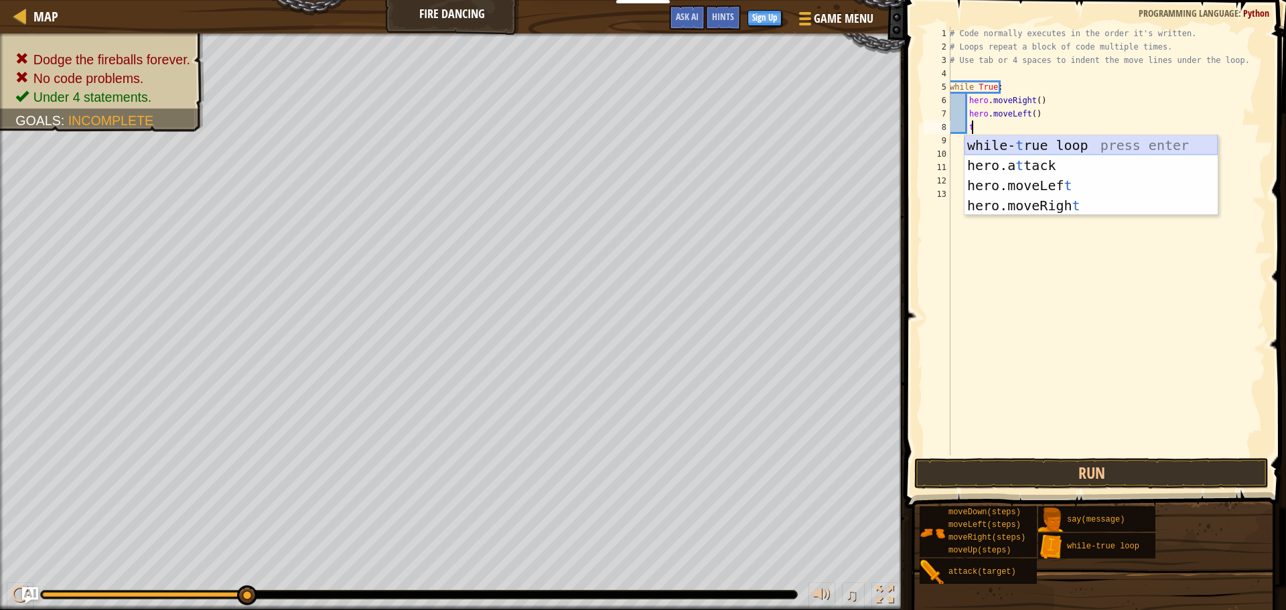
click at [988, 138] on div "while- t rue loop press enter hero.a t tack press enter hero.moveLef t press en…" at bounding box center [1090, 195] width 253 height 121
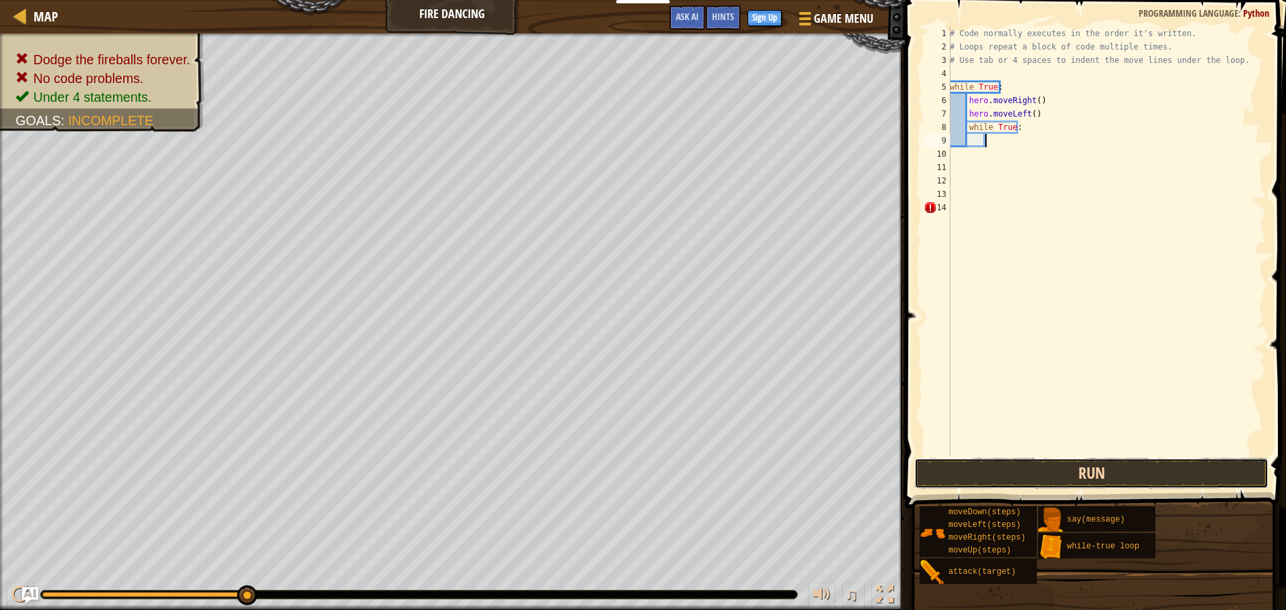
click at [1121, 468] on button "Run" at bounding box center [1091, 473] width 354 height 31
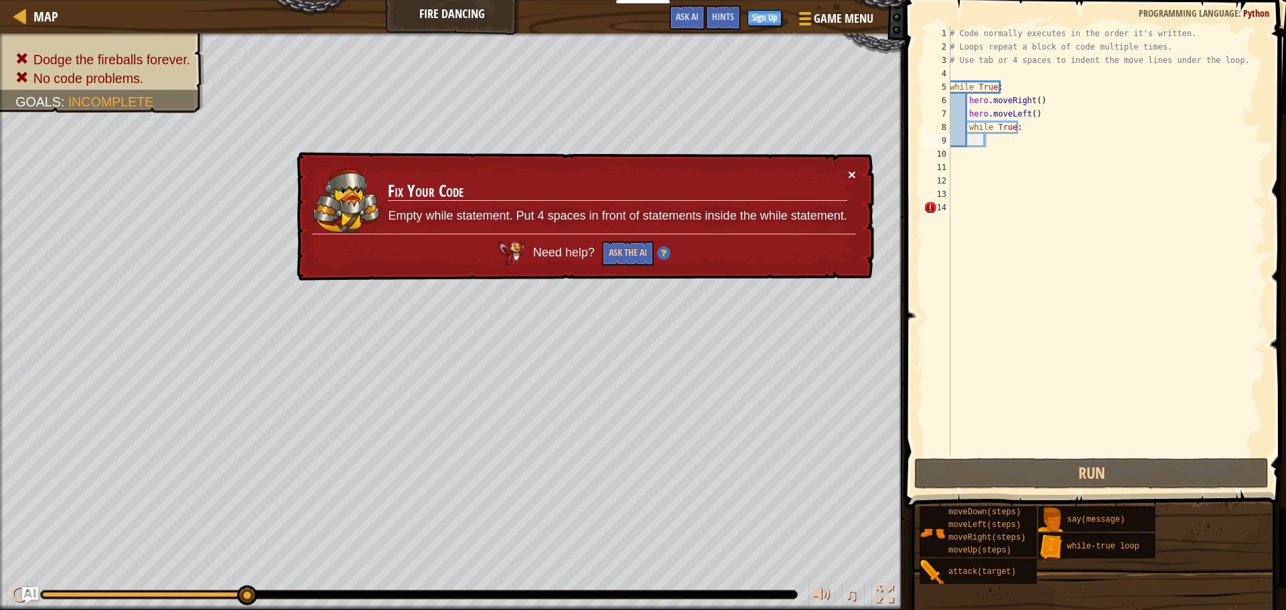
click at [849, 177] on button "×" at bounding box center [852, 174] width 8 height 14
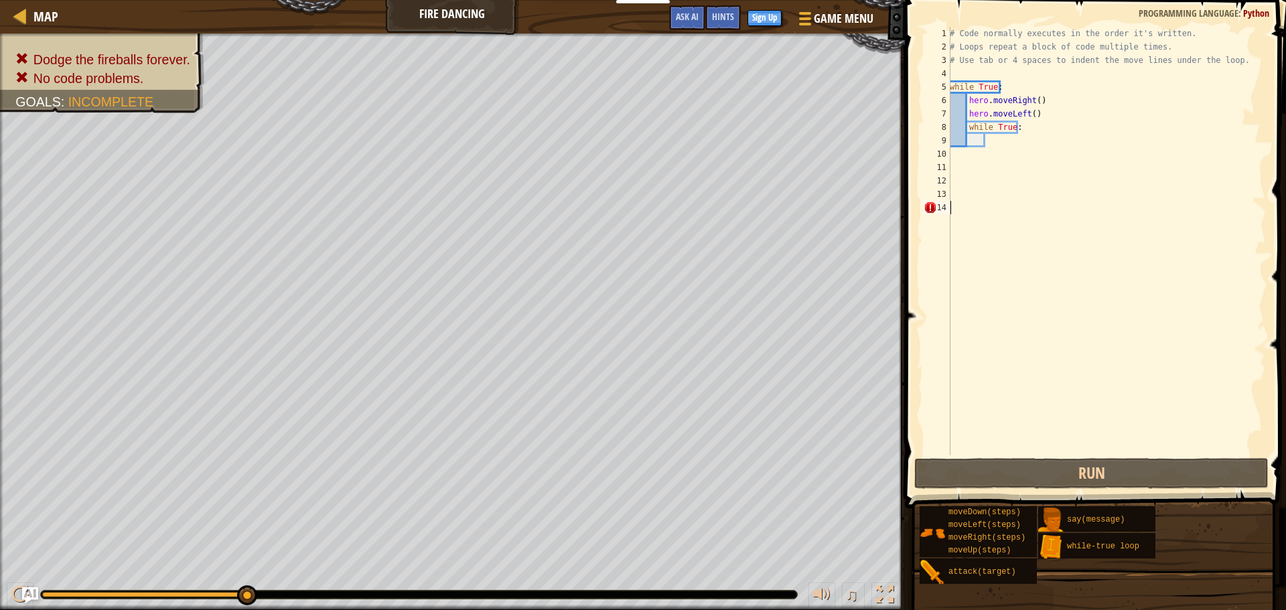
click at [978, 204] on div "# Code normally executes in the order it's written. # Loops repeat a block of c…" at bounding box center [1106, 254] width 319 height 455
click at [991, 139] on div "# Code normally executes in the order it's written. # Loops repeat a block of c…" at bounding box center [1106, 254] width 319 height 455
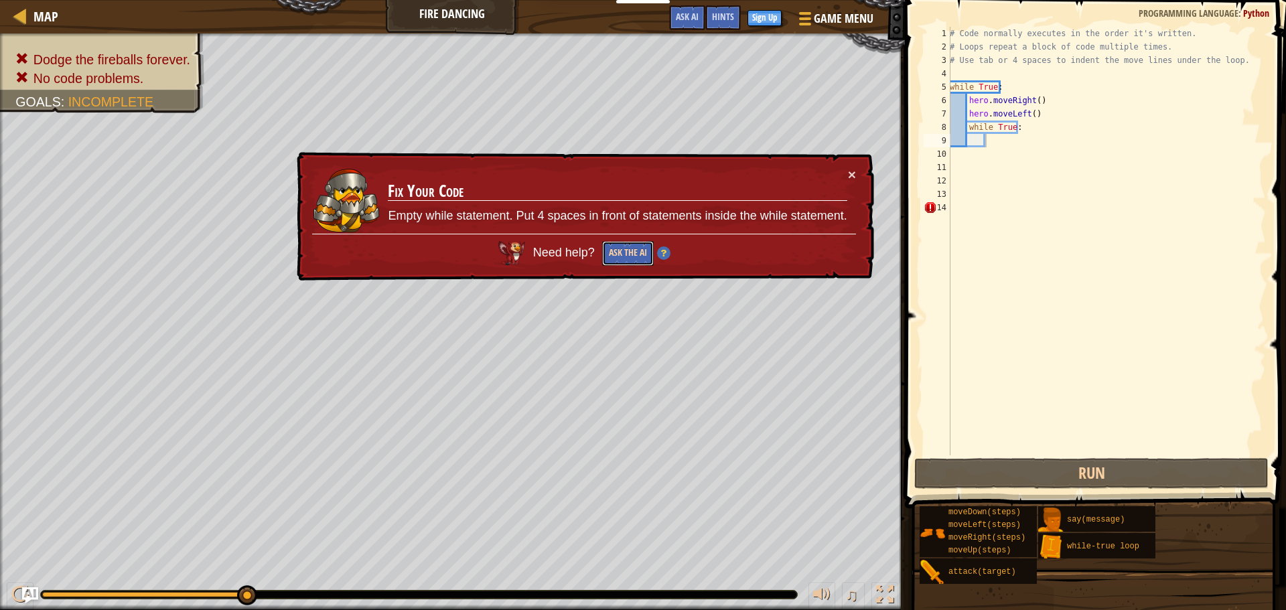
click at [639, 247] on button "Ask the AI" at bounding box center [628, 253] width 52 height 25
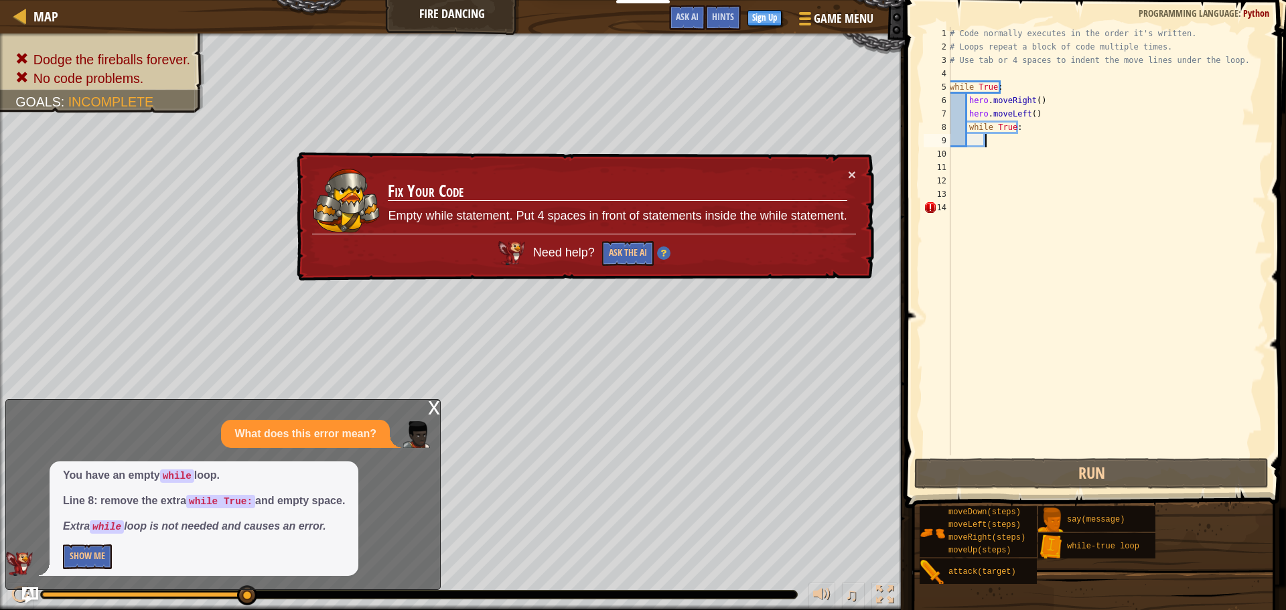
click at [1022, 130] on div "# Code normally executes in the order it's written. # Loops repeat a block of c…" at bounding box center [1106, 254] width 319 height 455
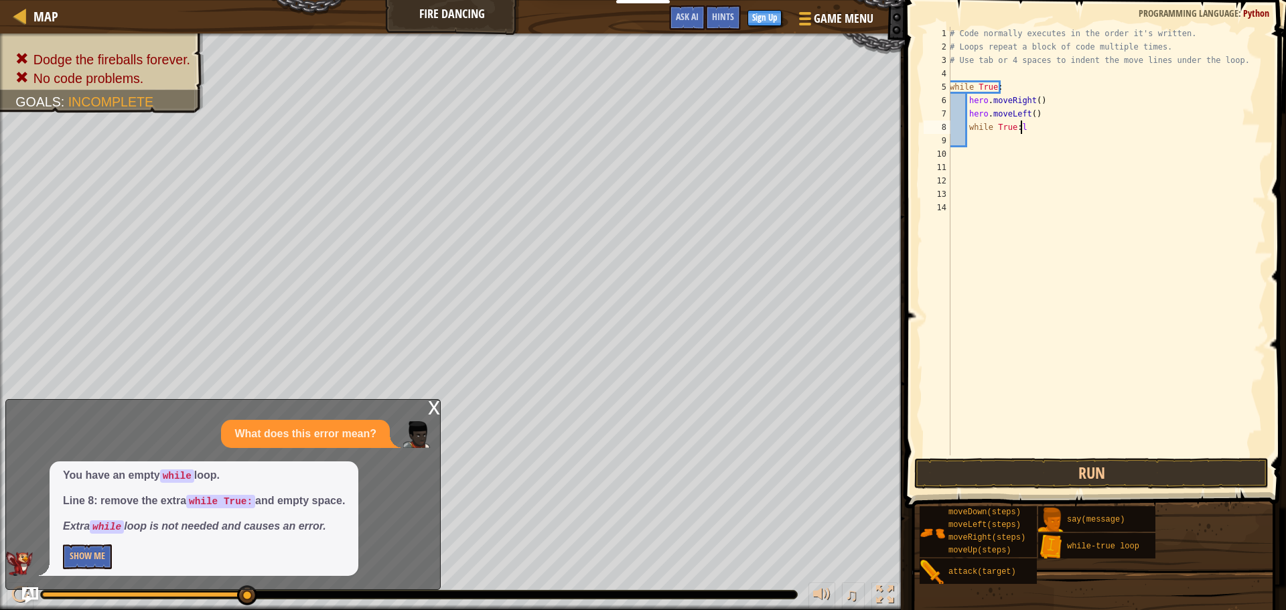
scroll to position [6, 5]
type textarea "while True:left"
drag, startPoint x: 1034, startPoint y: 419, endPoint x: 1039, endPoint y: 446, distance: 27.9
click at [1039, 445] on div "# Code normally executes in the order it's written. # Loops repeat a block of c…" at bounding box center [1106, 254] width 319 height 455
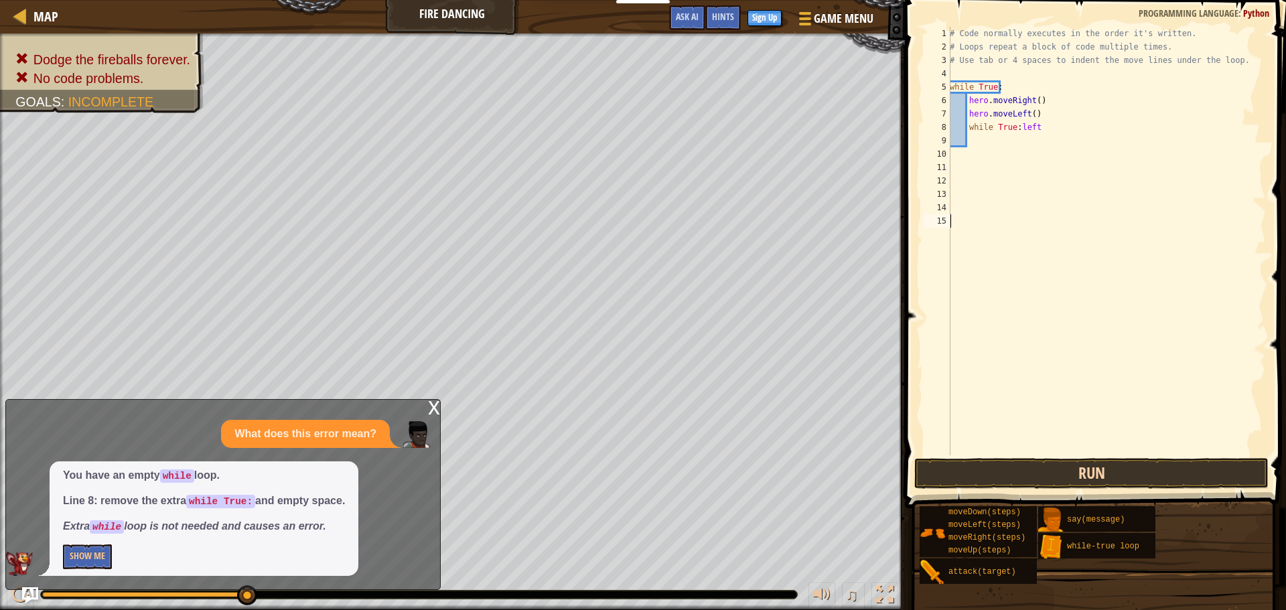
scroll to position [6, 0]
click at [1026, 471] on button "Run" at bounding box center [1091, 473] width 354 height 31
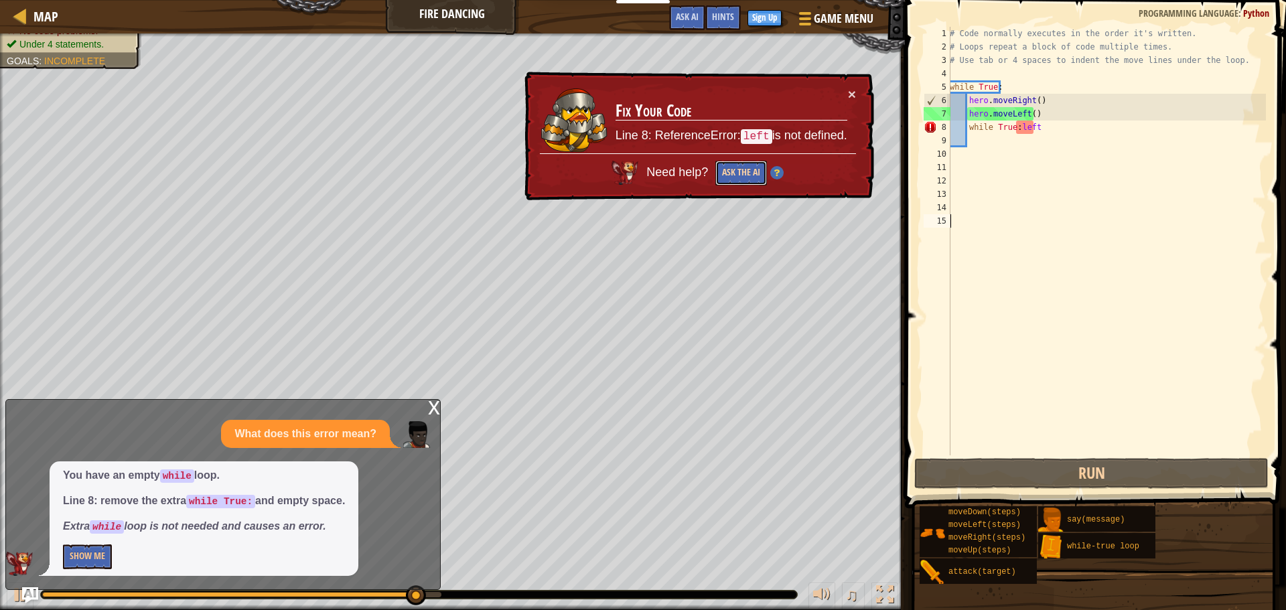
click at [723, 173] on button "Ask the AI" at bounding box center [741, 173] width 52 height 25
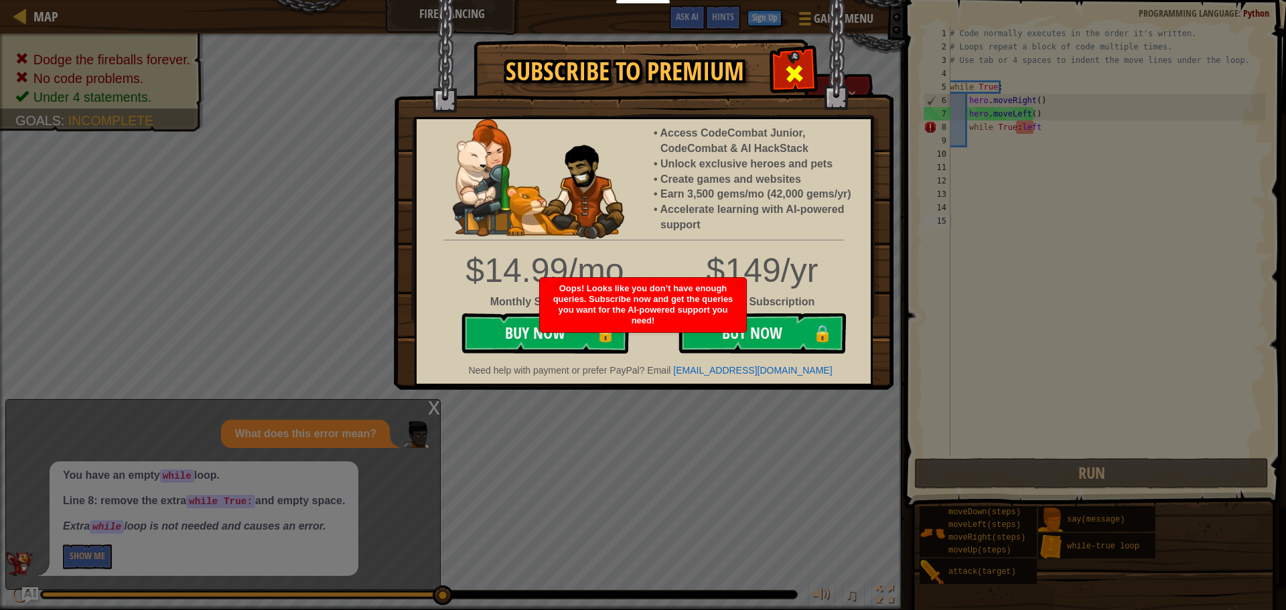
click at [787, 60] on div at bounding box center [794, 72] width 42 height 42
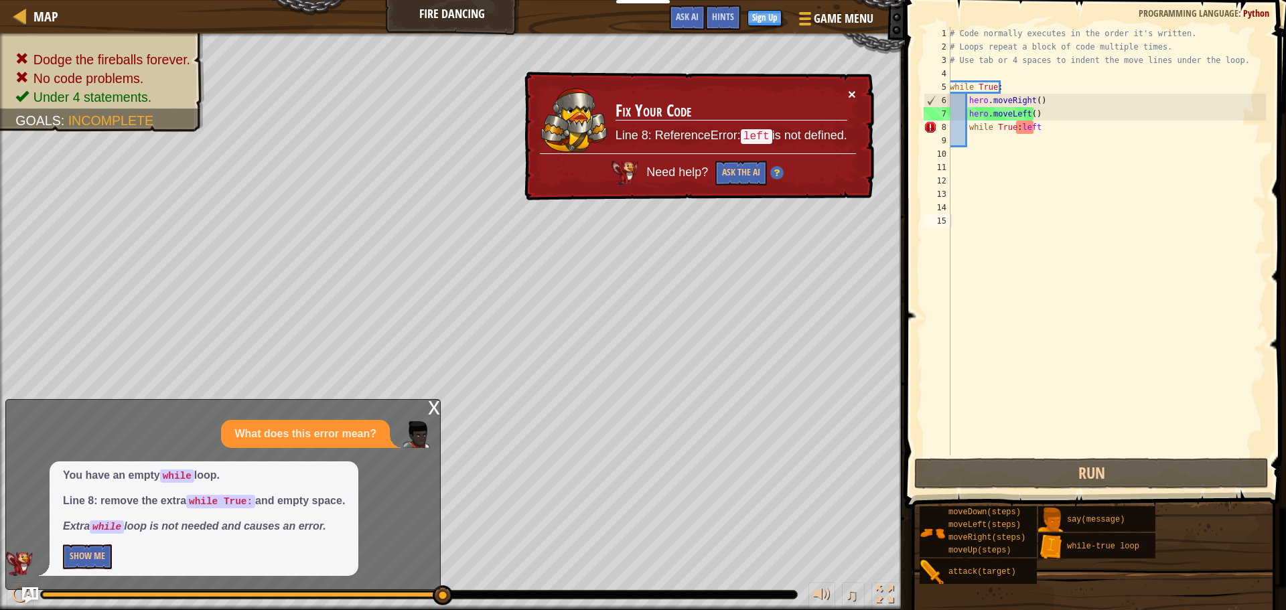
click at [854, 91] on button "×" at bounding box center [852, 94] width 8 height 14
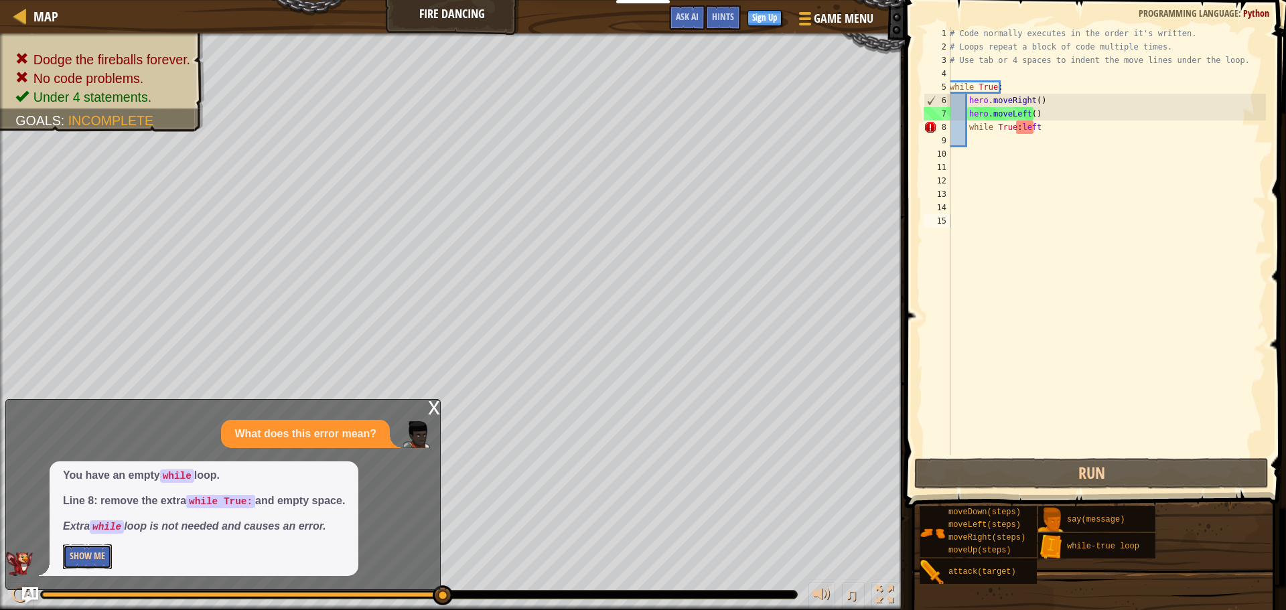
click at [70, 556] on button "Show Me" at bounding box center [87, 556] width 49 height 25
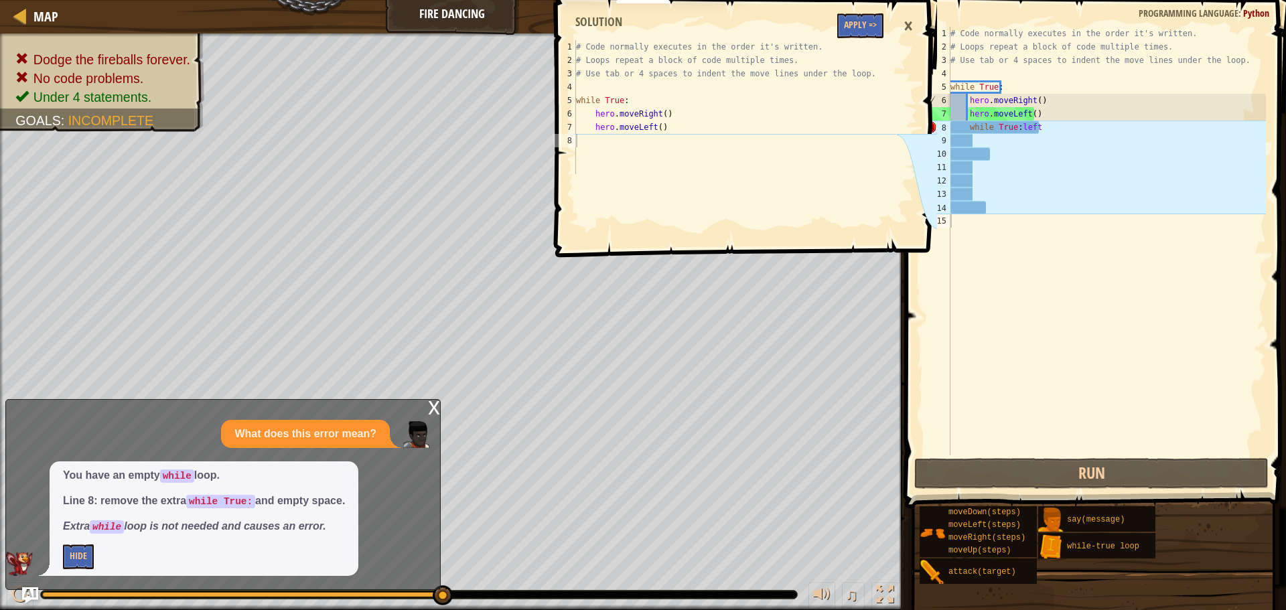
click at [1045, 125] on div "# Code normally executes in the order it's written. # Loops repeat a block of c…" at bounding box center [1107, 254] width 318 height 455
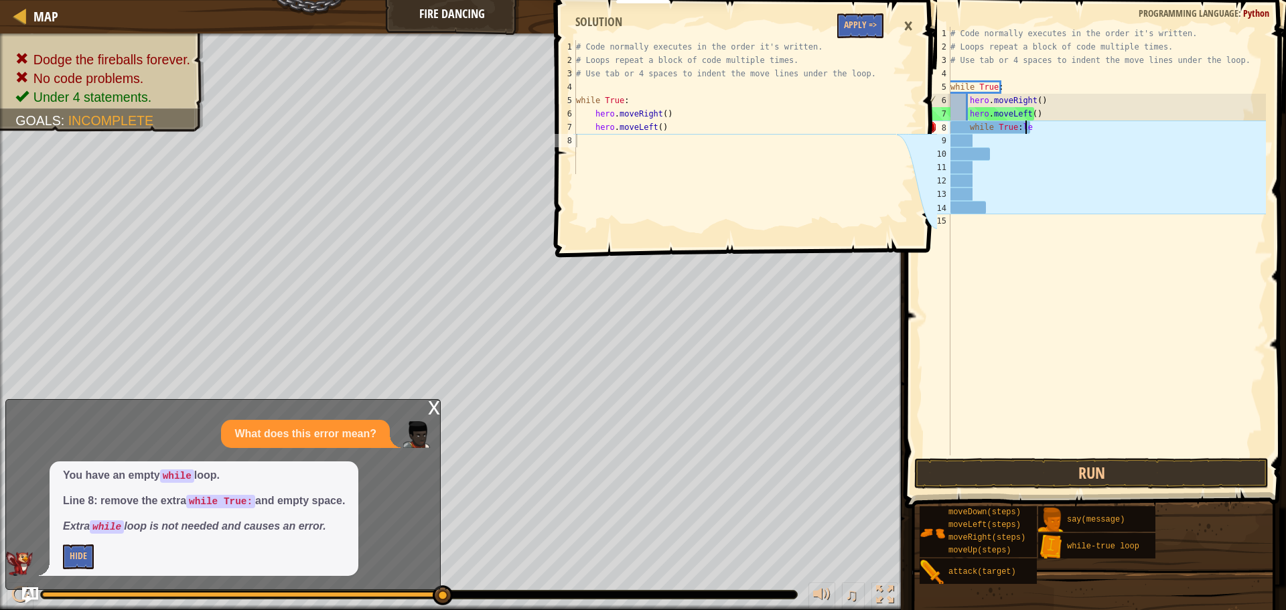
type textarea "while True:"
click at [974, 139] on div "# Code normally executes in the order it's written. # Loops repeat a block of c…" at bounding box center [1107, 254] width 318 height 455
type textarea "l"
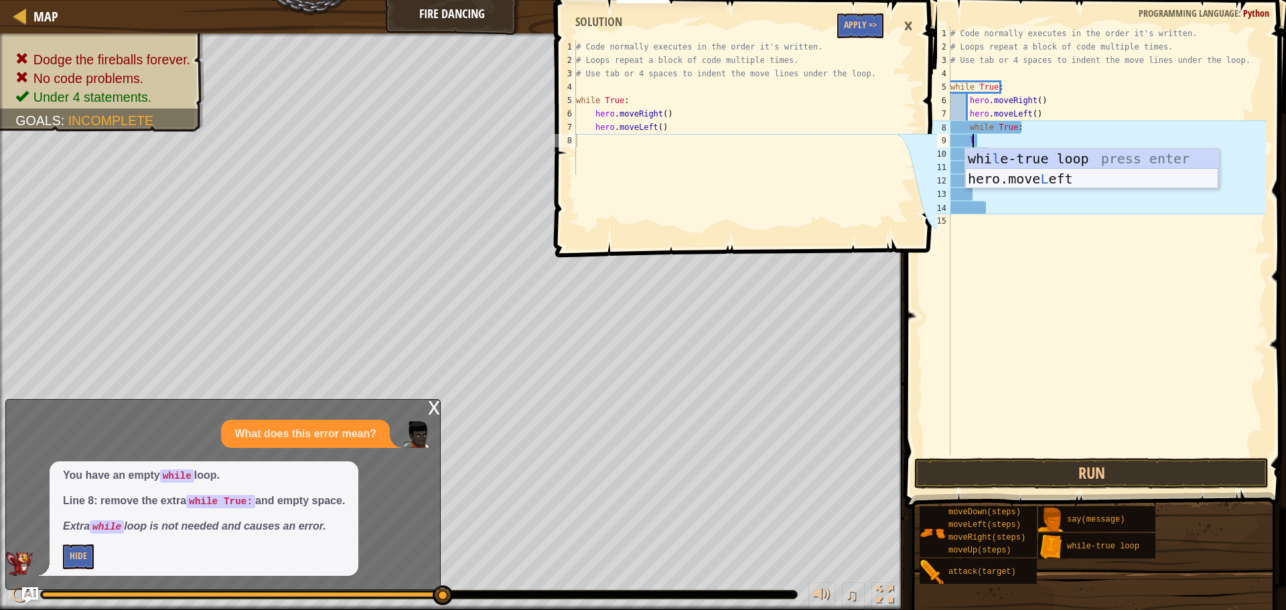
click at [1003, 176] on div "whi l e-true loop press enter hero.move L eft press enter" at bounding box center [1091, 189] width 253 height 80
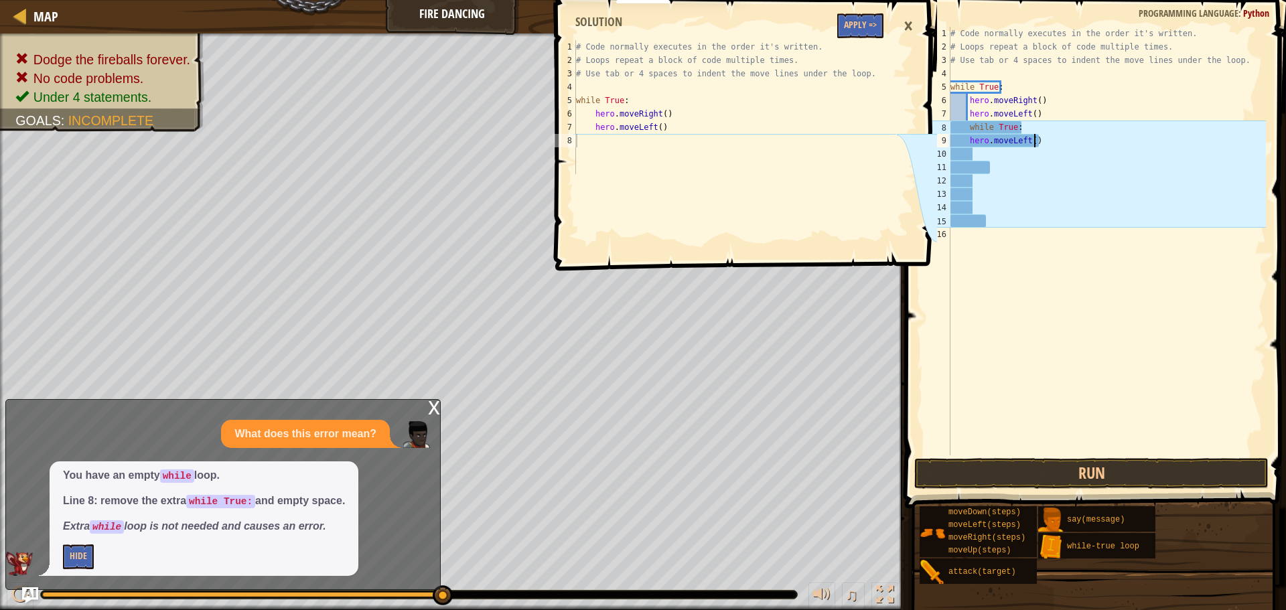
click at [1047, 141] on div "# Code normally executes in the order it's written. # Loops repeat a block of c…" at bounding box center [1107, 254] width 318 height 455
type textarea "h"
type textarea "r"
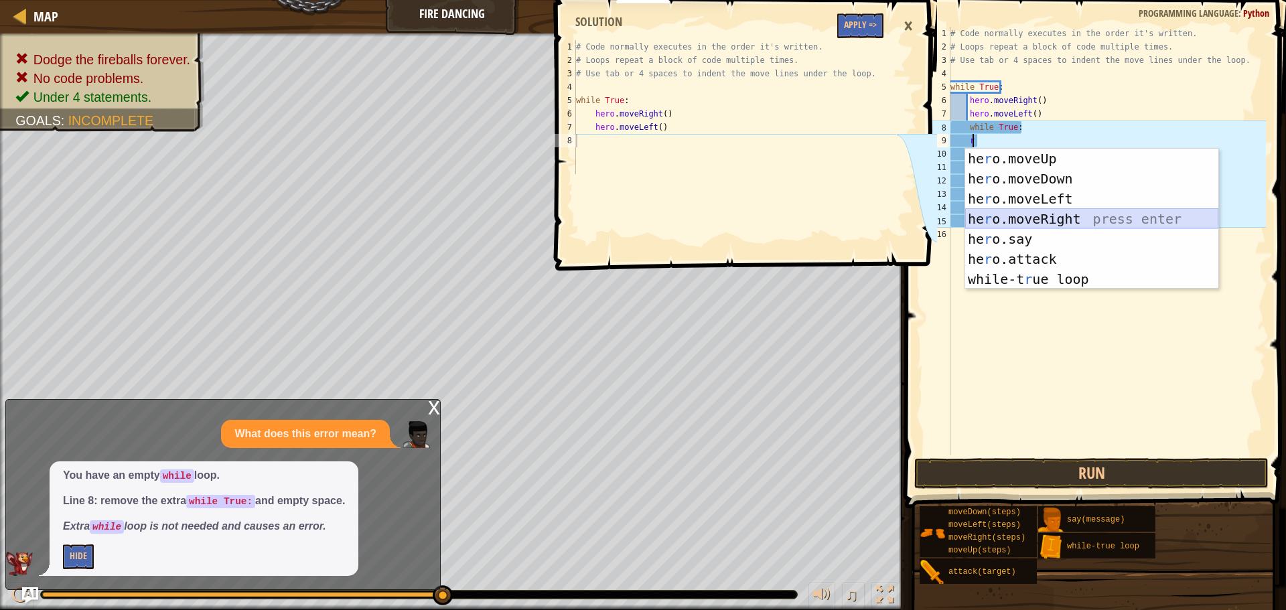
drag, startPoint x: 1057, startPoint y: 217, endPoint x: 1007, endPoint y: 178, distance: 64.0
click at [1057, 217] on div "he r o.moveUp press enter he r o.moveDown press enter he r o.moveLeft press ent…" at bounding box center [1091, 239] width 253 height 181
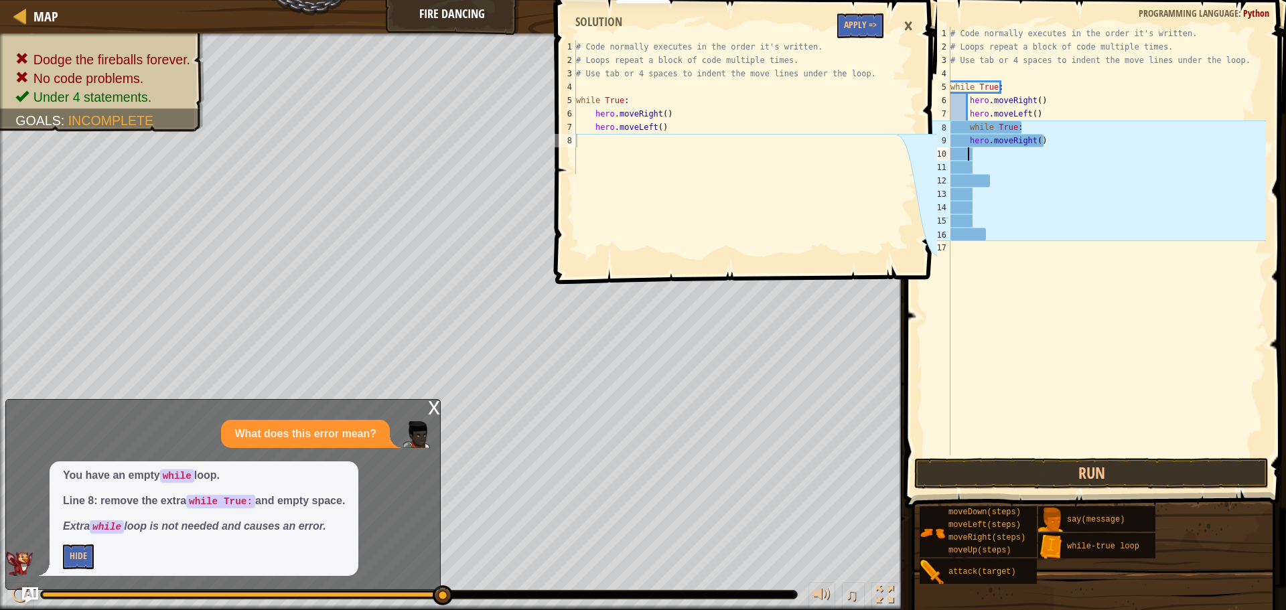
type textarea "l"
click at [997, 185] on div "whi l e-true loop press enter hero.move L eft press enter" at bounding box center [1091, 202] width 253 height 80
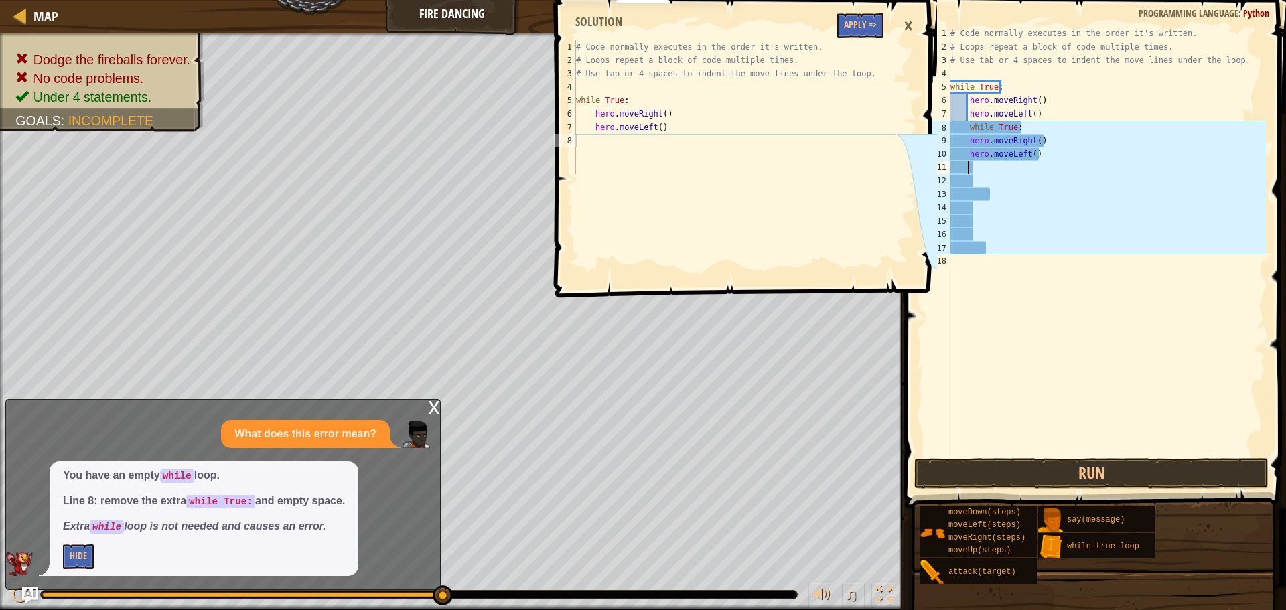
type textarea "r"
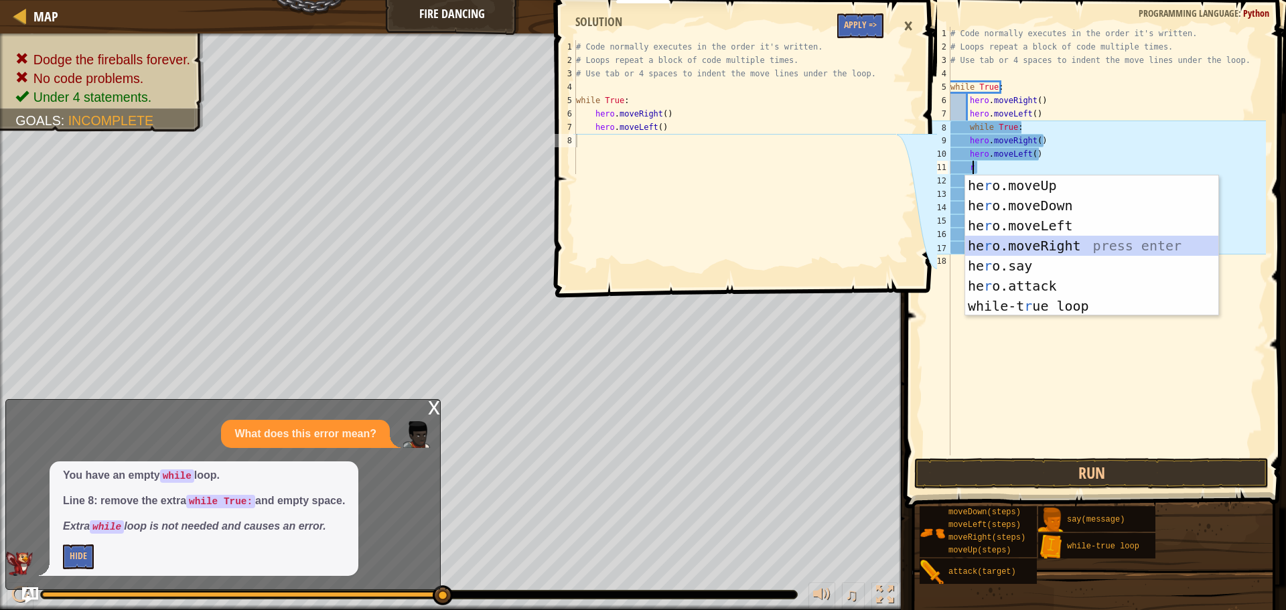
drag, startPoint x: 1086, startPoint y: 244, endPoint x: 1086, endPoint y: 232, distance: 11.4
click at [1086, 241] on div "he r o.moveUp press enter he r o.moveDown press enter he r o.moveLeft press ent…" at bounding box center [1091, 265] width 253 height 181
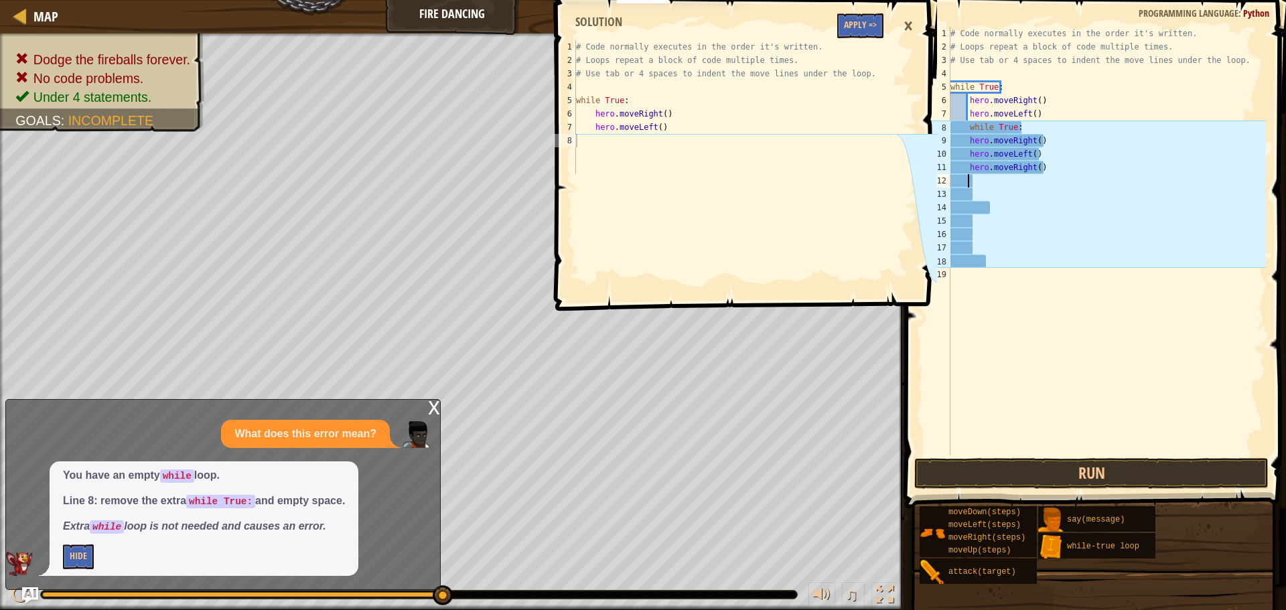
type textarea "l"
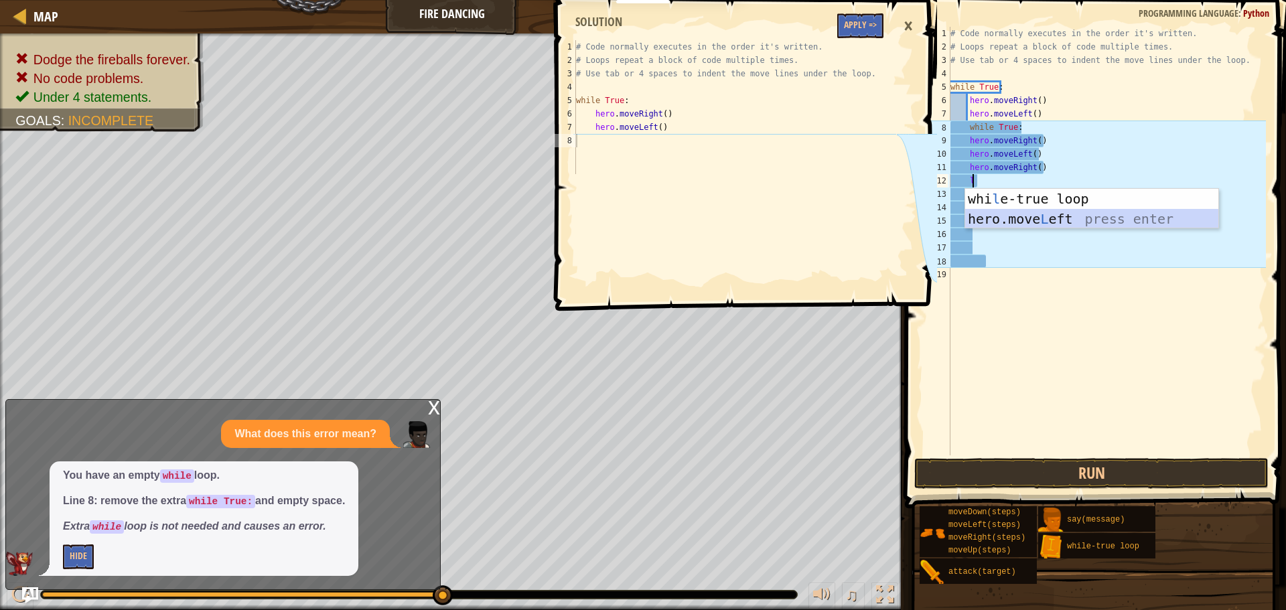
click at [1015, 212] on div "whi l e-true loop press enter hero.move L eft press enter" at bounding box center [1091, 229] width 253 height 80
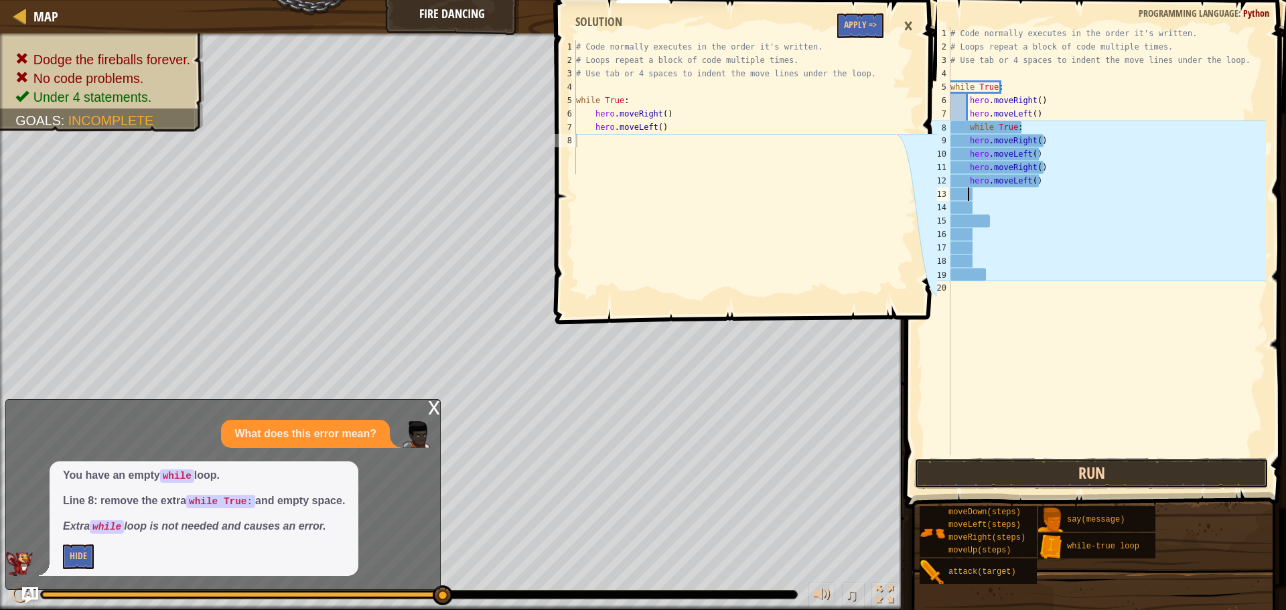
click at [1080, 465] on button "Run" at bounding box center [1091, 473] width 354 height 31
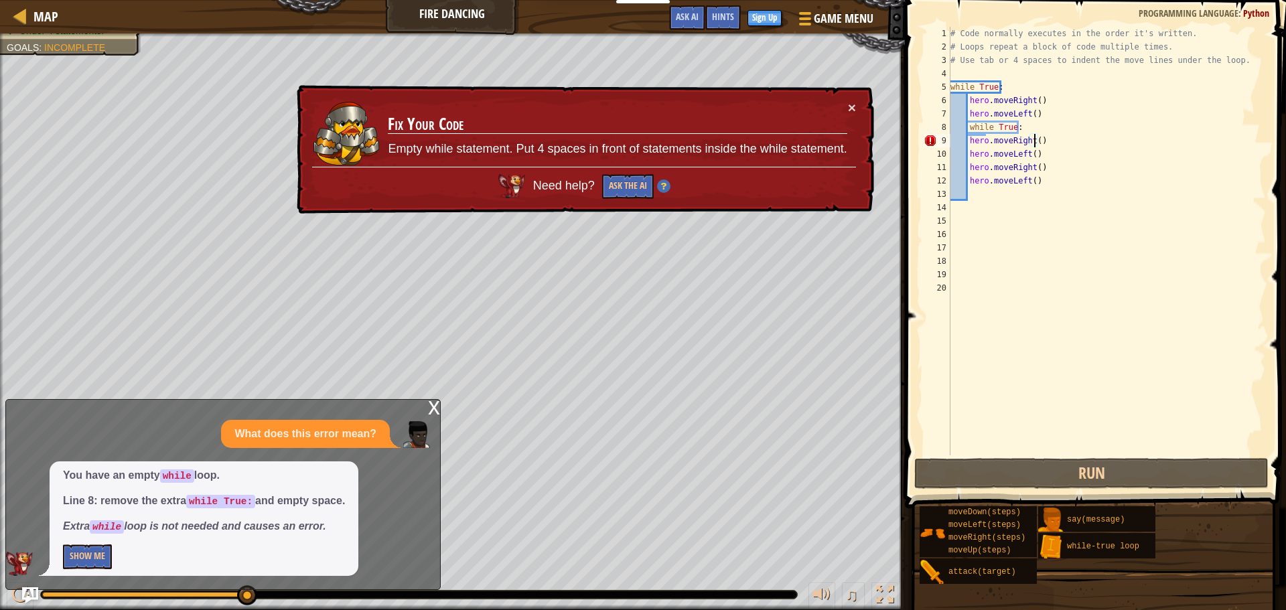
click at [1034, 142] on div "# Code normally executes in the order it's written. # Loops repeat a block of c…" at bounding box center [1107, 254] width 318 height 455
type textarea "hero.moveRight()"
click at [1071, 240] on div "# Code normally executes in the order it's written. # Loops repeat a block of c…" at bounding box center [1107, 254] width 318 height 455
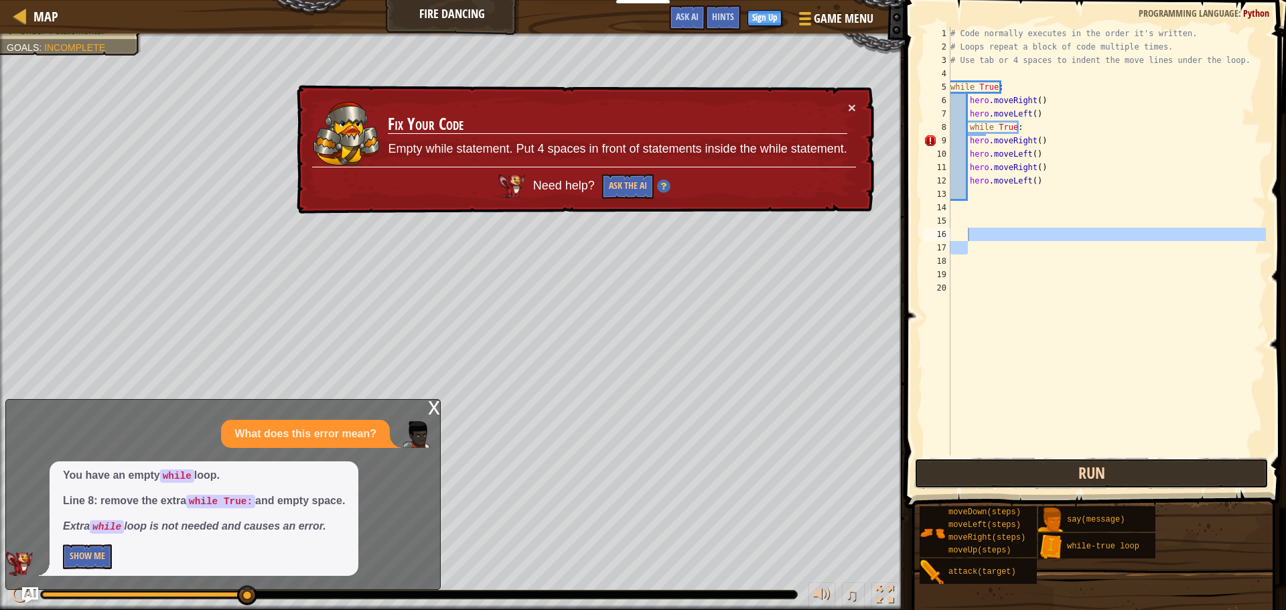
click at [1082, 471] on button "Run" at bounding box center [1091, 473] width 354 height 31
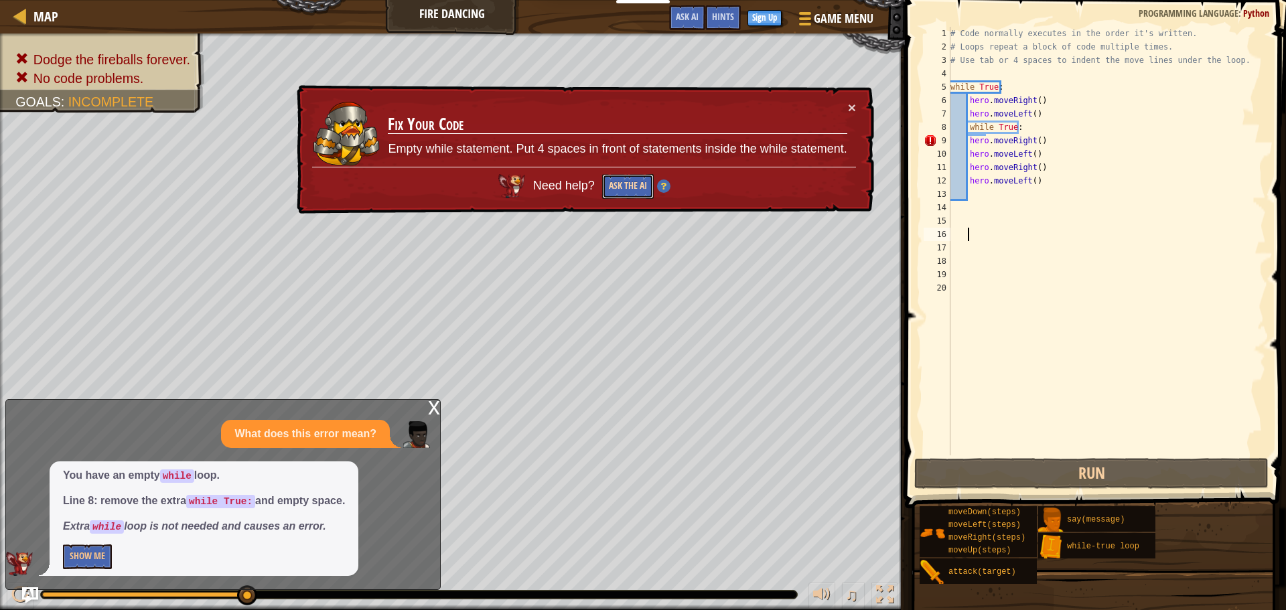
click at [629, 178] on button "Ask the AI" at bounding box center [628, 186] width 52 height 25
click at [854, 107] on button "×" at bounding box center [852, 107] width 8 height 14
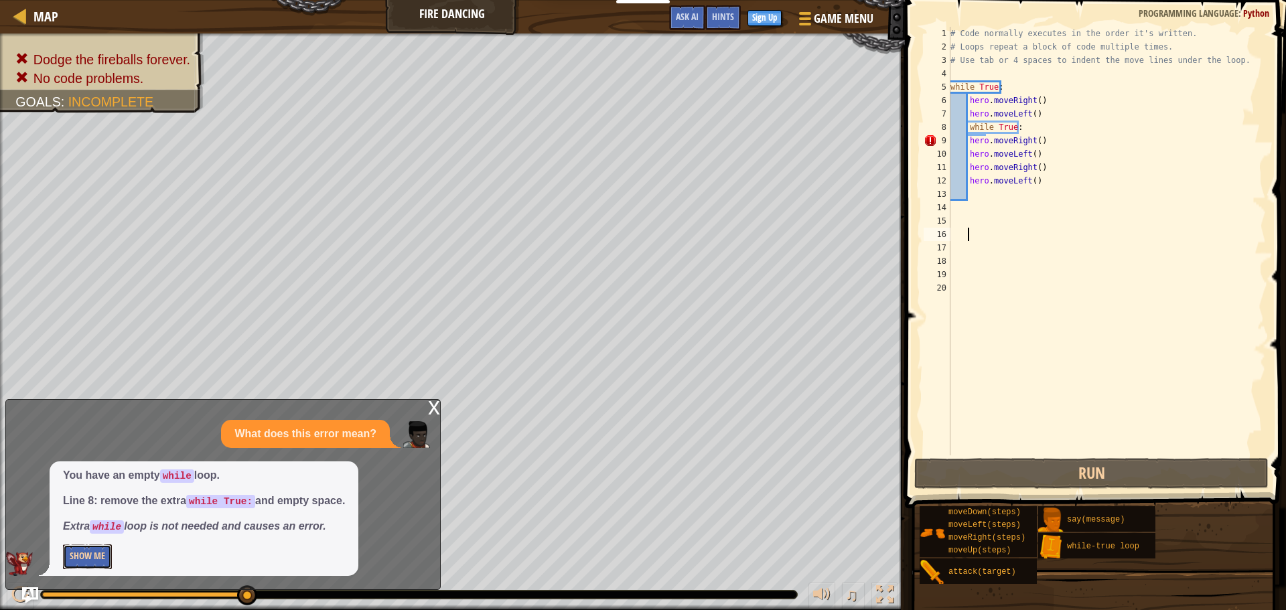
drag, startPoint x: 70, startPoint y: 556, endPoint x: 76, endPoint y: 552, distance: 6.9
click at [74, 555] on button "Show Me" at bounding box center [87, 556] width 49 height 25
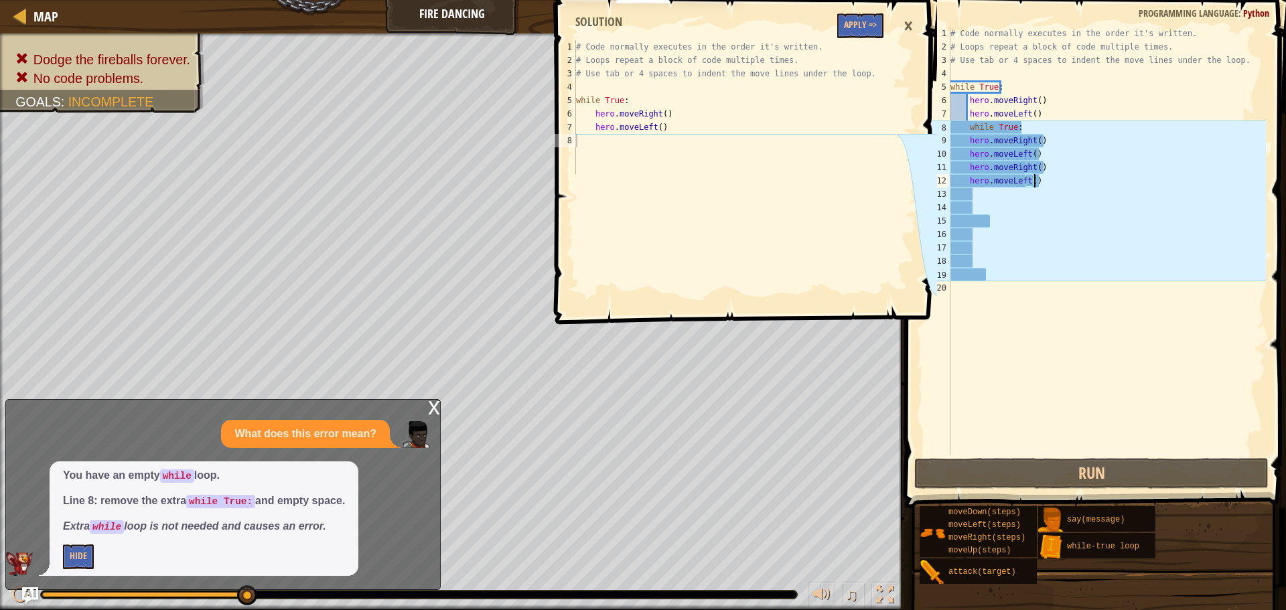
click at [1044, 176] on div "# Code normally executes in the order it's written. # Loops repeat a block of c…" at bounding box center [1107, 254] width 318 height 455
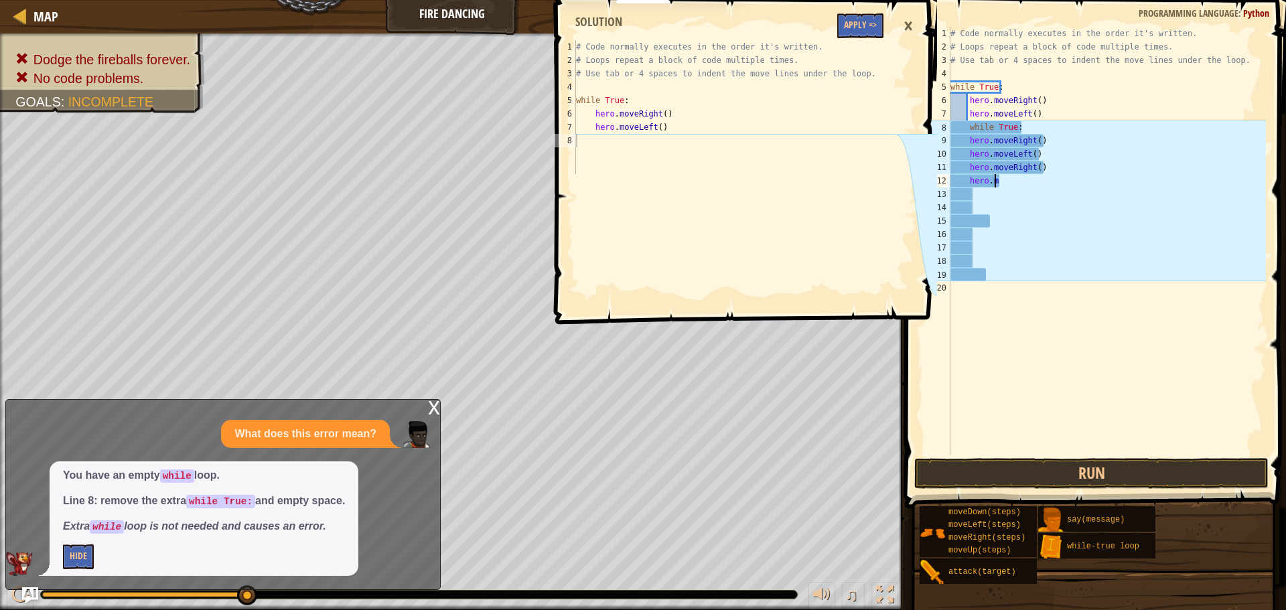
type textarea "h"
click at [1043, 154] on div "# Code normally executes in the order it's written. # Loops repeat a block of c…" at bounding box center [1107, 254] width 318 height 455
type textarea "h"
click at [1053, 165] on div "# Code normally executes in the order it's written. # Loops repeat a block of c…" at bounding box center [1107, 254] width 318 height 455
type textarea "h"
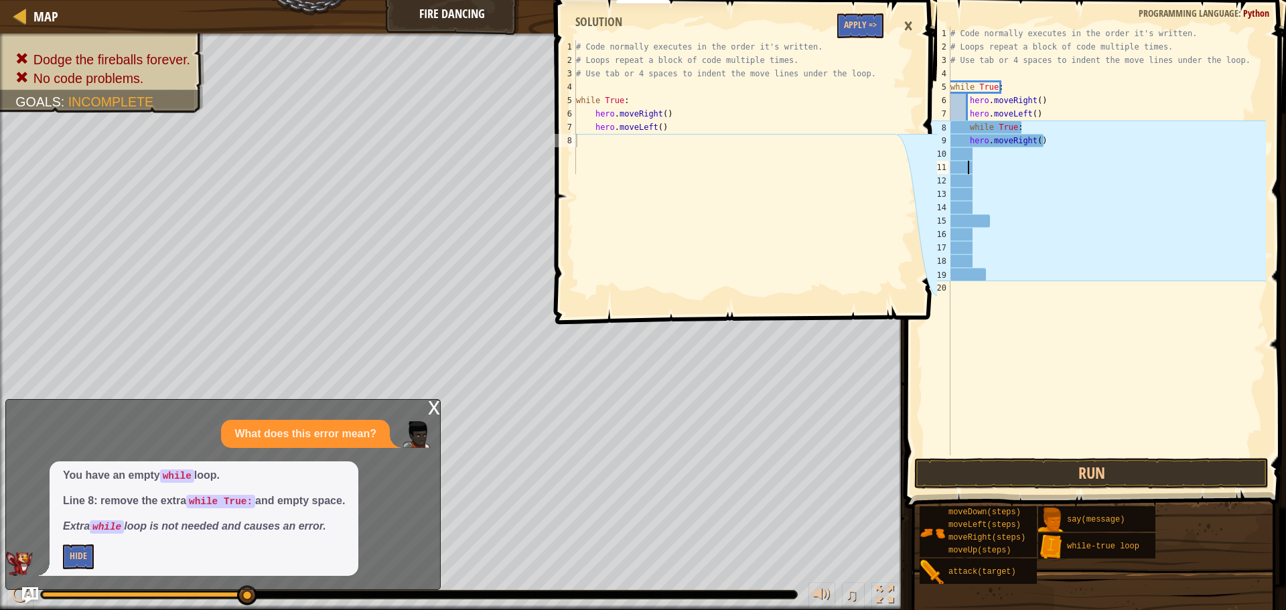
type textarea "l"
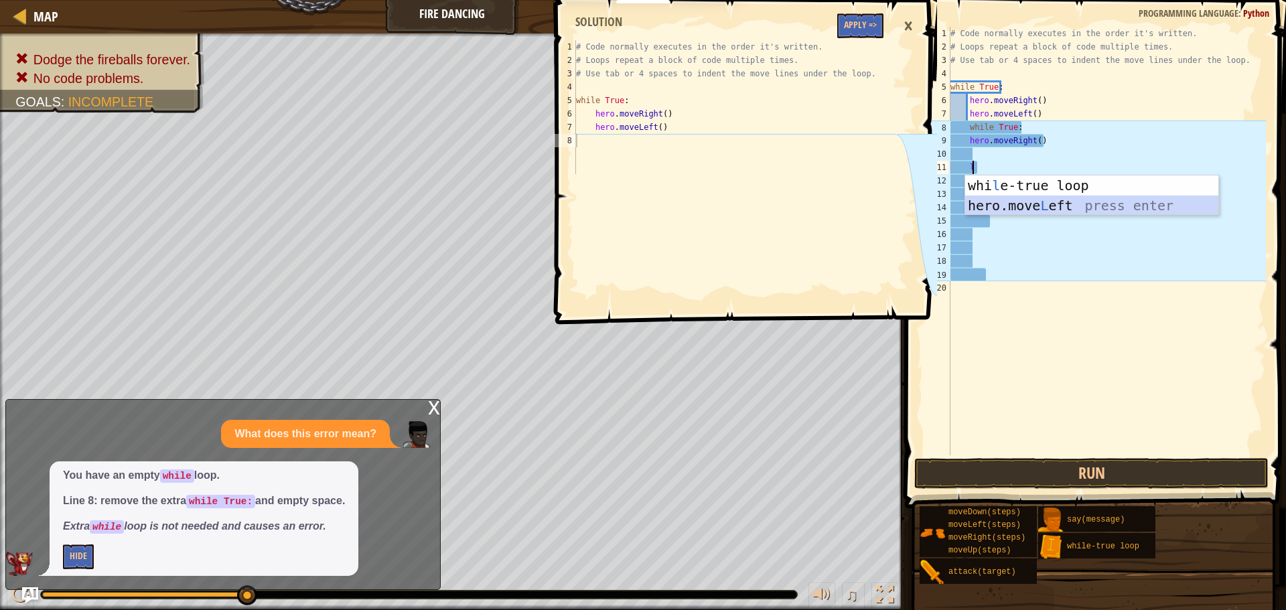
click at [976, 212] on div "whi l e-true loop press enter hero.move L eft press enter" at bounding box center [1091, 215] width 253 height 80
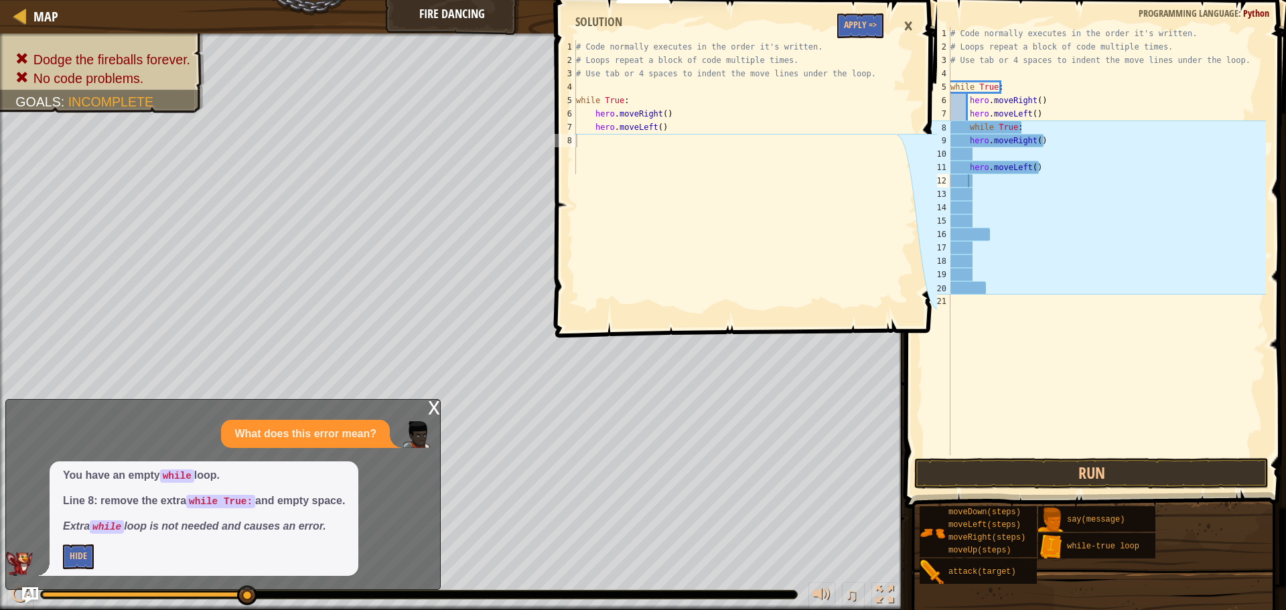
click at [932, 465] on div "1 2 3 4 5 6 7 8 # Code normally executes in the order it's written. # Loops rep…" at bounding box center [743, 305] width 385 height 610
click at [1035, 471] on button "Run" at bounding box center [1091, 473] width 354 height 31
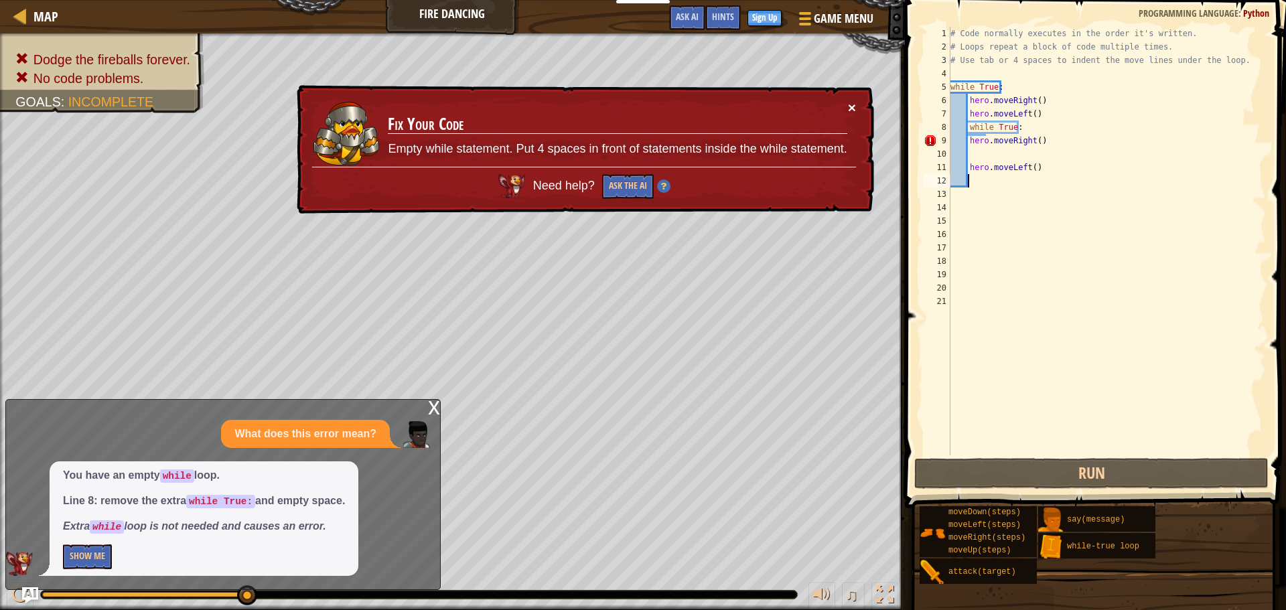
click at [849, 102] on button "×" at bounding box center [852, 107] width 8 height 14
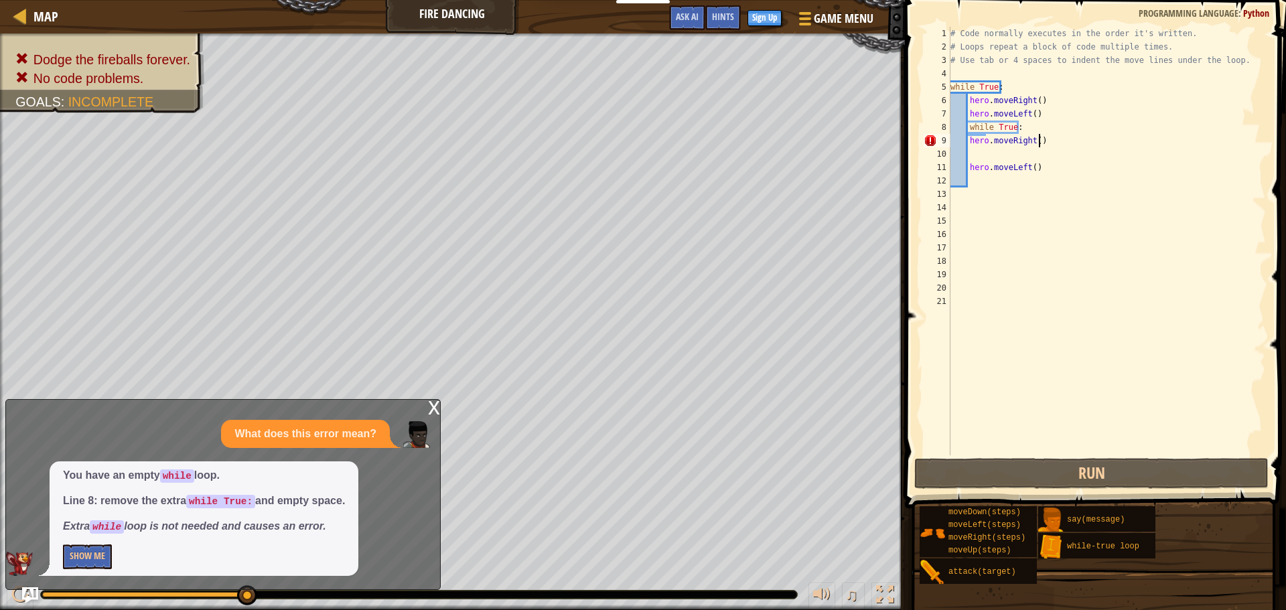
click at [1065, 139] on div "# Code normally executes in the order it's written. # Loops repeat a block of c…" at bounding box center [1107, 254] width 318 height 455
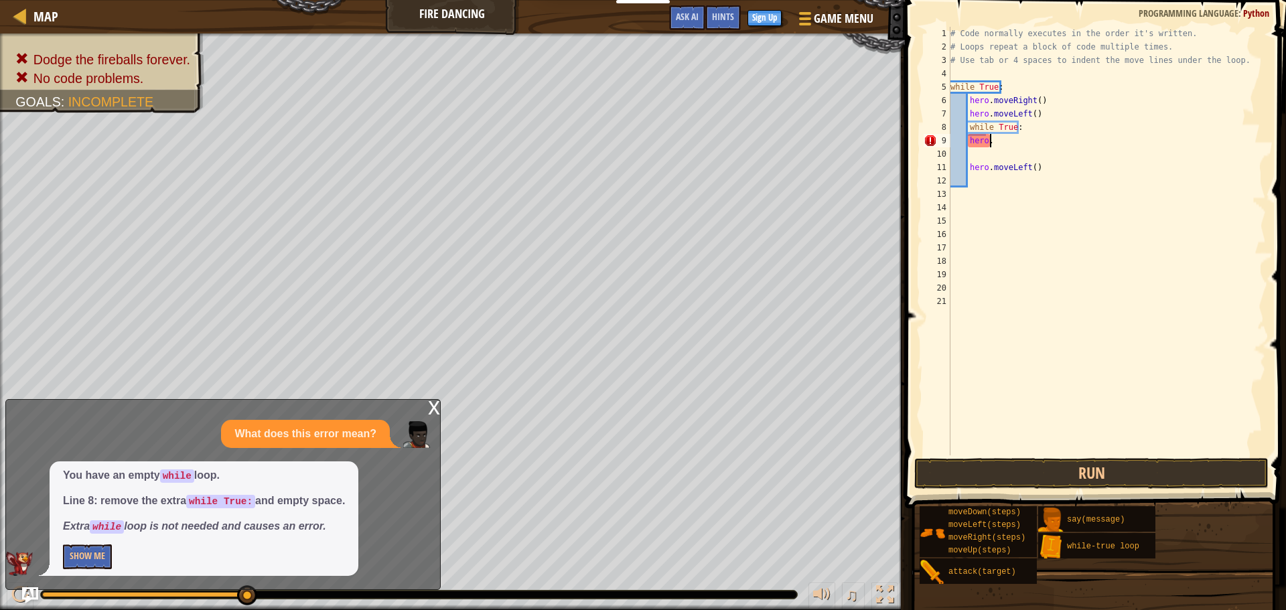
type textarea "h"
click at [1051, 162] on div "# Code normally executes in the order it's written. # Loops repeat a block of c…" at bounding box center [1107, 254] width 318 height 455
type textarea "h"
click at [955, 307] on div "# Code normally executes in the order it's written. # Loops repeat a block of c…" at bounding box center [1107, 254] width 318 height 455
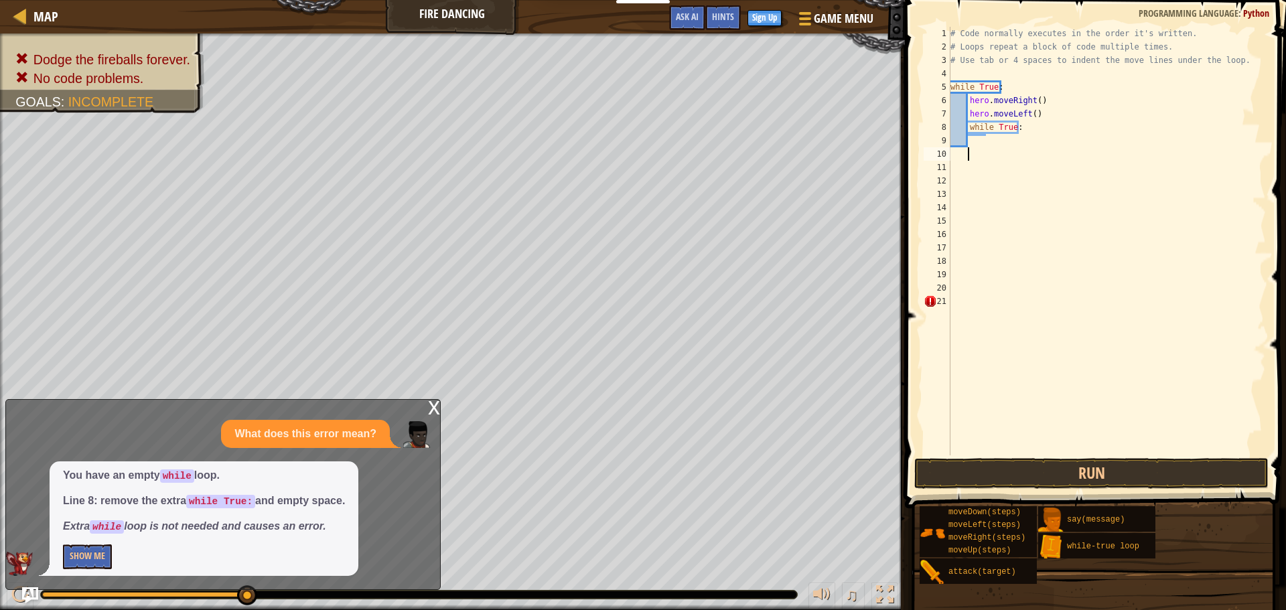
click at [968, 155] on div "# Code normally executes in the order it's written. # Loops repeat a block of c…" at bounding box center [1107, 254] width 318 height 455
click at [976, 178] on div "# Code normally executes in the order it's written. # Loops repeat a block of c…" at bounding box center [1107, 254] width 318 height 455
type textarea "l"
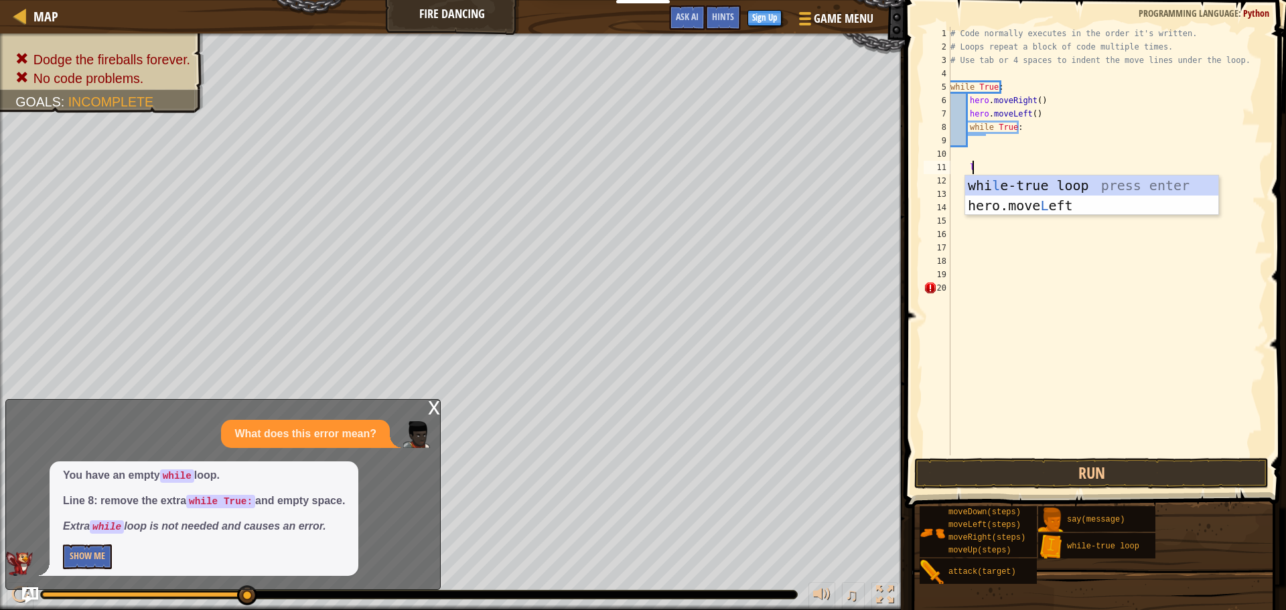
scroll to position [6, 1]
drag, startPoint x: 1027, startPoint y: 211, endPoint x: 1024, endPoint y: 204, distance: 8.1
click at [1025, 204] on div "whi l e-true loop press enter hero.move L eft press enter" at bounding box center [1091, 215] width 253 height 80
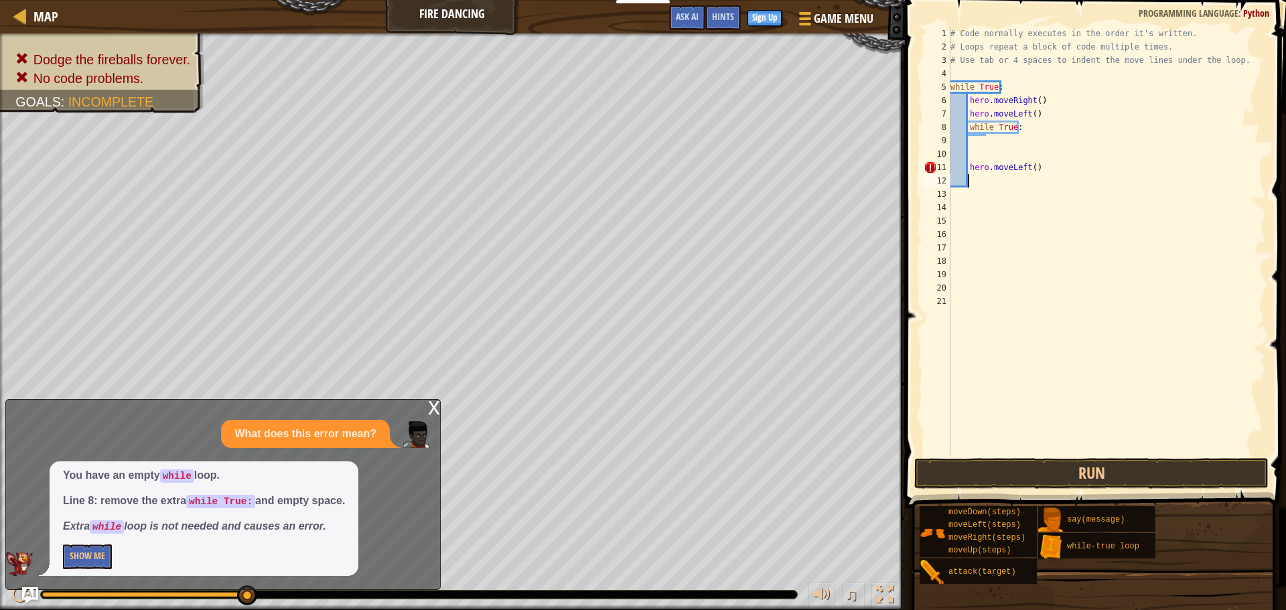
click at [1172, 448] on div "# Code normally executes in the order it's written. # Loops repeat a block of c…" at bounding box center [1107, 254] width 318 height 455
drag, startPoint x: 1133, startPoint y: 463, endPoint x: 1125, endPoint y: 453, distance: 13.4
click at [1135, 465] on button "Run" at bounding box center [1091, 473] width 354 height 31
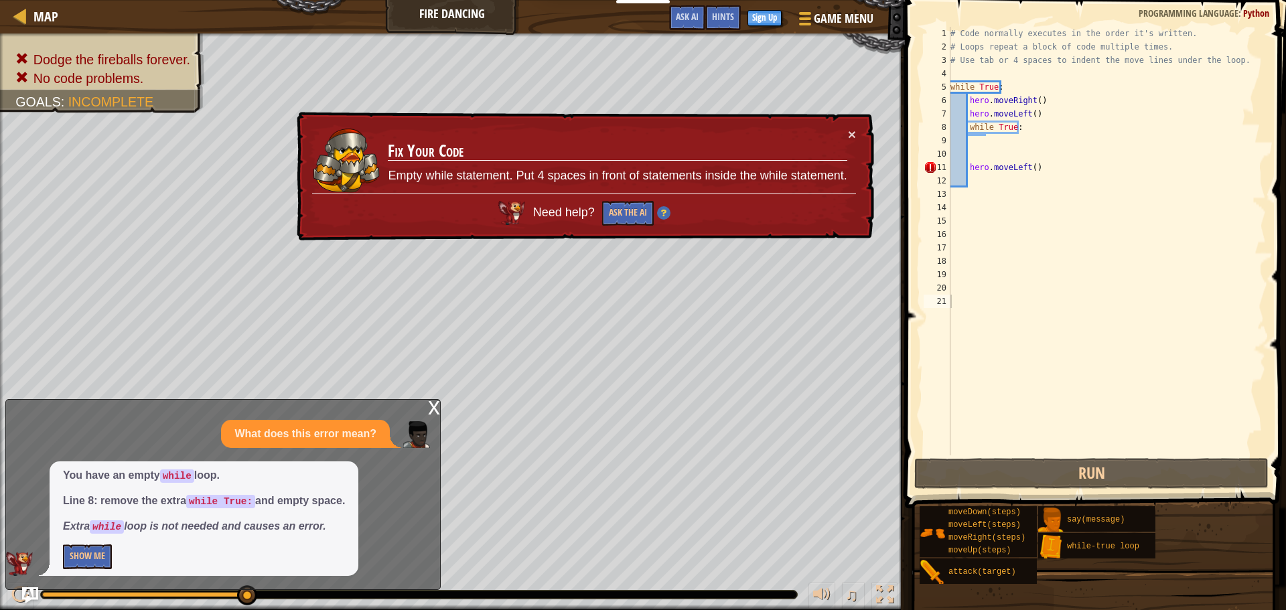
click at [868, 127] on div "× Fix Your Code Empty while statement. Put 4 spaces in front of statements insi…" at bounding box center [584, 176] width 580 height 129
click at [622, 212] on button "Ask the AI" at bounding box center [628, 213] width 52 height 25
click at [95, 545] on button "Show Me" at bounding box center [87, 556] width 49 height 25
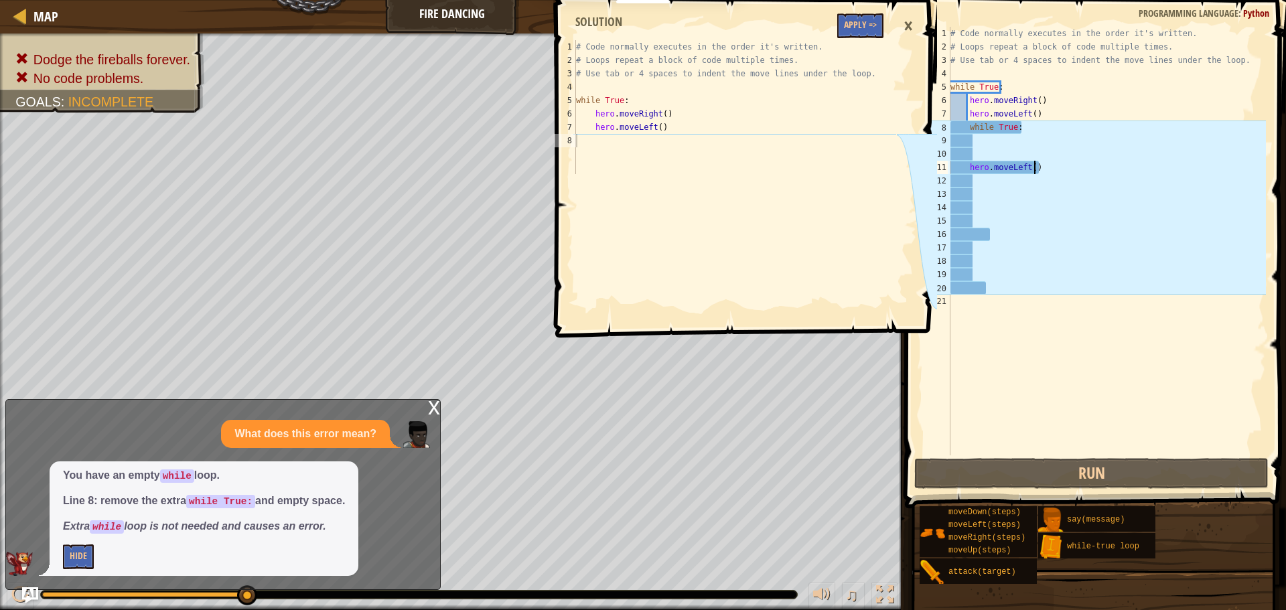
click at [1033, 171] on div "# Code normally executes in the order it's written. # Loops repeat a block of c…" at bounding box center [1107, 254] width 318 height 455
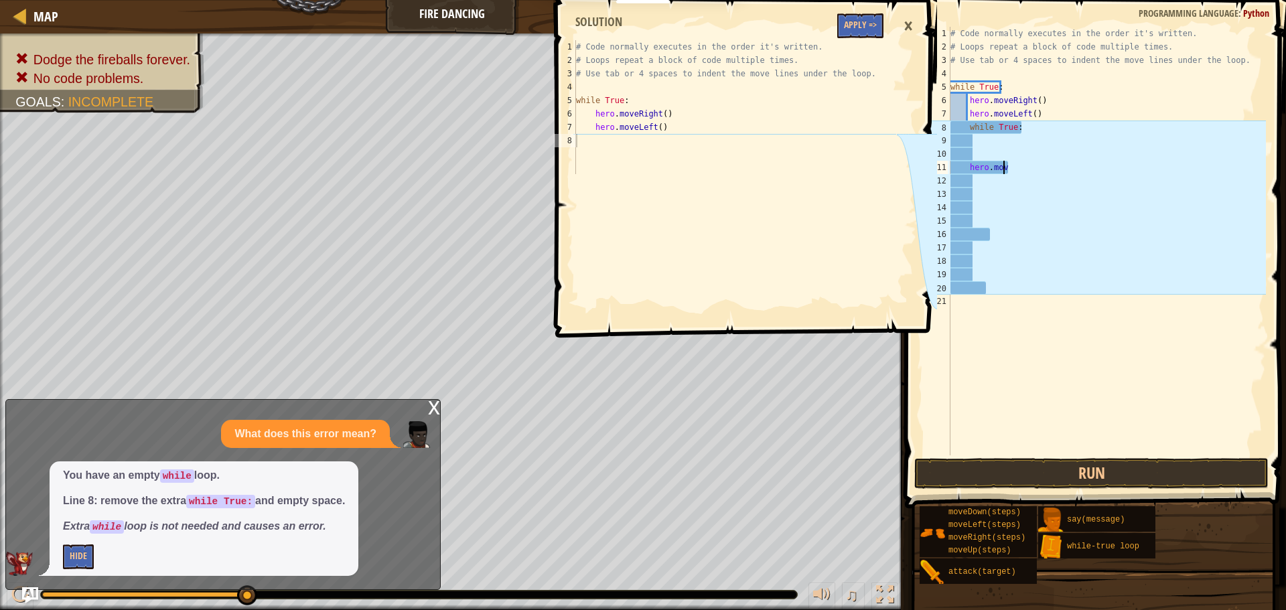
type textarea "h"
click at [1027, 179] on div "# Code normally executes in the order it's written. # Loops repeat a block of c…" at bounding box center [1107, 254] width 318 height 455
click at [976, 236] on div "# Code normally executes in the order it's written. # Loops repeat a block of c…" at bounding box center [1107, 254] width 318 height 455
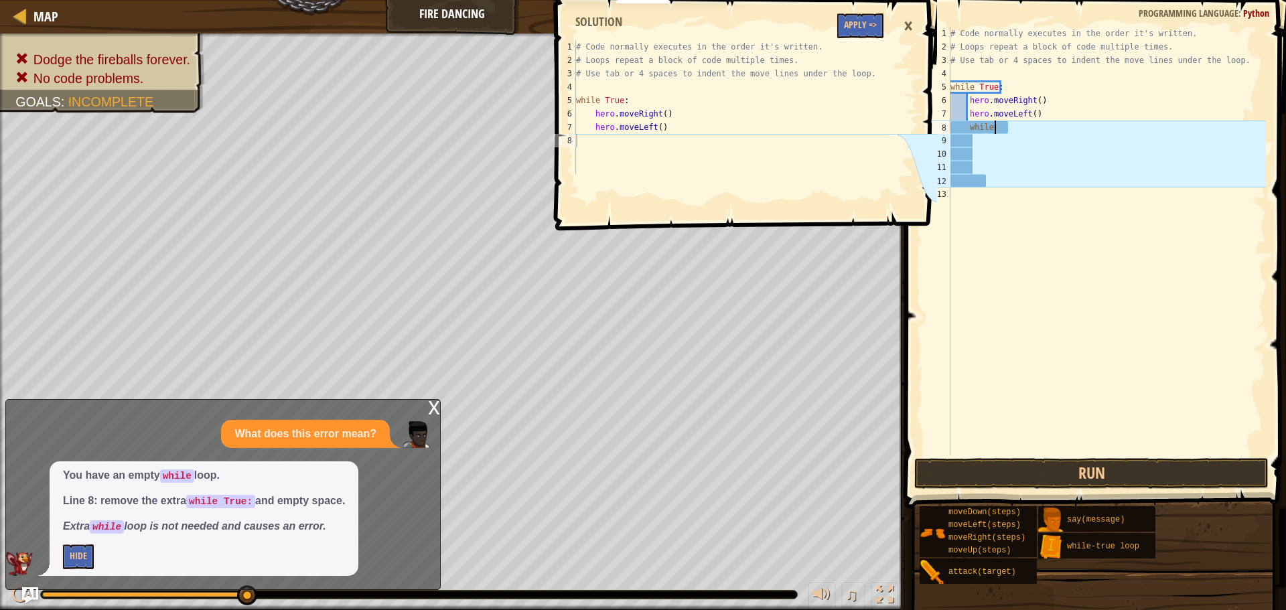
type textarea "w"
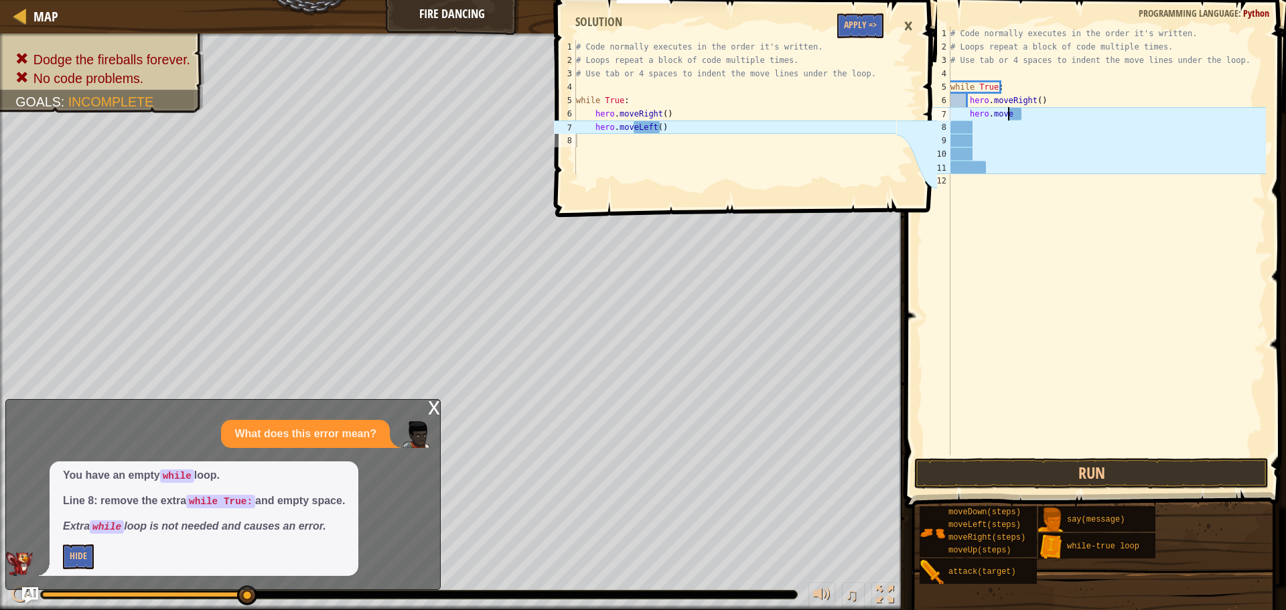
type textarea "h"
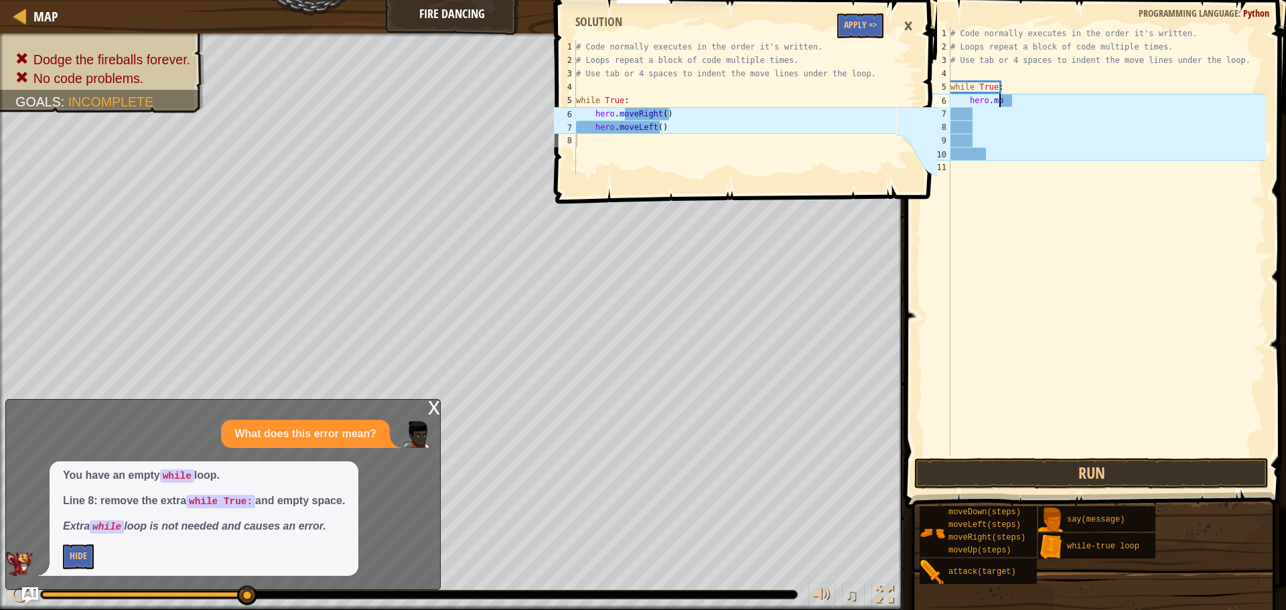
type textarea "h"
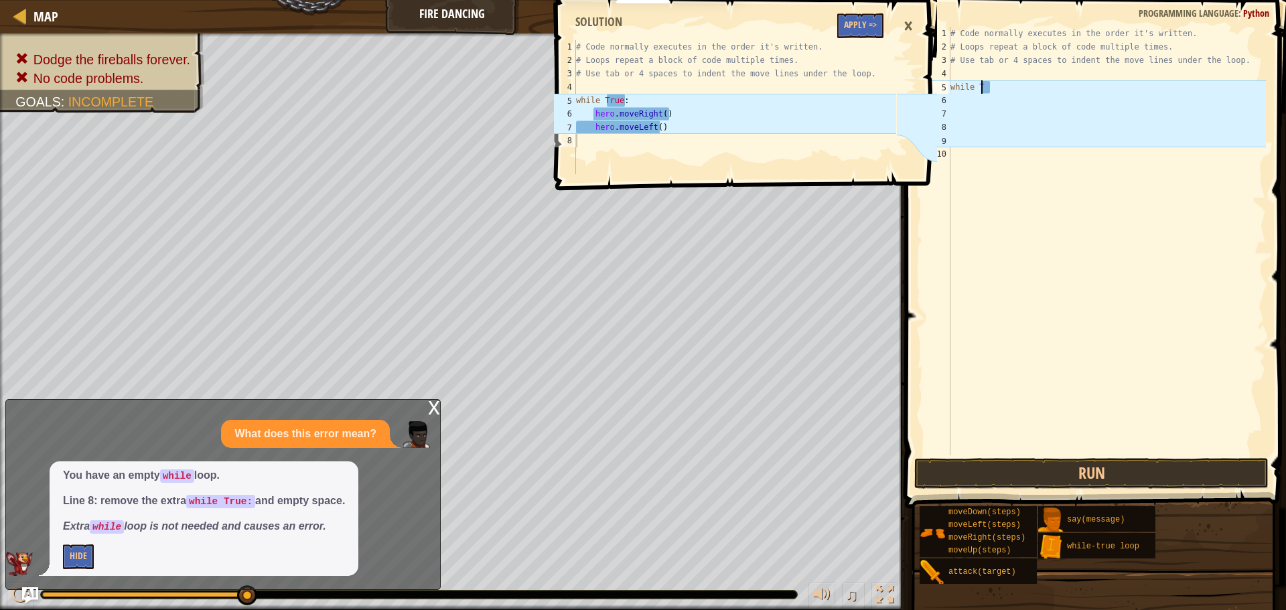
type textarea "w"
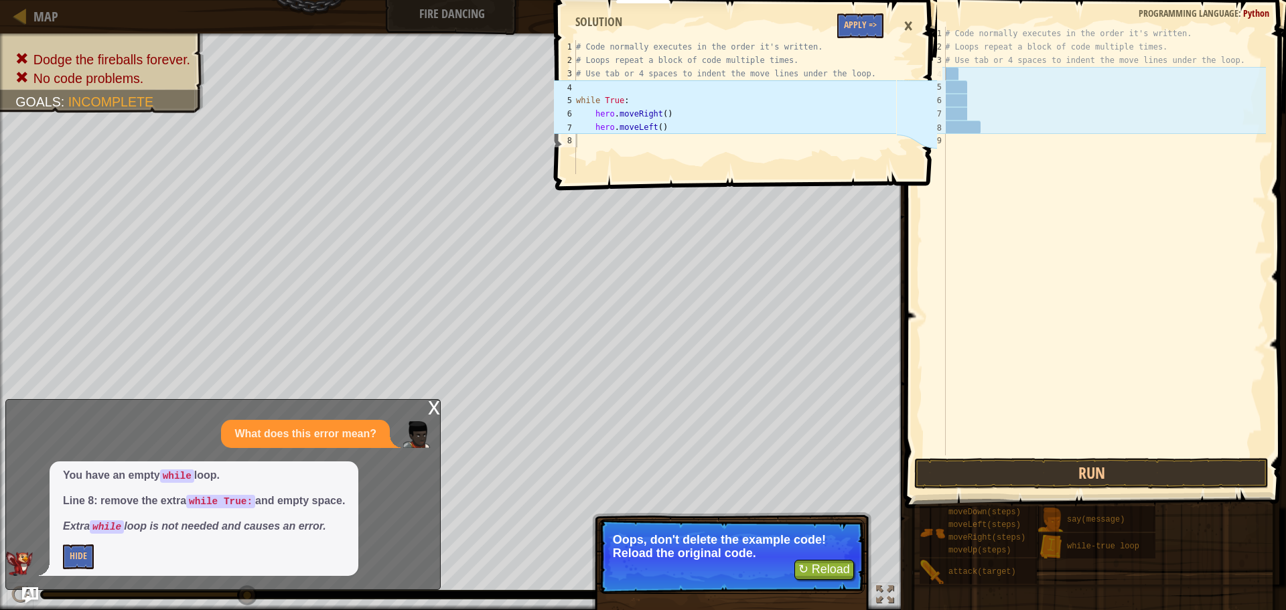
click at [802, 563] on div "1 2 3 4 5 6 7 8 # Code normally executes in the order it's written. # Loops rep…" at bounding box center [743, 305] width 385 height 610
click at [820, 568] on div "1 2 3 4 5 6 7 8 # Code normally executes in the order it's written. # Loops rep…" at bounding box center [743, 305] width 385 height 610
click at [819, 569] on div "1 2 3 4 5 6 7 8 # Code normally executes in the order it's written. # Loops rep…" at bounding box center [743, 305] width 385 height 610
click at [820, 552] on div "1 2 3 4 5 6 7 8 # Code normally executes in the order it's written. # Loops rep…" at bounding box center [743, 305] width 385 height 610
click at [815, 560] on div "1 2 3 4 5 6 7 8 # Code normally executes in the order it's written. # Loops rep…" at bounding box center [743, 305] width 385 height 610
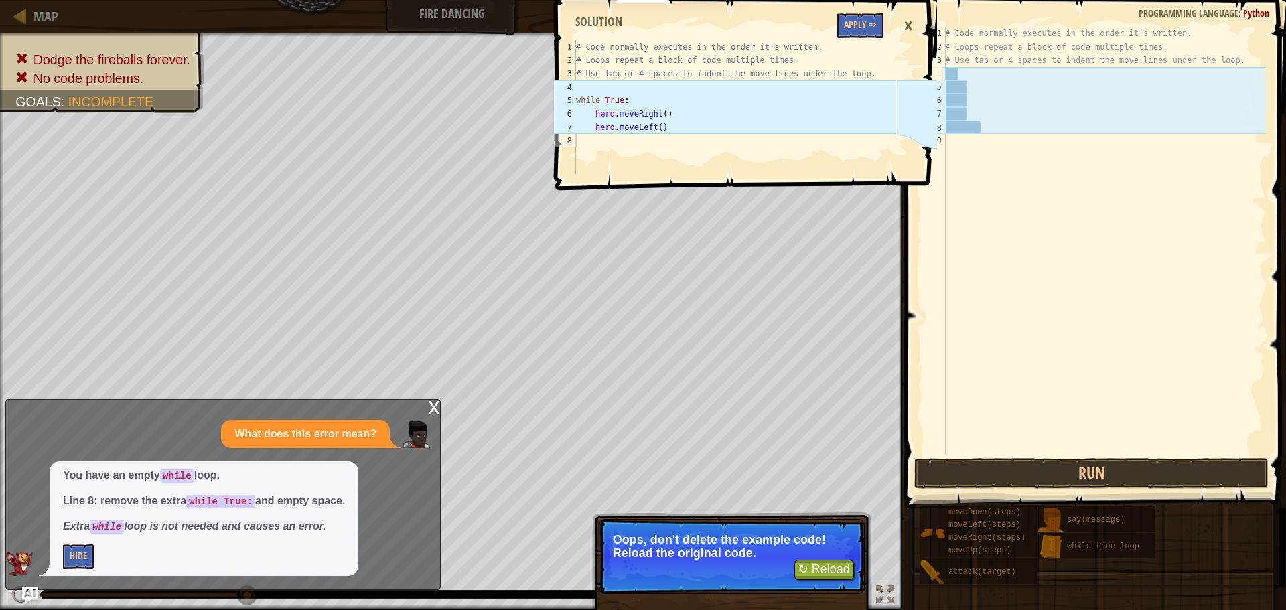
click at [815, 560] on div "1 2 3 4 5 6 7 8 # Code normally executes in the order it's written. # Loops rep…" at bounding box center [743, 305] width 385 height 610
click at [814, 560] on div "1 2 3 4 5 6 7 8 # Code normally executes in the order it's written. # Loops rep…" at bounding box center [743, 305] width 385 height 610
drag, startPoint x: 814, startPoint y: 560, endPoint x: 805, endPoint y: 563, distance: 10.0
click at [810, 562] on div "1 2 3 4 5 6 7 8 # Code normally executes in the order it's written. # Loops rep…" at bounding box center [743, 305] width 385 height 610
click at [803, 564] on div "1 2 3 4 5 6 7 8 # Code normally executes in the order it's written. # Loops rep…" at bounding box center [743, 305] width 385 height 610
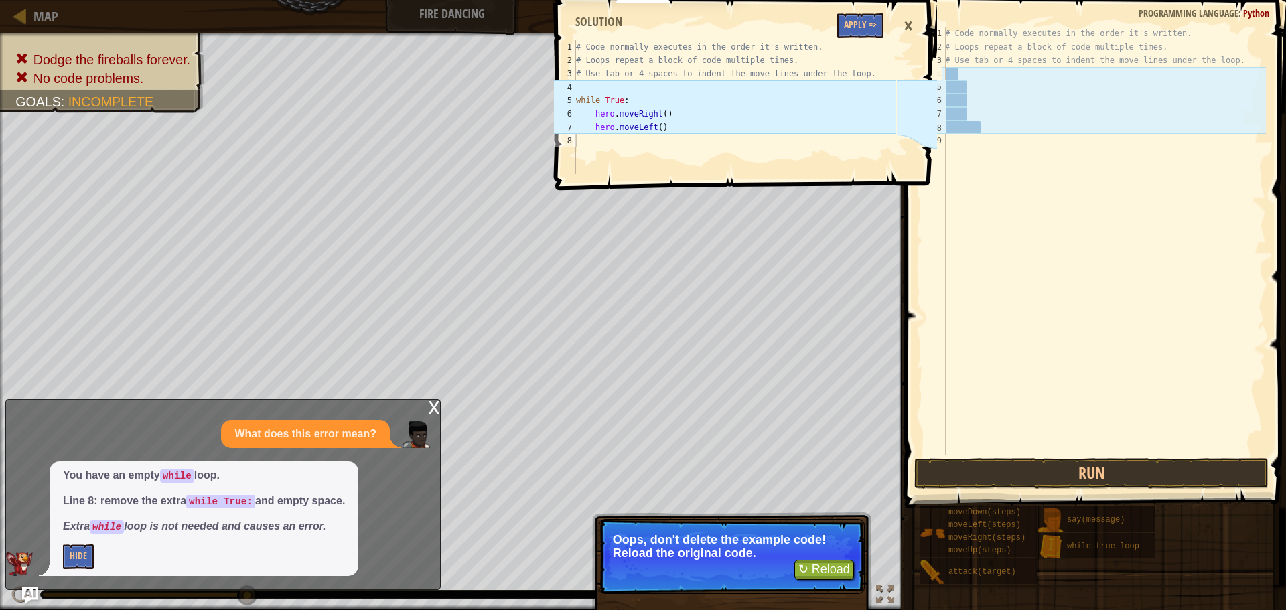
click at [803, 565] on div "1 2 3 4 5 6 7 8 # Code normally executes in the order it's written. # Loops rep…" at bounding box center [743, 305] width 385 height 610
click at [804, 565] on div "1 2 3 4 5 6 7 8 # Code normally executes in the order it's written. # Loops rep…" at bounding box center [743, 305] width 385 height 610
drag, startPoint x: 802, startPoint y: 568, endPoint x: 799, endPoint y: 574, distance: 6.9
click at [802, 568] on div "1 2 3 4 5 6 7 8 # Code normally executes in the order it's written. # Loops rep…" at bounding box center [743, 305] width 385 height 610
click at [798, 575] on div "1 2 3 4 5 6 7 8 # Code normally executes in the order it's written. # Loops rep…" at bounding box center [743, 305] width 385 height 610
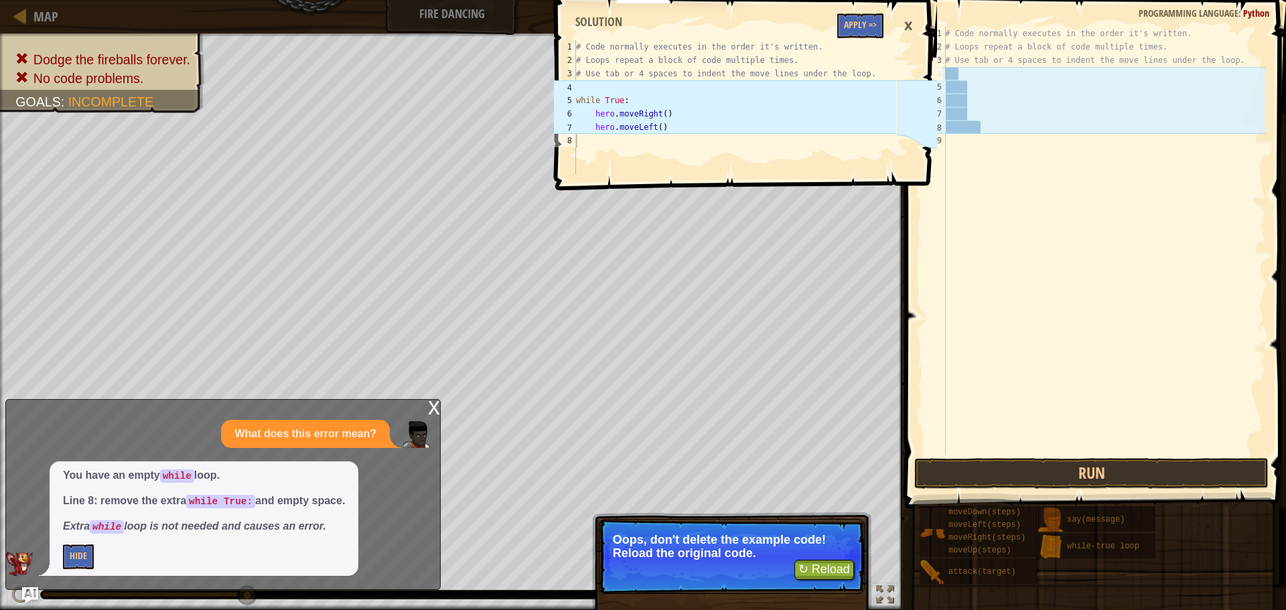
drag, startPoint x: 798, startPoint y: 575, endPoint x: 860, endPoint y: 445, distance: 143.8
click at [799, 575] on div "1 2 3 4 5 6 7 8 # Code normally executes in the order it's written. # Loops rep…" at bounding box center [743, 305] width 385 height 610
click at [855, 27] on button "Apply =>" at bounding box center [860, 25] width 46 height 25
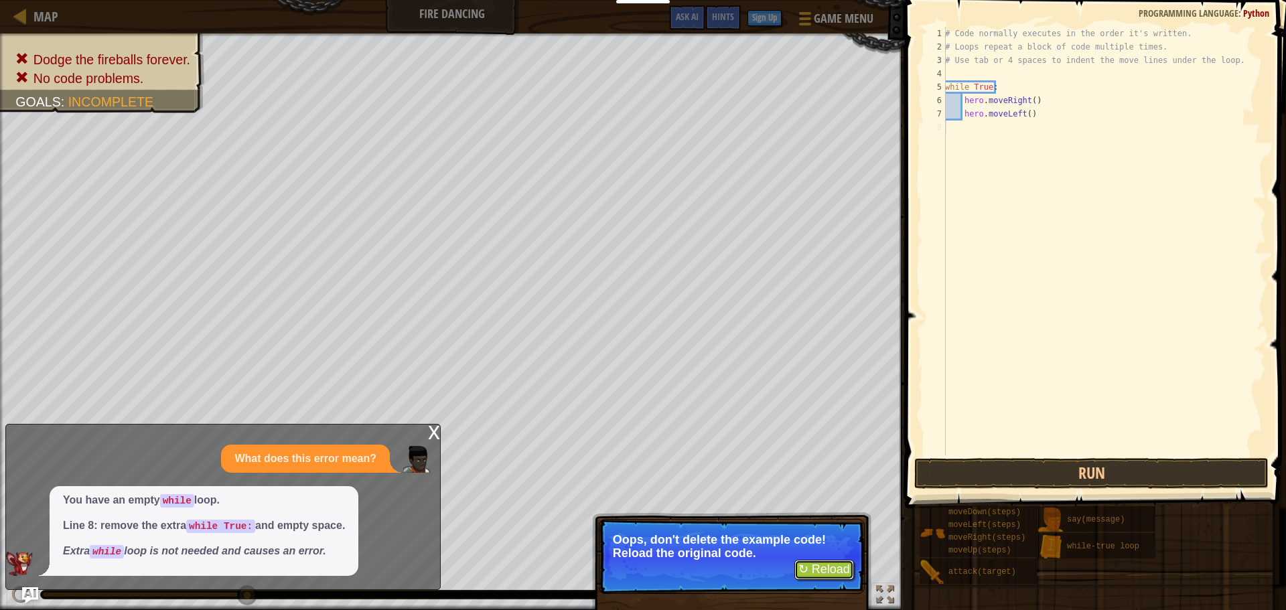
click at [820, 561] on button "↻ Reload" at bounding box center [824, 570] width 60 height 20
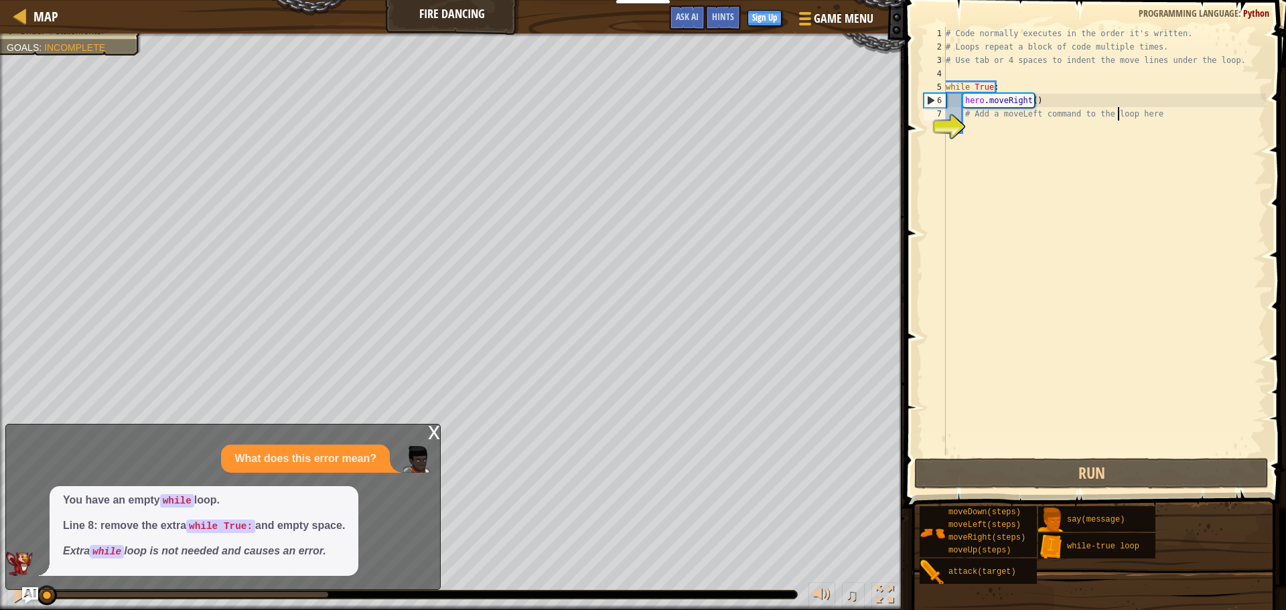
click at [1116, 116] on div "# Code normally executes in the order it's written. # Loops repeat a block of c…" at bounding box center [1104, 254] width 323 height 455
click at [1143, 113] on div "# Code normally executes in the order it's written. # Loops repeat a block of c…" at bounding box center [1104, 254] width 323 height 455
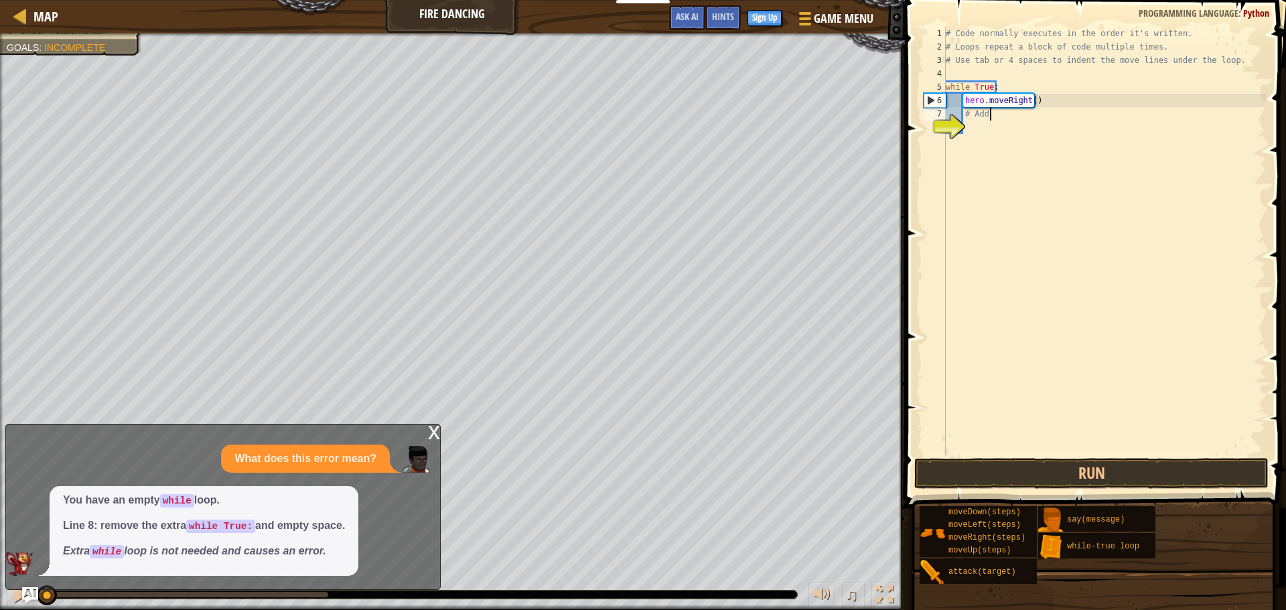
type textarea "#"
type textarea "l"
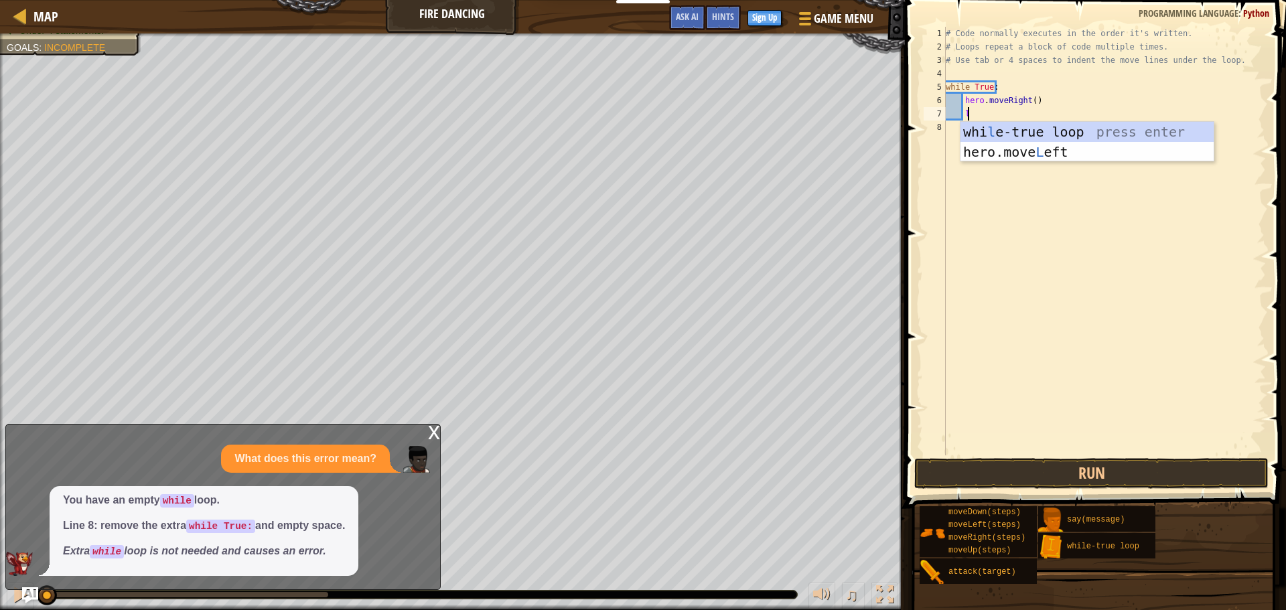
scroll to position [6, 1]
click at [1100, 155] on div "whi l e-true loop press enter hero.move L eft press enter" at bounding box center [1086, 162] width 253 height 80
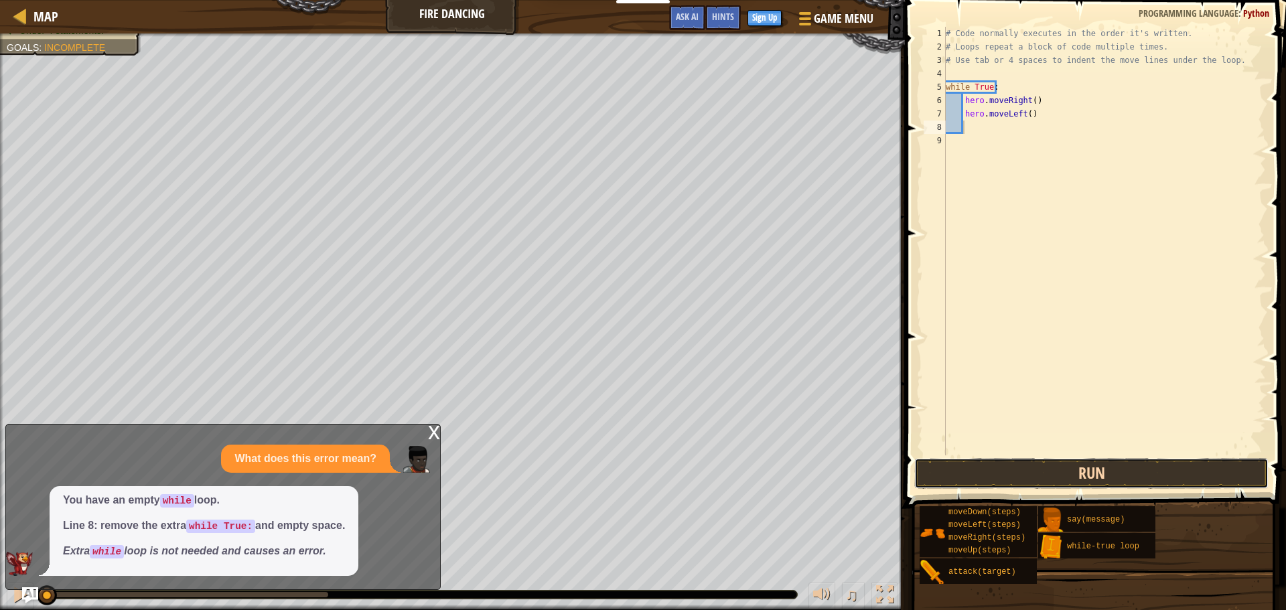
click at [979, 461] on button "Run" at bounding box center [1091, 473] width 354 height 31
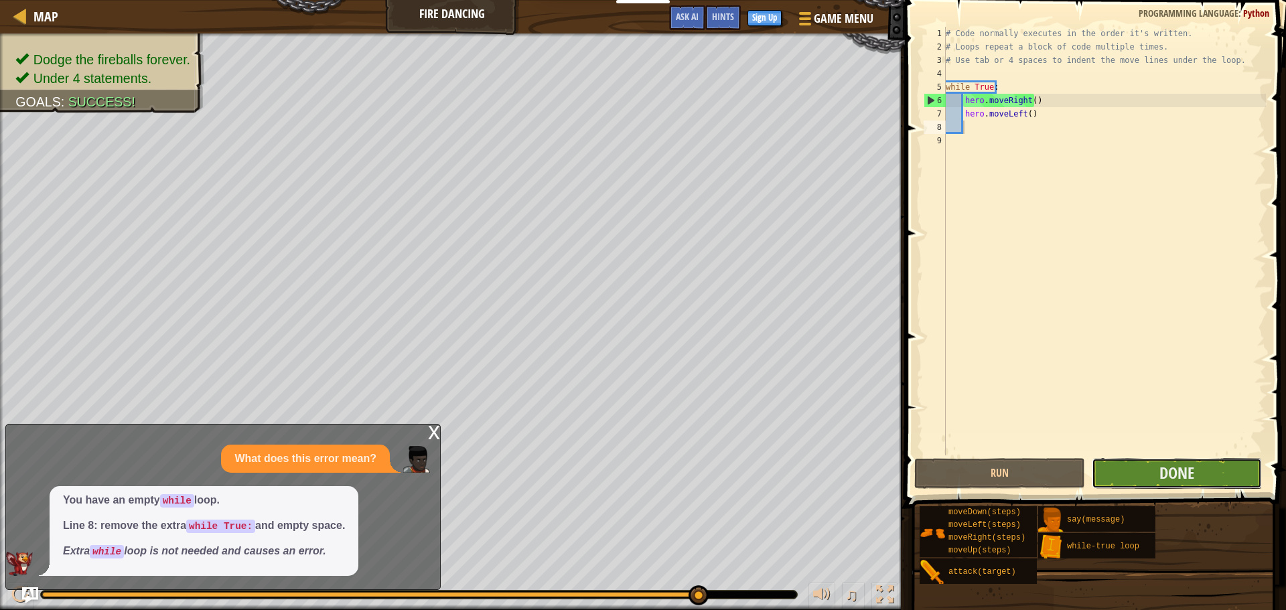
click at [1137, 469] on button "Done" at bounding box center [1177, 473] width 170 height 31
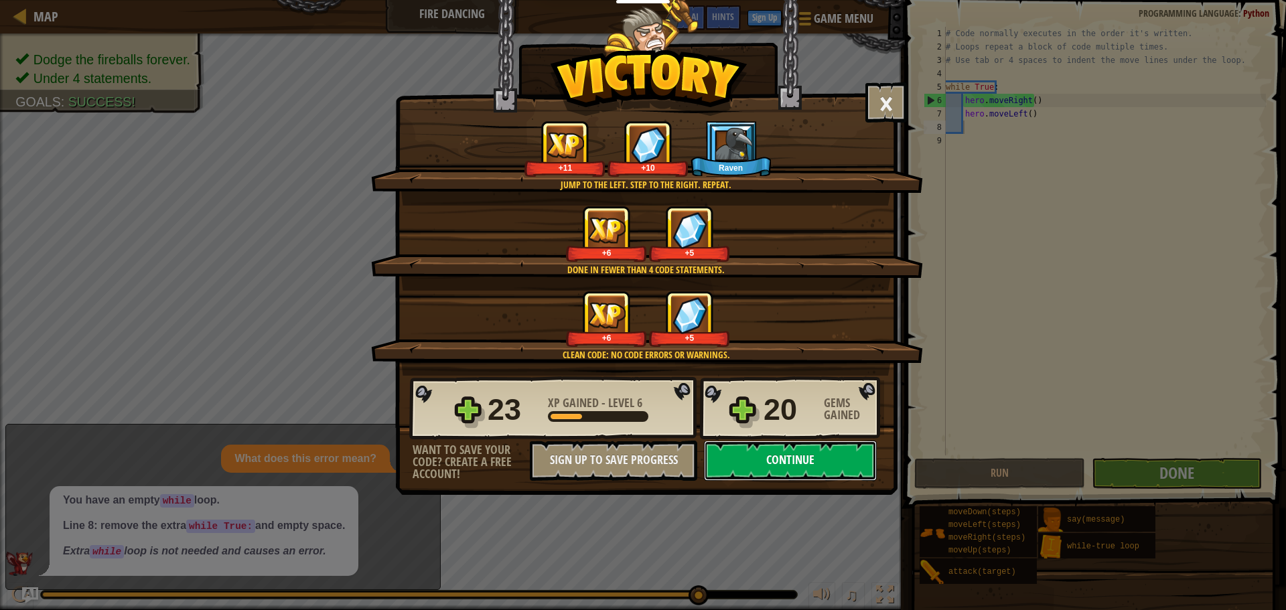
click at [749, 459] on button "Continue" at bounding box center [790, 461] width 173 height 40
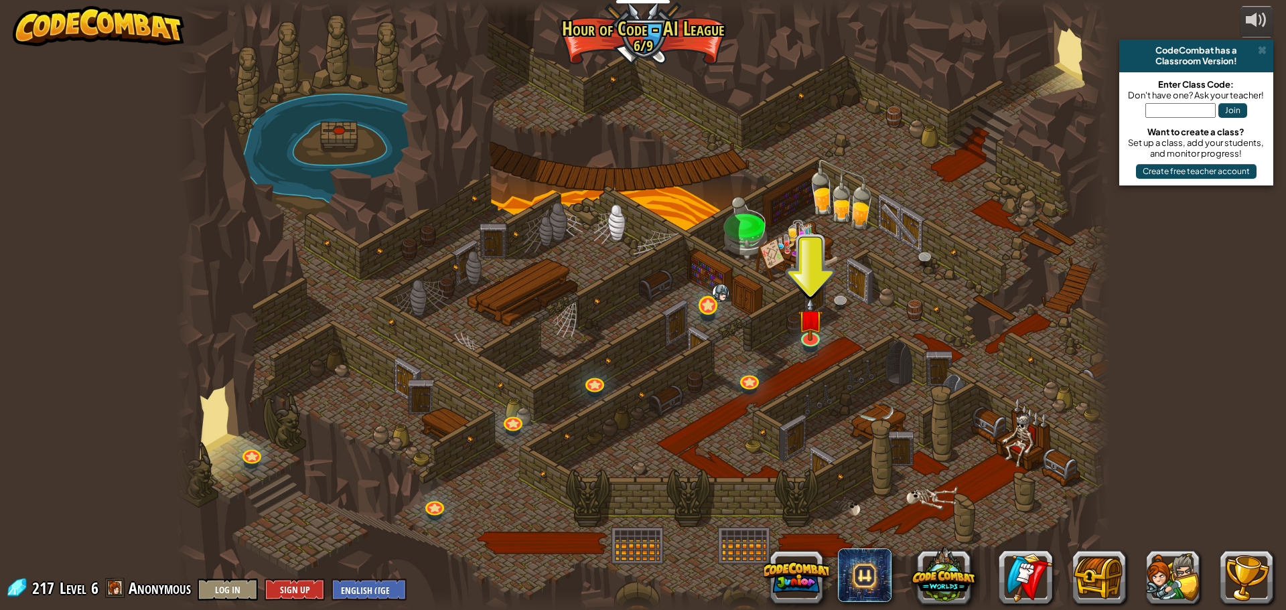
click at [722, 303] on div at bounding box center [643, 305] width 934 height 610
click at [701, 305] on link at bounding box center [707, 304] width 27 height 27
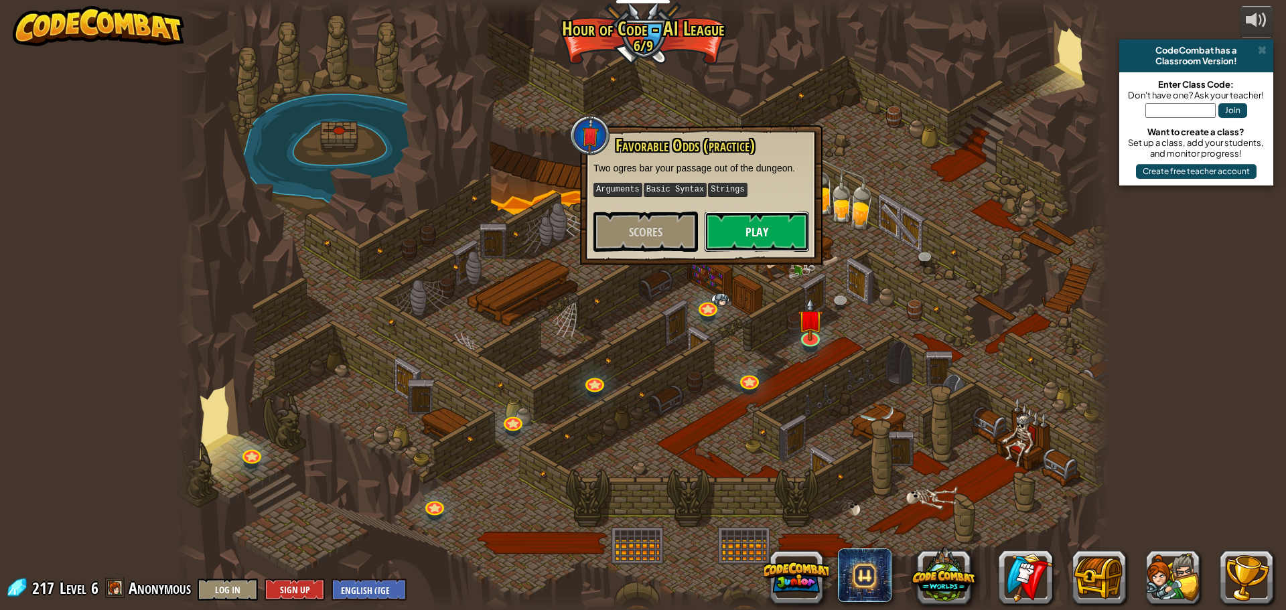
click at [725, 236] on button "Play" at bounding box center [757, 232] width 104 height 40
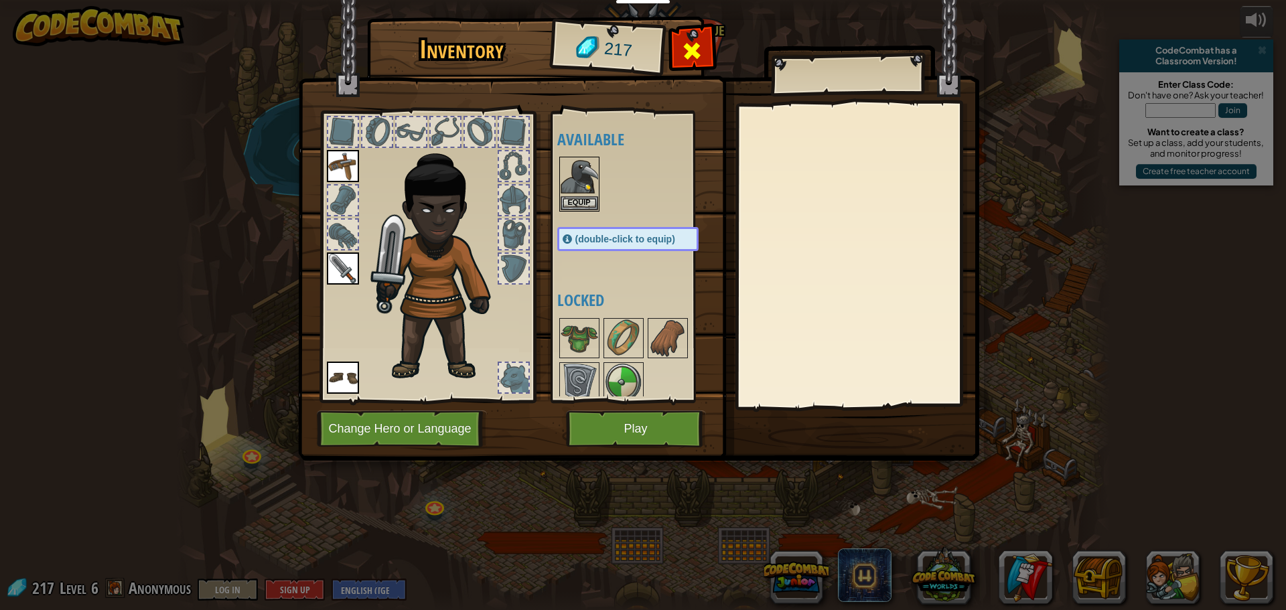
click at [694, 49] on span at bounding box center [691, 50] width 21 height 21
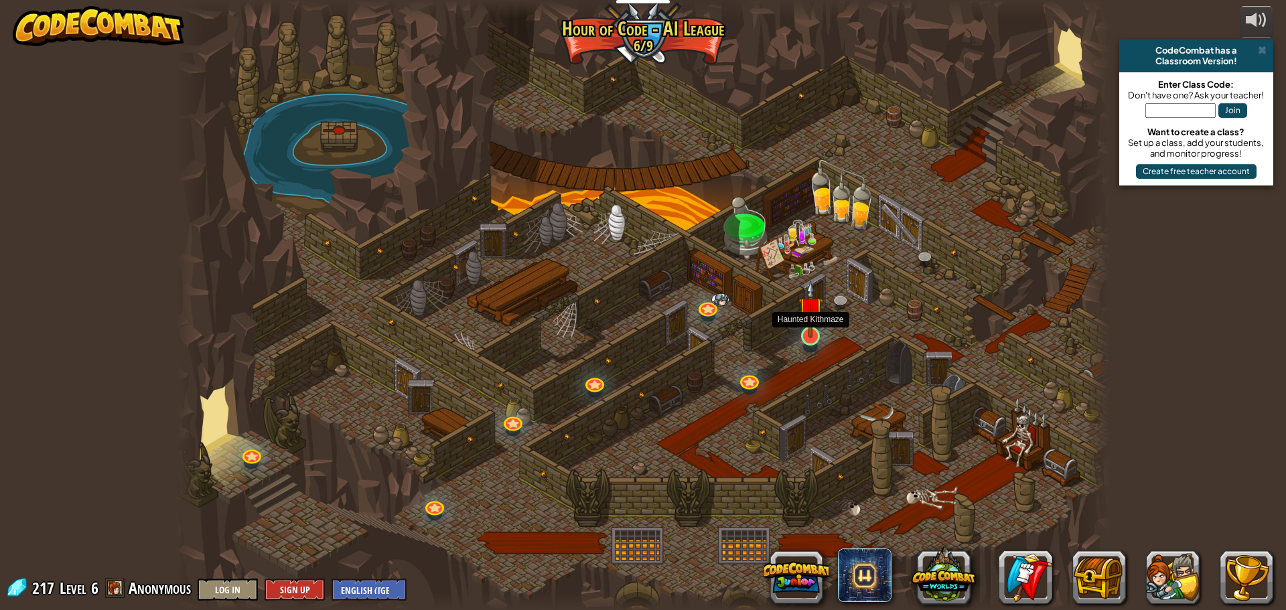
click at [812, 336] on img at bounding box center [810, 309] width 25 height 57
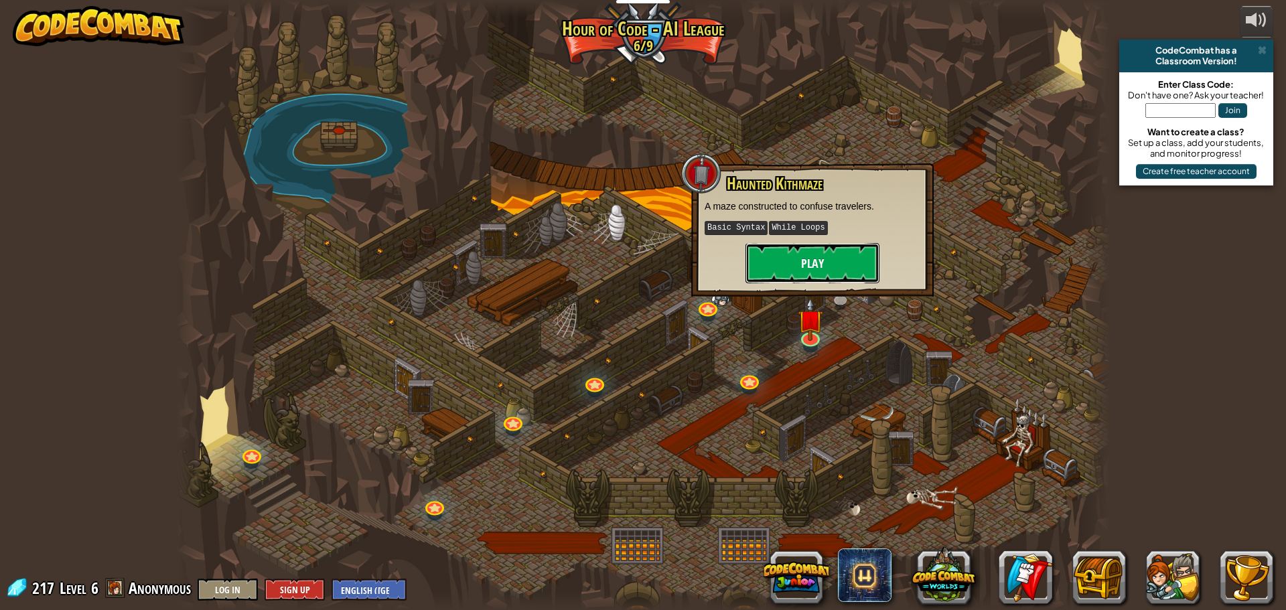
click at [800, 263] on button "Play" at bounding box center [812, 263] width 134 height 40
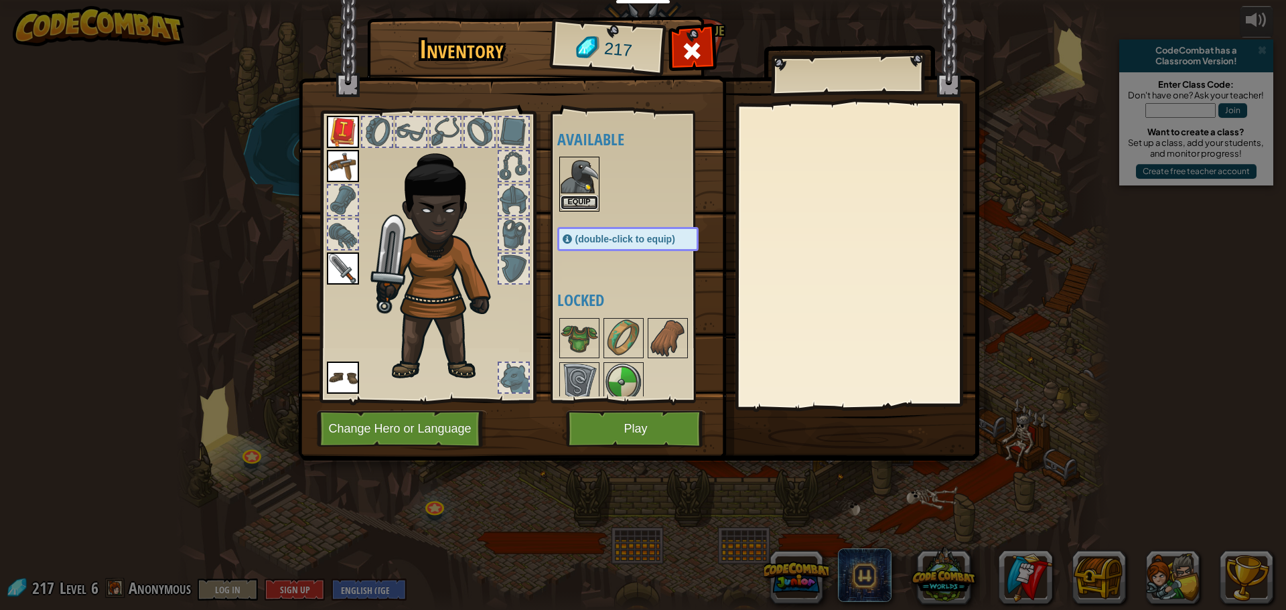
click at [569, 199] on button "Equip" at bounding box center [580, 203] width 38 height 14
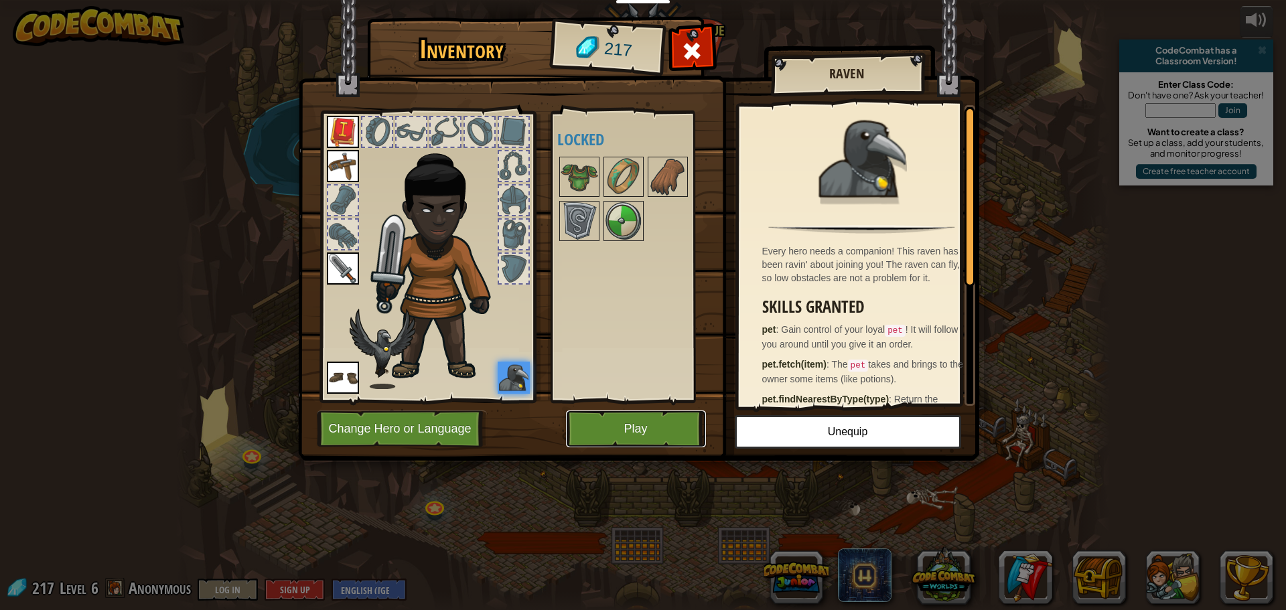
click at [628, 419] on button "Play" at bounding box center [636, 429] width 140 height 37
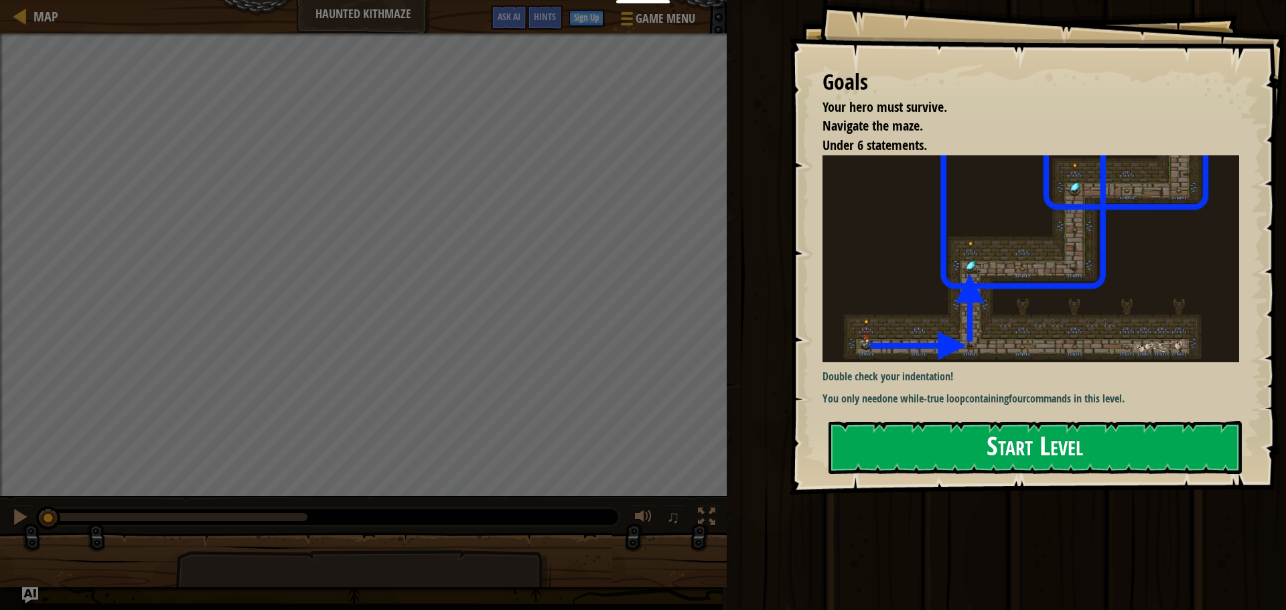
click at [1117, 465] on button "Start Level" at bounding box center [1034, 447] width 413 height 53
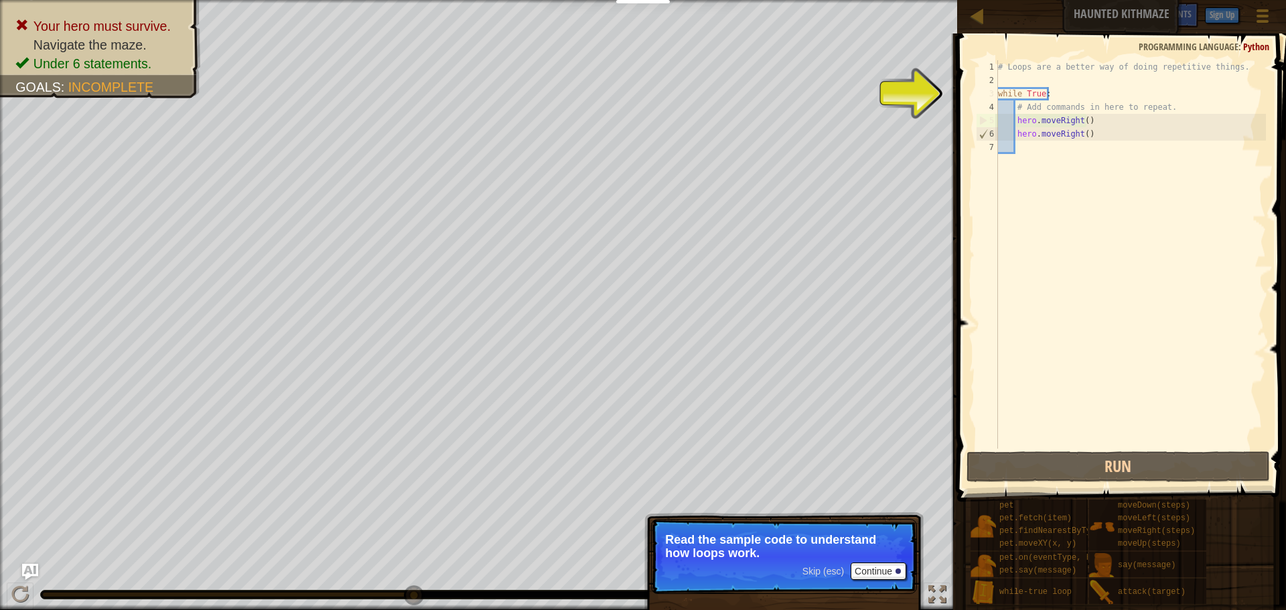
click at [1063, 90] on div "# Loops are a better way of doing repetitive things. while True : # Add command…" at bounding box center [1130, 267] width 271 height 415
type textarea "while True:"
click at [859, 567] on button "Continue" at bounding box center [879, 571] width 56 height 17
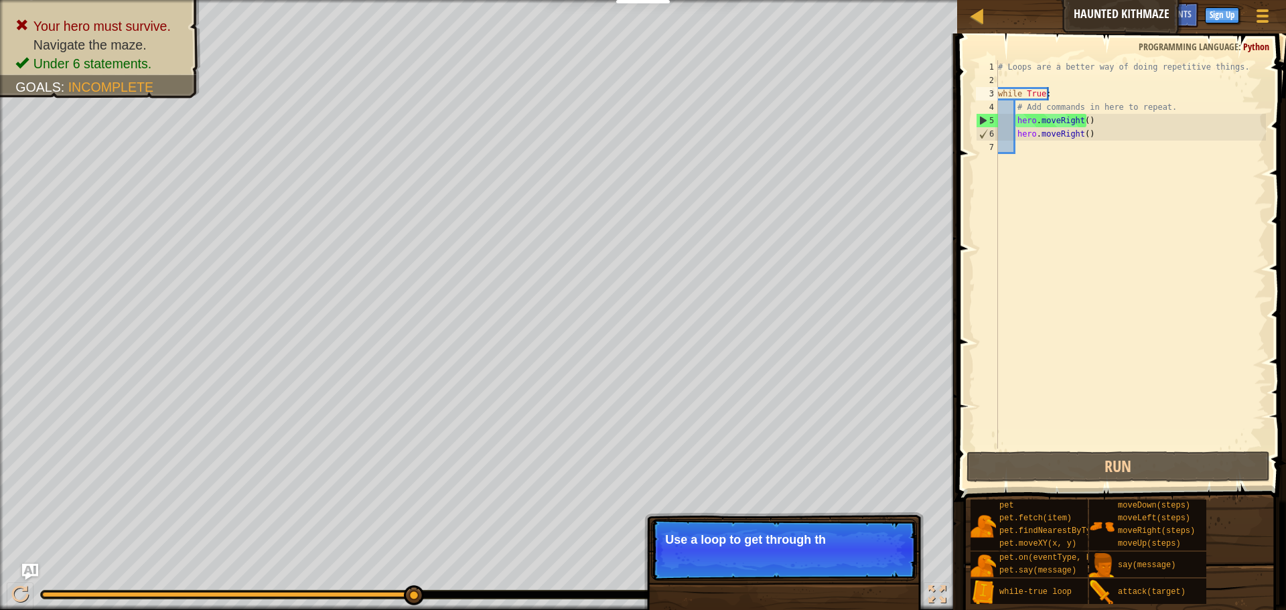
click at [855, 571] on p "Skip (esc) Continue Use a loop to get through th" at bounding box center [784, 550] width 266 height 62
click at [900, 552] on button "Continue" at bounding box center [879, 557] width 56 height 17
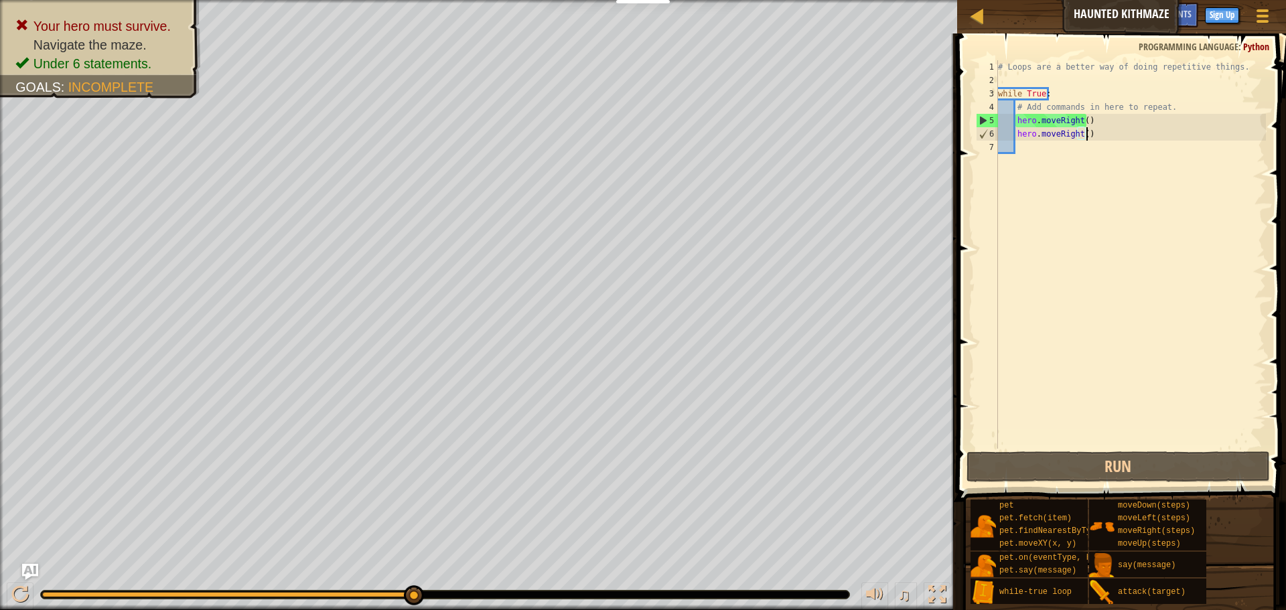
drag, startPoint x: 1096, startPoint y: 133, endPoint x: 1088, endPoint y: 136, distance: 8.5
click at [1089, 135] on div "# Loops are a better way of doing repetitive things. while True : # Add command…" at bounding box center [1130, 267] width 271 height 415
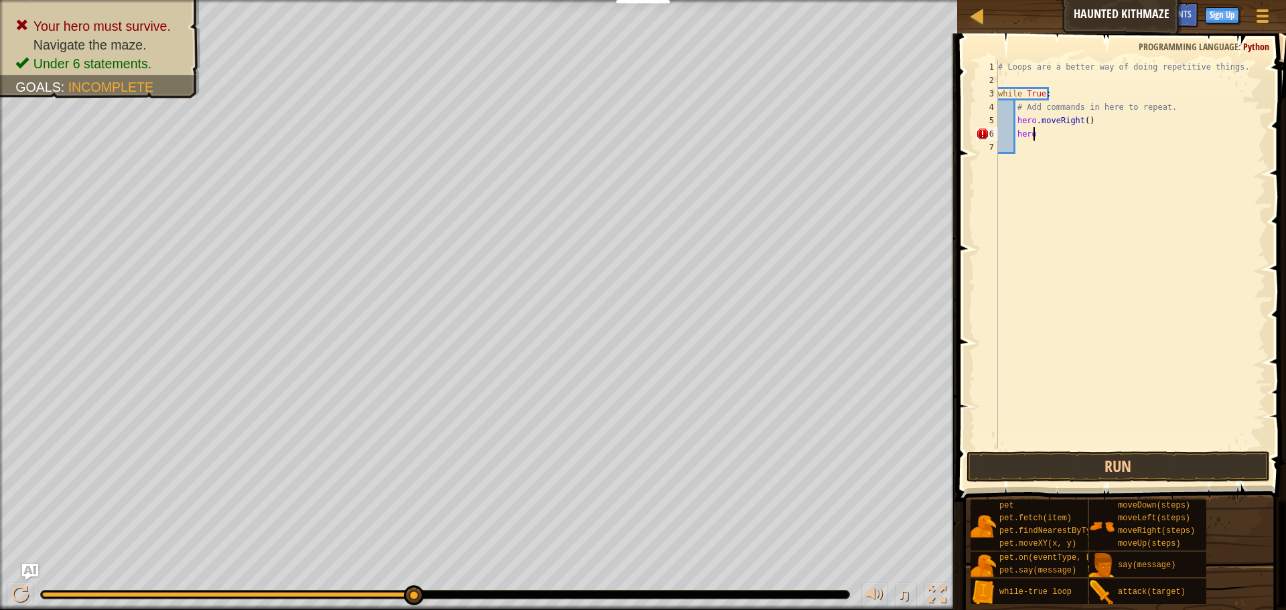
scroll to position [6, 1]
type textarea "h"
type textarea "rigt"
click at [1053, 149] on div "he r o.moveR ig h t press enter" at bounding box center [1139, 172] width 253 height 60
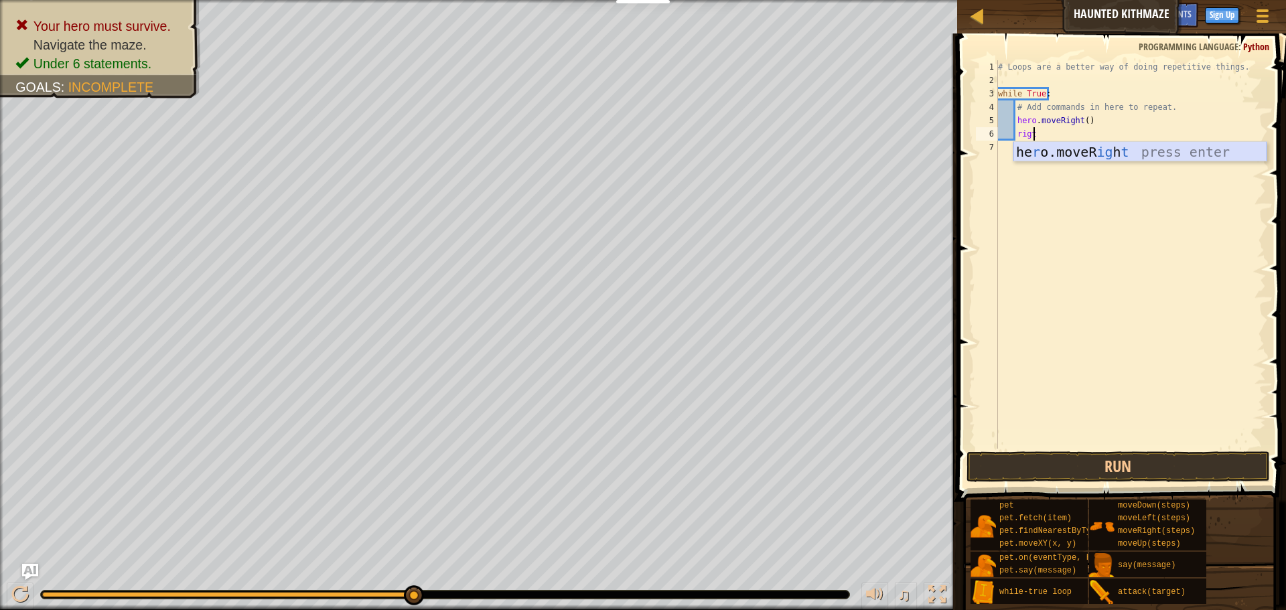
scroll to position [6, 1]
type textarea "u"
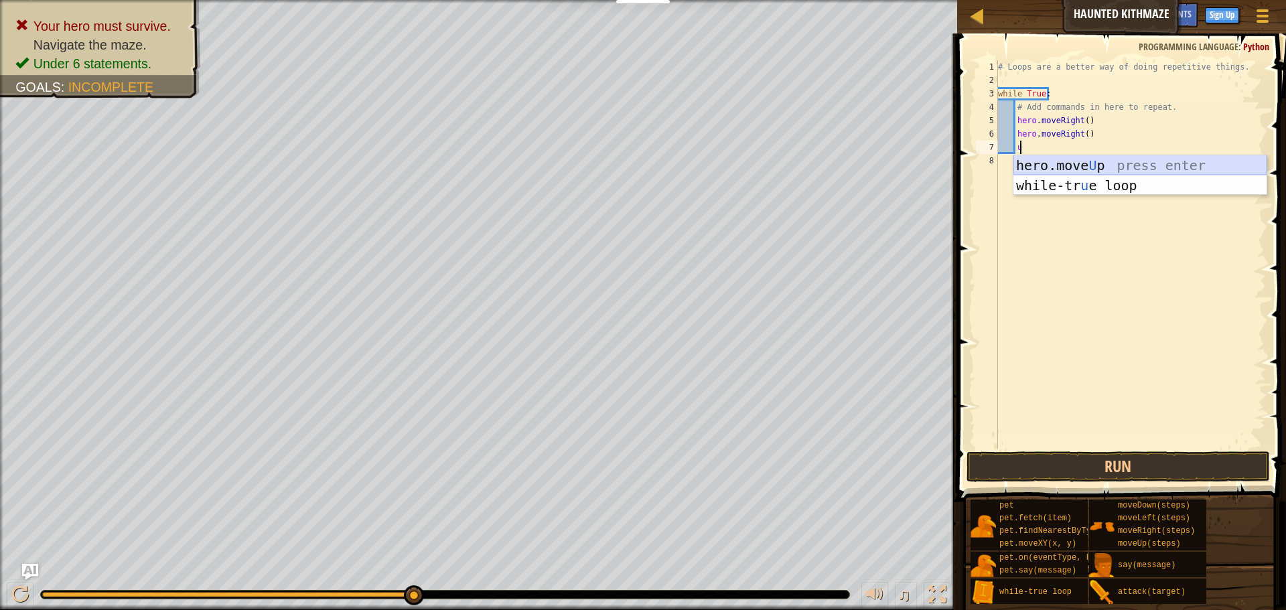
click at [1022, 163] on div "hero.move U p press enter while-tr u e loop press enter" at bounding box center [1139, 195] width 253 height 80
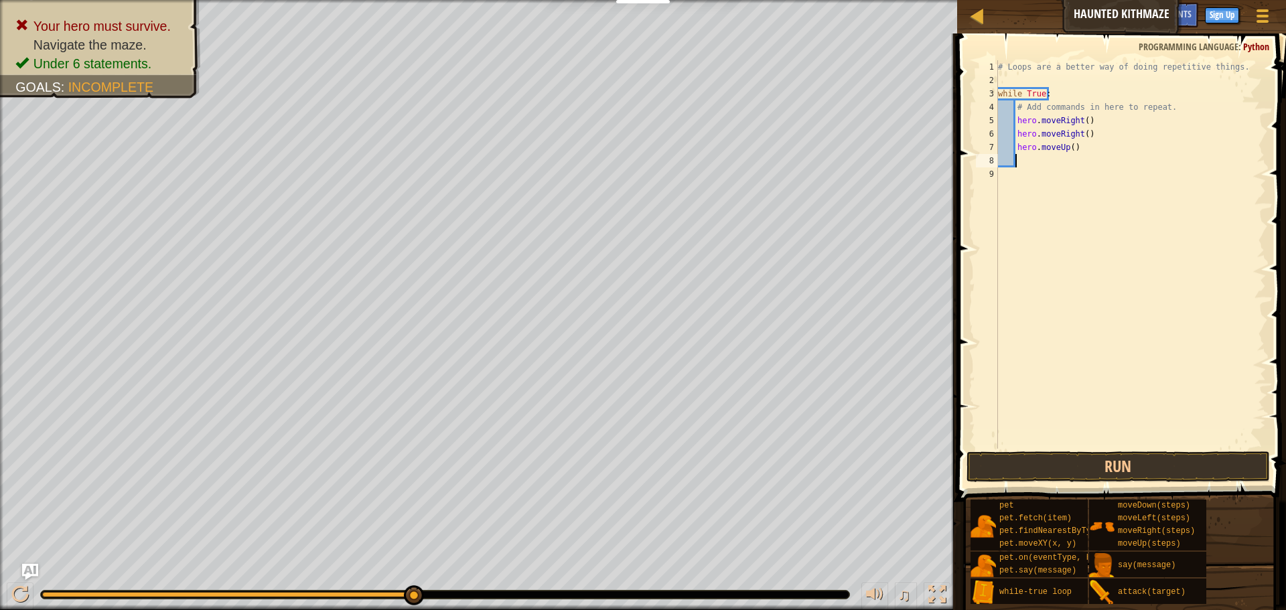
scroll to position [6, 1]
click at [1129, 461] on button "Run" at bounding box center [1117, 466] width 303 height 31
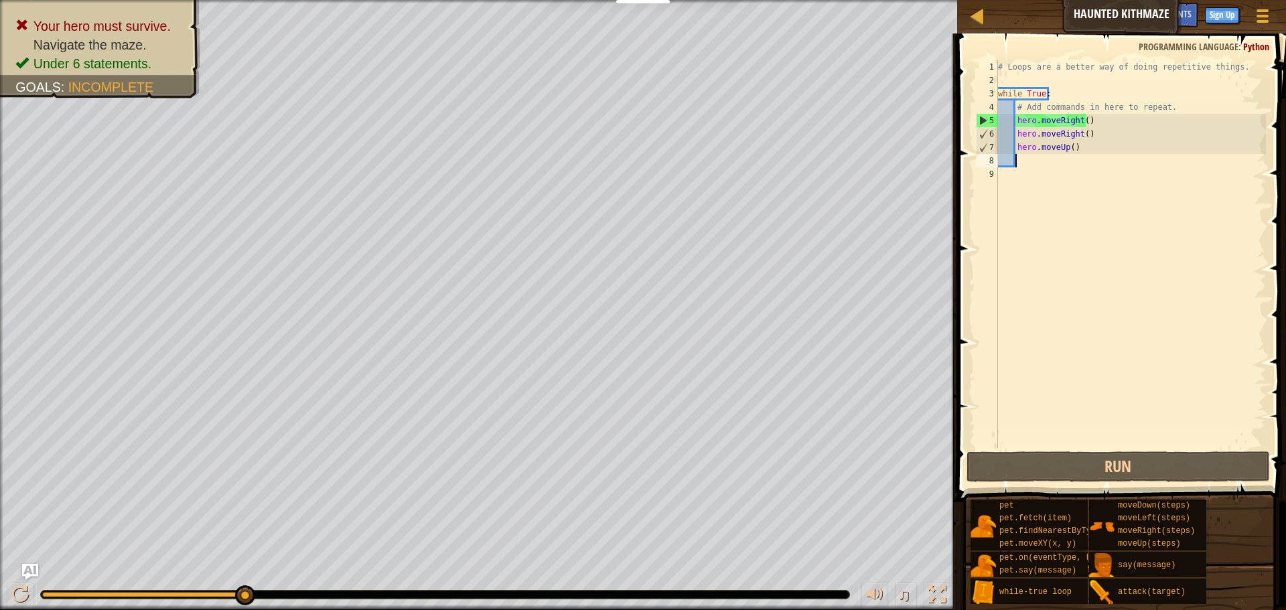
type textarea "u"
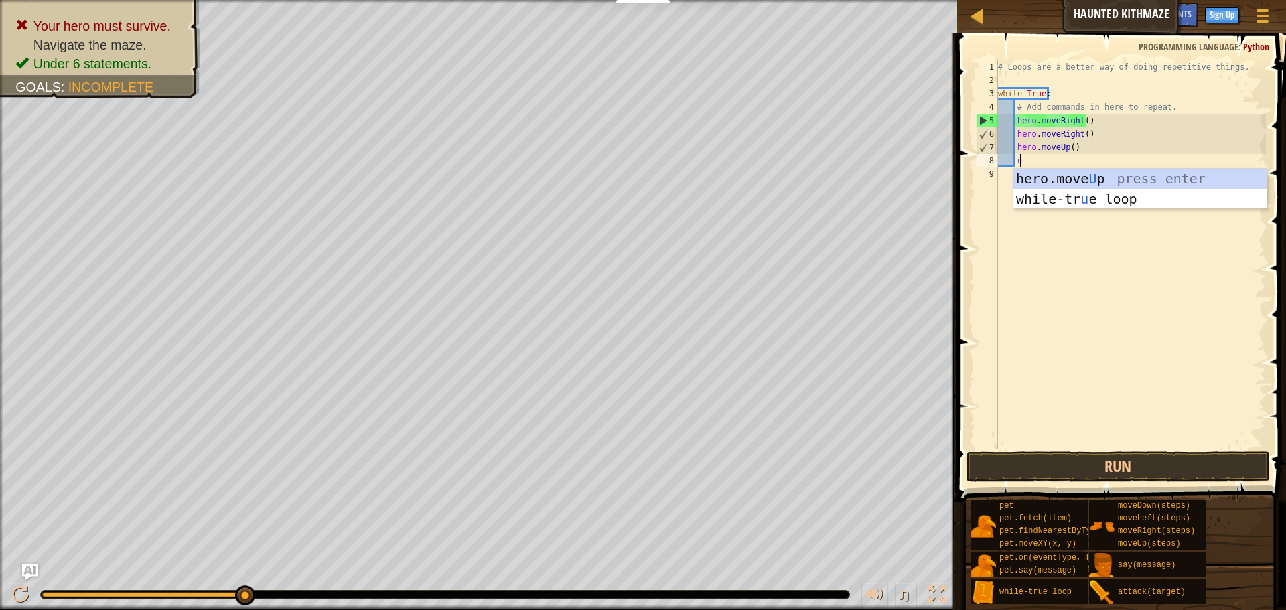
scroll to position [6, 1]
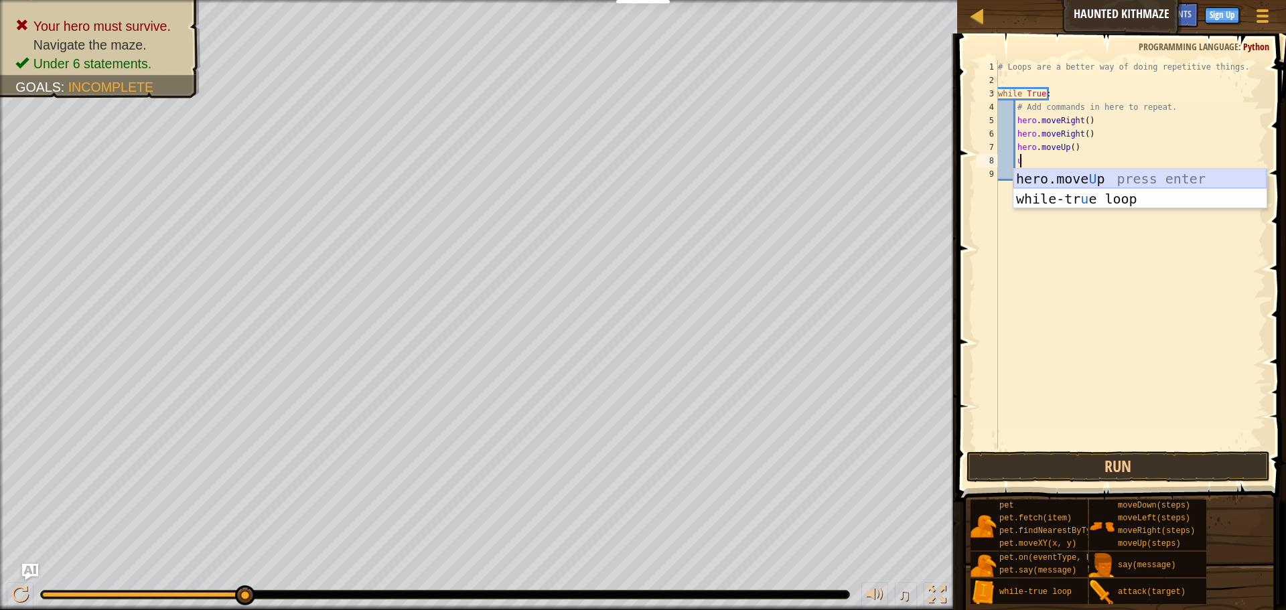
click at [1069, 175] on div "hero.move U p press enter while-tr u e loop press enter" at bounding box center [1139, 209] width 253 height 80
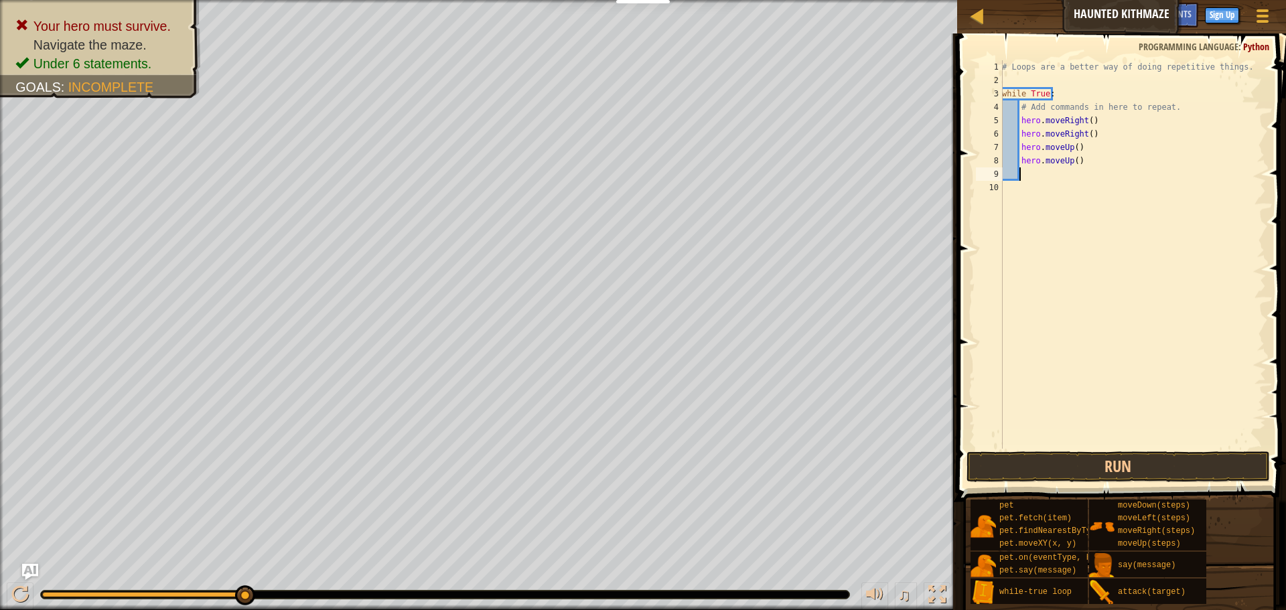
scroll to position [6, 1]
click at [1082, 468] on button "Run" at bounding box center [1117, 466] width 303 height 31
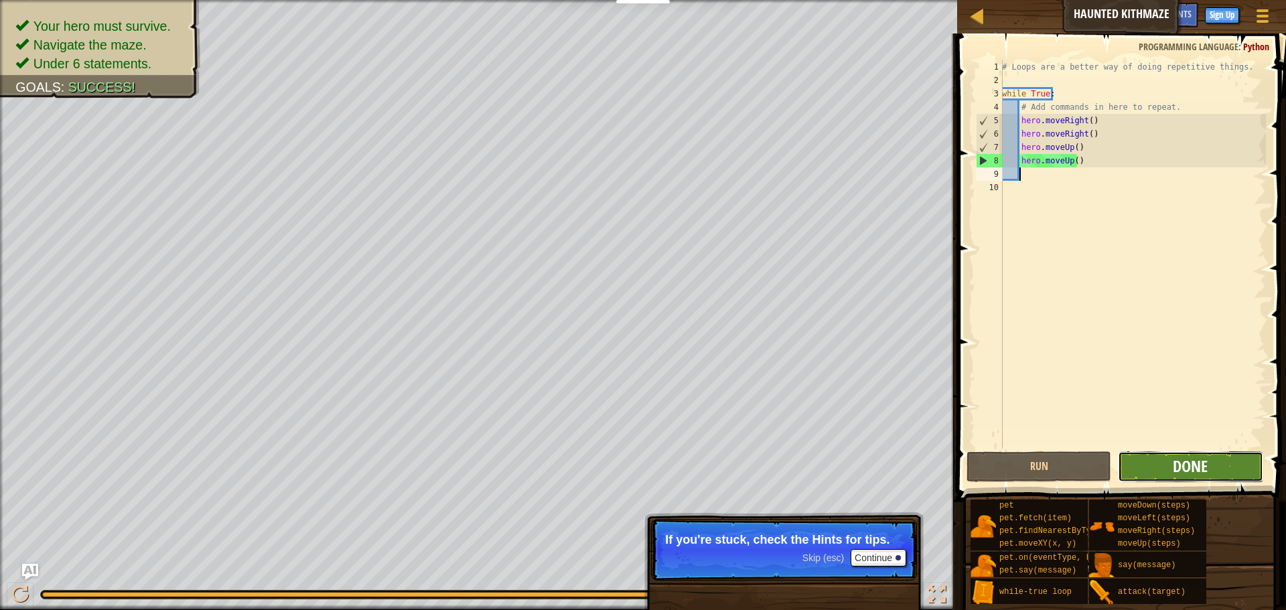
click at [1183, 462] on span "Done" at bounding box center [1190, 465] width 35 height 21
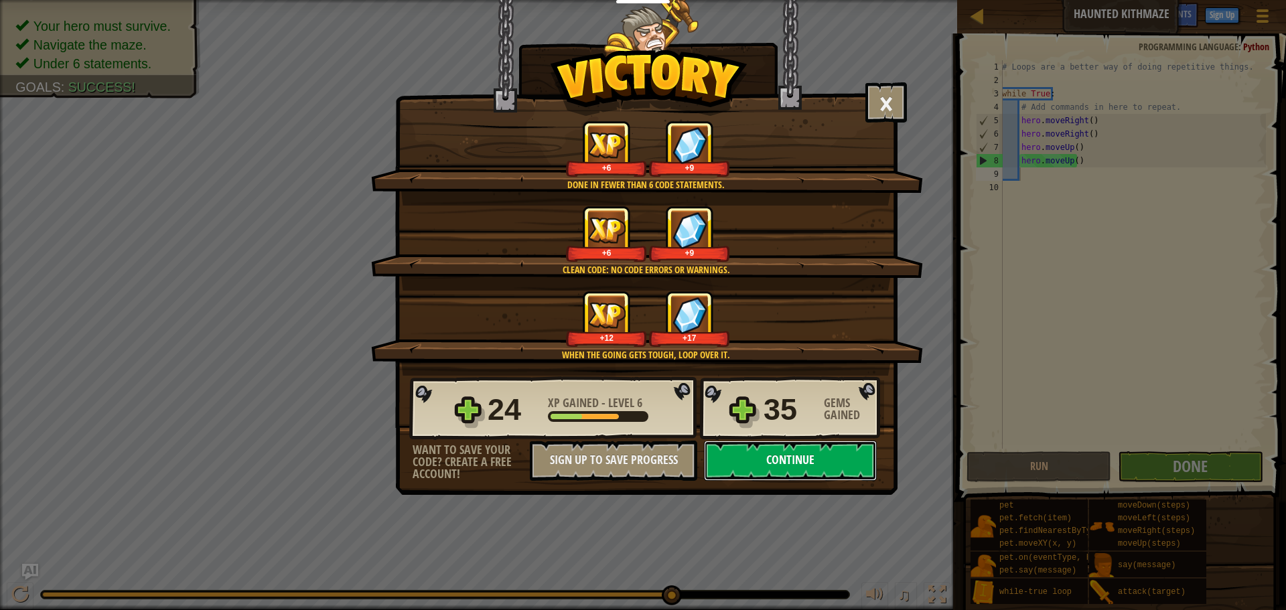
drag, startPoint x: 740, startPoint y: 458, endPoint x: 753, endPoint y: 464, distance: 14.1
click at [753, 464] on button "Continue" at bounding box center [790, 461] width 173 height 40
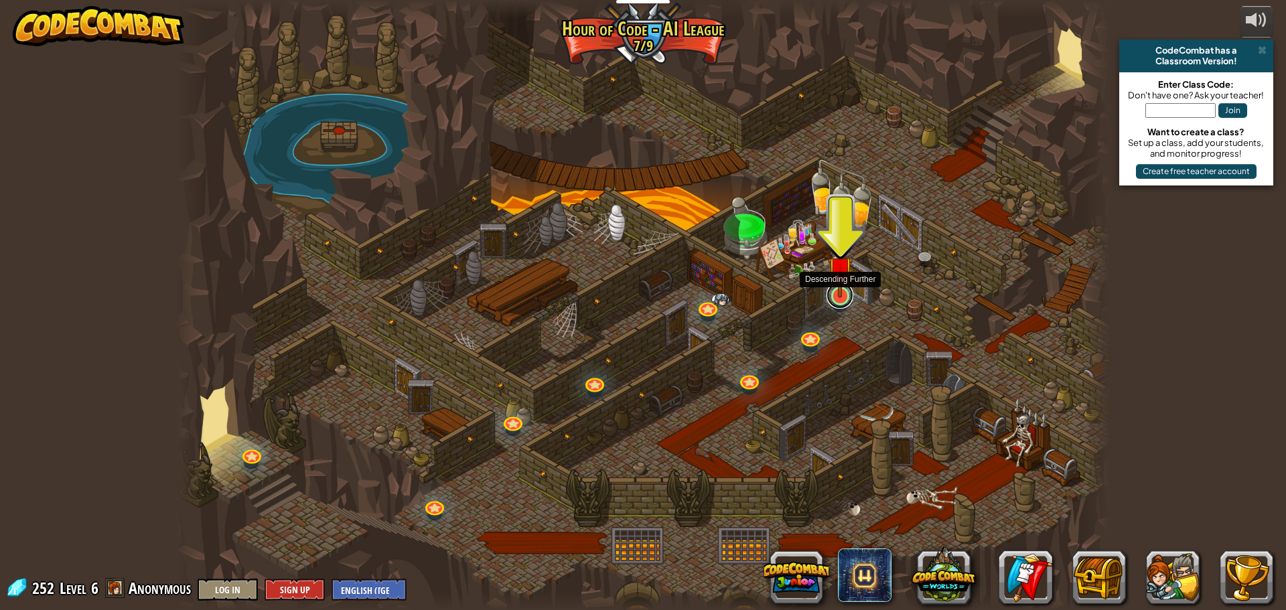
click at [837, 299] on link at bounding box center [839, 295] width 27 height 27
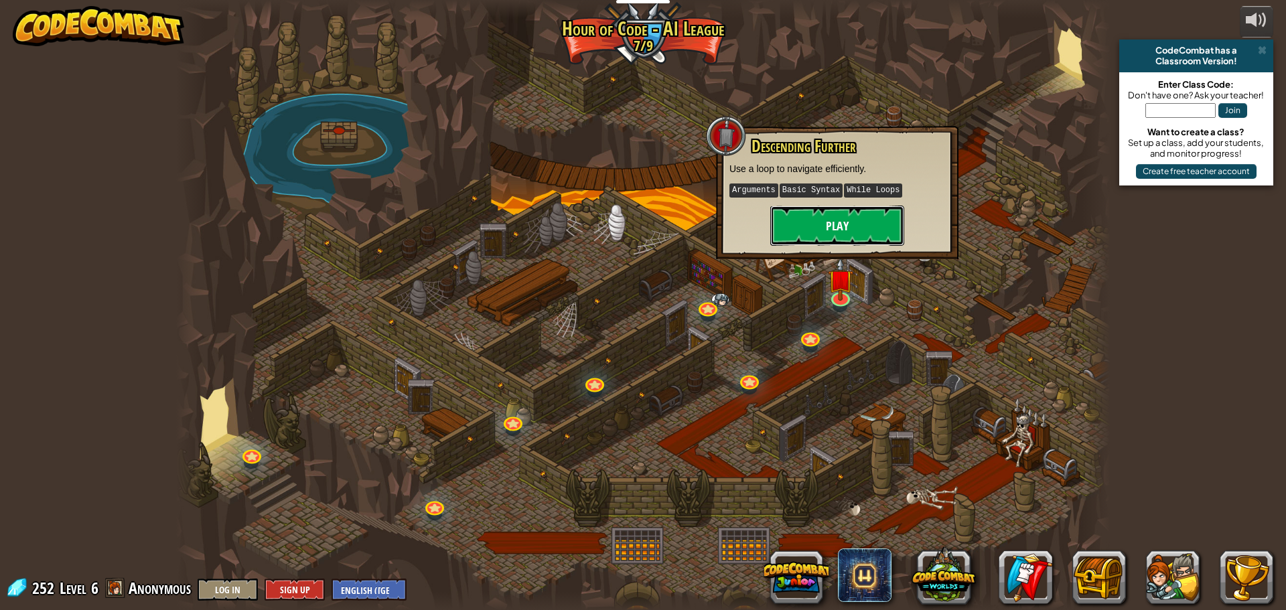
click at [863, 241] on button "Play" at bounding box center [837, 226] width 134 height 40
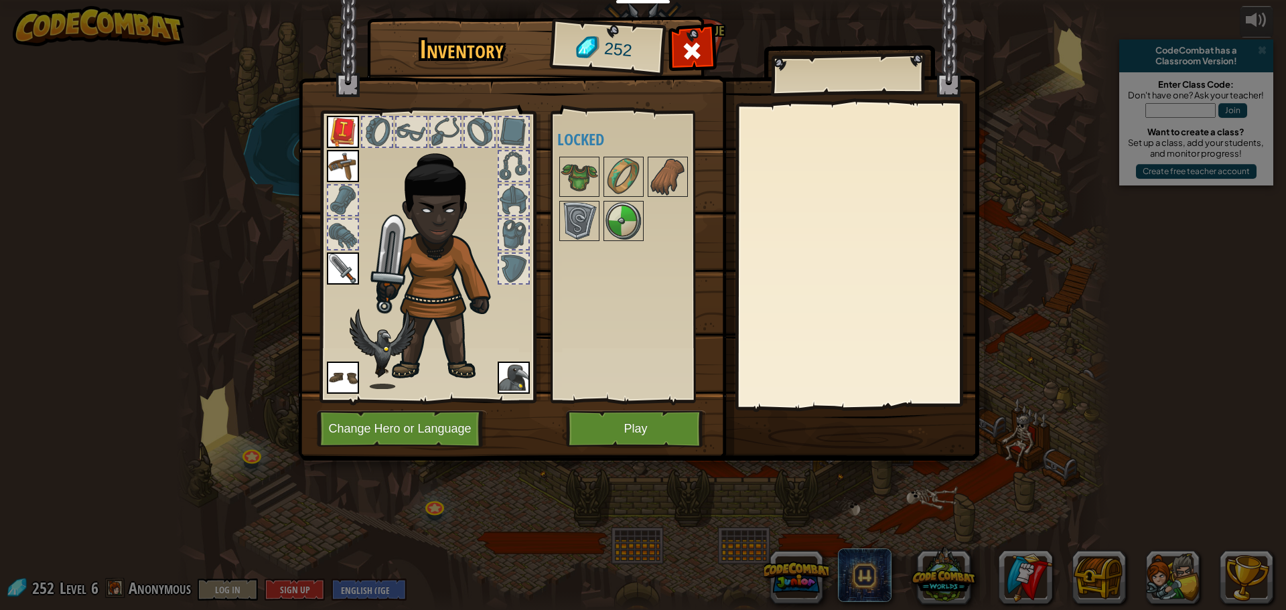
click at [351, 192] on div at bounding box center [342, 200] width 29 height 29
click at [344, 225] on div at bounding box center [342, 234] width 29 height 29
click at [345, 249] on div at bounding box center [343, 234] width 32 height 32
click at [512, 256] on div at bounding box center [513, 268] width 29 height 29
click at [511, 232] on div at bounding box center [513, 234] width 29 height 29
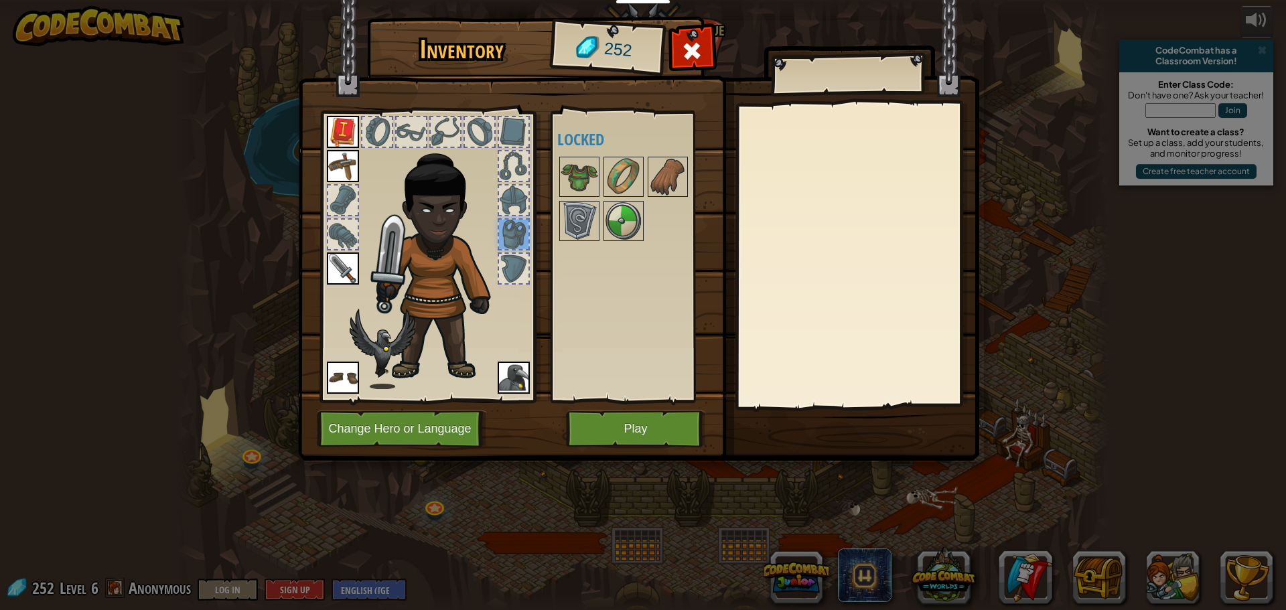
click at [514, 192] on div at bounding box center [513, 200] width 29 height 29
click at [512, 168] on div at bounding box center [513, 165] width 29 height 29
click at [506, 106] on div at bounding box center [427, 252] width 221 height 301
drag, startPoint x: 510, startPoint y: 127, endPoint x: 481, endPoint y: 128, distance: 28.8
click at [510, 127] on div at bounding box center [513, 131] width 29 height 29
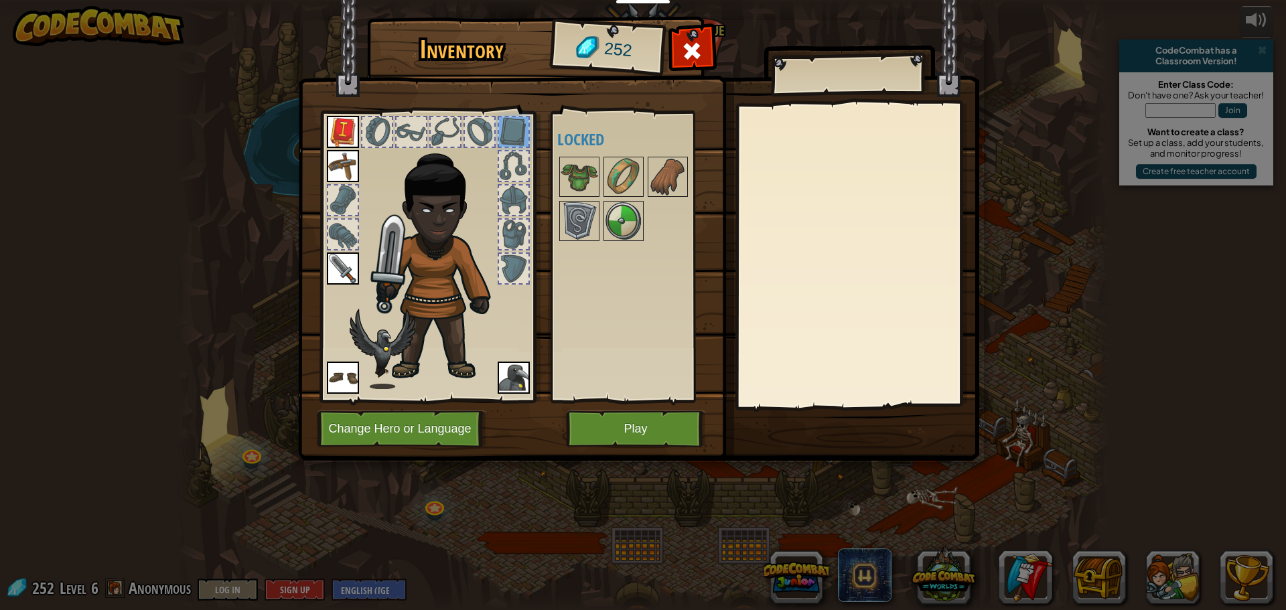
click at [480, 128] on div at bounding box center [479, 131] width 29 height 29
click at [625, 418] on button "Play" at bounding box center [636, 429] width 140 height 37
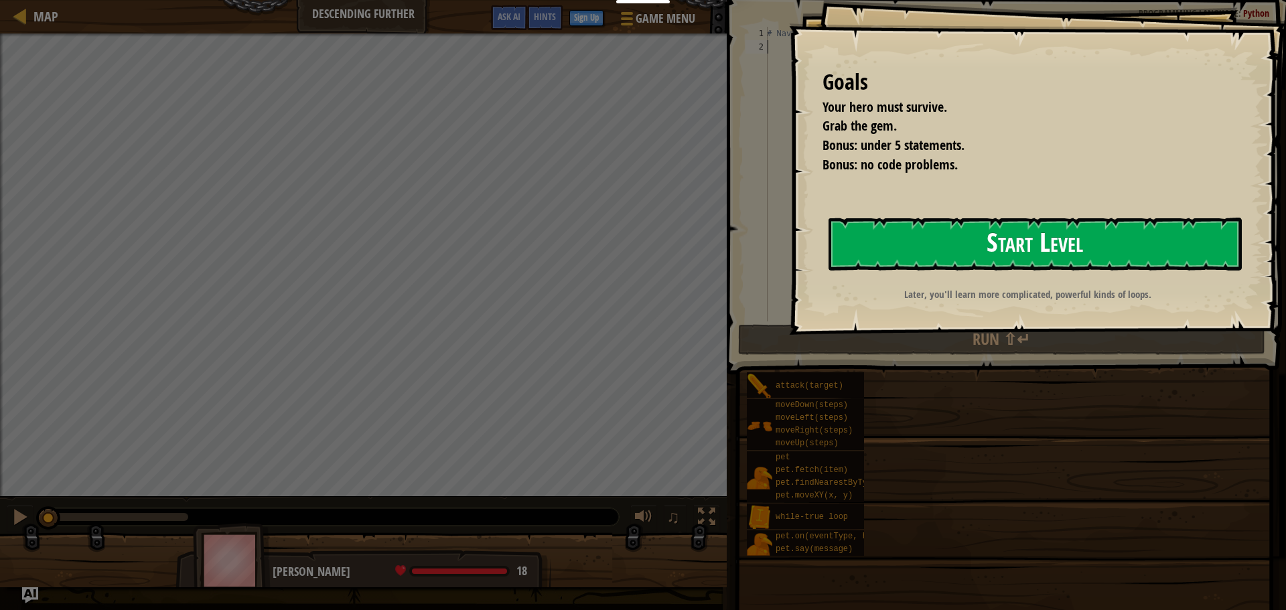
click at [946, 234] on button "Start Level" at bounding box center [1034, 244] width 413 height 53
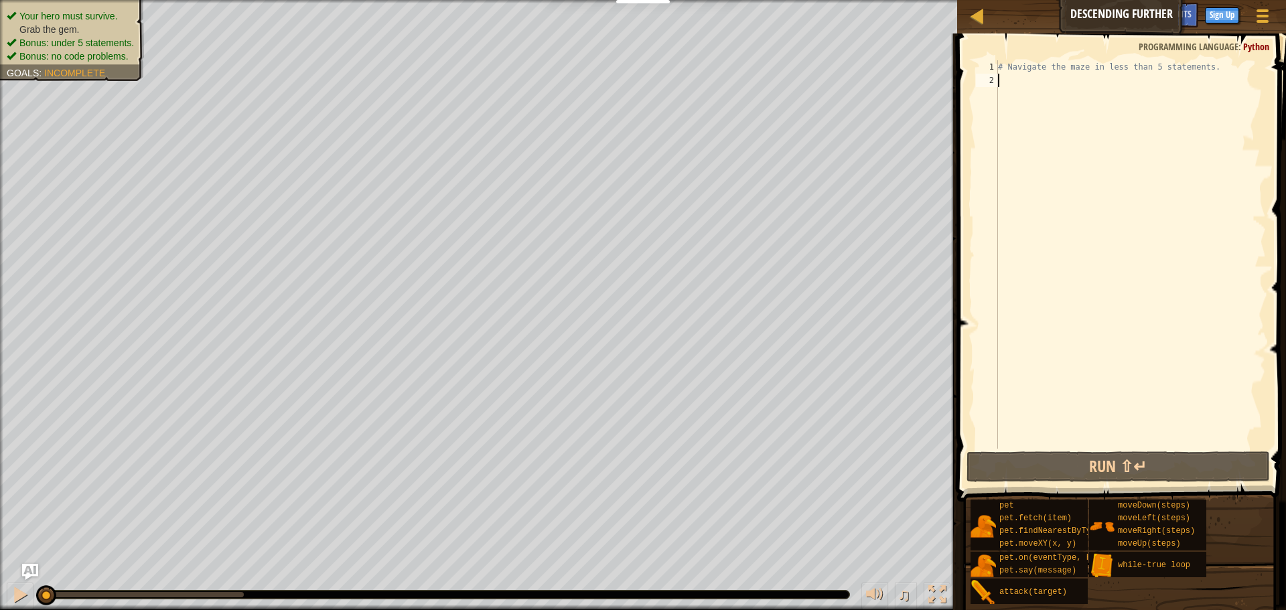
type textarea "l"
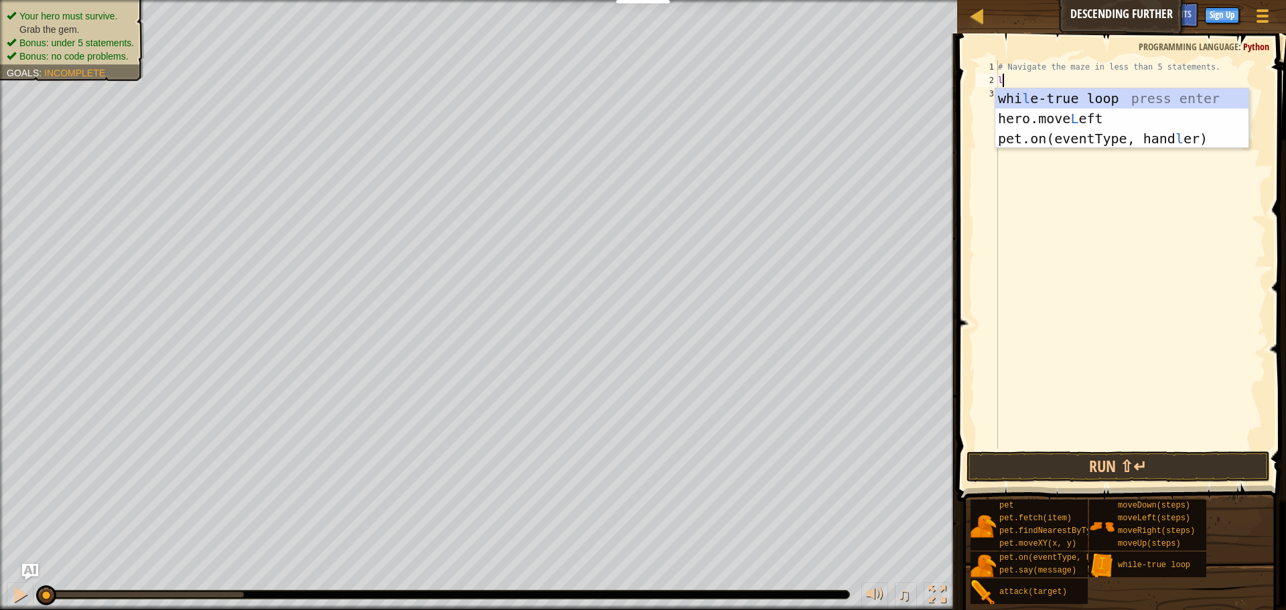
scroll to position [6, 0]
click at [1033, 96] on div "whi l e-true loop press enter hero.move L eft press enter pet.on(eventType, han…" at bounding box center [1121, 138] width 253 height 100
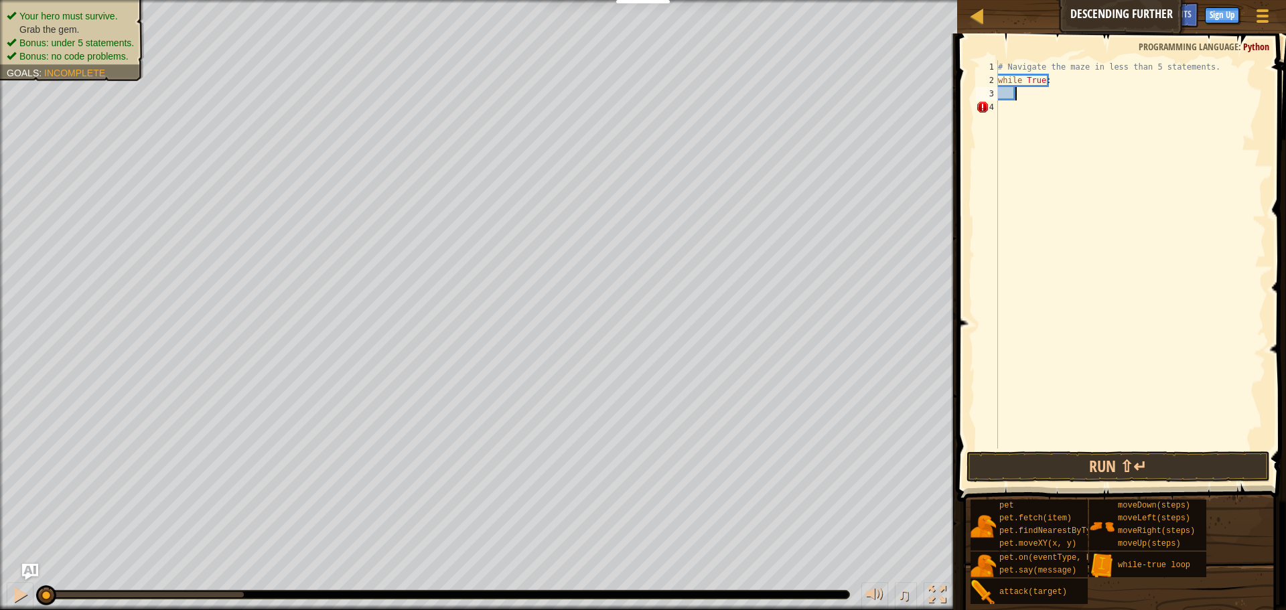
type textarea "r"
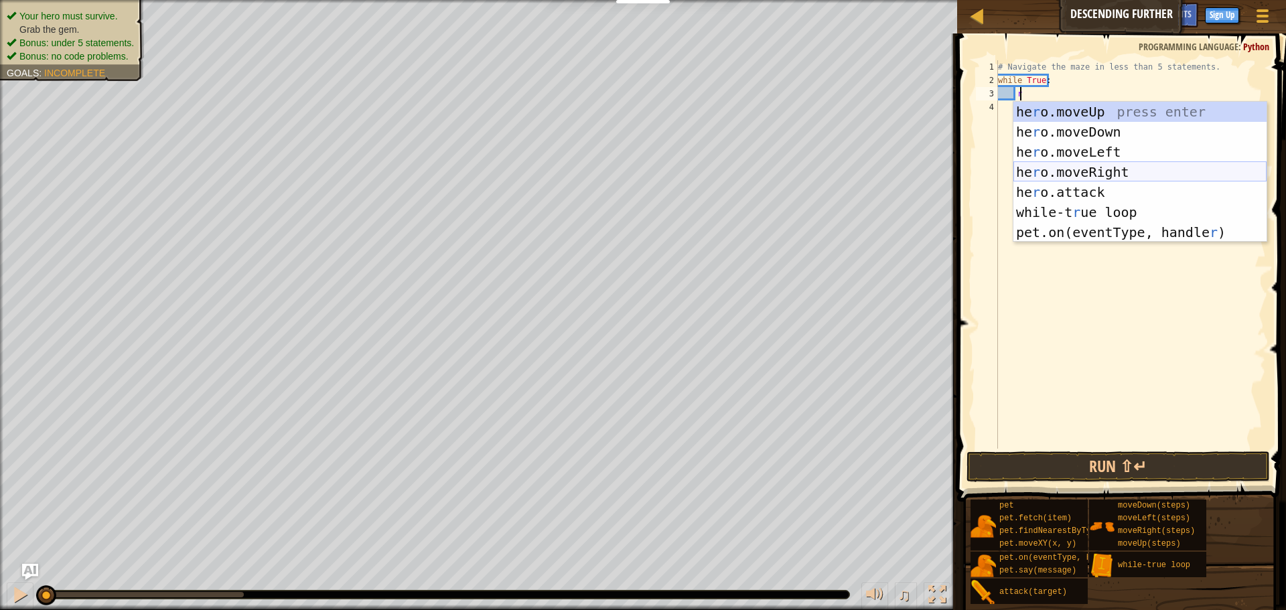
click at [1085, 167] on div "he r o.moveUp press enter he r o.moveDown press enter he r o.moveLeft press ent…" at bounding box center [1139, 192] width 253 height 181
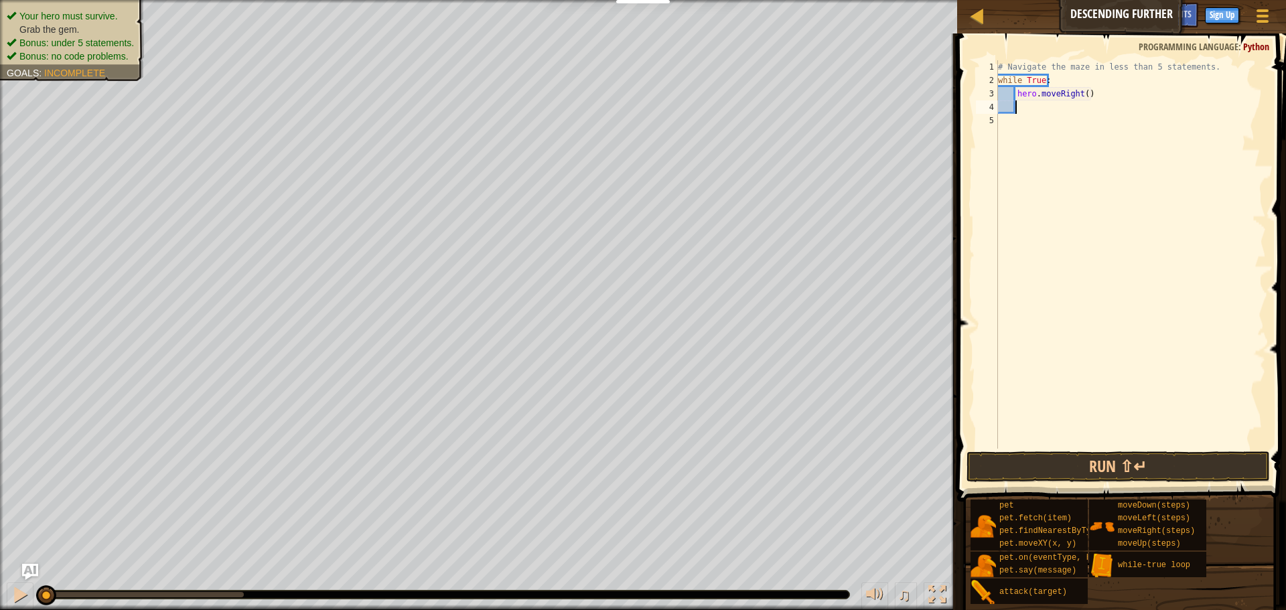
scroll to position [6, 1]
type textarea "r"
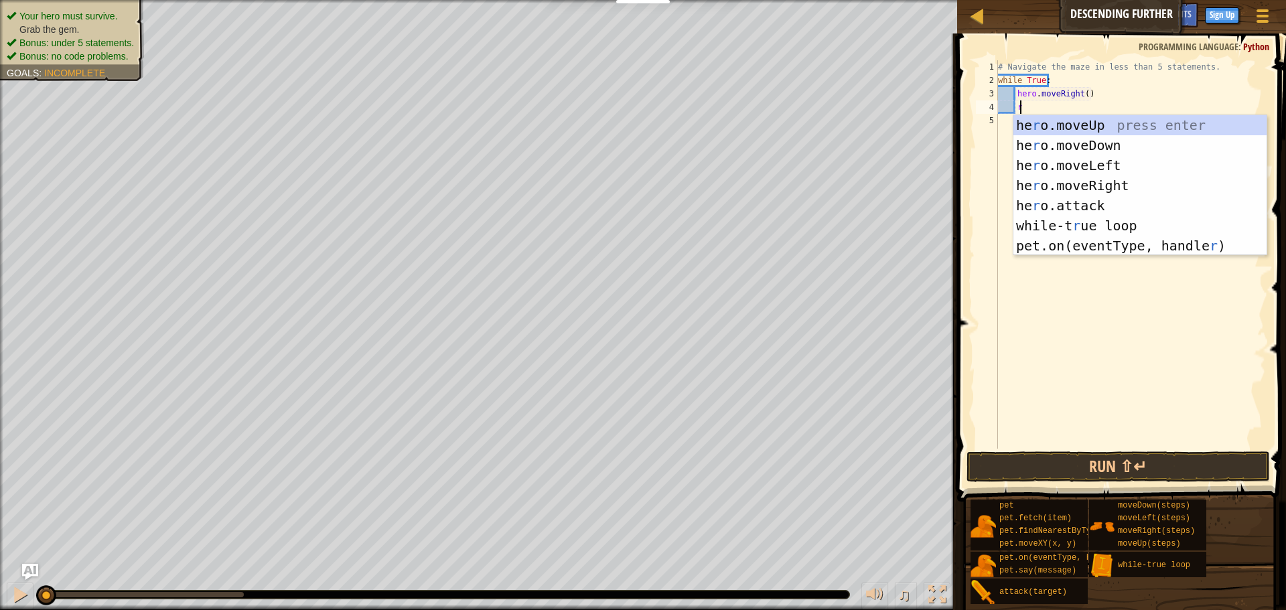
scroll to position [6, 1]
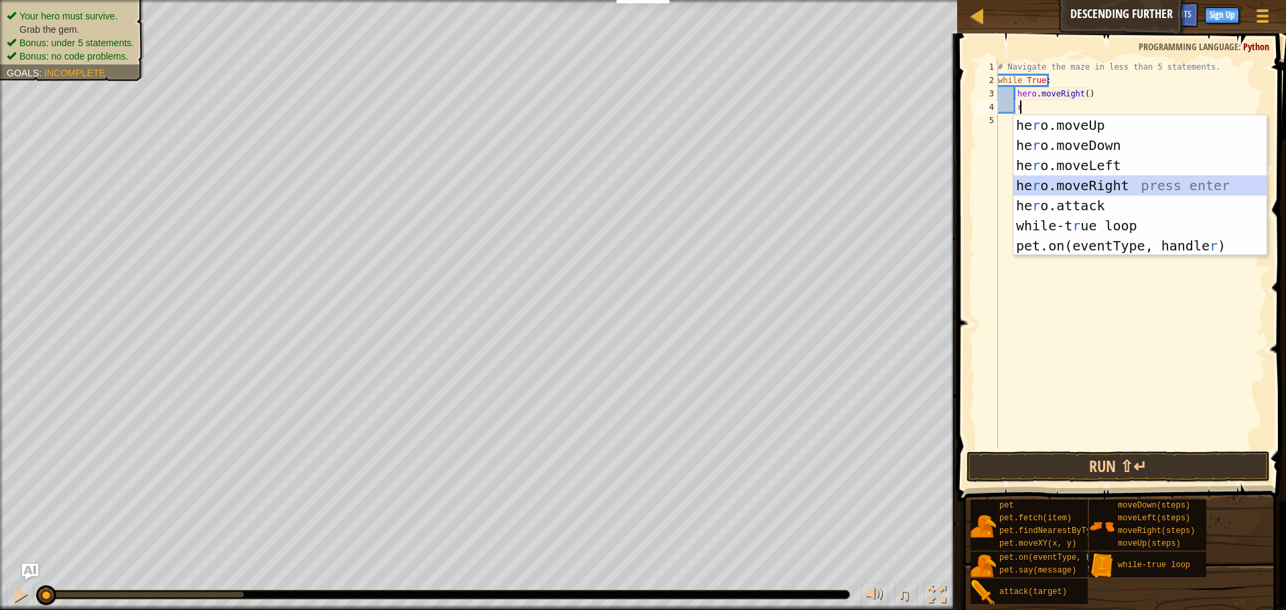
click at [1057, 180] on div "he r o.moveUp press enter he r o.moveDown press enter he r o.moveLeft press ent…" at bounding box center [1139, 205] width 253 height 181
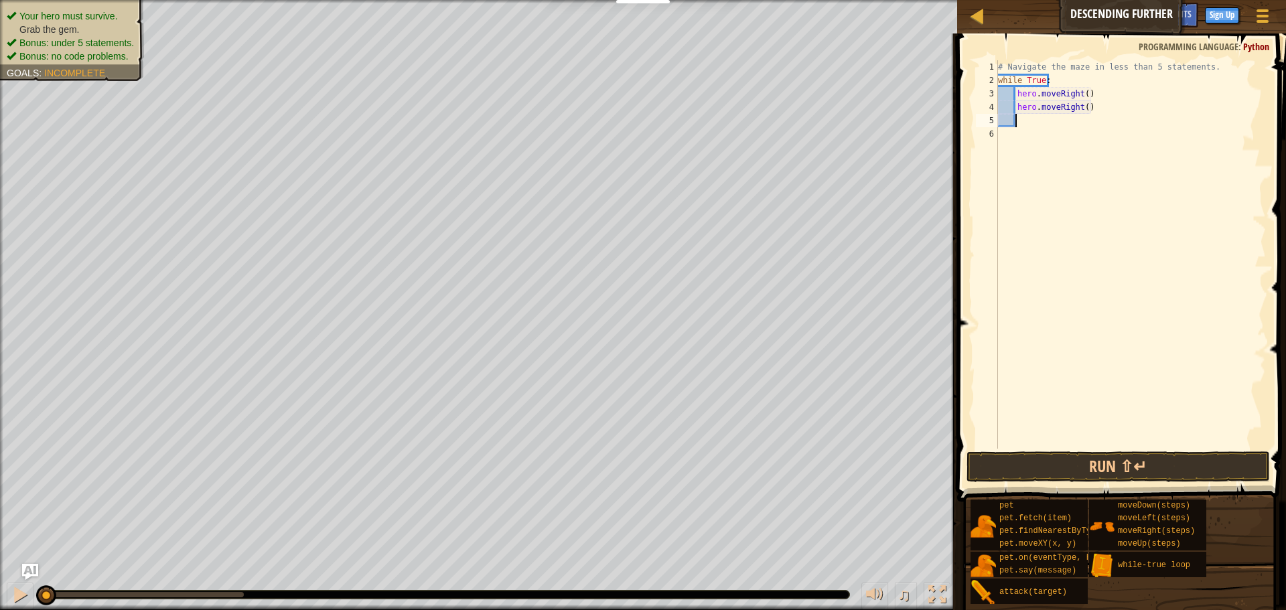
type textarea "d"
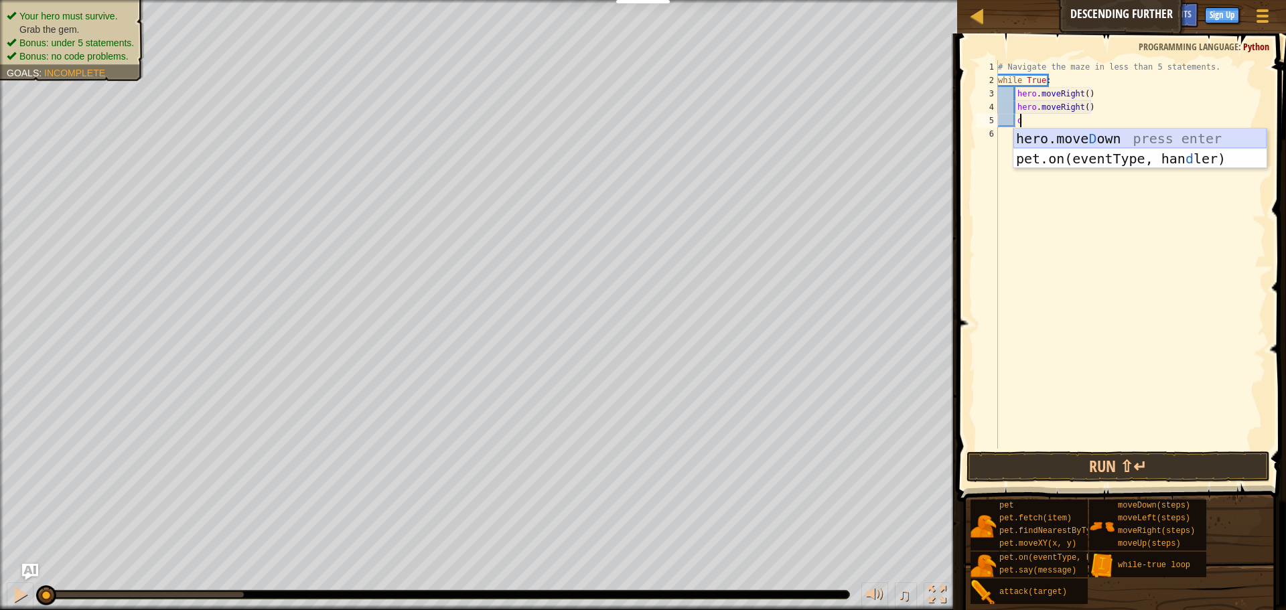
click at [1052, 131] on div "hero.[PERSON_NAME] own press enter pet.on(eventType, han d ler) press enter" at bounding box center [1139, 169] width 253 height 80
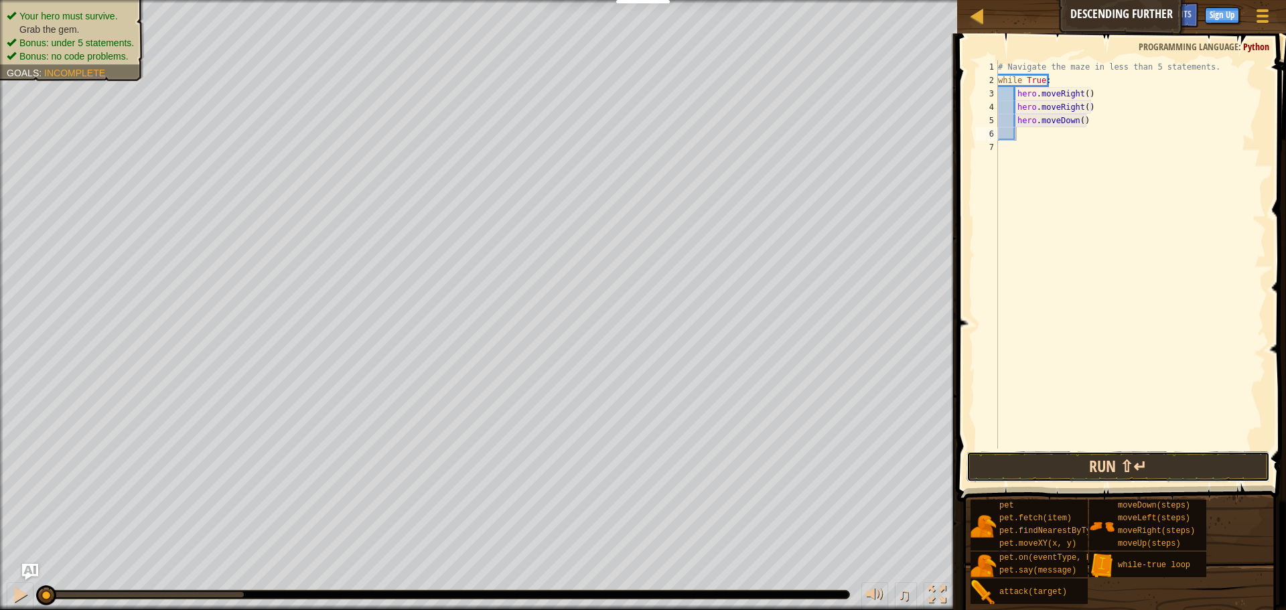
click at [1115, 455] on button "Run ⇧↵" at bounding box center [1117, 466] width 303 height 31
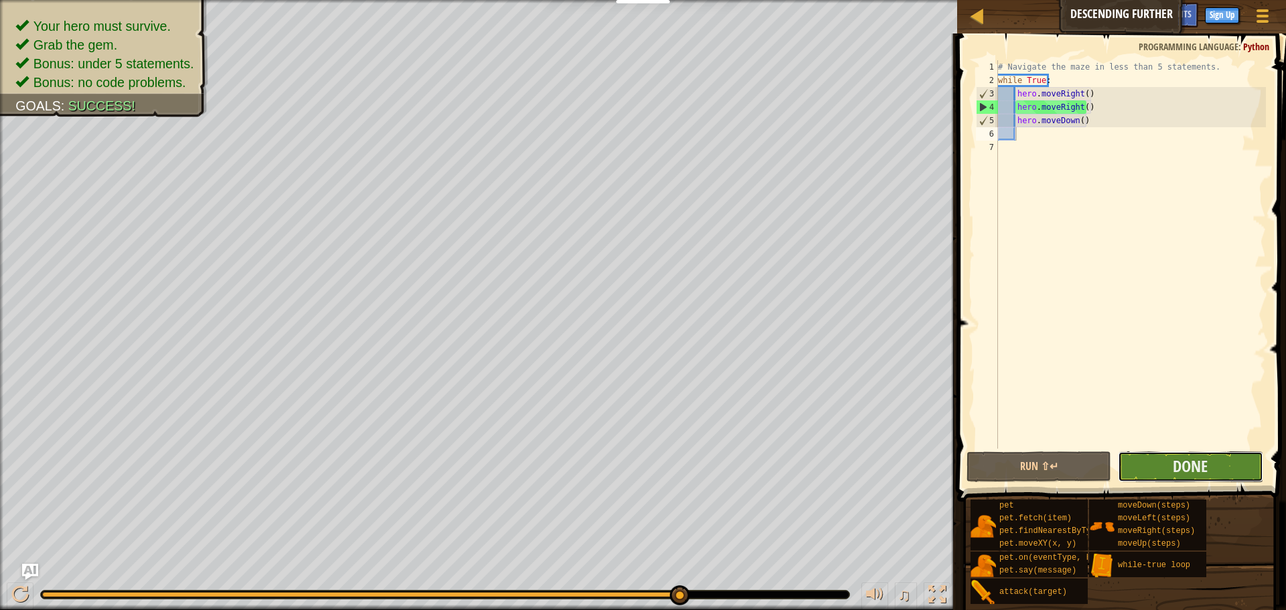
click at [1211, 459] on button "Done" at bounding box center [1190, 466] width 145 height 31
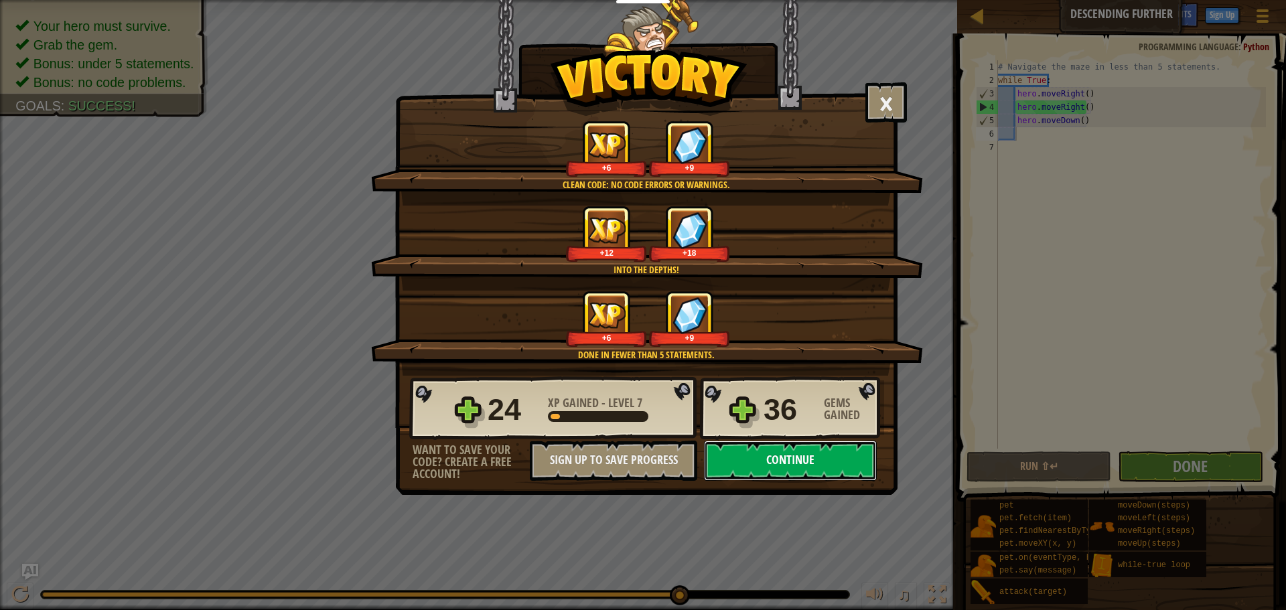
click at [731, 447] on button "Continue" at bounding box center [790, 461] width 173 height 40
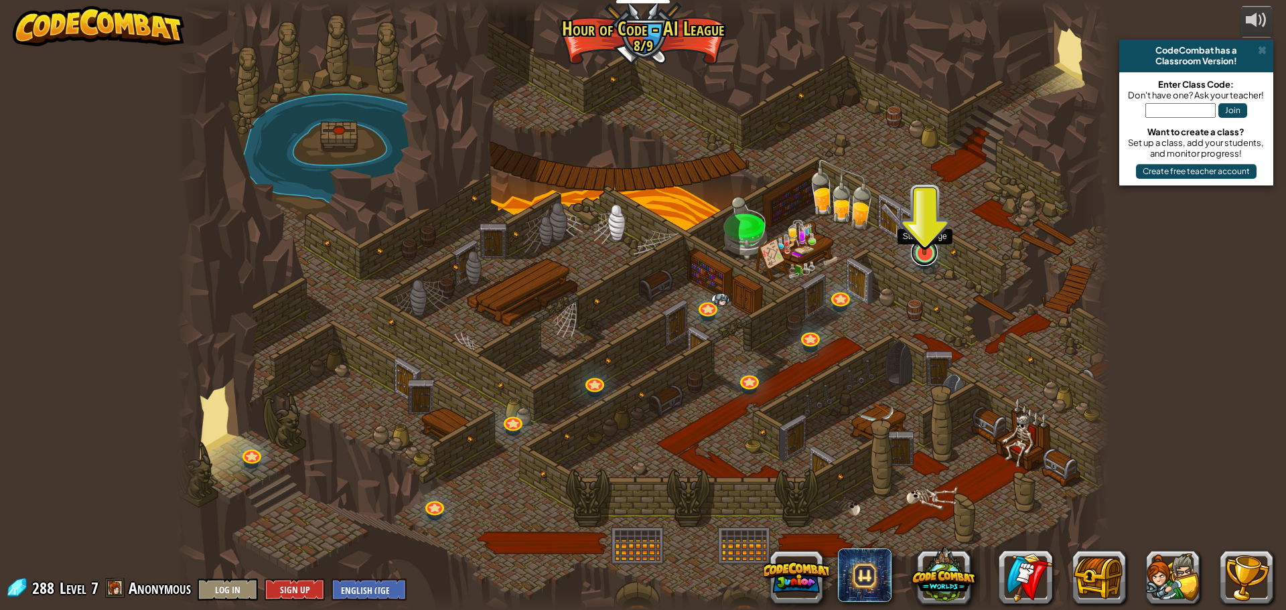
click at [915, 254] on link at bounding box center [924, 252] width 27 height 27
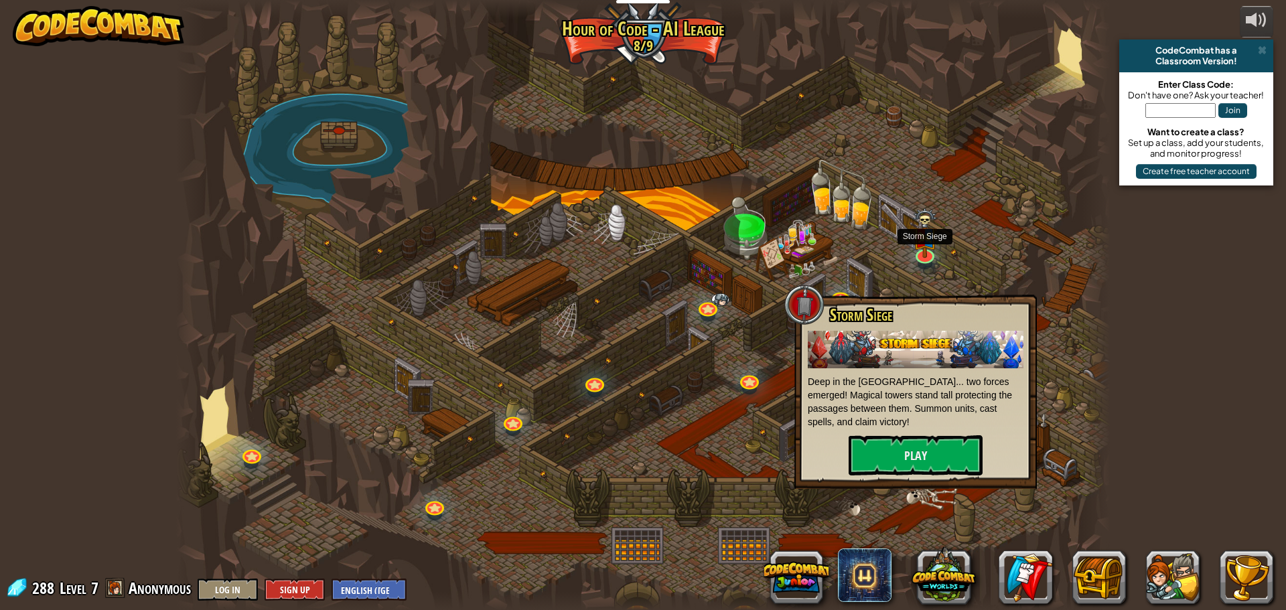
click at [891, 433] on div "Storm Siege Deep in the [GEOGRAPHIC_DATA]... two forces emerged! Magical towers…" at bounding box center [916, 390] width 216 height 169
click at [884, 440] on button "Play" at bounding box center [916, 455] width 134 height 40
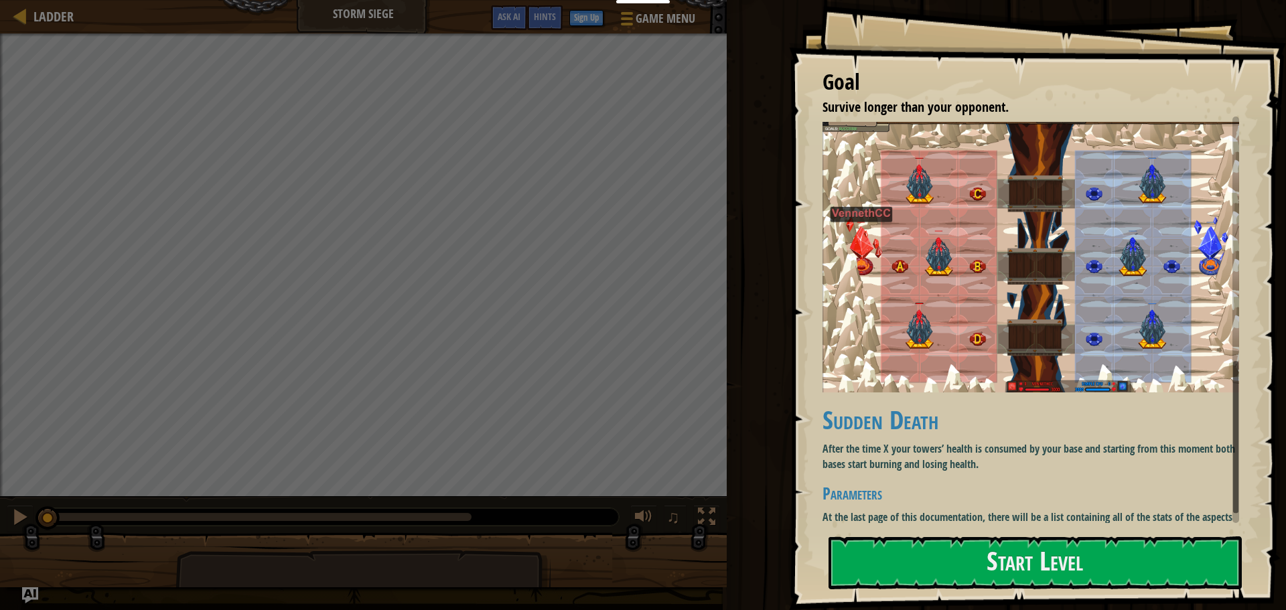
scroll to position [671, 0]
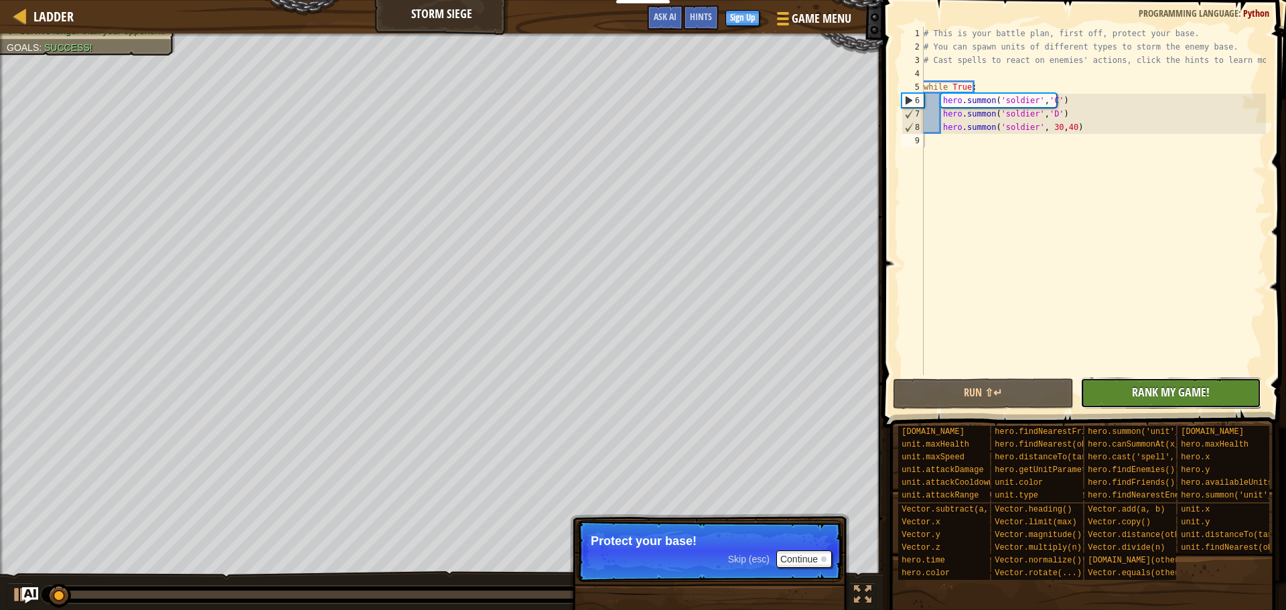
click at [1133, 387] on span "Rank My Game!" at bounding box center [1171, 392] width 78 height 17
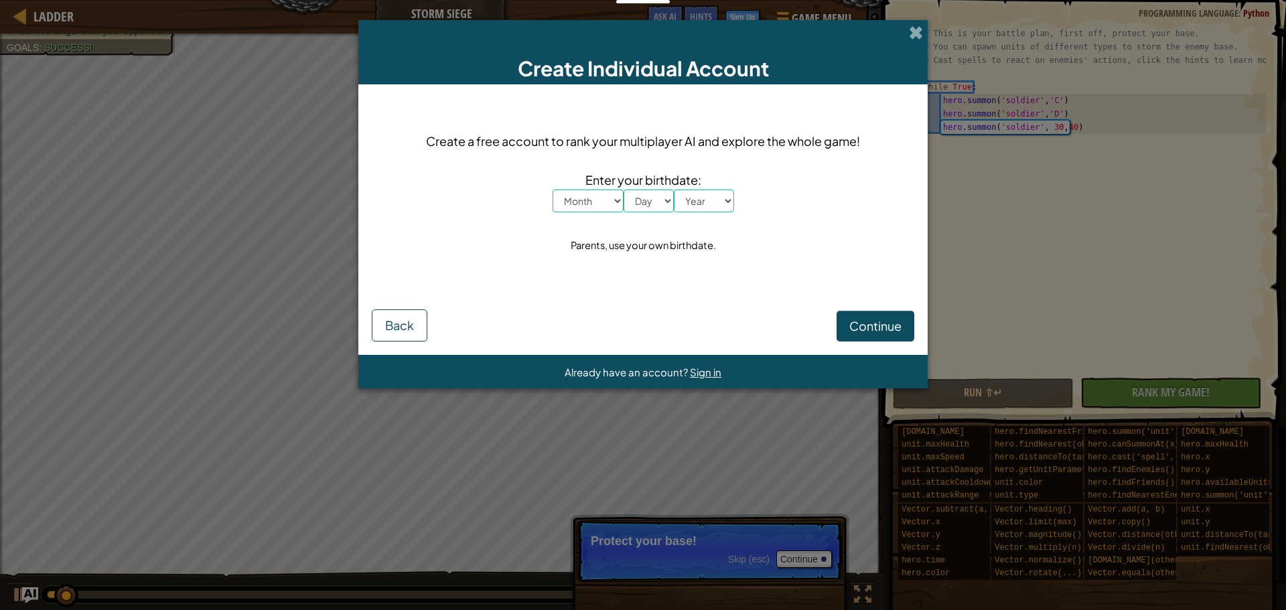
click at [922, 23] on div "Create Individual Account" at bounding box center [642, 52] width 569 height 64
click at [923, 36] on div "Create Individual Account" at bounding box center [642, 52] width 569 height 64
click at [918, 32] on span at bounding box center [916, 32] width 14 height 14
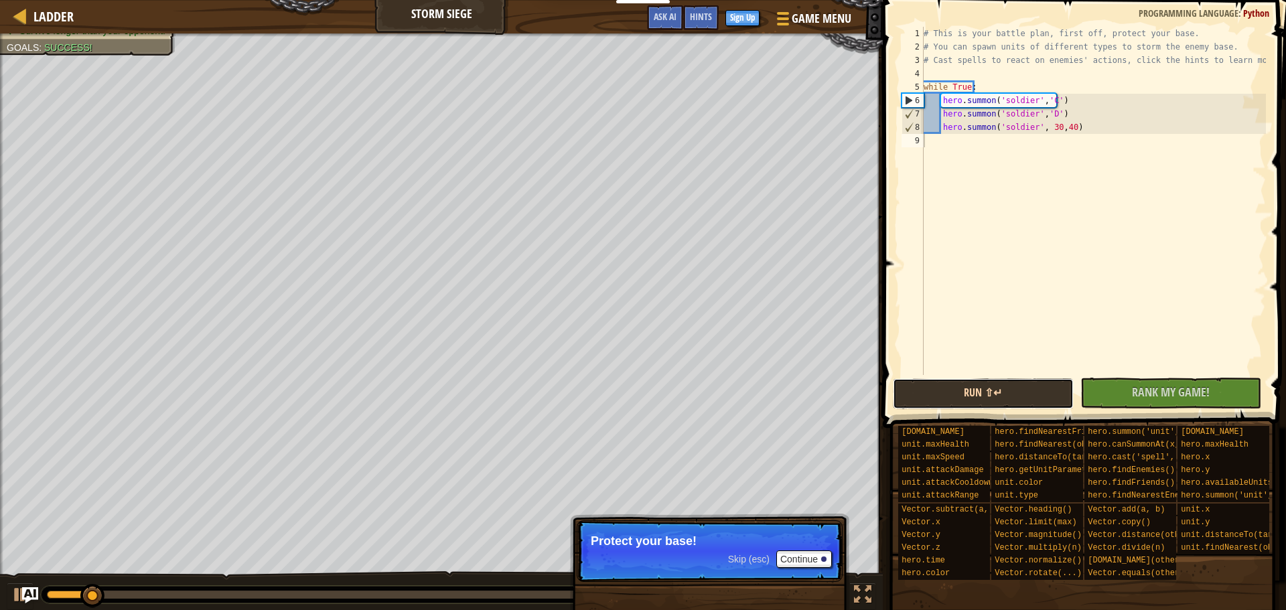
click at [956, 390] on button "Run ⇧↵" at bounding box center [983, 393] width 181 height 31
click at [929, 143] on div "# This is your battle plan, first off, protect your base. # You can spawn units…" at bounding box center [1093, 214] width 345 height 375
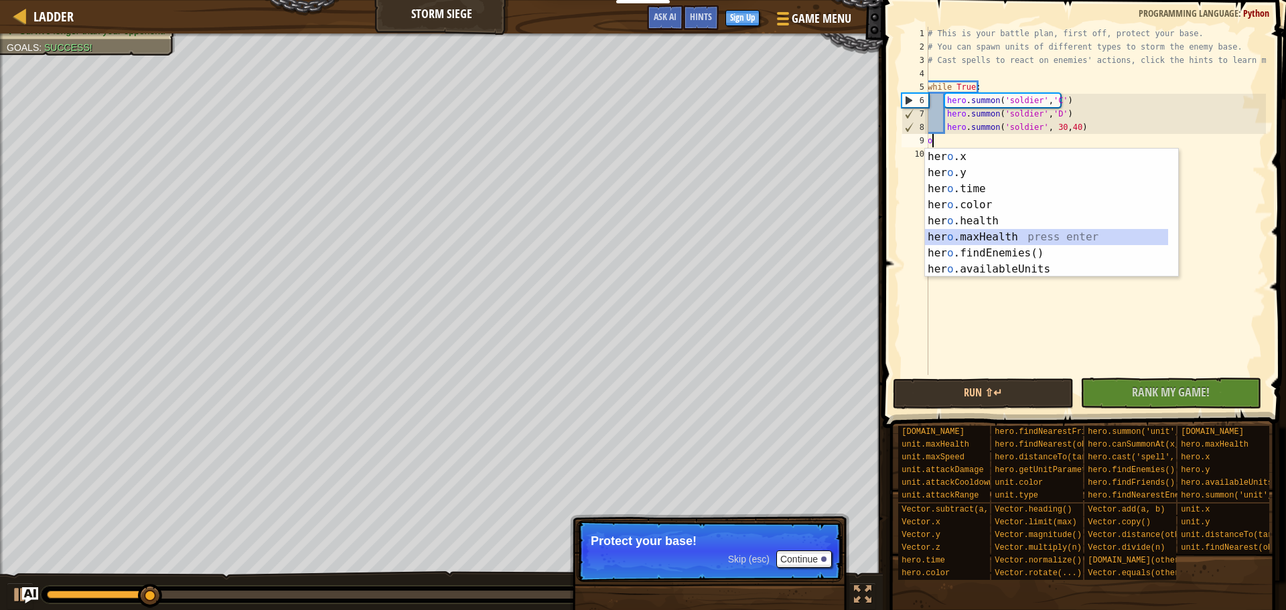
click at [1011, 240] on div "her o .x press enter her o .y press enter her o .time press enter her o .color …" at bounding box center [1051, 229] width 253 height 161
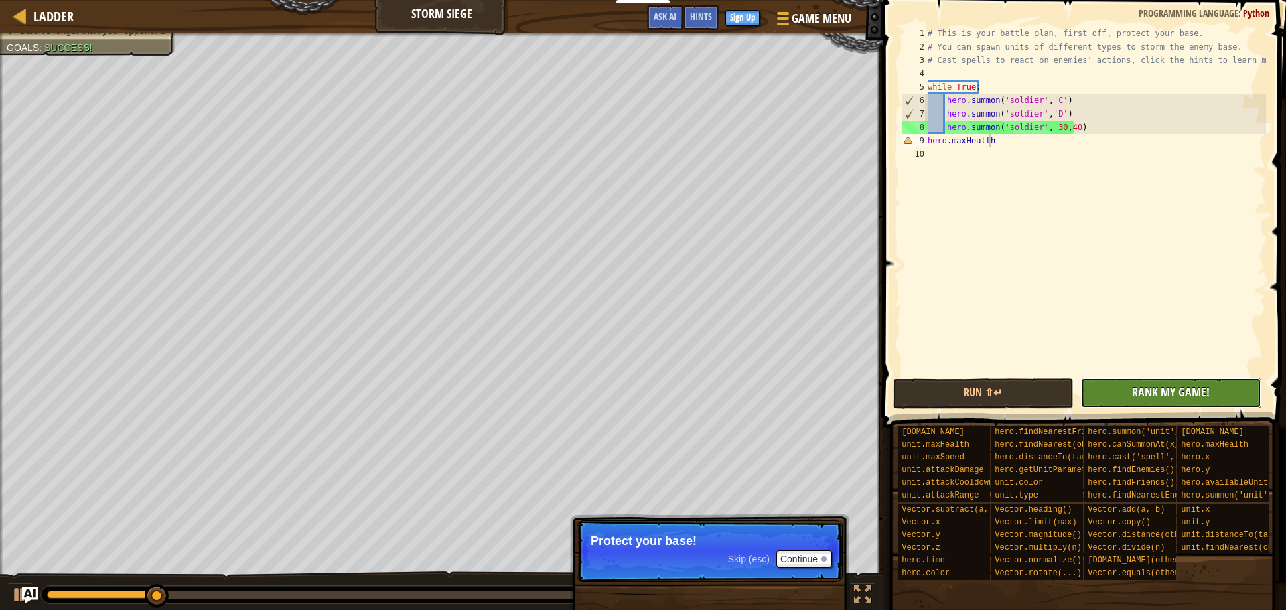
click at [1148, 400] on span "Rank My Game!" at bounding box center [1171, 392] width 78 height 17
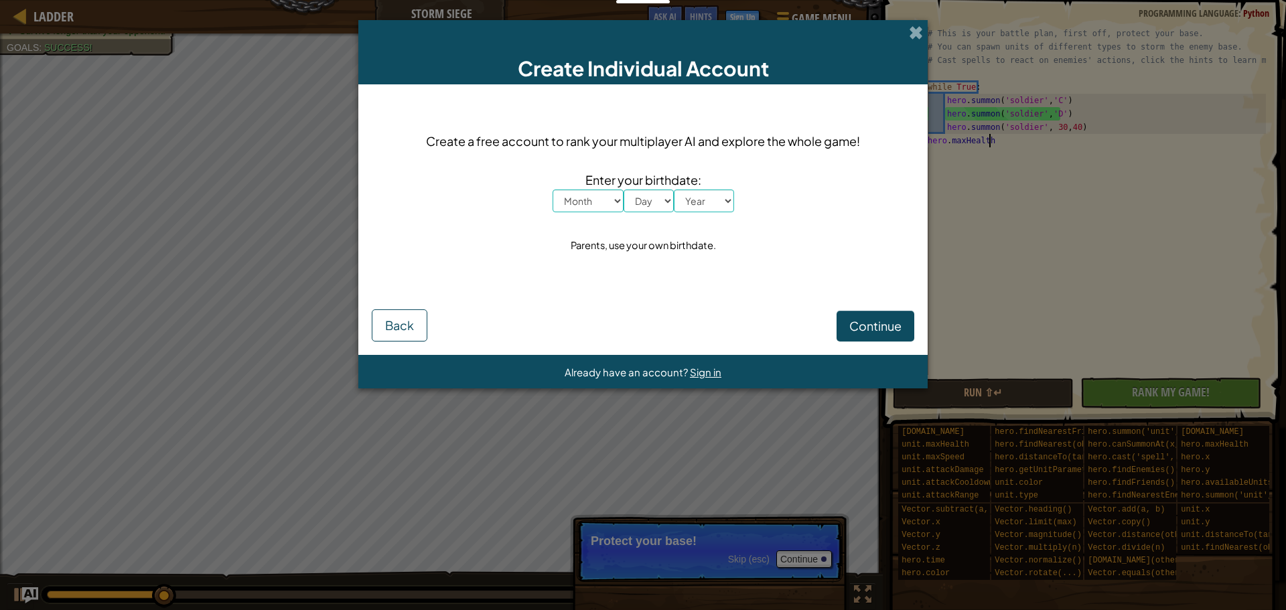
click at [910, 23] on div "Create Individual Account" at bounding box center [642, 52] width 569 height 64
click at [917, 27] on span at bounding box center [916, 32] width 14 height 14
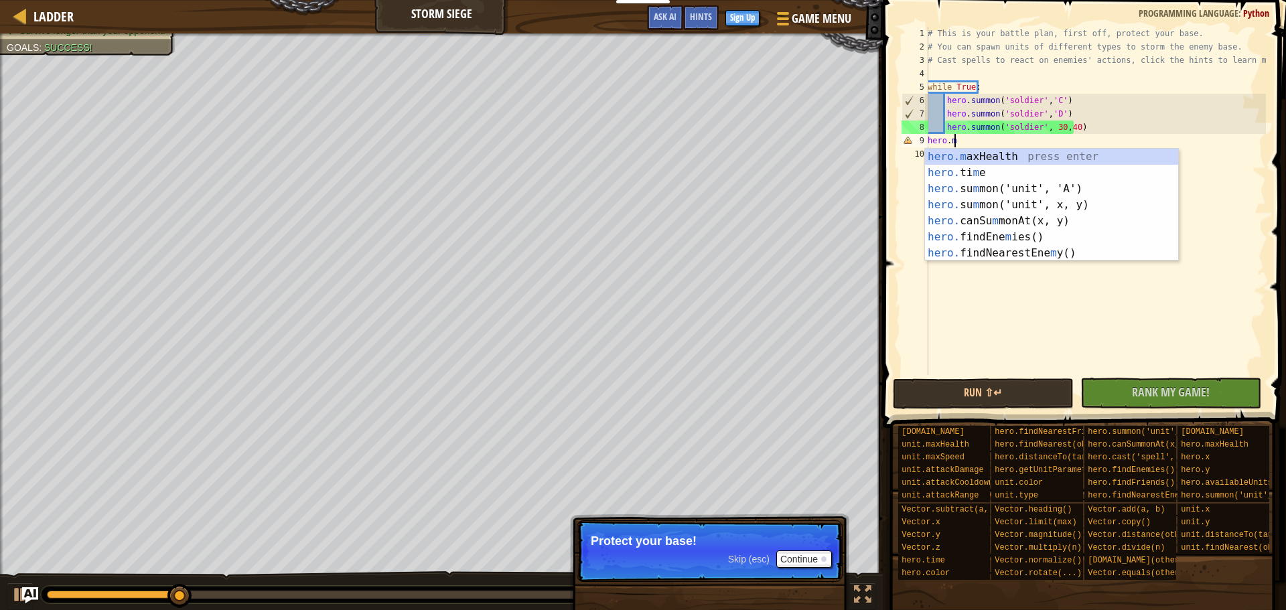
type textarea "h"
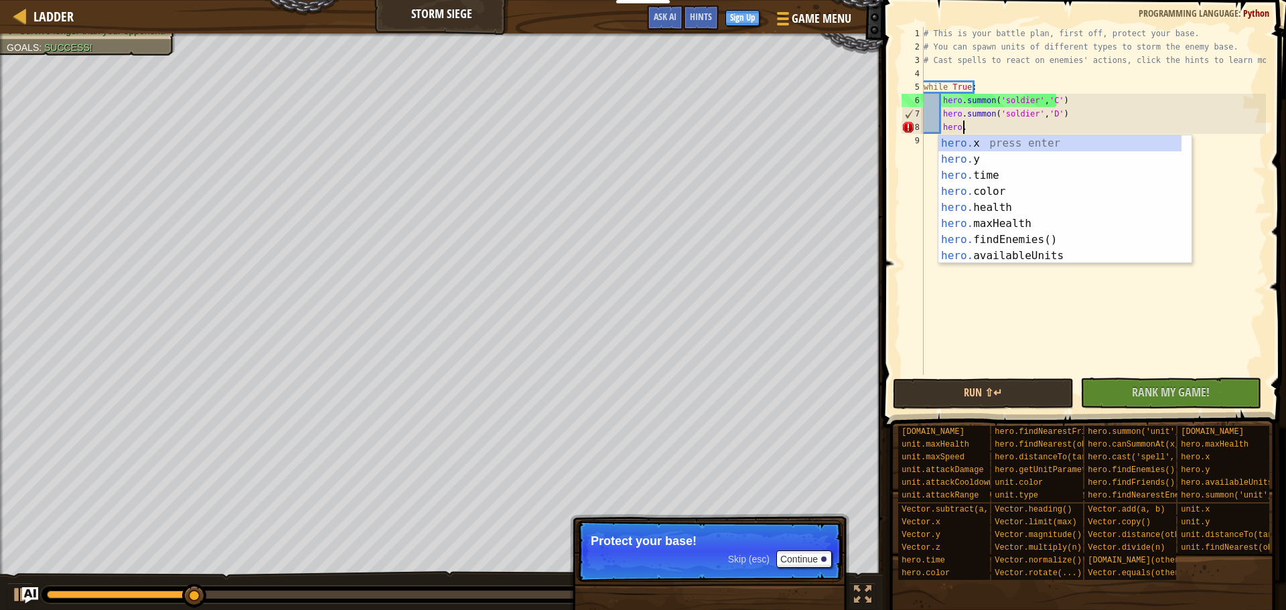
type textarea "h"
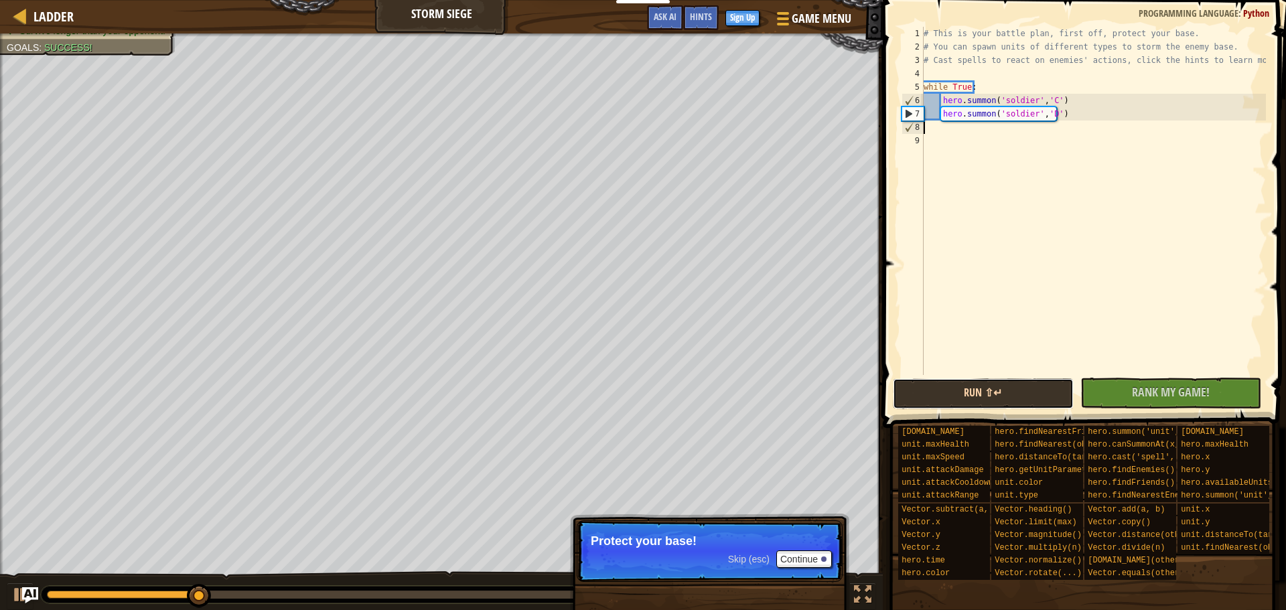
click at [952, 394] on button "Run ⇧↵" at bounding box center [983, 393] width 181 height 31
drag, startPoint x: 946, startPoint y: 396, endPoint x: 930, endPoint y: 398, distance: 16.2
click at [946, 396] on button "Run ⇧↵" at bounding box center [983, 393] width 181 height 31
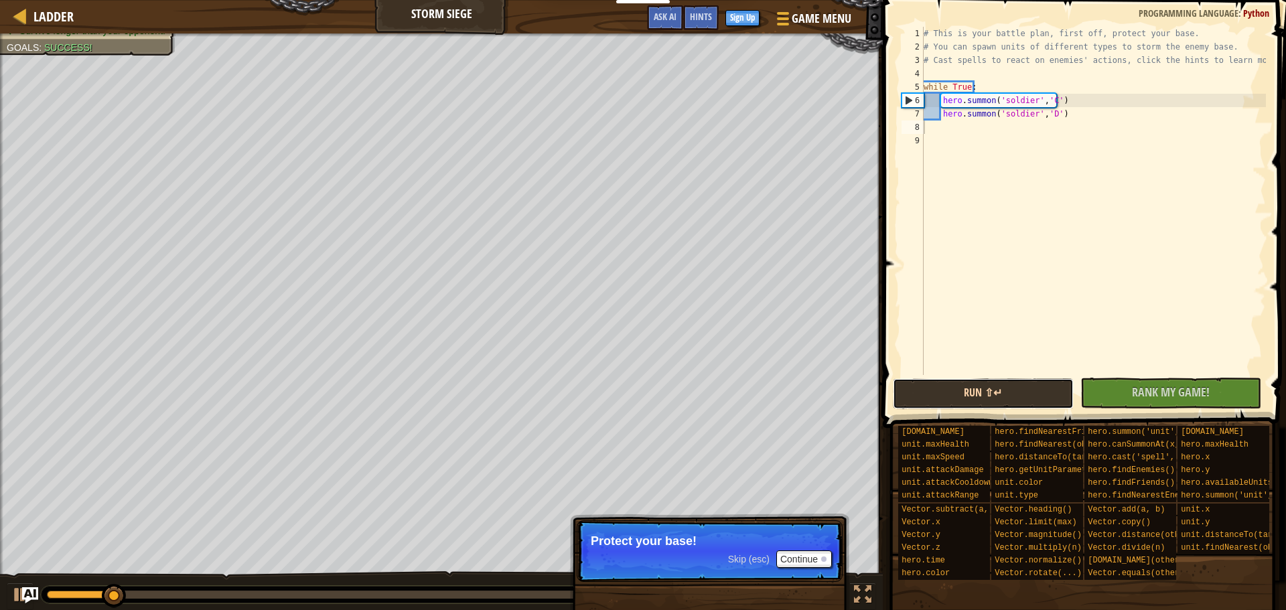
click at [986, 394] on button "Run ⇧↵" at bounding box center [983, 393] width 181 height 31
click at [954, 121] on div "# This is your battle plan, first off, protect your base. # You can spawn units…" at bounding box center [1093, 214] width 345 height 375
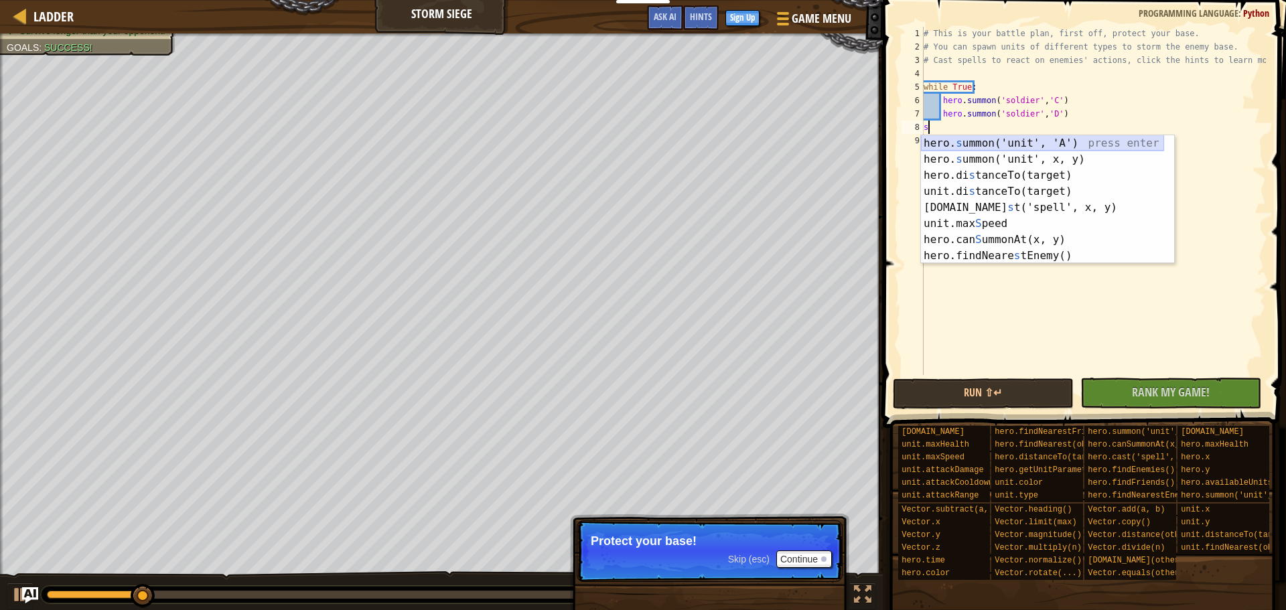
click at [1056, 141] on div "hero. s ummon('unit', 'A') press enter hero. s ummon('unit', x, y) press enter …" at bounding box center [1042, 215] width 243 height 161
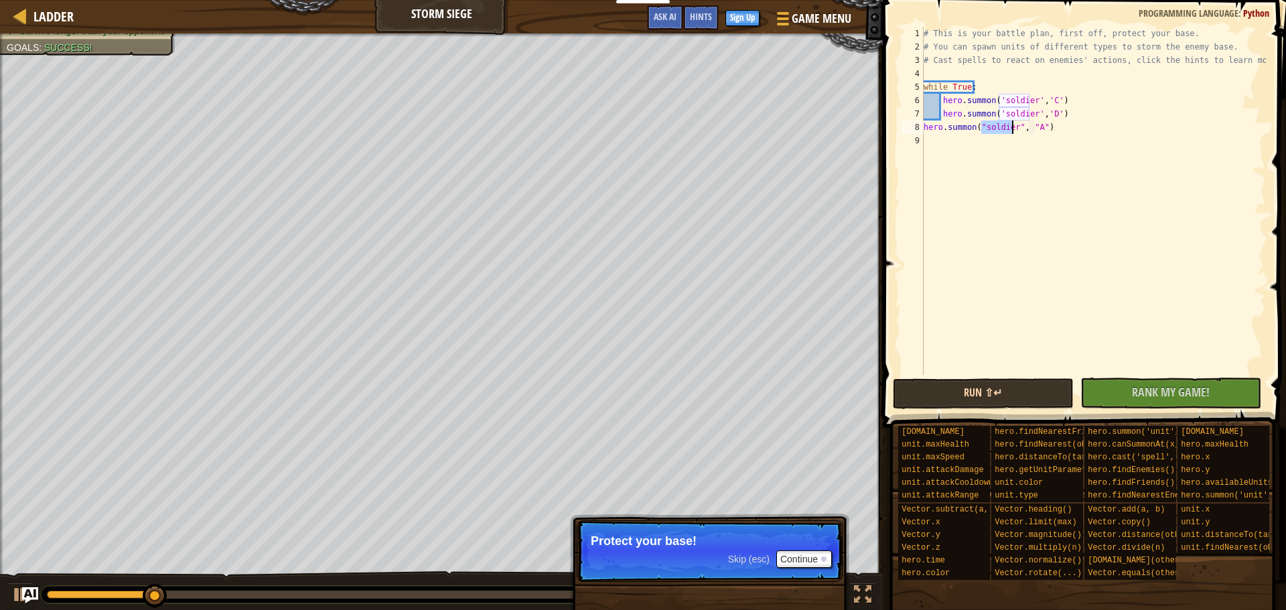
type textarea "hero.summon("soldier", "A")"
click at [1035, 396] on button "Run ⇧↵" at bounding box center [983, 393] width 181 height 31
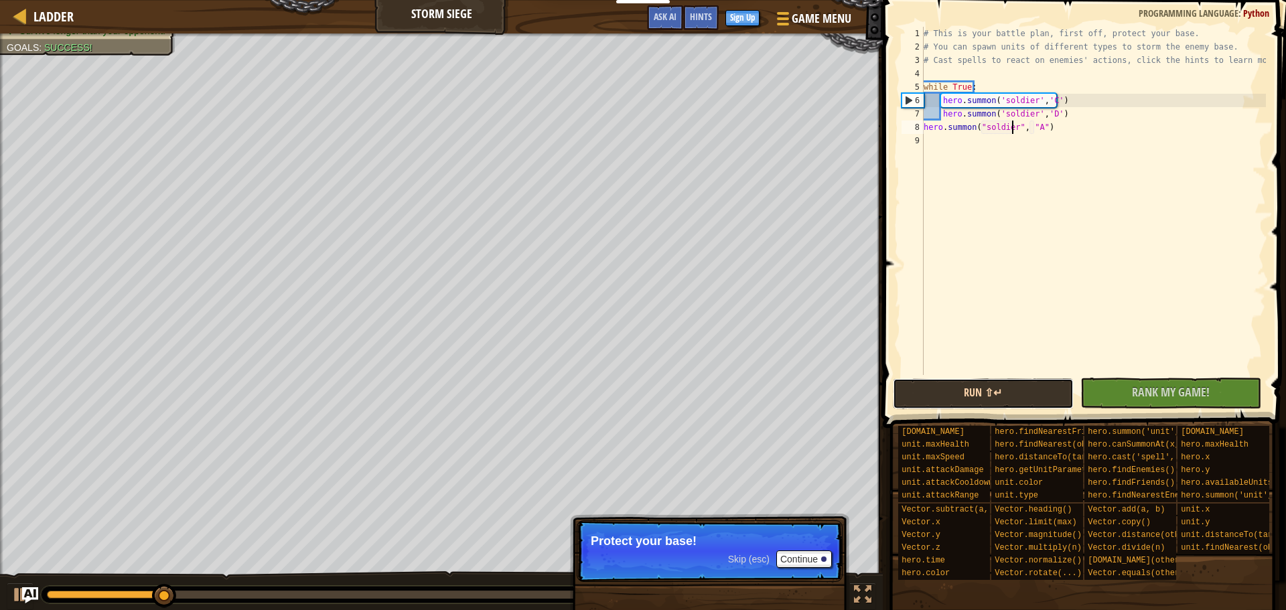
click at [985, 389] on button "Run ⇧↵" at bounding box center [983, 393] width 181 height 31
click at [932, 140] on div "# This is your battle plan, first off, protect your base. # You can spawn units…" at bounding box center [1093, 214] width 345 height 375
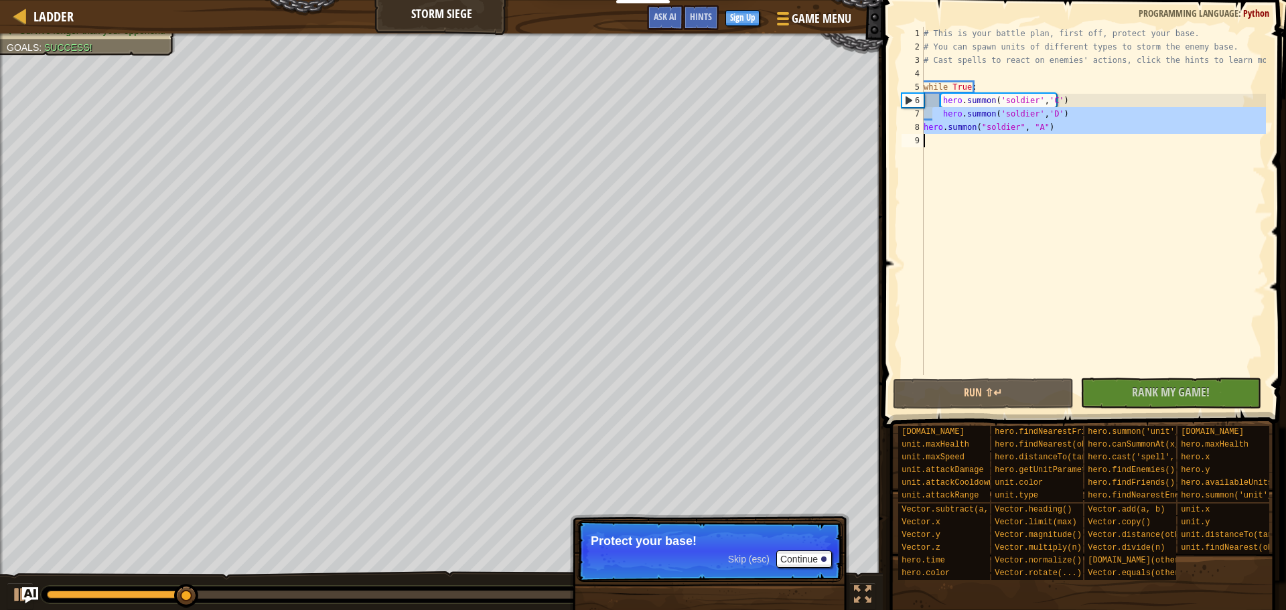
drag, startPoint x: 930, startPoint y: 116, endPoint x: 930, endPoint y: 146, distance: 30.1
click at [930, 146] on div "# This is your battle plan, first off, protect your base. # You can spawn units…" at bounding box center [1093, 214] width 345 height 375
type textarea "hero.summon("soldier", "A")"
click at [1091, 163] on div "# This is your battle plan, first off, protect your base. # You can spawn units…" at bounding box center [1093, 201] width 345 height 348
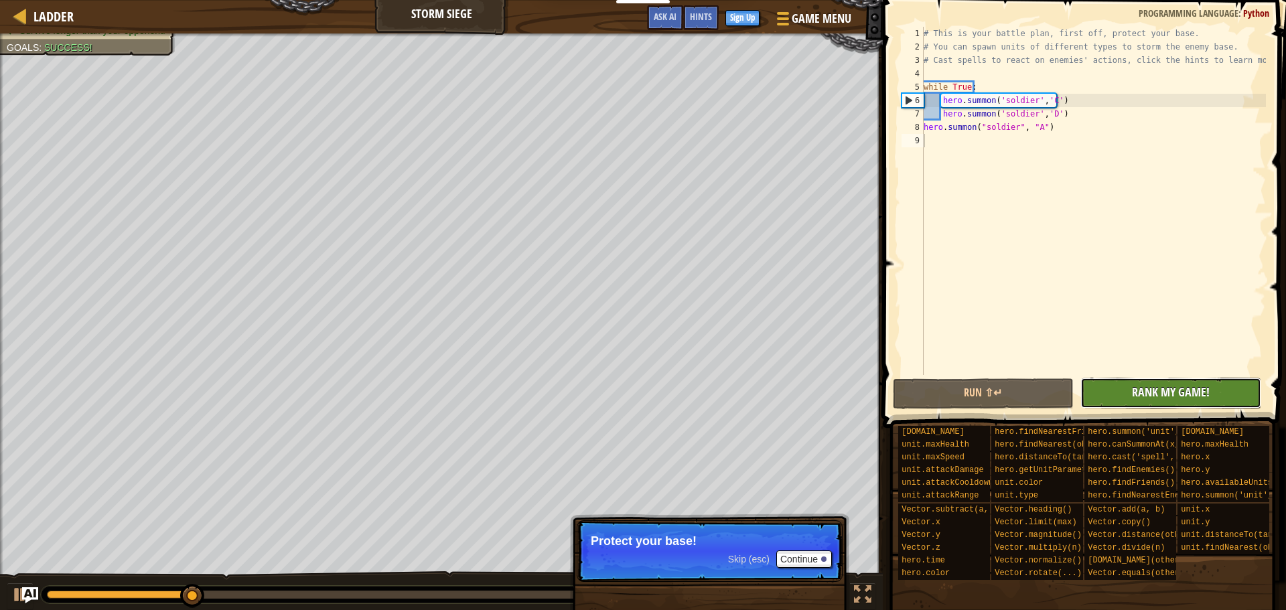
click at [1165, 394] on span "Rank My Game!" at bounding box center [1171, 392] width 78 height 17
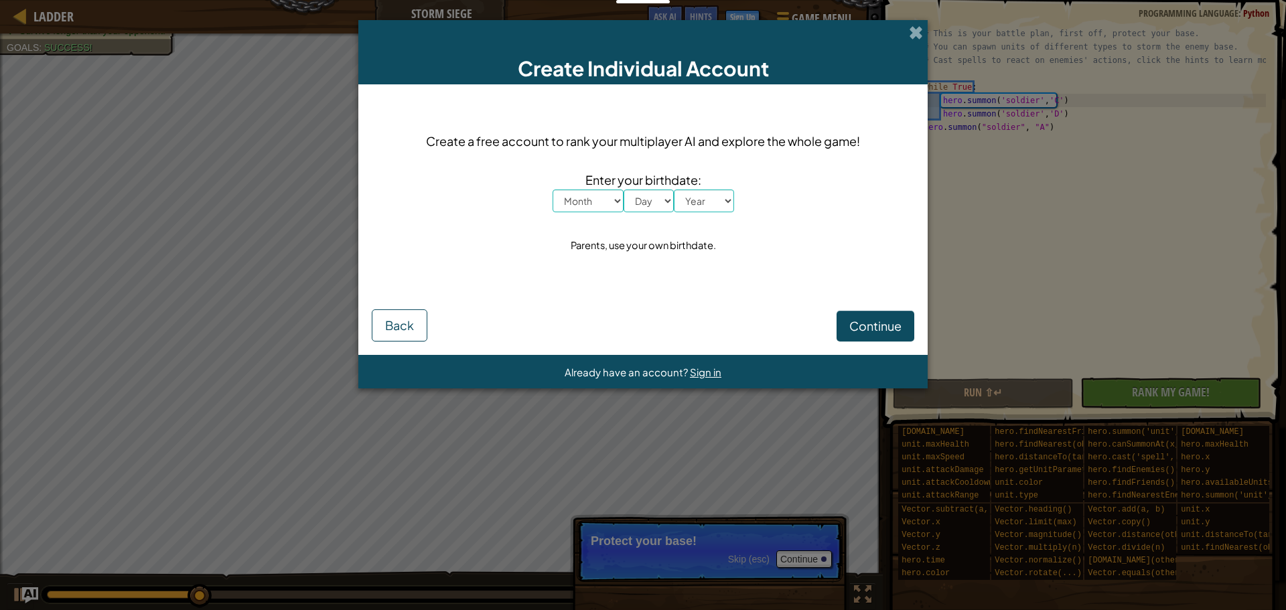
click at [919, 33] on span at bounding box center [916, 32] width 14 height 14
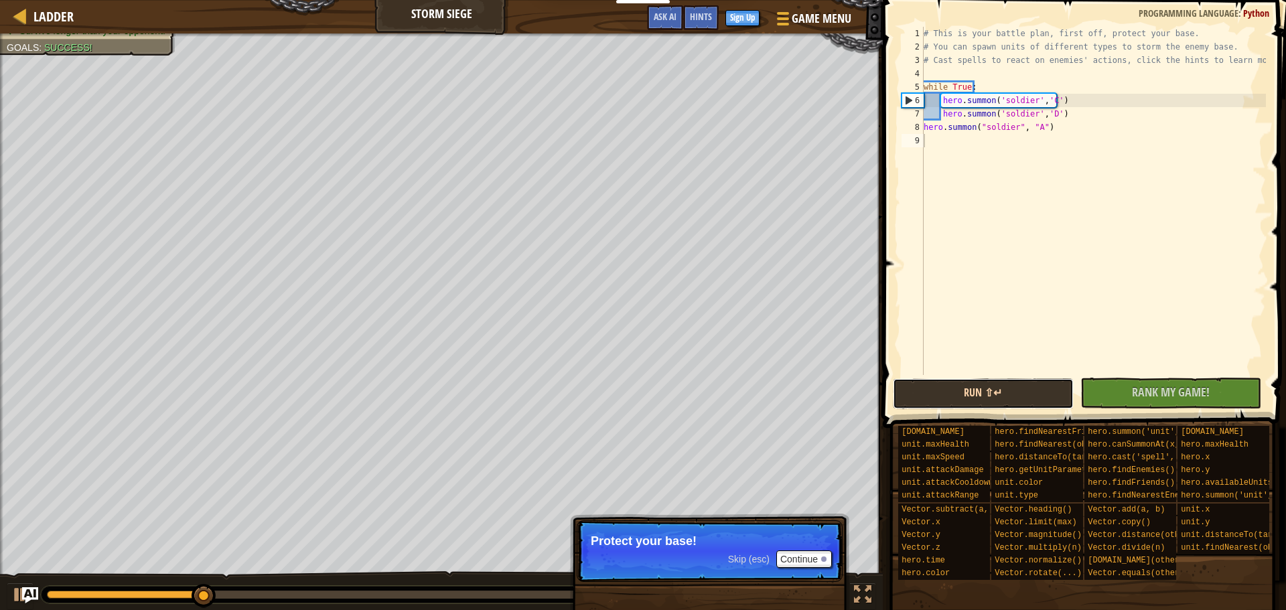
click at [995, 402] on button "Run ⇧↵" at bounding box center [983, 393] width 181 height 31
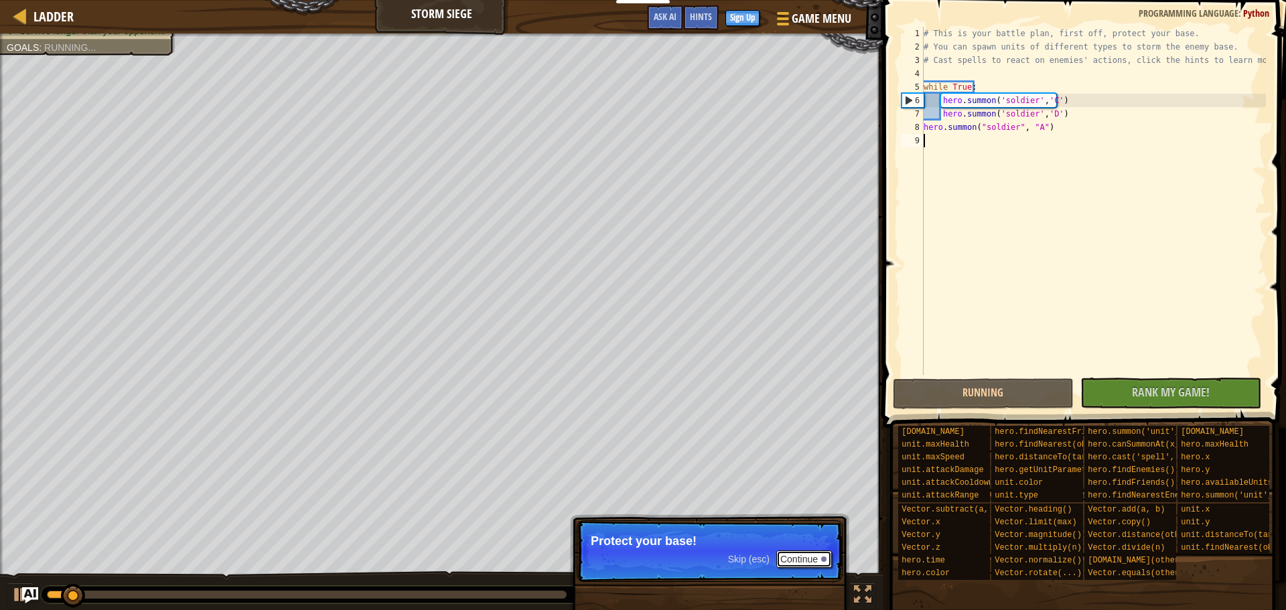
click at [812, 552] on button "Continue" at bounding box center [804, 558] width 56 height 17
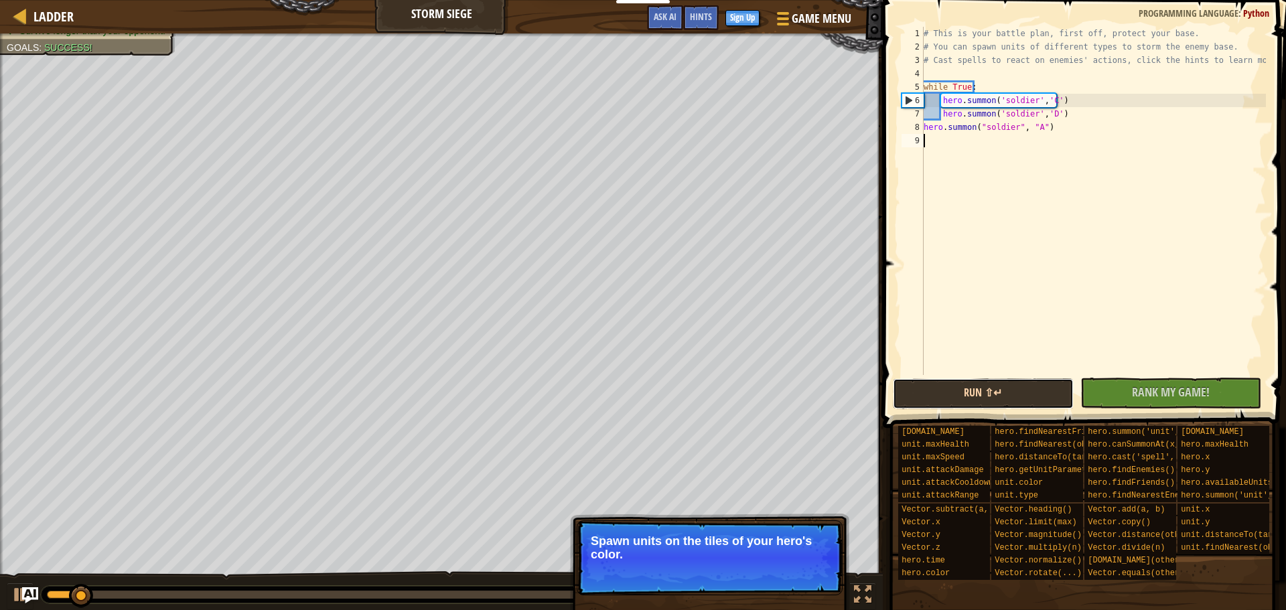
click at [950, 392] on button "Run ⇧↵" at bounding box center [983, 393] width 181 height 31
click at [806, 567] on button "Continue" at bounding box center [804, 572] width 56 height 17
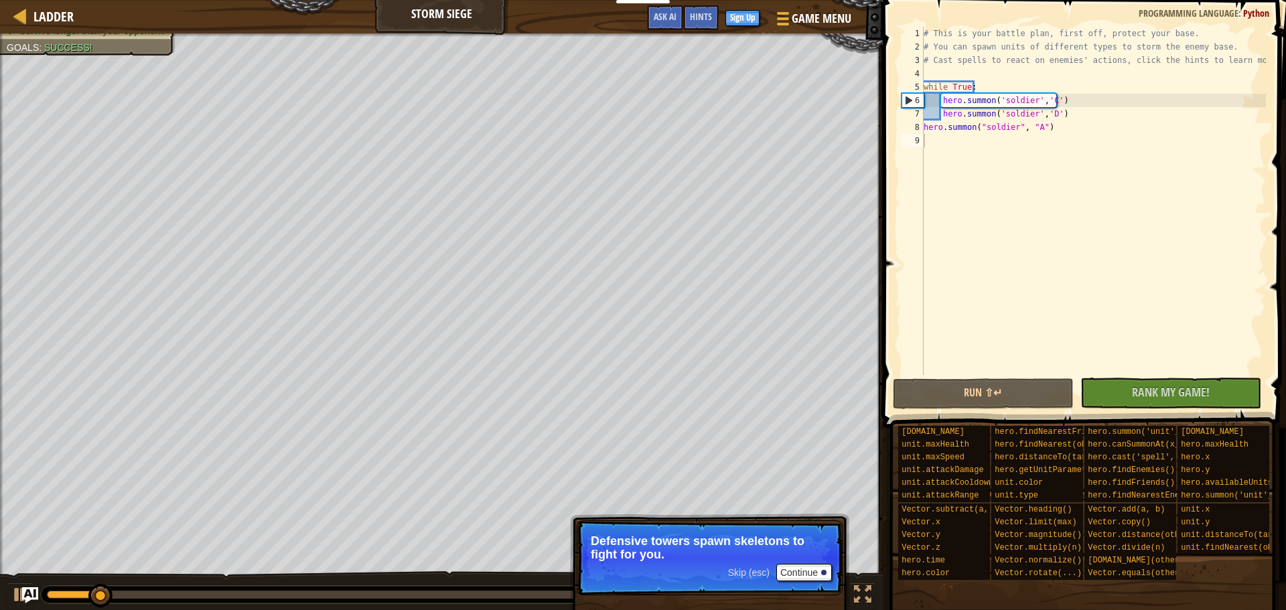
click at [743, 565] on div "Skip (esc) Continue" at bounding box center [780, 572] width 104 height 17
click at [956, 398] on button "Run ⇧↵" at bounding box center [983, 393] width 181 height 31
click at [982, 390] on button "Run ⇧↵" at bounding box center [983, 393] width 181 height 31
click at [990, 394] on button "Run ⇧↵" at bounding box center [983, 393] width 181 height 31
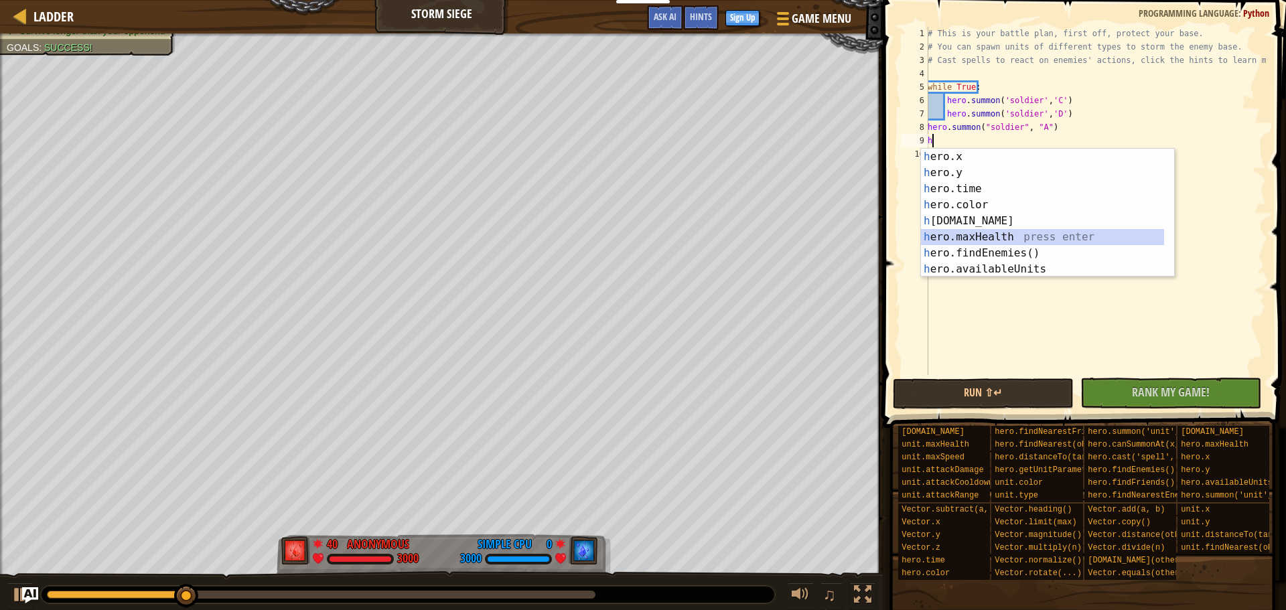
click at [978, 229] on div "h ero.x press enter h ero.y press enter h ero.time press enter h ero.color pres…" at bounding box center [1042, 229] width 243 height 161
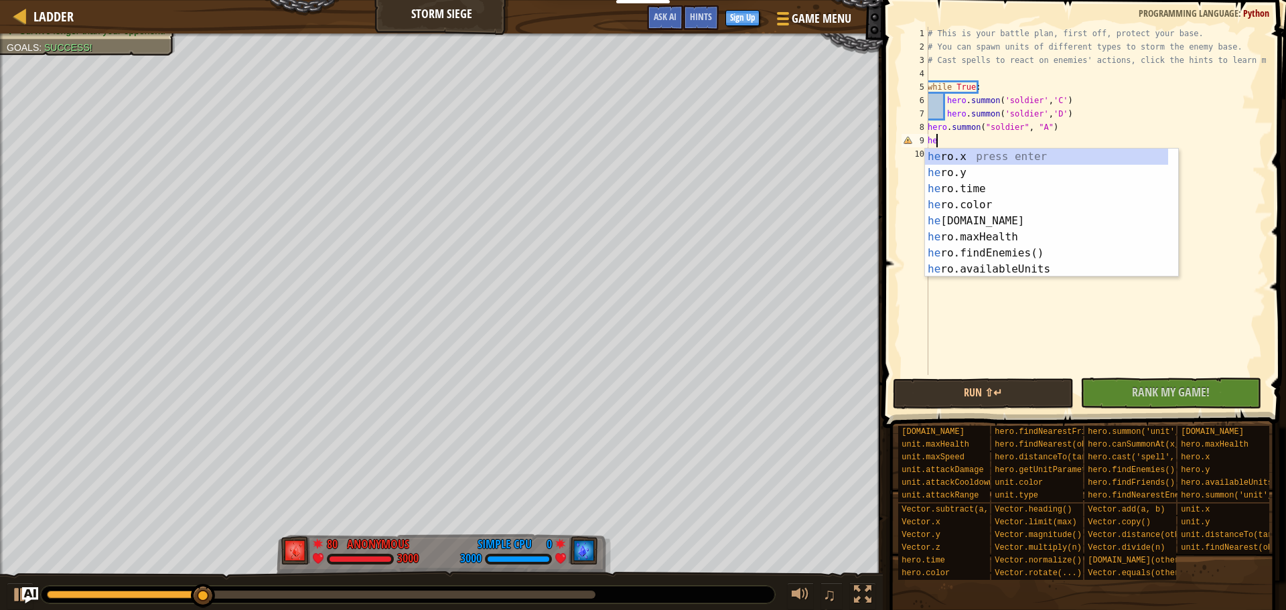
type textarea "h"
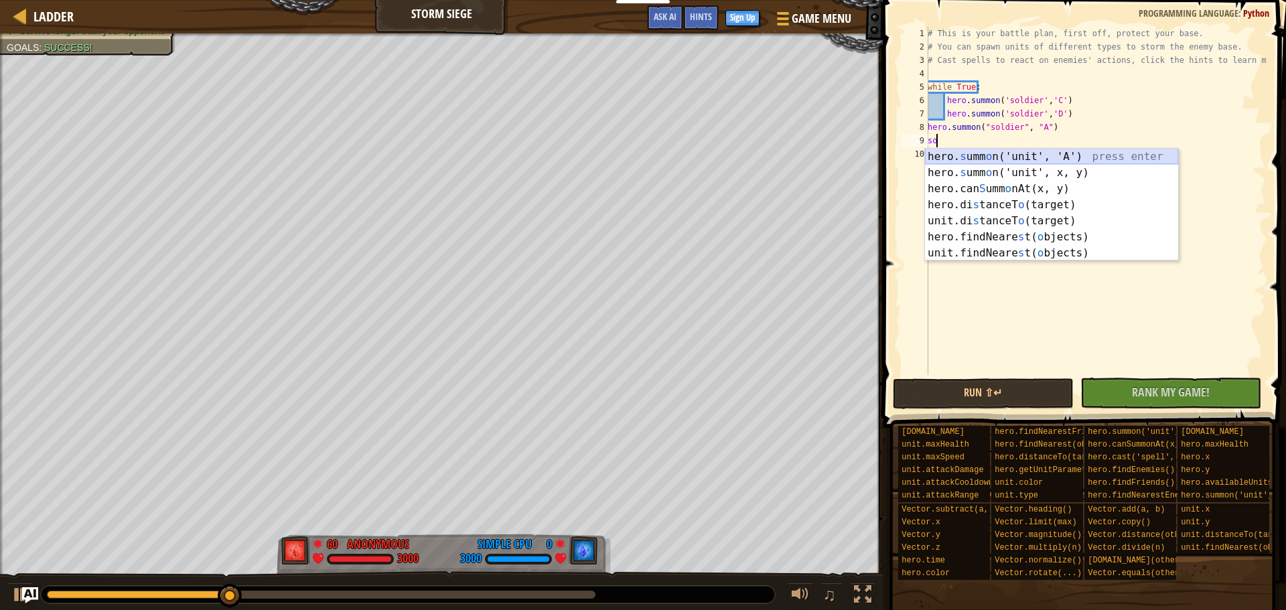
click at [1021, 155] on div "hero. s umm o n('unit', 'A') press enter hero. s umm o n('unit', x, y) press en…" at bounding box center [1051, 221] width 253 height 145
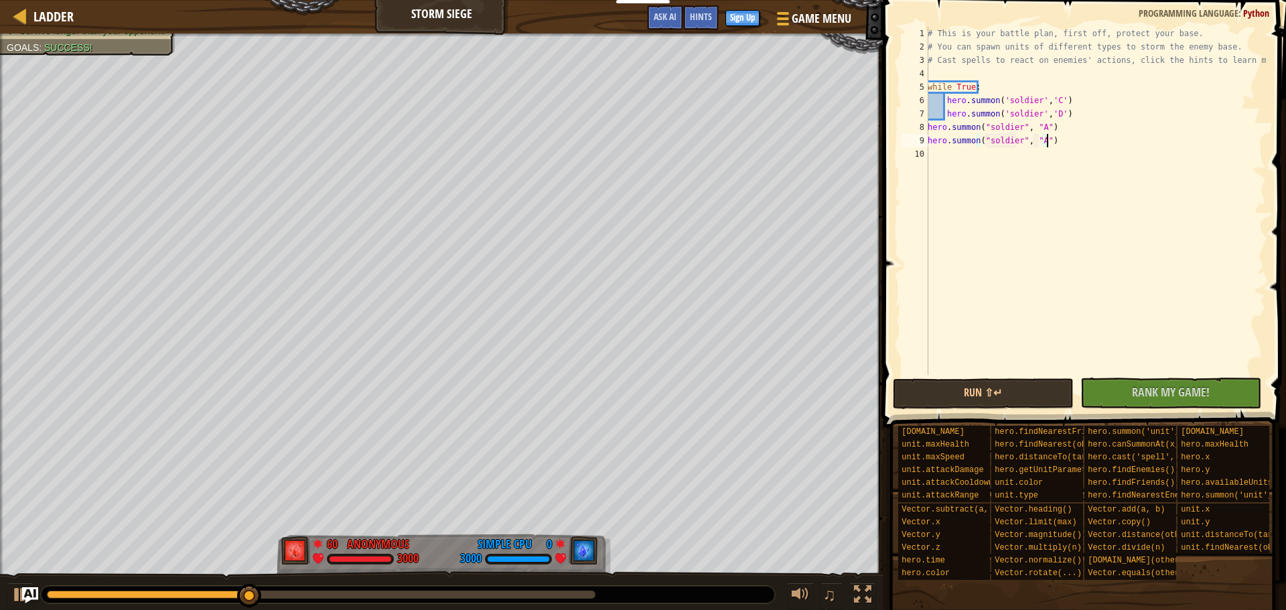
click at [1074, 140] on div "# This is your battle plan, first off, protect your base. # You can spawn units…" at bounding box center [1095, 214] width 341 height 375
click at [986, 83] on div "# This is your battle plan, first off, protect your base. # You can spawn units…" at bounding box center [1095, 214] width 341 height 375
type textarea "w"
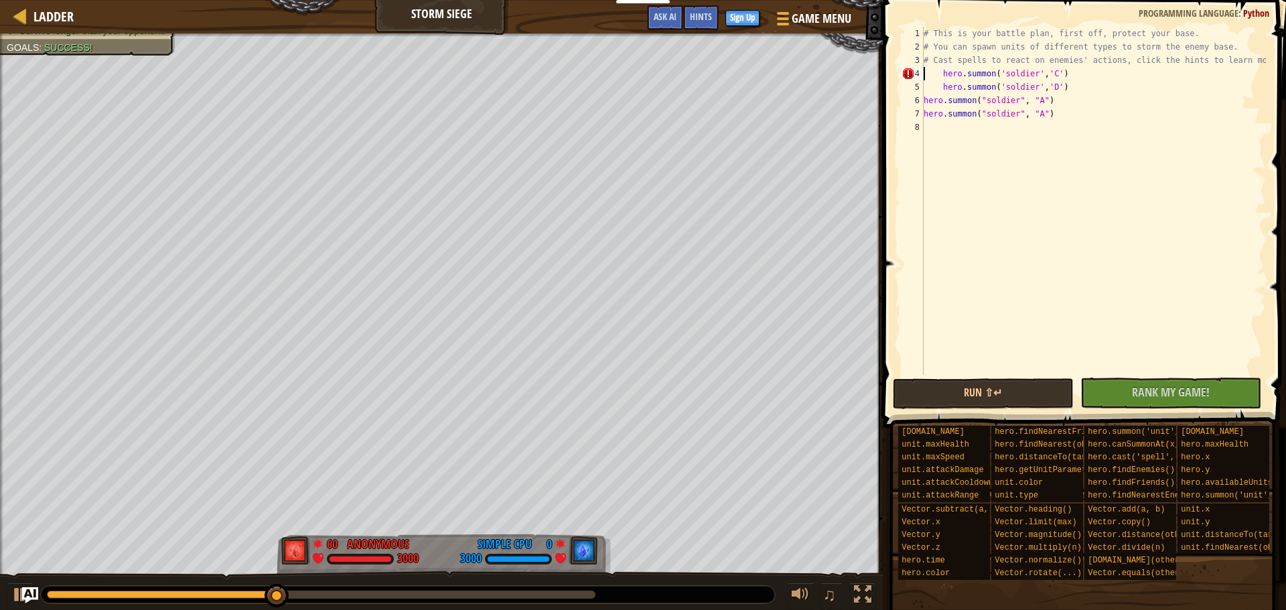
click at [925, 74] on div "# This is your battle plan, first off, protect your base. # You can spawn units…" at bounding box center [1093, 214] width 345 height 375
click at [1065, 65] on div "# This is your battle plan, first off, protect your base. # You can spawn units…" at bounding box center [1093, 214] width 345 height 375
type textarea "# Cast spells to react on enemies' actions, click the hints to learn mor"
click at [931, 126] on div "# This is your battle plan, first off, protect your base. # You can spawn units…" at bounding box center [1093, 214] width 345 height 375
click at [1025, 395] on button "Run ⇧↵" at bounding box center [983, 393] width 181 height 31
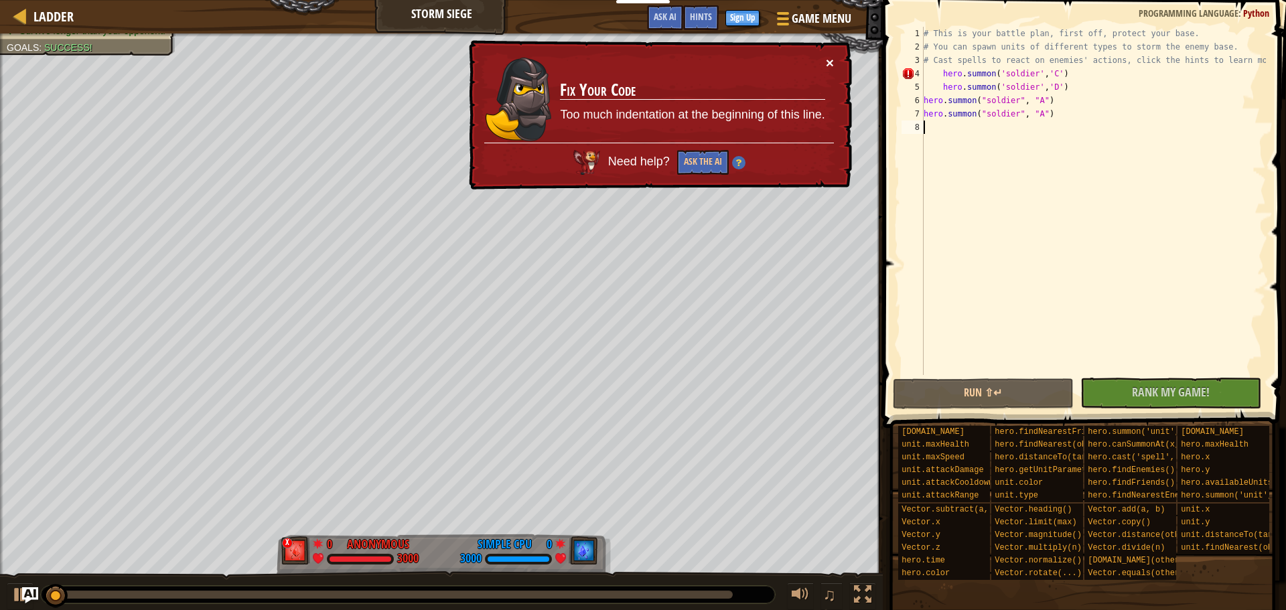
click at [826, 58] on button "×" at bounding box center [830, 63] width 8 height 14
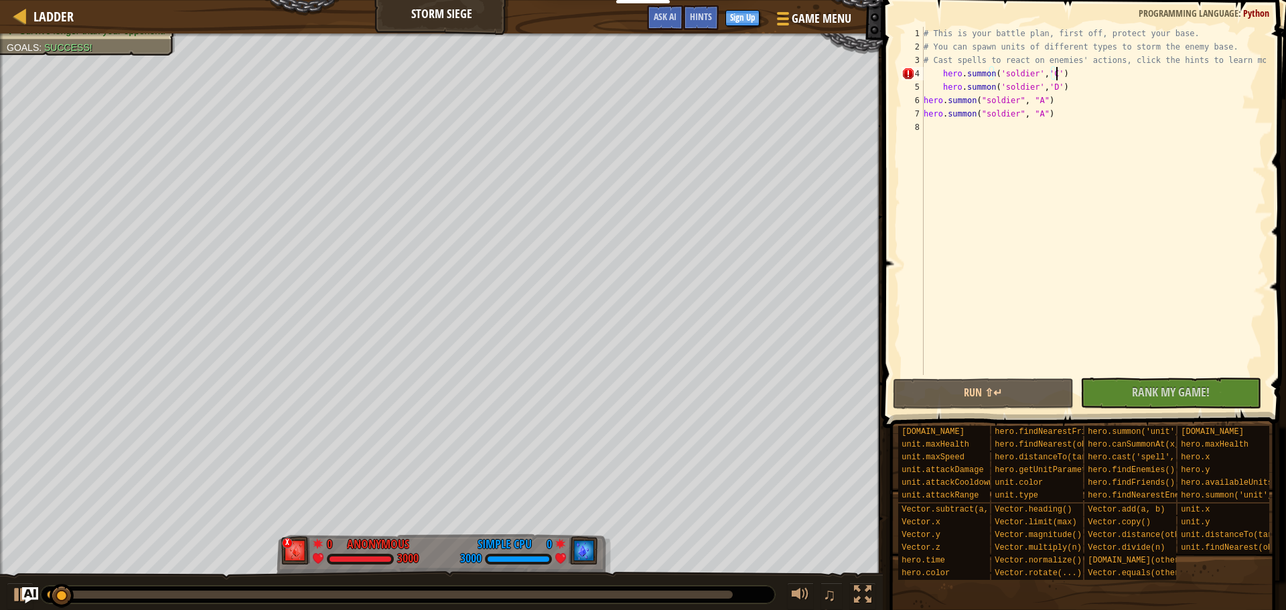
click at [1132, 75] on div "# This is your battle plan, first off, protect your base. # You can spawn units…" at bounding box center [1093, 214] width 345 height 375
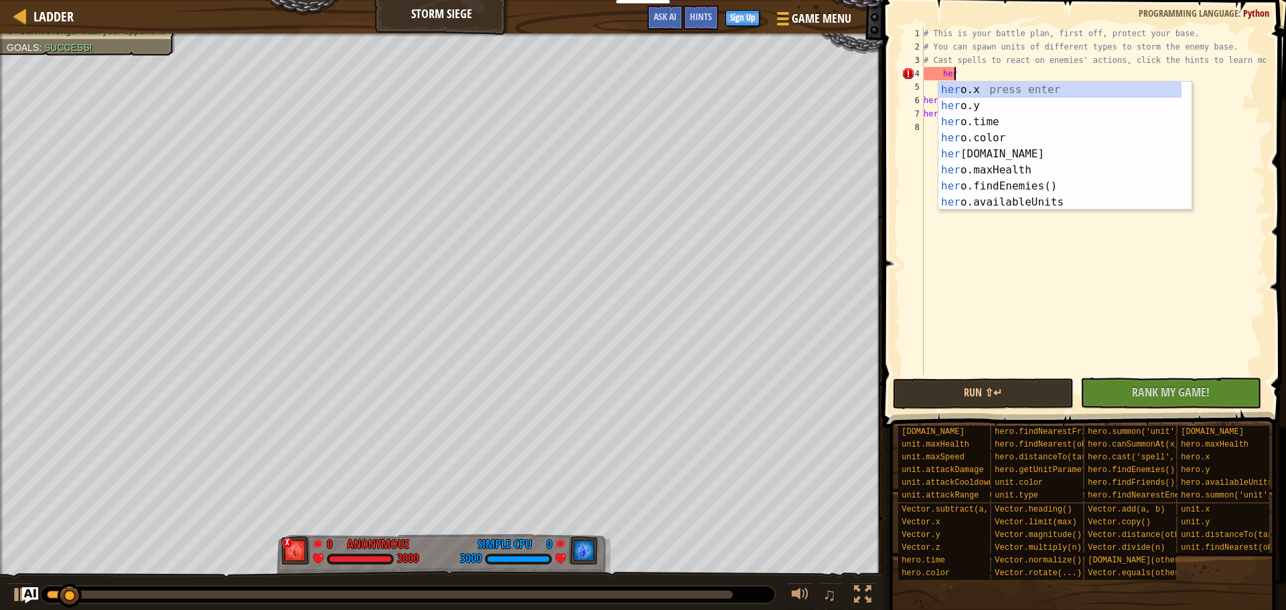
type textarea "h"
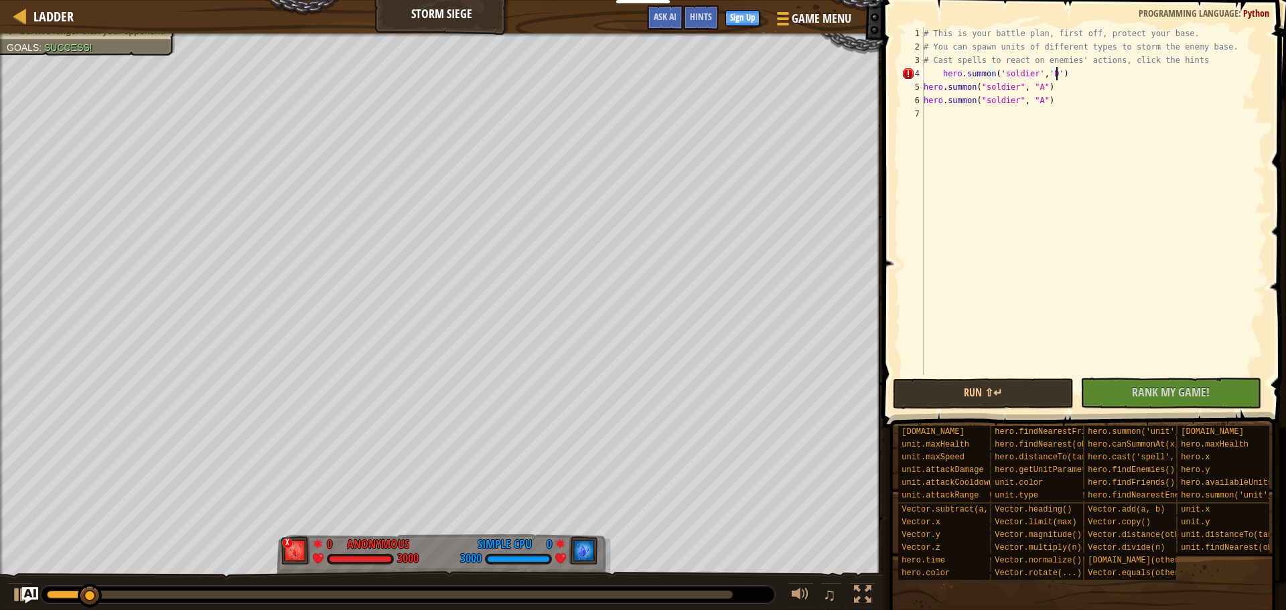
click at [1054, 71] on div "# This is your battle plan, first off, protect your base. # You can spawn units…" at bounding box center [1093, 214] width 345 height 375
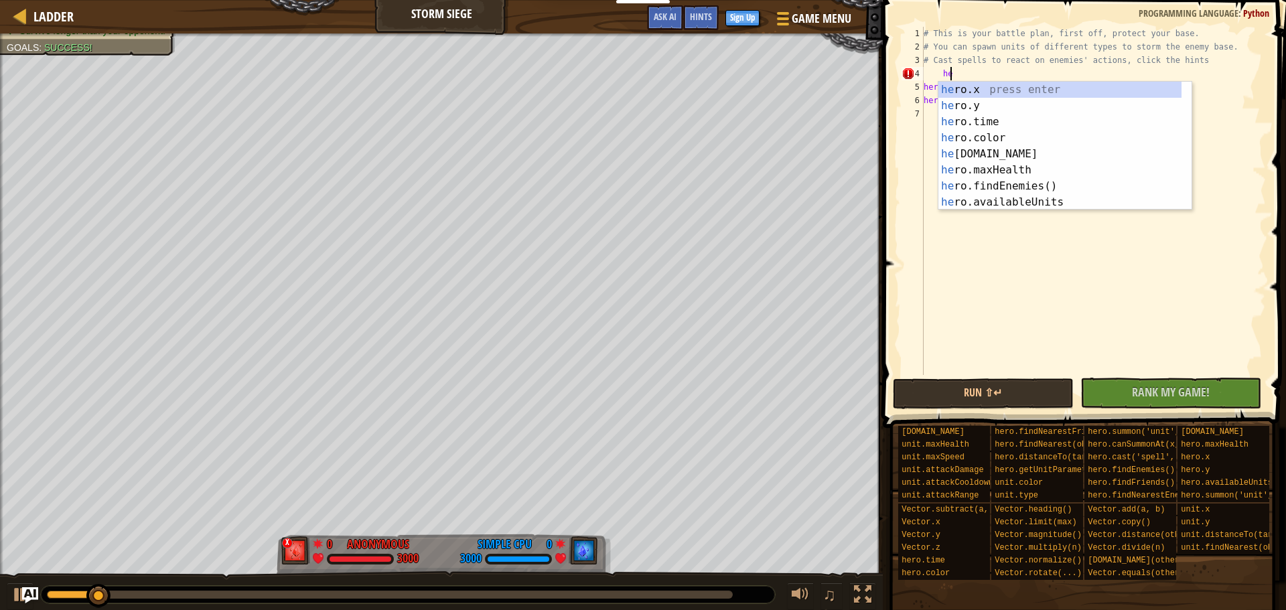
type textarea "h"
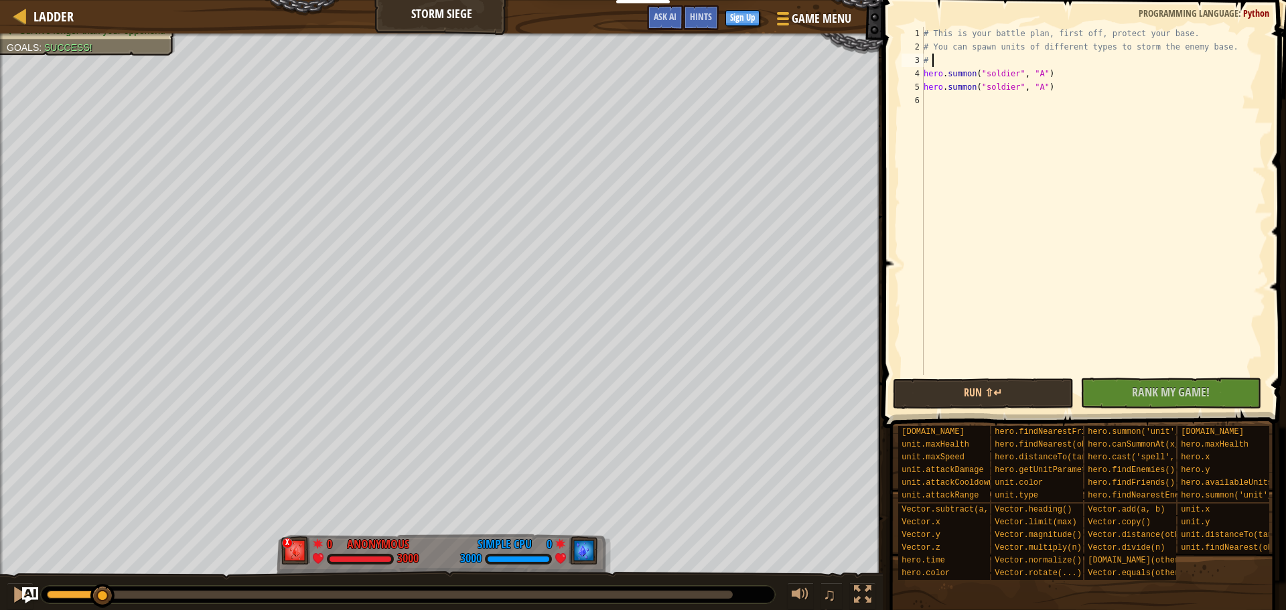
type textarea "#"
type textarea "l"
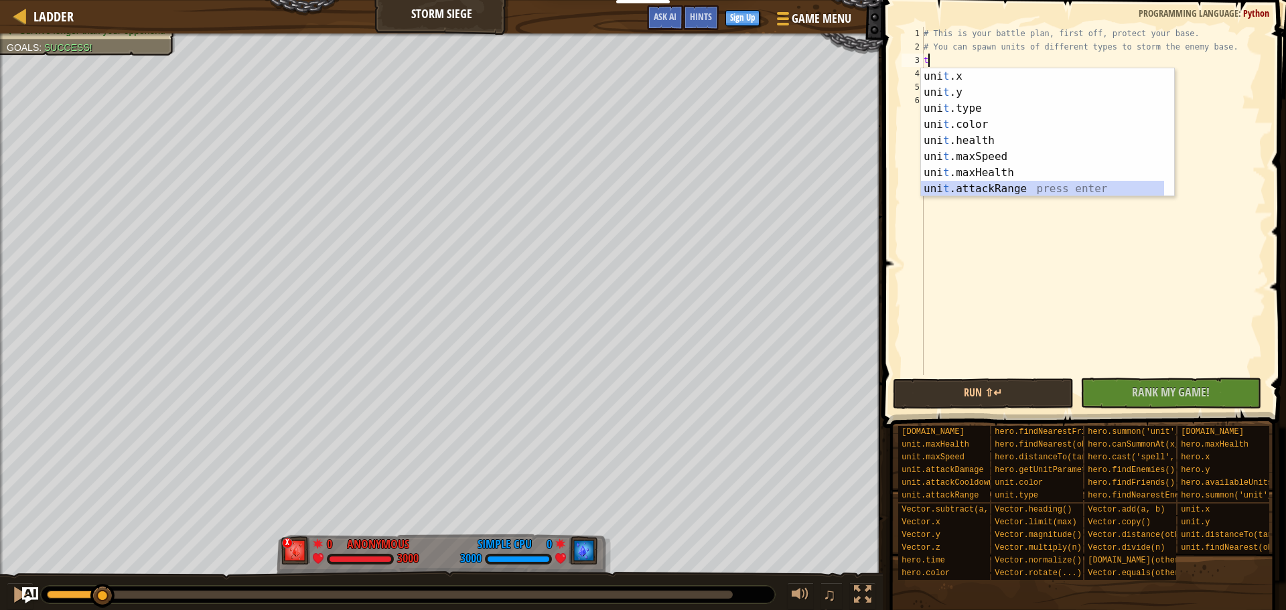
click at [1035, 183] on div "uni t .x press enter uni t .y press enter uni t .type press enter uni t .color …" at bounding box center [1042, 148] width 243 height 161
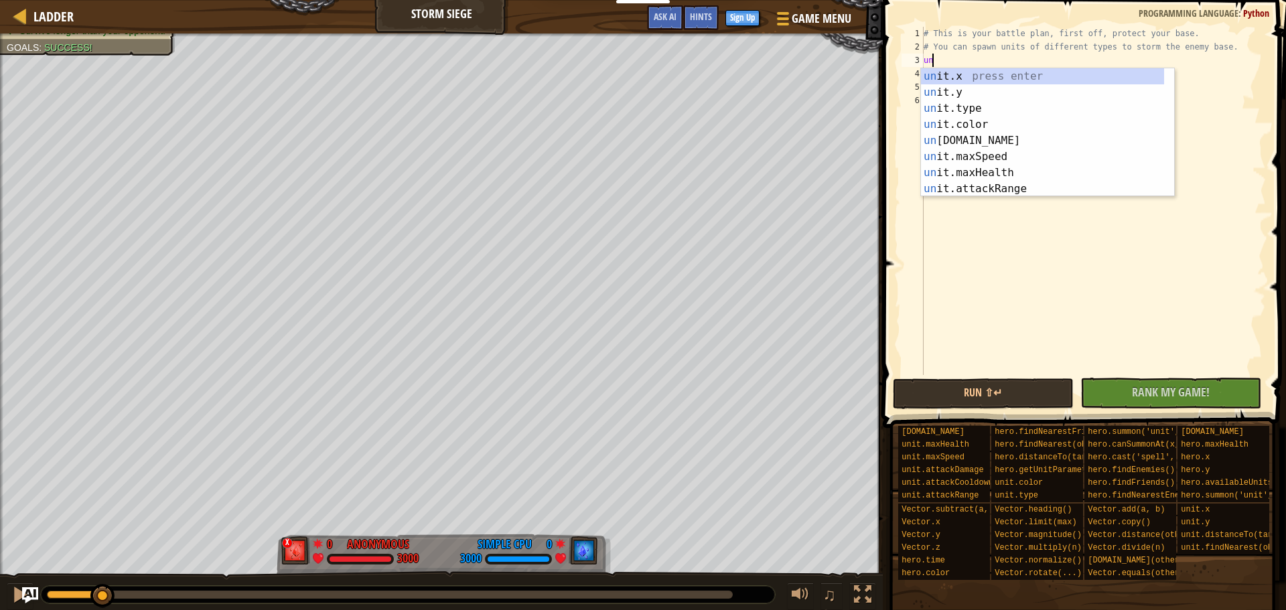
type textarea "u"
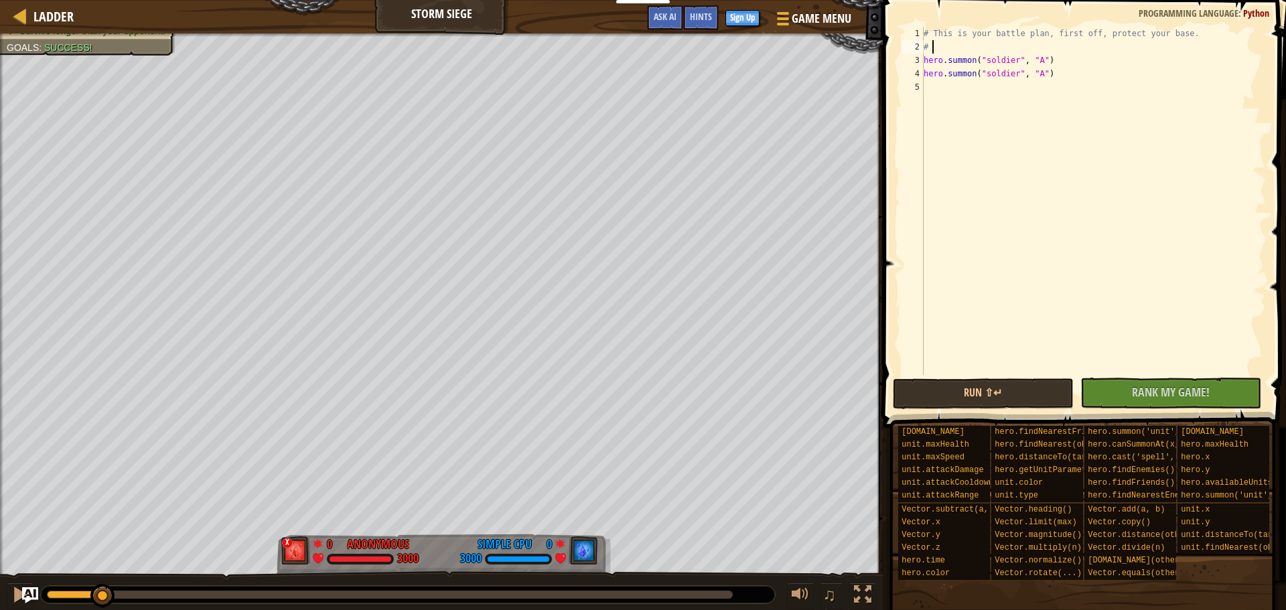
type textarea "#"
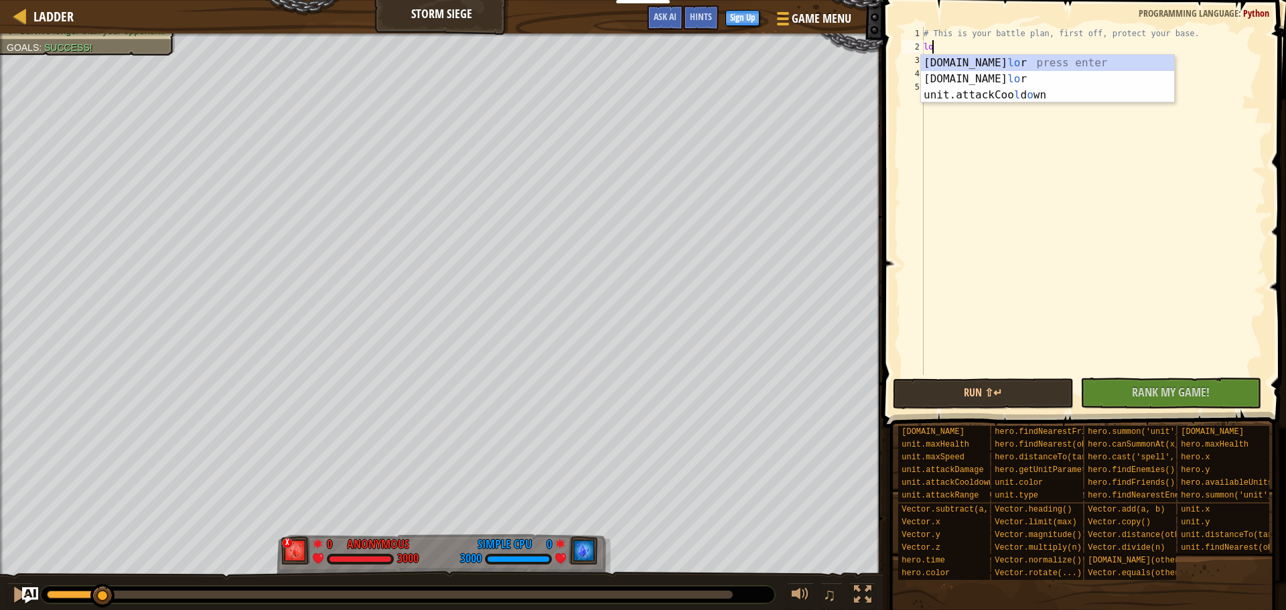
type textarea "l"
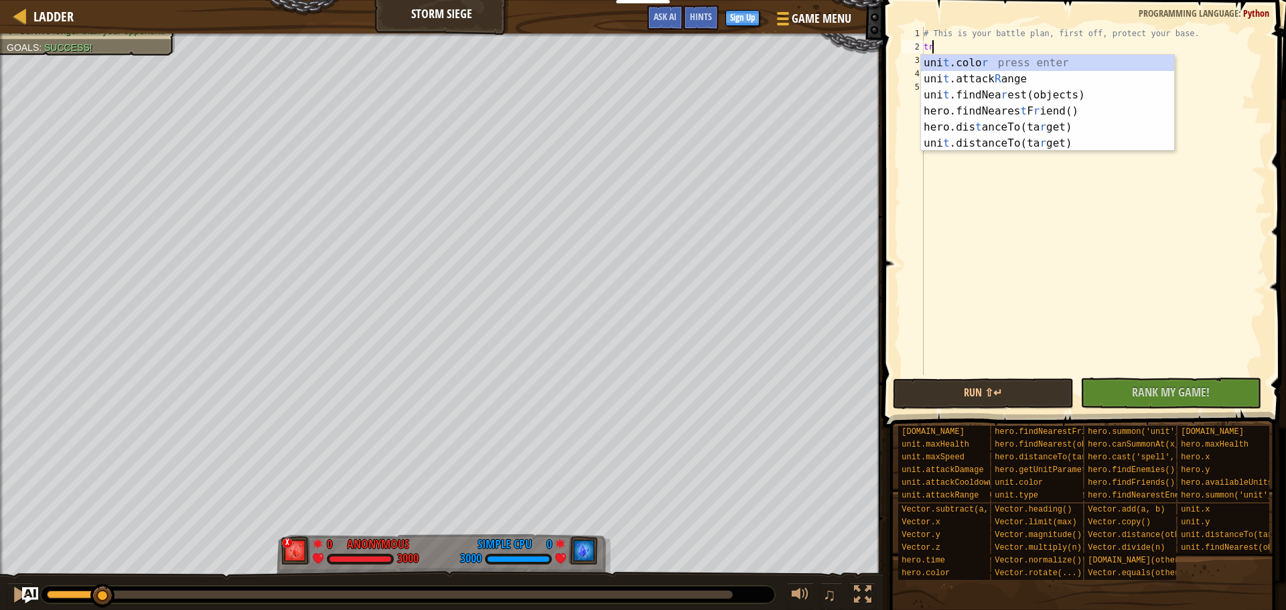
type textarea "t"
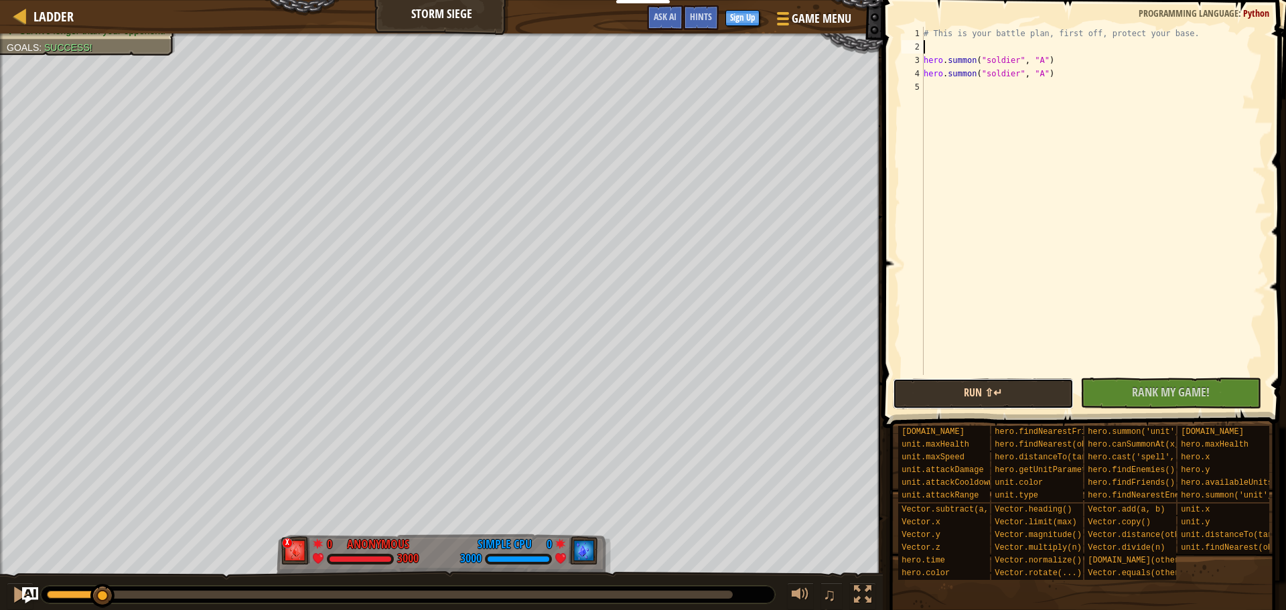
click at [942, 388] on button "Run ⇧↵" at bounding box center [983, 393] width 181 height 31
click at [916, 389] on button "Run ⇧↵" at bounding box center [983, 393] width 181 height 31
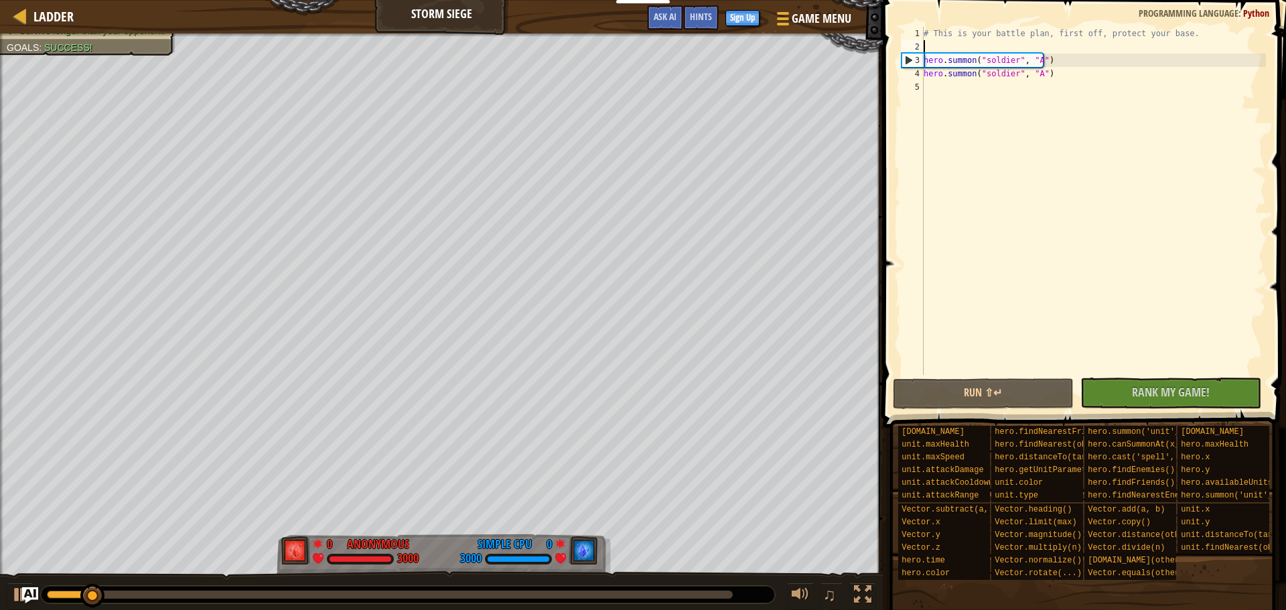
click at [966, 88] on div "# This is your battle plan, first off, protect your base. hero . [PERSON_NAME] …" at bounding box center [1093, 214] width 345 height 375
click at [969, 40] on div "# This is your battle plan, first off, protect your base. hero . [PERSON_NAME] …" at bounding box center [1093, 214] width 345 height 375
type textarea "t"
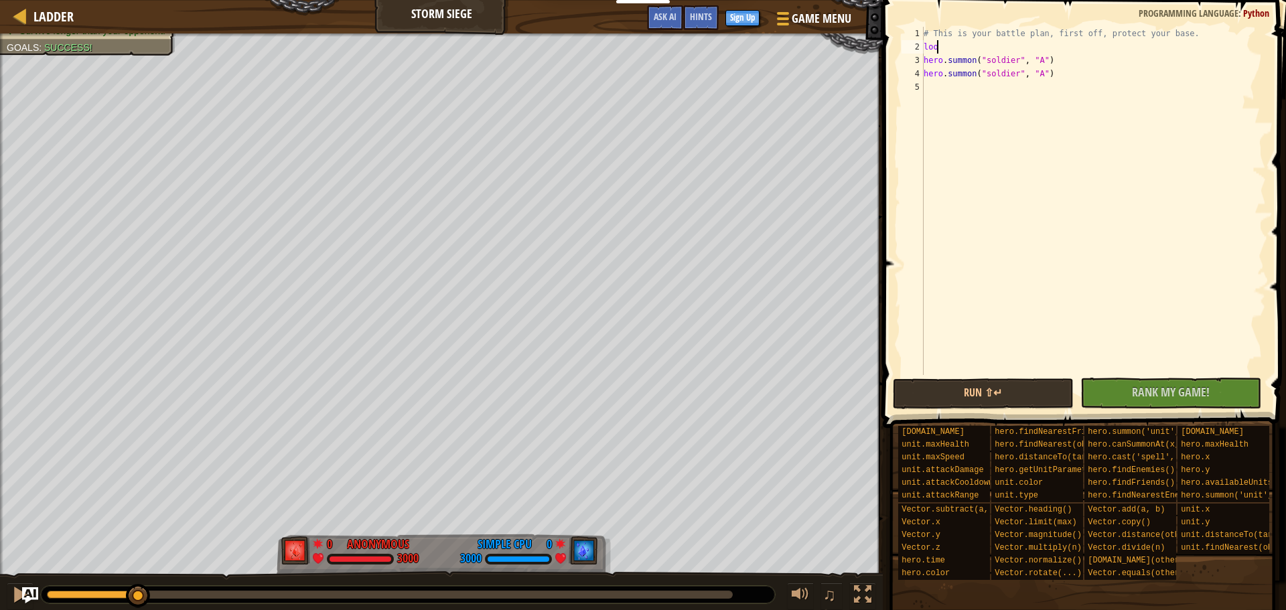
scroll to position [6, 1]
type textarea "loop"
click at [1016, 387] on button "Run ⇧↵" at bounding box center [983, 393] width 181 height 31
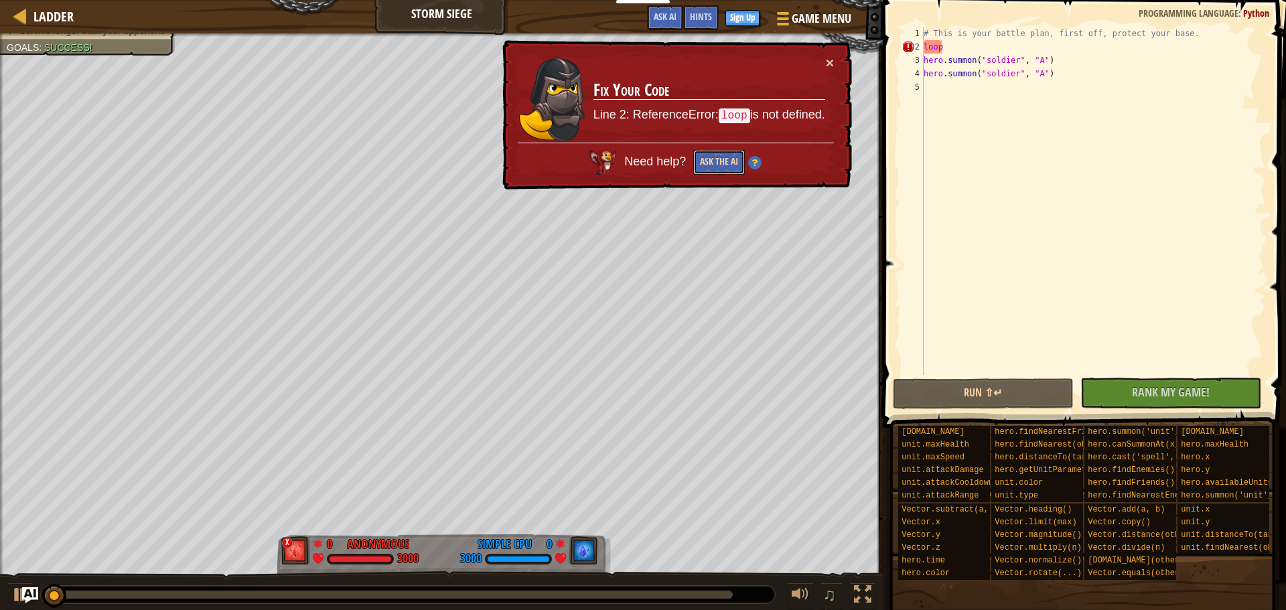
click at [698, 158] on button "Ask the AI" at bounding box center [719, 162] width 52 height 25
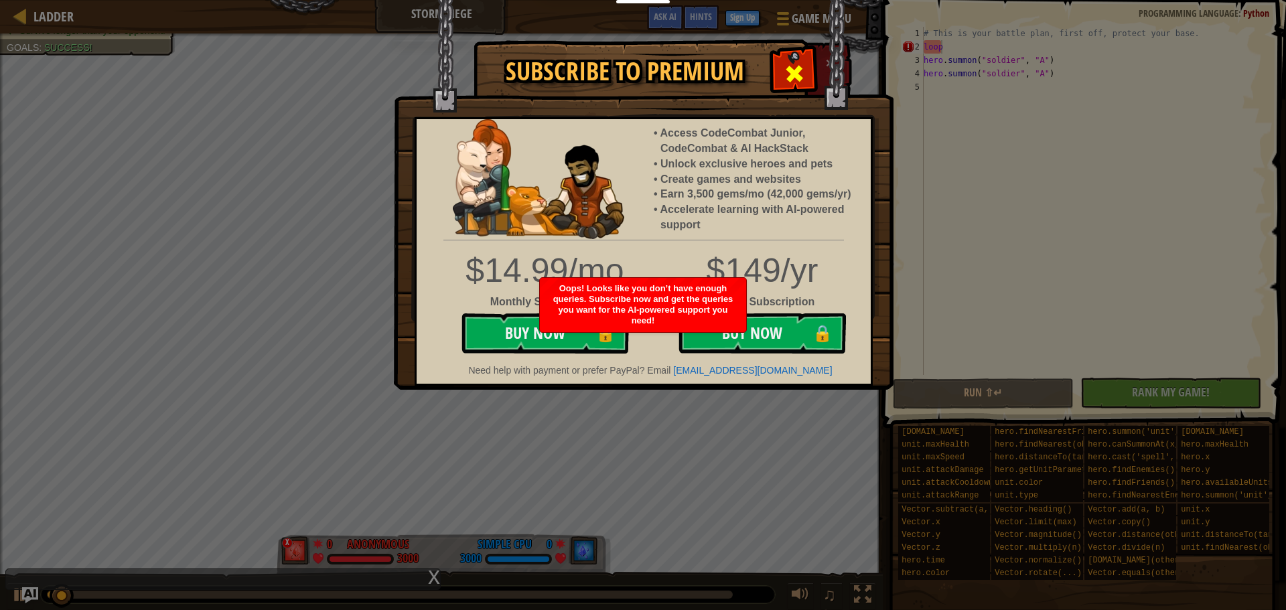
click at [801, 56] on div at bounding box center [794, 72] width 42 height 42
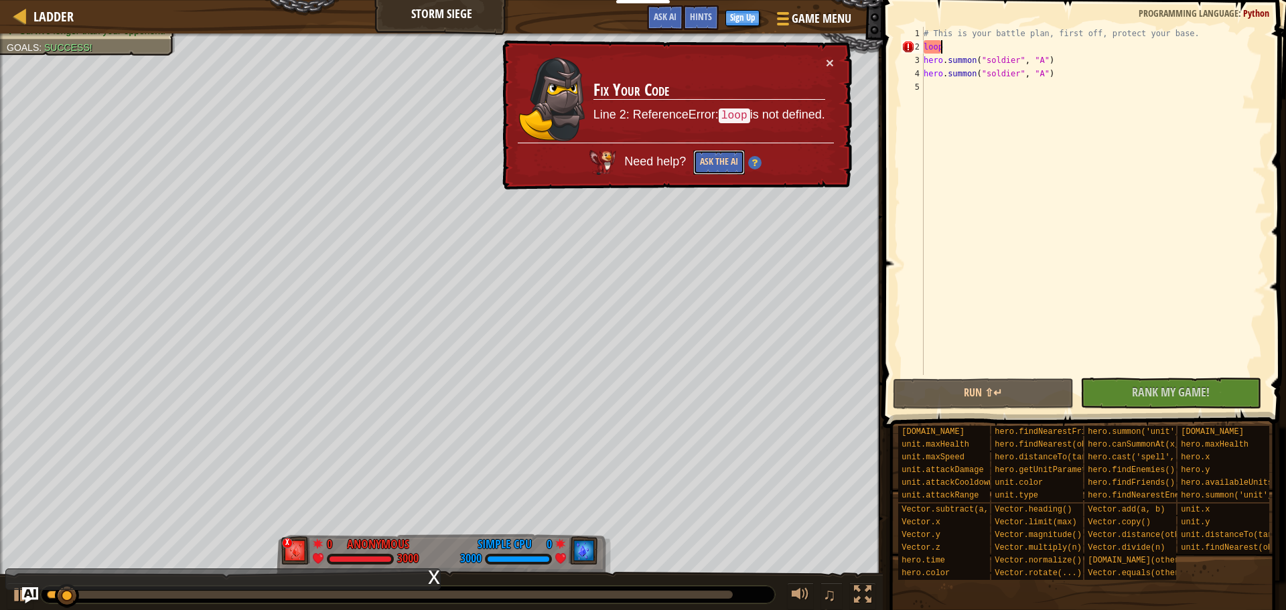
click at [706, 161] on button "Ask the AI" at bounding box center [719, 162] width 52 height 25
drag, startPoint x: 717, startPoint y: 159, endPoint x: 725, endPoint y: 145, distance: 15.6
click at [717, 159] on button "Ask the AI" at bounding box center [719, 162] width 52 height 25
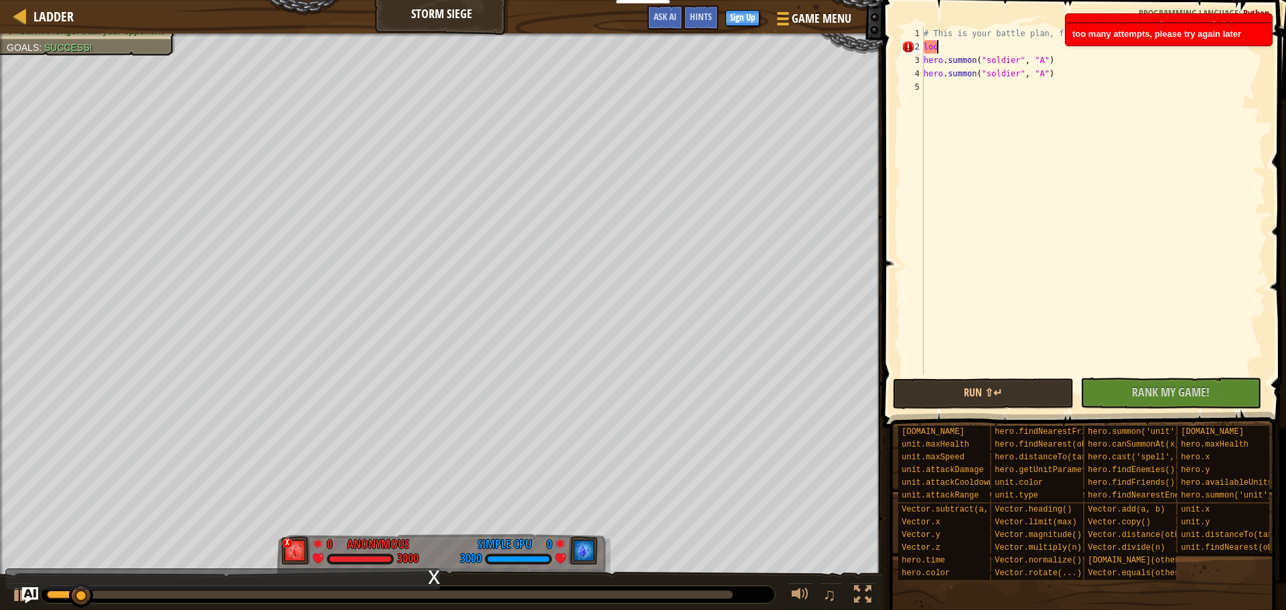
type textarea "l"
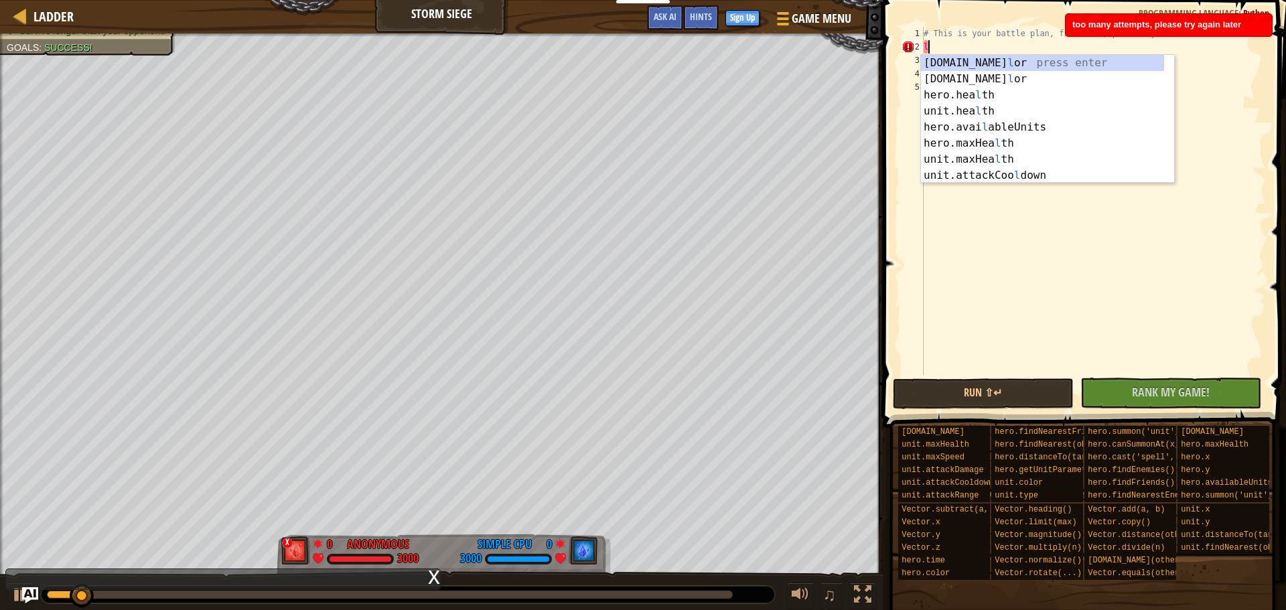
scroll to position [6, 0]
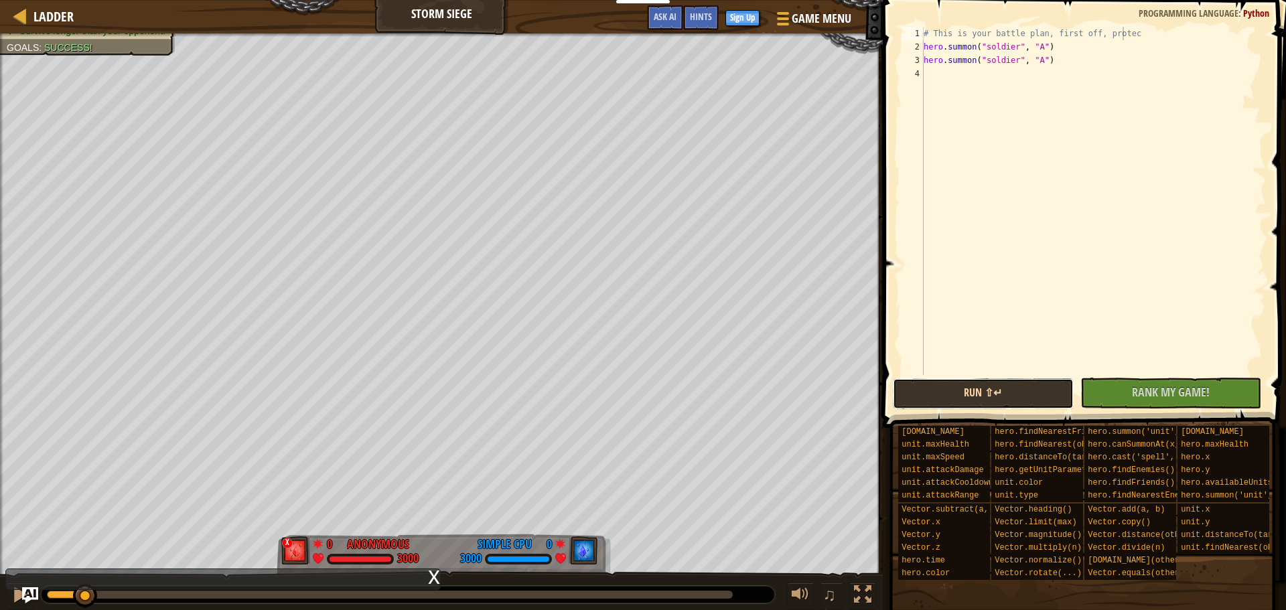
click at [1033, 400] on button "Run ⇧↵" at bounding box center [983, 393] width 181 height 31
click at [1031, 400] on button "Run ⇧↵" at bounding box center [983, 393] width 181 height 31
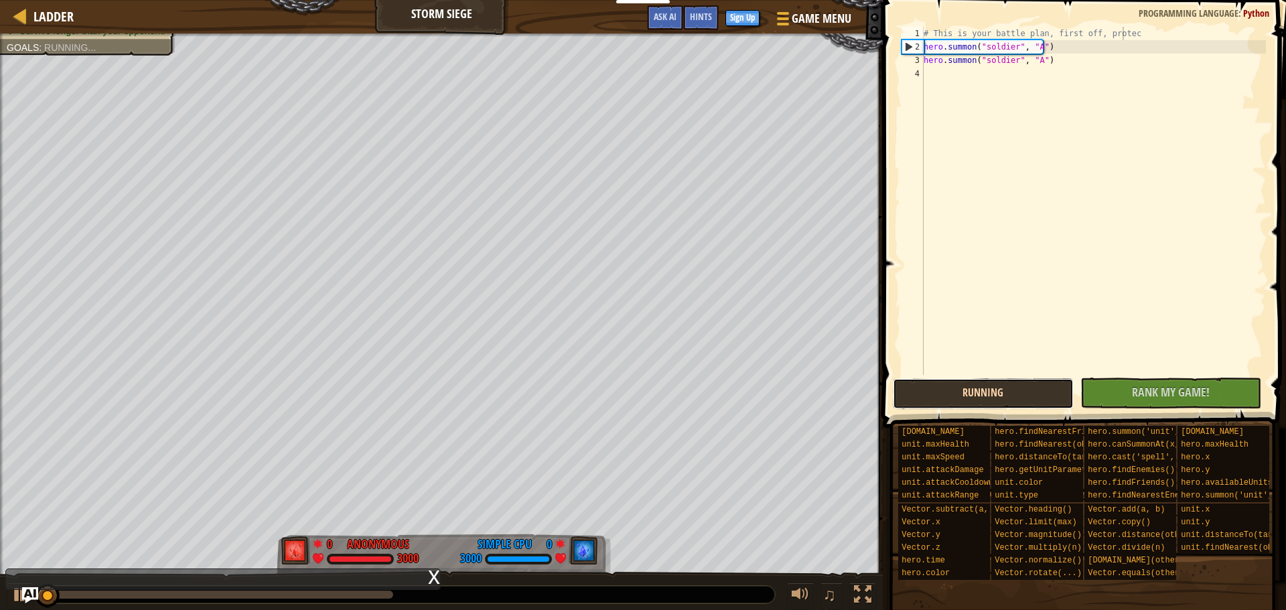
click at [1030, 400] on button "Running" at bounding box center [983, 393] width 181 height 31
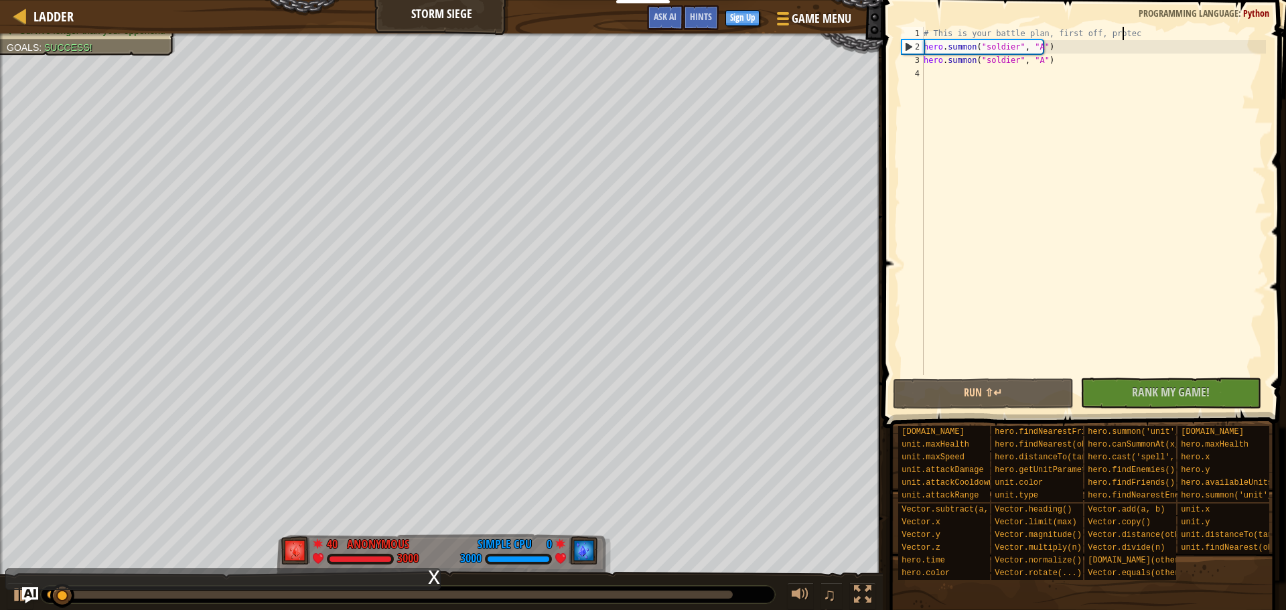
click at [953, 66] on div "# This is your battle plan, first off, protec hero . [PERSON_NAME] ( "soldier" …" at bounding box center [1093, 214] width 345 height 375
type textarea "hero.summon("soldier", "A")"
click at [950, 72] on div "# This is your battle plan, first off, protec hero . [PERSON_NAME] ( "soldier" …" at bounding box center [1093, 214] width 345 height 375
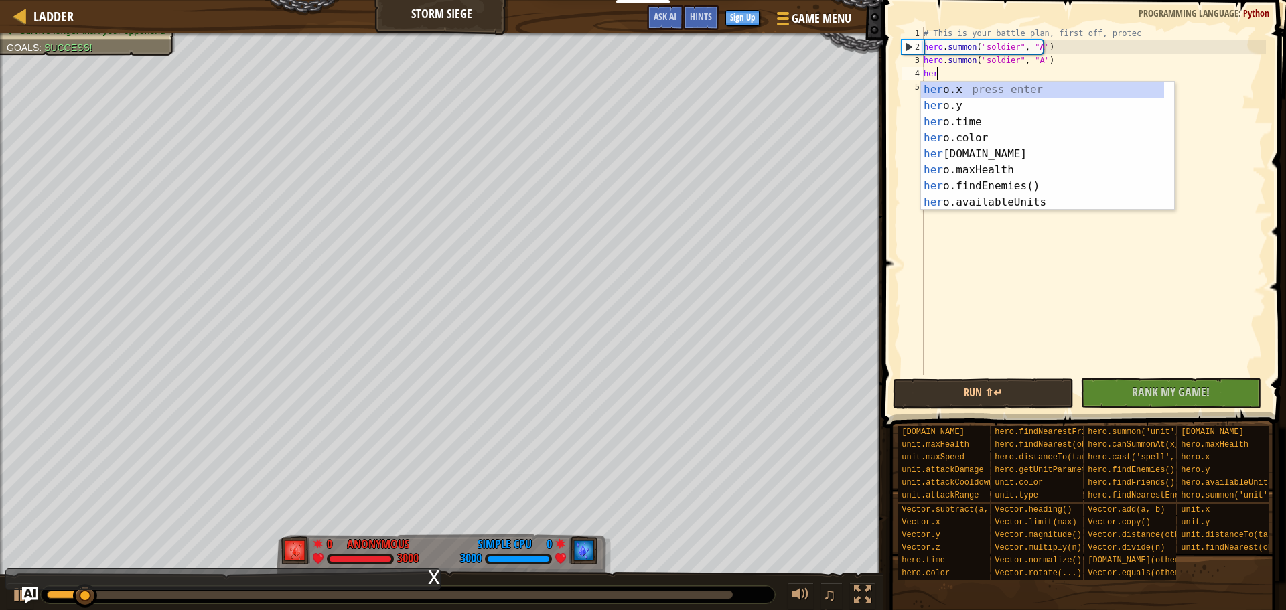
scroll to position [6, 1]
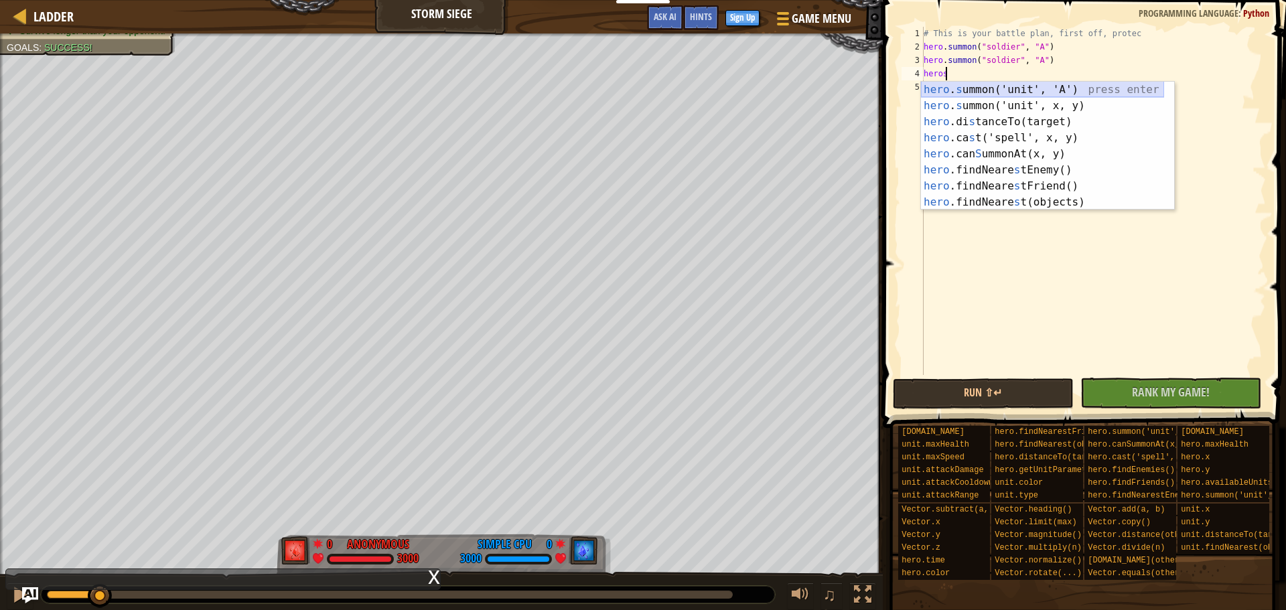
click at [984, 89] on div "hero . s ummon('unit', 'A') press enter hero . s ummon('unit', x, y) press ente…" at bounding box center [1042, 162] width 243 height 161
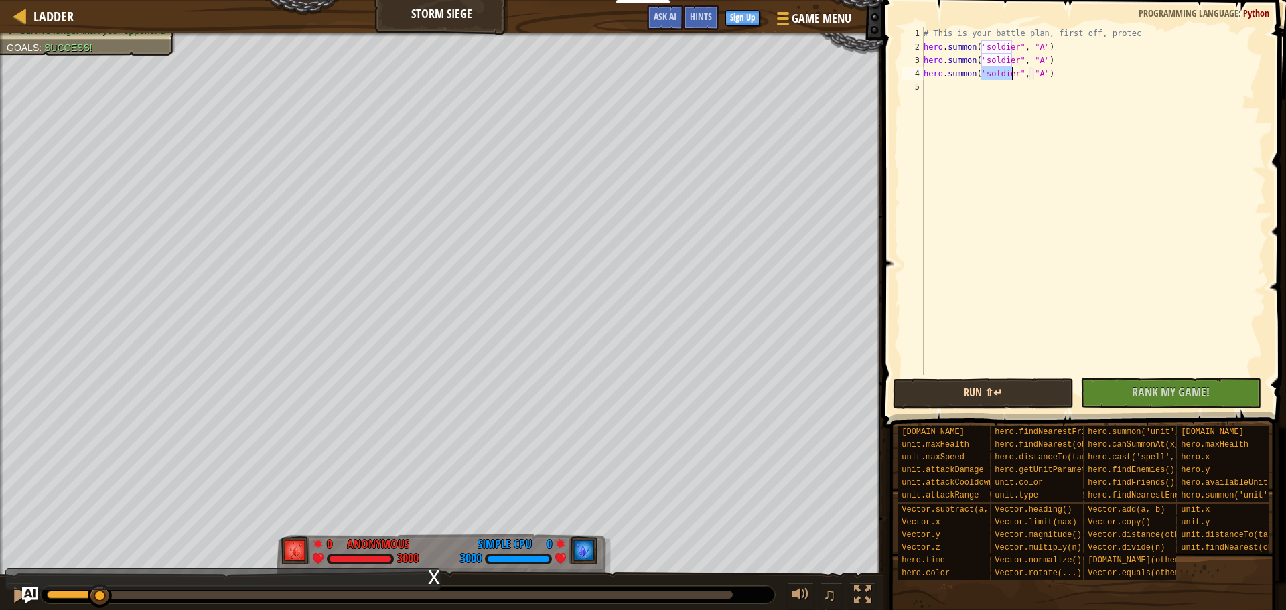
type textarea "hero.summon("soldier", "A")"
click at [1029, 400] on button "Run ⇧↵" at bounding box center [983, 393] width 181 height 31
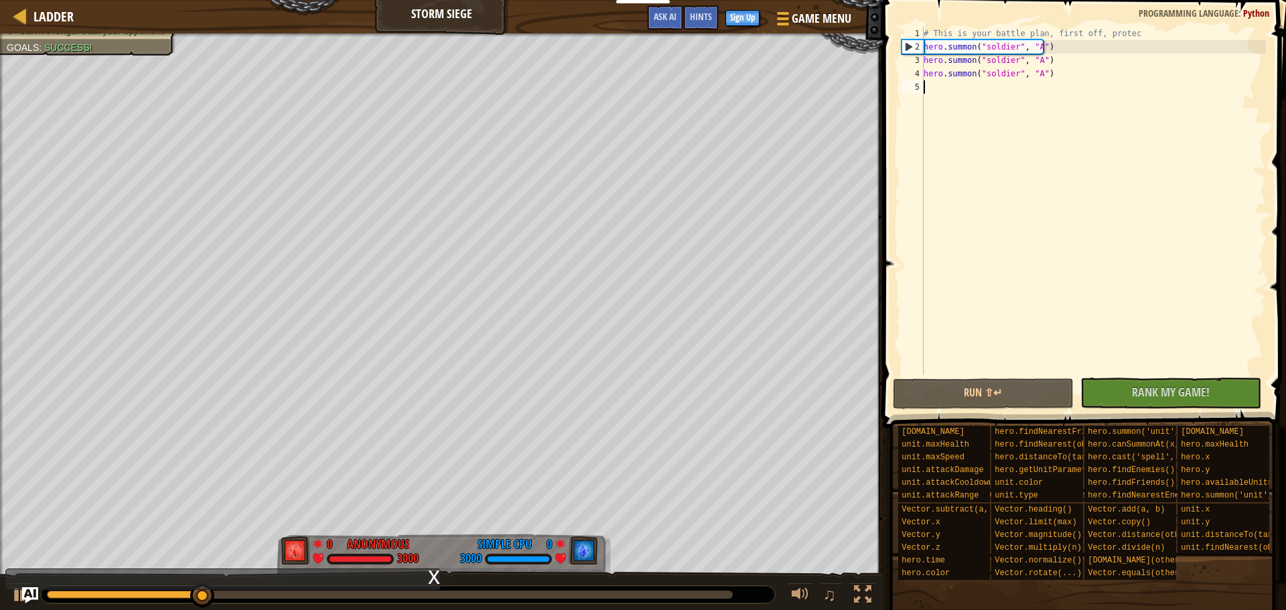
drag, startPoint x: 928, startPoint y: 84, endPoint x: 931, endPoint y: 75, distance: 9.3
click at [928, 84] on div "# This is your battle plan, first off, protec hero . [PERSON_NAME] ( "soldier" …" at bounding box center [1093, 214] width 345 height 375
click at [1135, 31] on div "# This is your battle plan, first off, protec hero . [PERSON_NAME] ( "soldier" …" at bounding box center [1093, 214] width 345 height 375
type textarea "#"
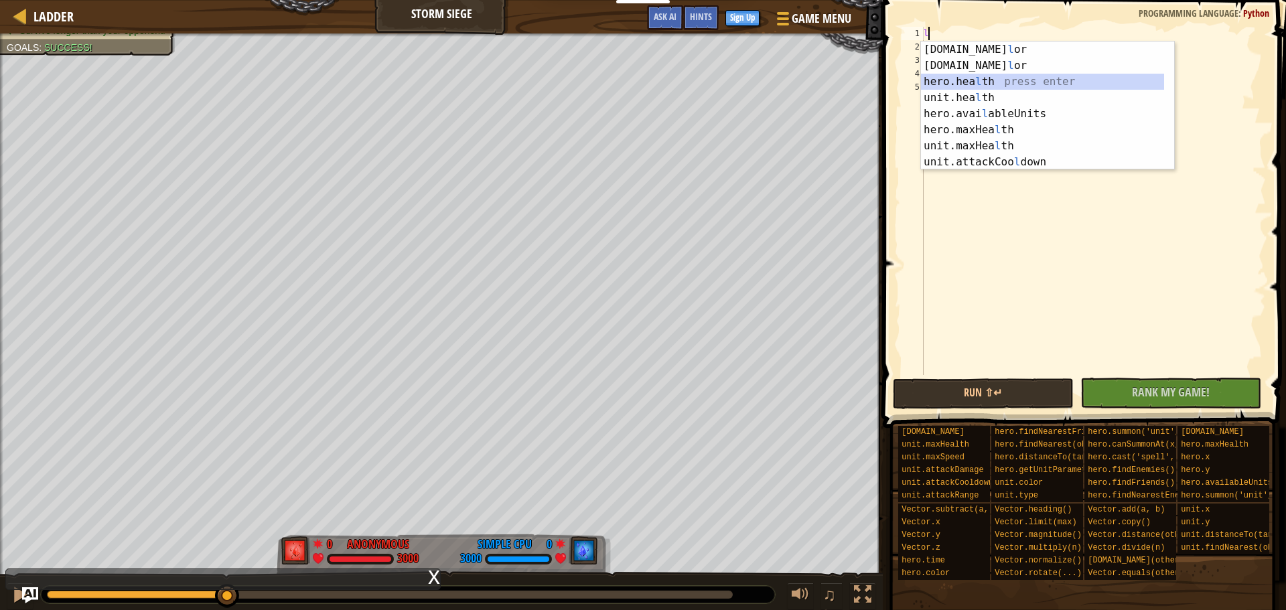
click at [988, 78] on div "[DOMAIN_NAME] l or press enter [DOMAIN_NAME] l or press enter hero.hea l th pre…" at bounding box center [1042, 122] width 243 height 161
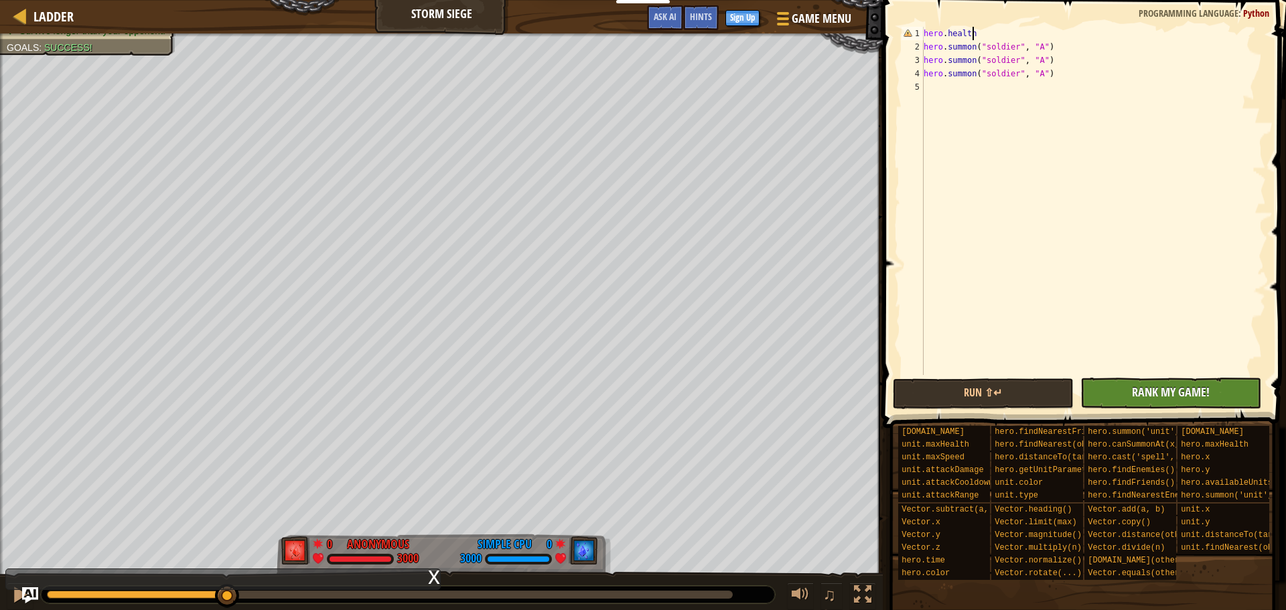
type textarea "[DOMAIN_NAME]"
click at [593, 295] on div "Ladder Storm Siege Game Menu Done Sign Up Hints Ask AI 1 הההההההההההההההההההההה…" at bounding box center [643, 305] width 1286 height 610
